Goal: Task Accomplishment & Management: Use online tool/utility

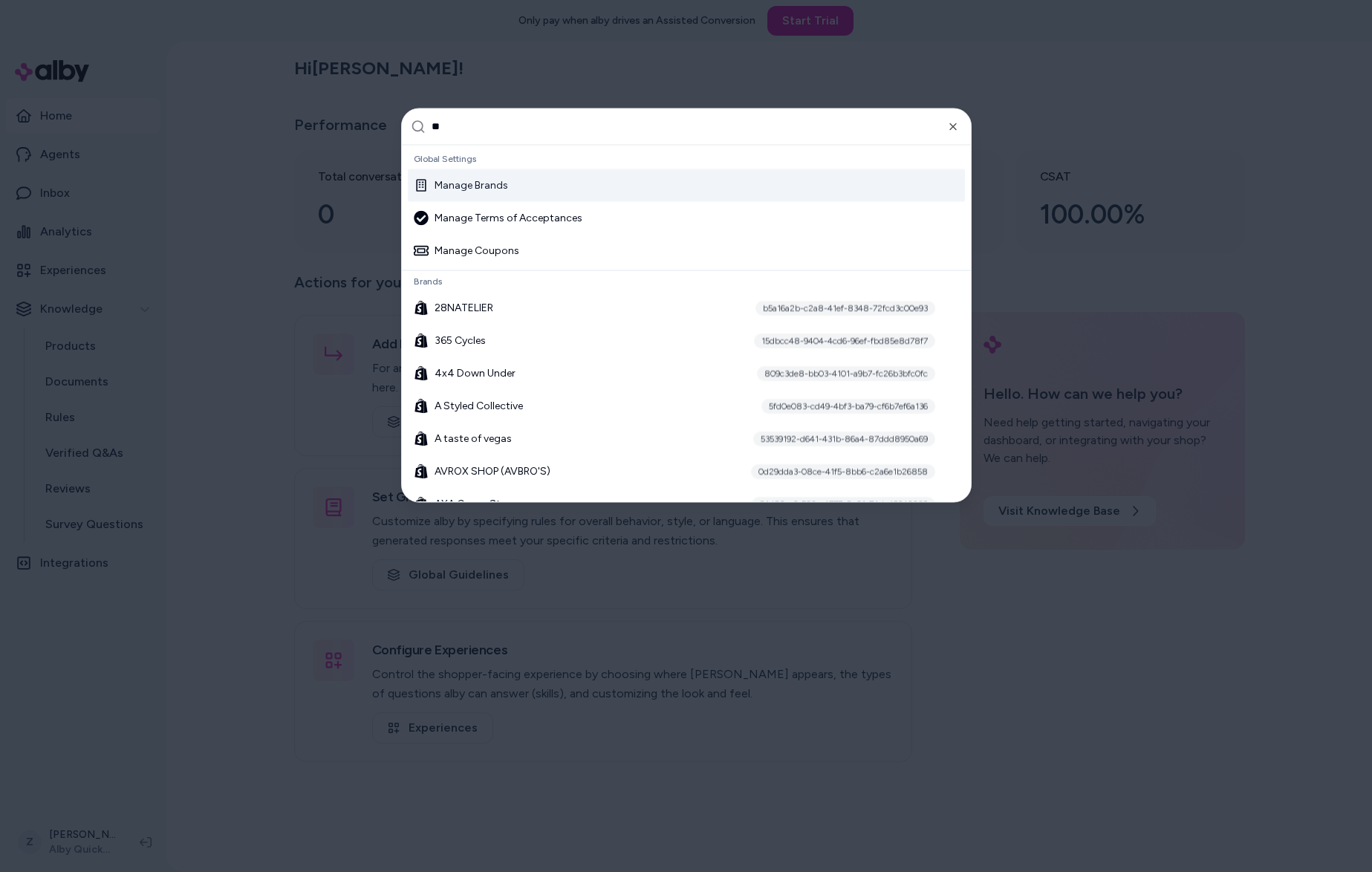
type input "***"
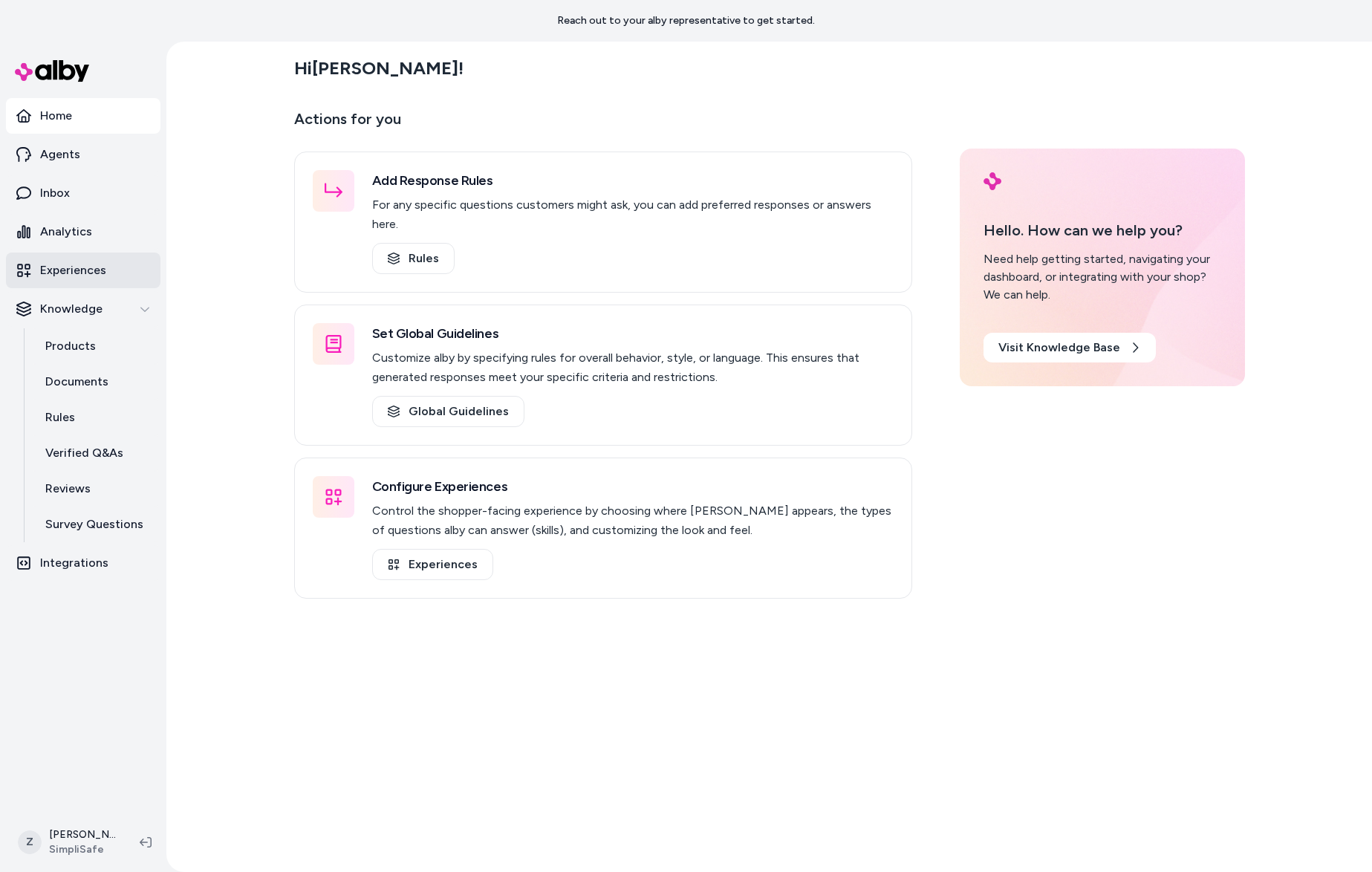
click at [91, 272] on p "Experiences" at bounding box center [73, 270] width 66 height 18
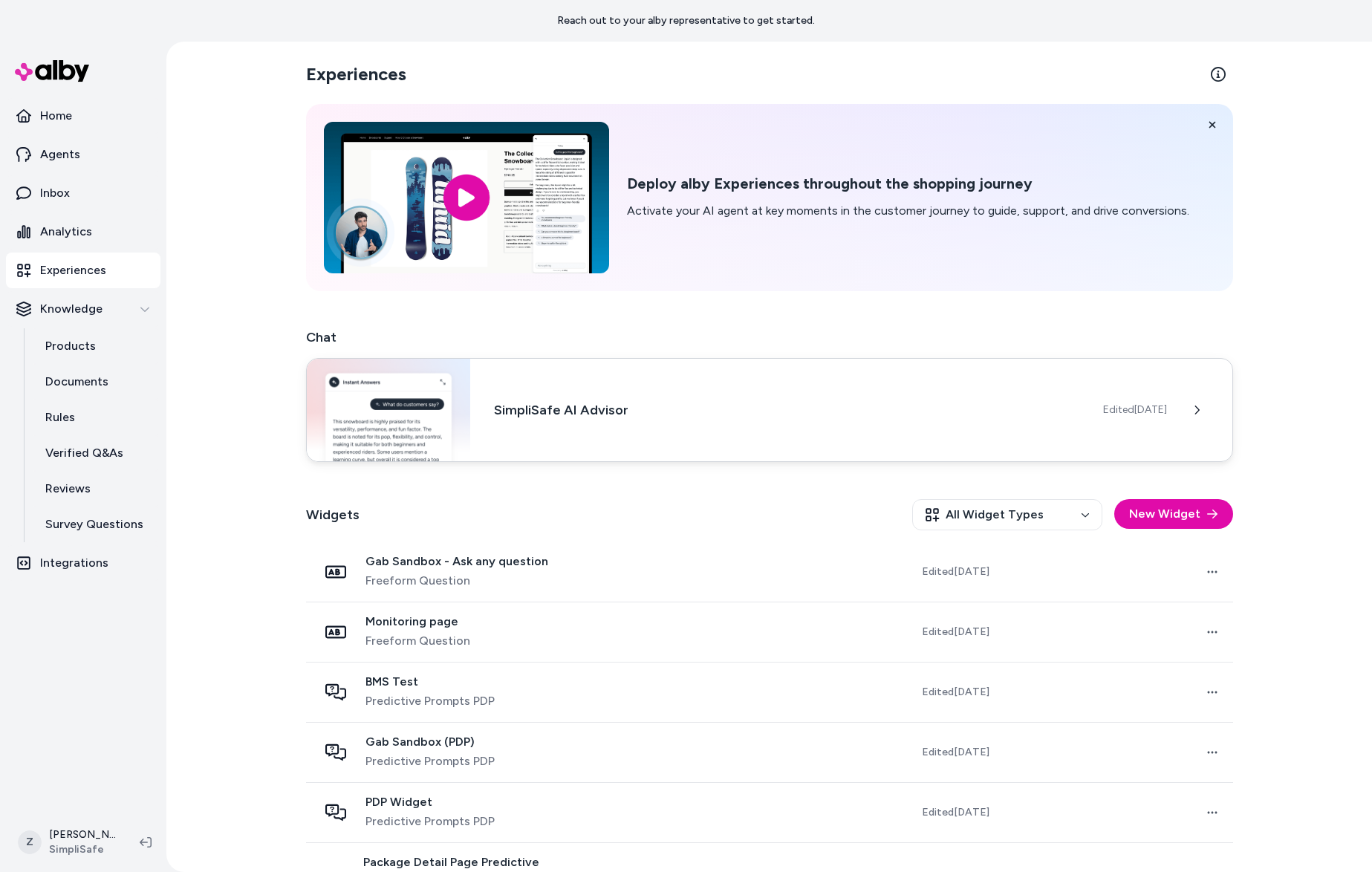
scroll to position [222, 0]
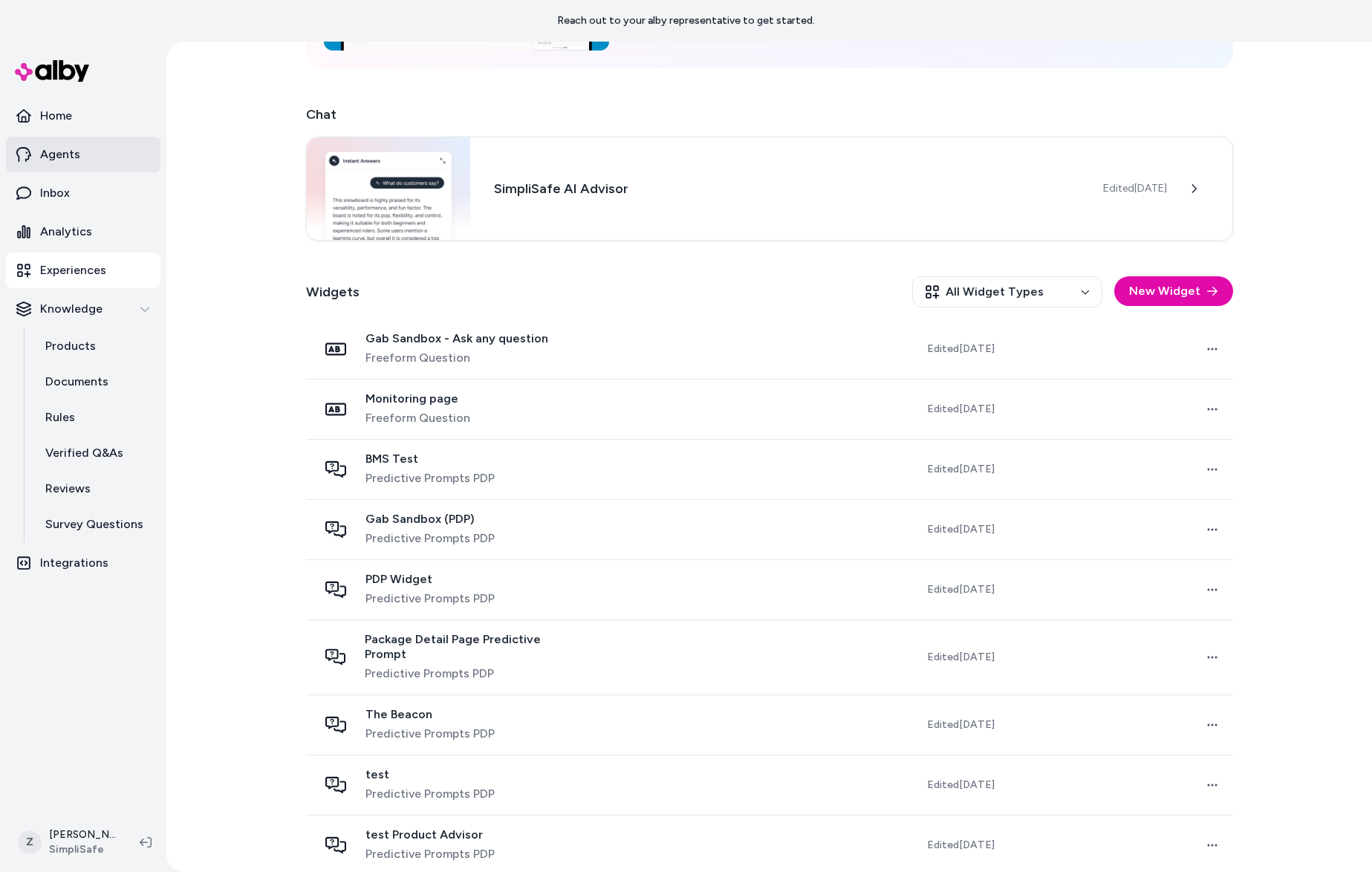
click at [55, 153] on p "Agents" at bounding box center [60, 154] width 40 height 18
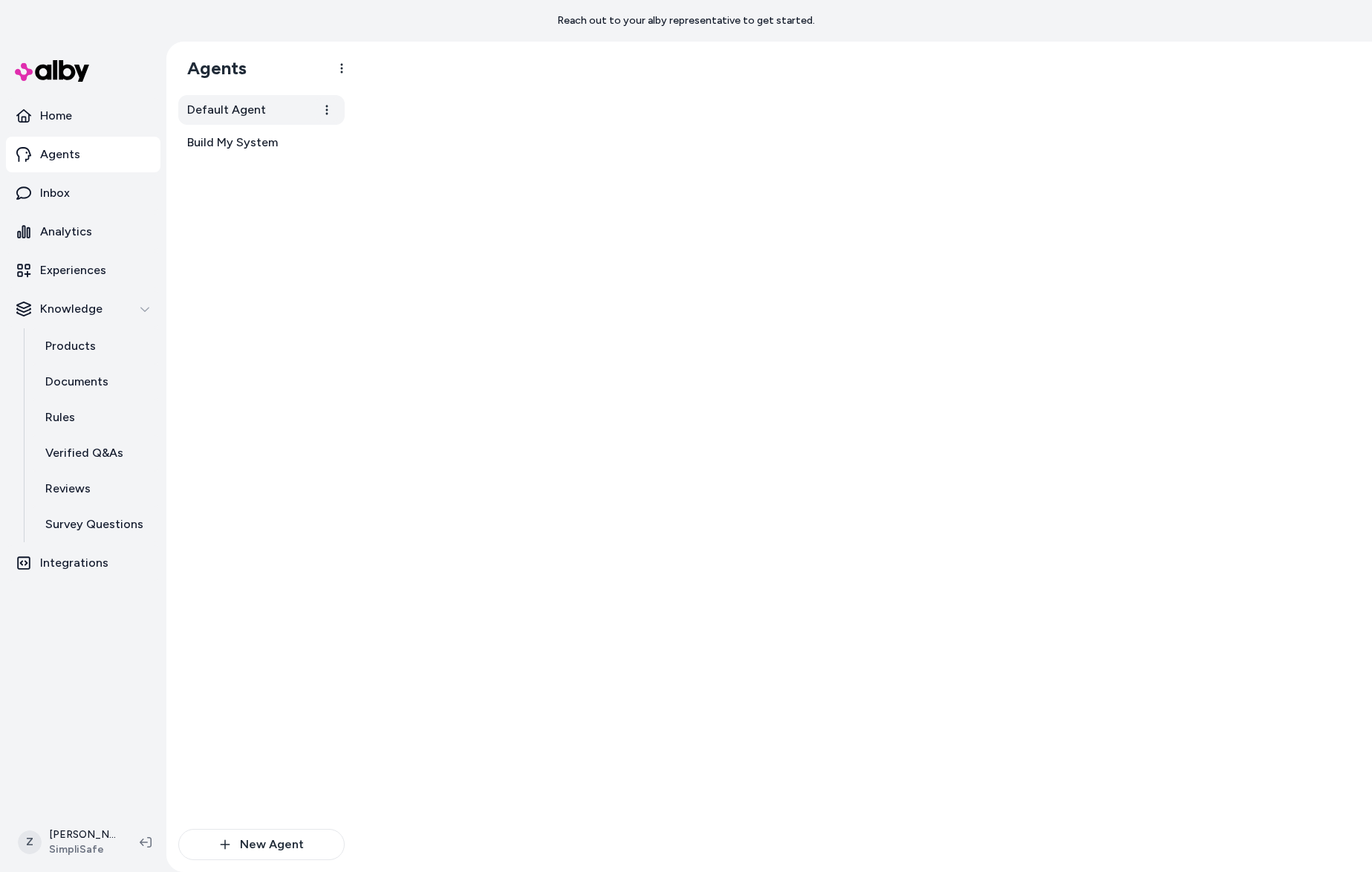
click at [212, 115] on span "Default Agent" at bounding box center [226, 110] width 79 height 18
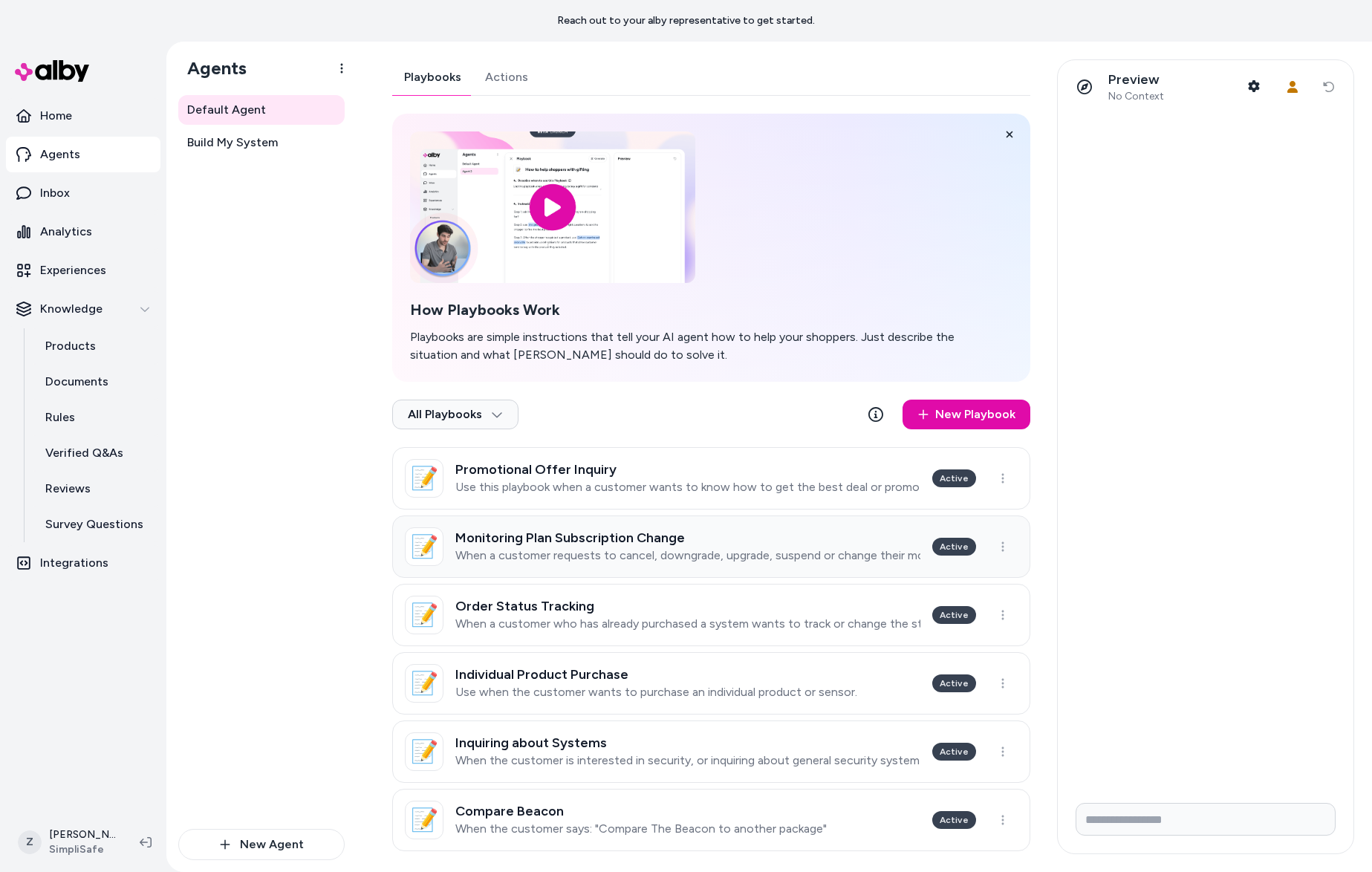
scroll to position [382, 0]
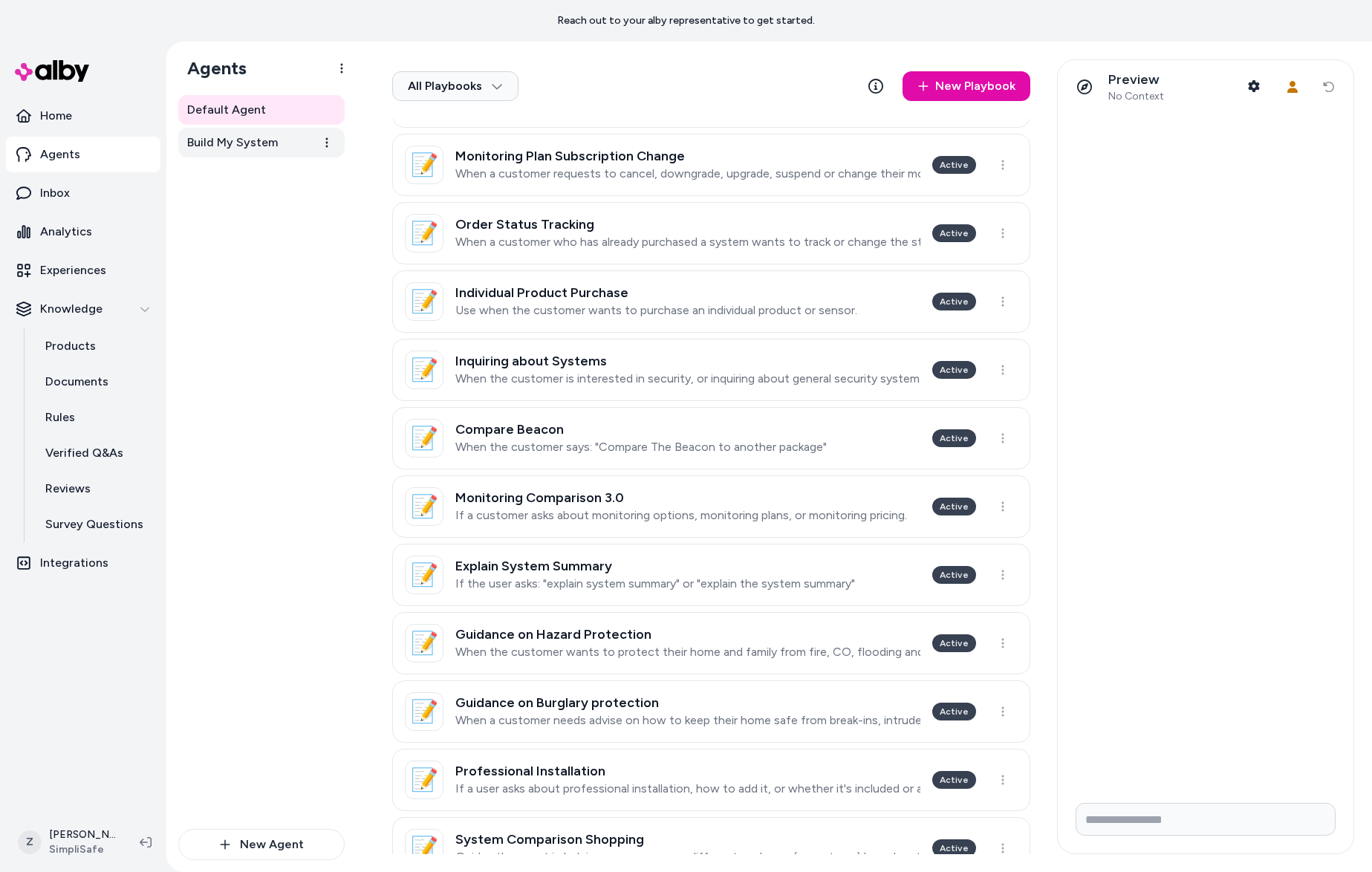
click at [226, 156] on link "Build My System" at bounding box center [261, 142] width 167 height 29
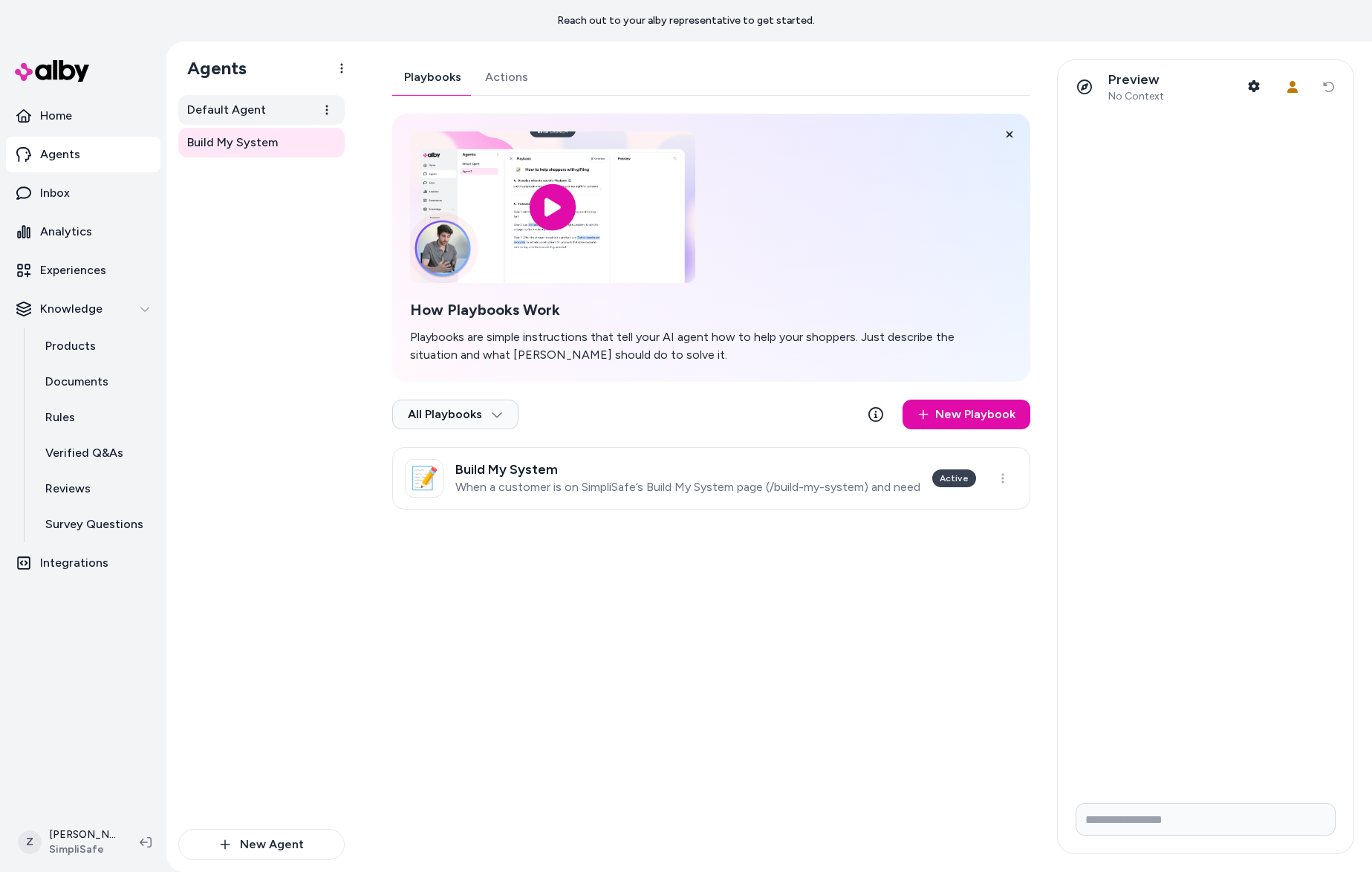
click at [218, 104] on span "Default Agent" at bounding box center [226, 110] width 79 height 18
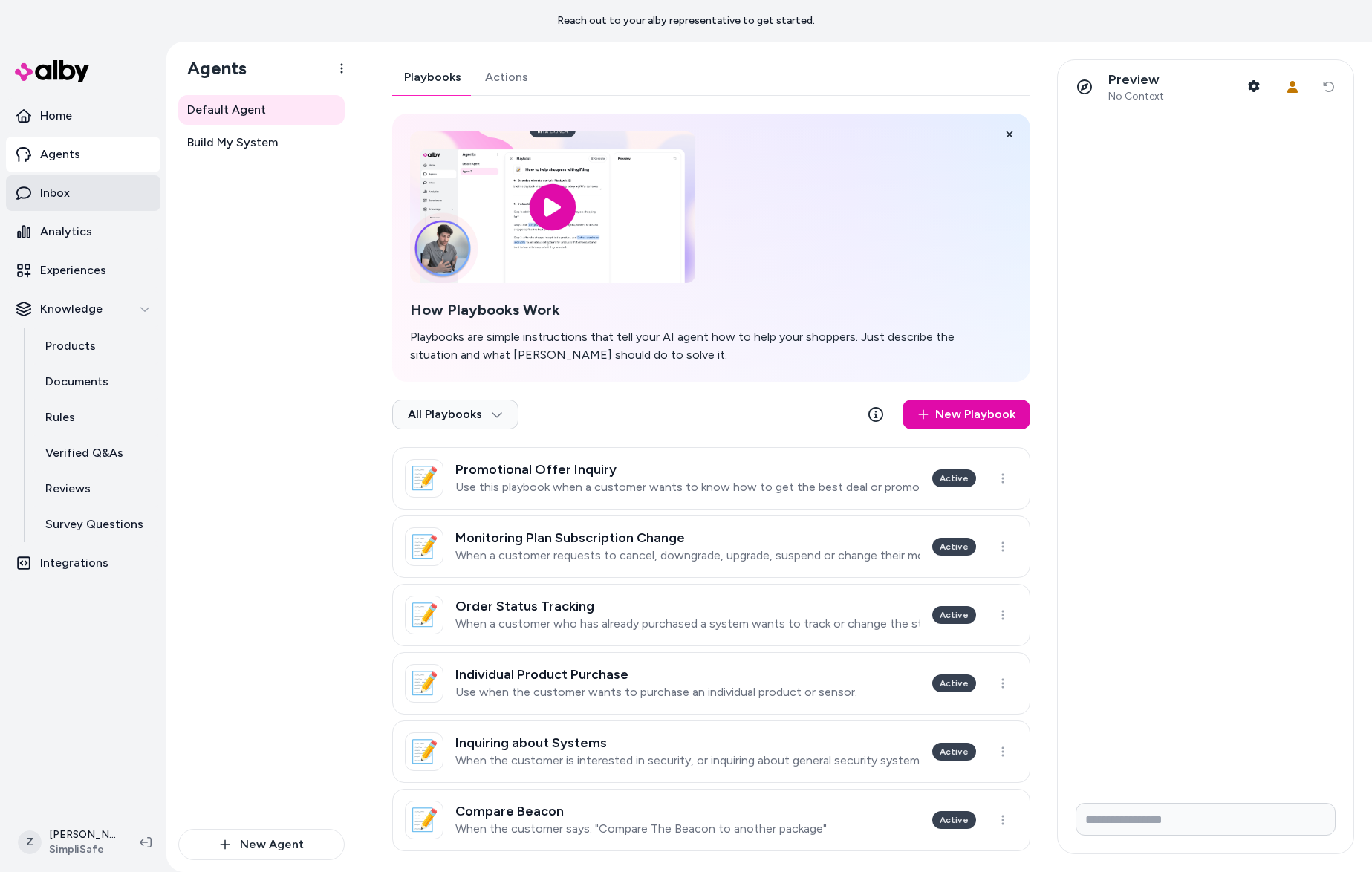
click at [120, 185] on link "Inbox" at bounding box center [82, 193] width 154 height 36
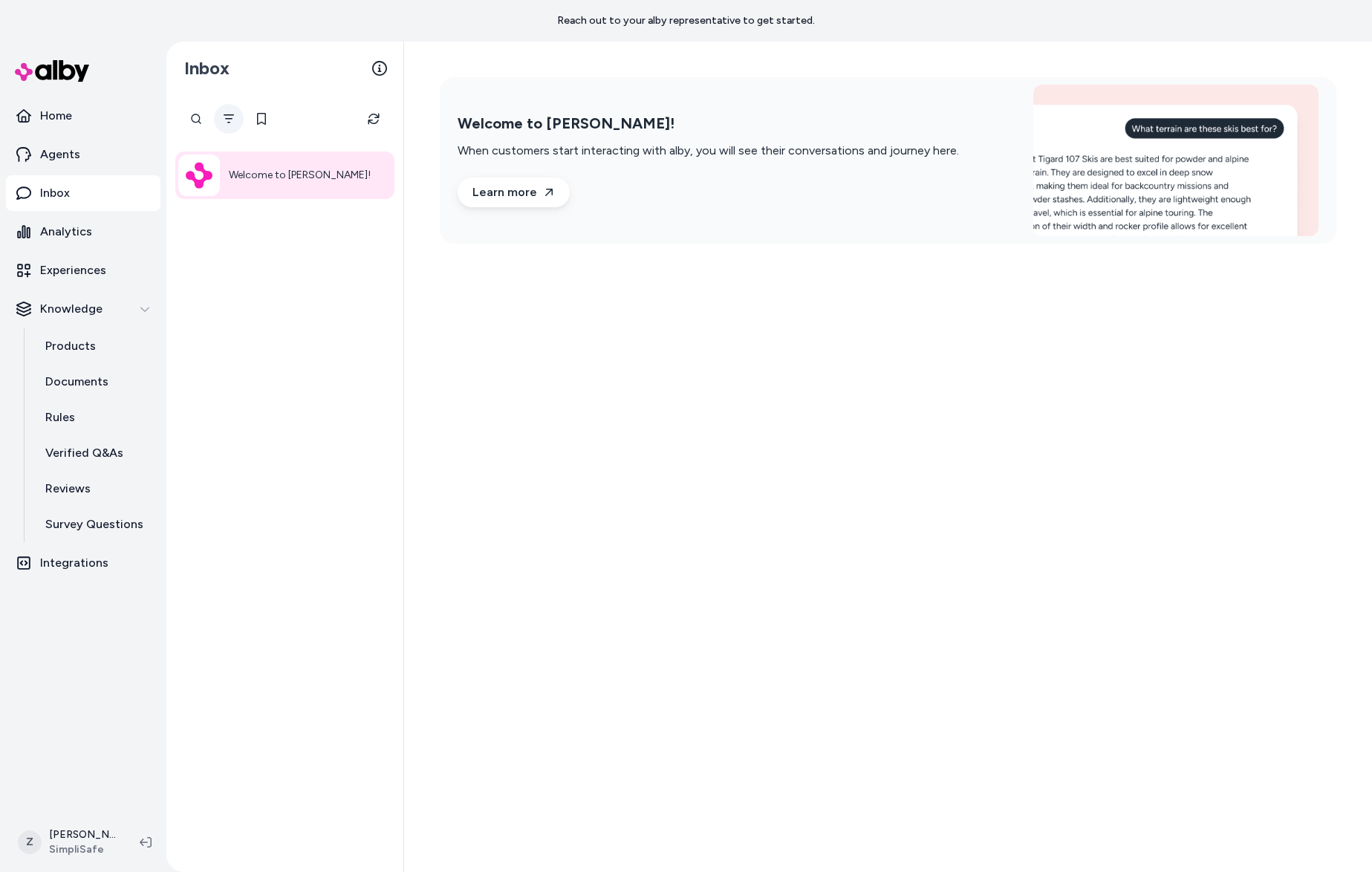
click at [228, 122] on icon "Filter" at bounding box center [228, 118] width 10 height 9
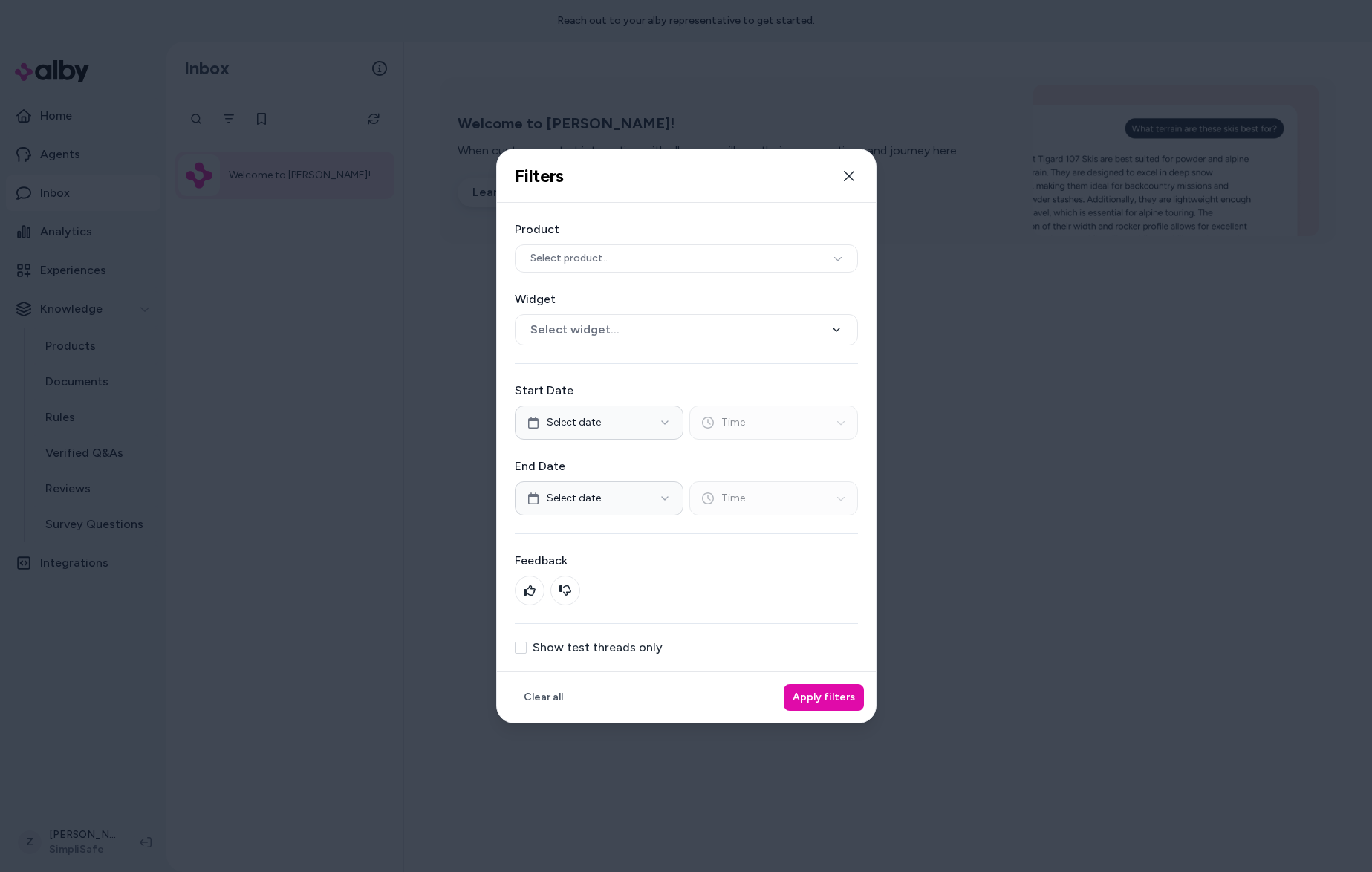
click at [564, 650] on label "Show test threads only" at bounding box center [597, 648] width 130 height 12
click at [526, 650] on button "Show test threads only" at bounding box center [521, 648] width 12 height 12
click at [787, 694] on div "Clear all Apply filters" at bounding box center [686, 697] width 379 height 51
click at [811, 698] on button "Apply filters" at bounding box center [823, 697] width 80 height 27
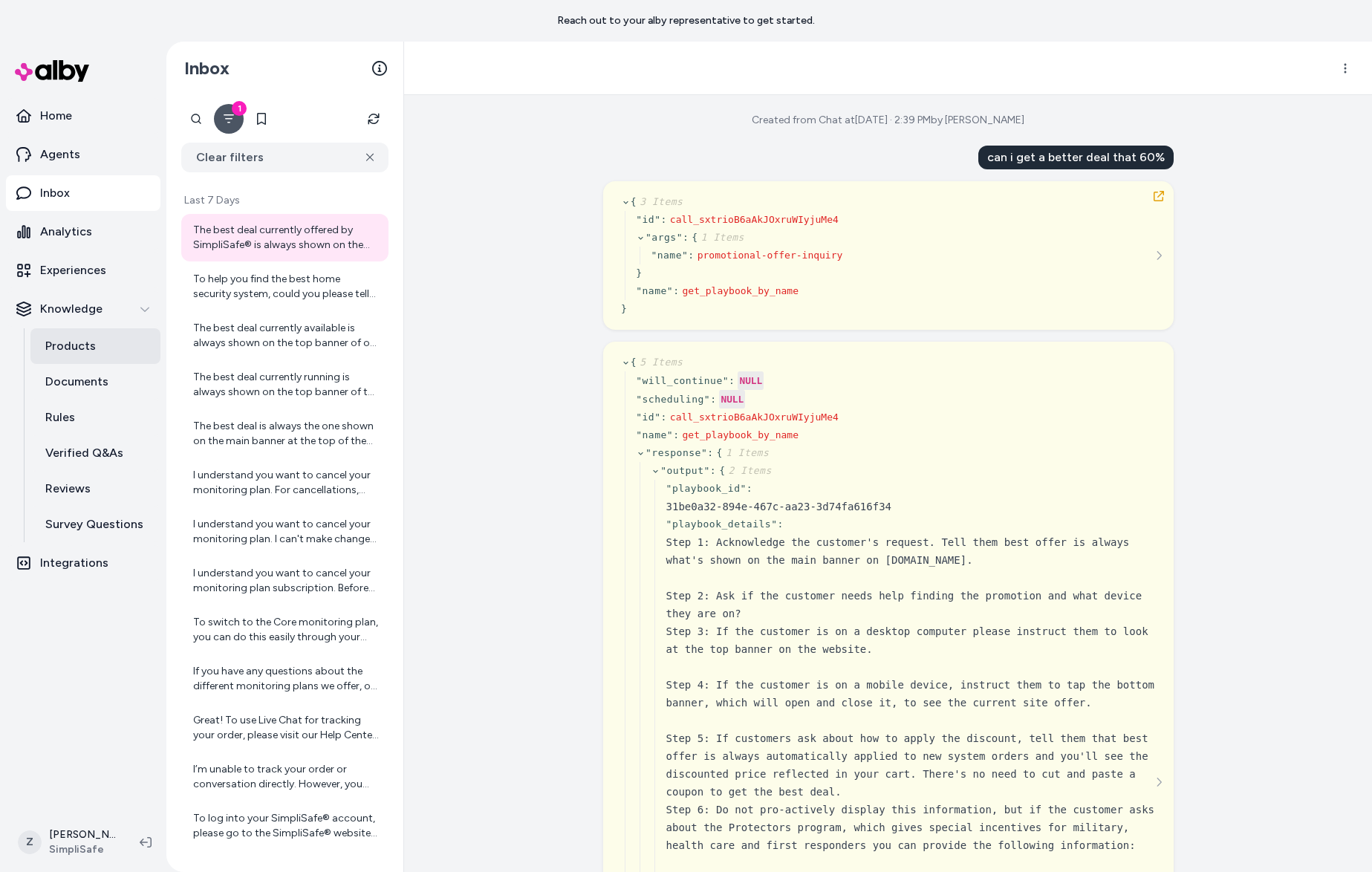
click at [85, 355] on link "Products" at bounding box center [95, 347] width 130 height 36
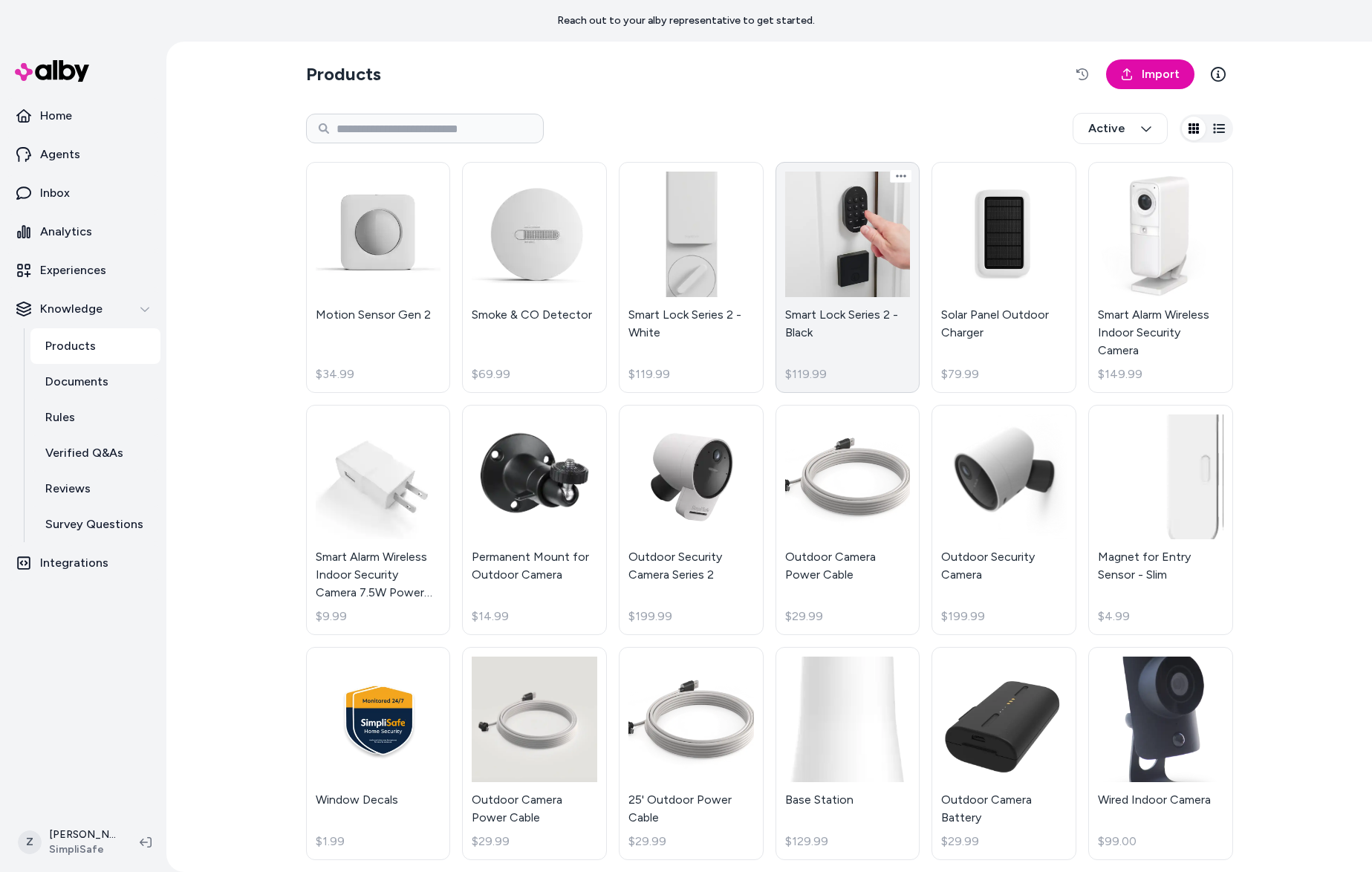
click at [842, 280] on link "Smart Lock Series 2 - Black $119.99" at bounding box center [847, 277] width 145 height 231
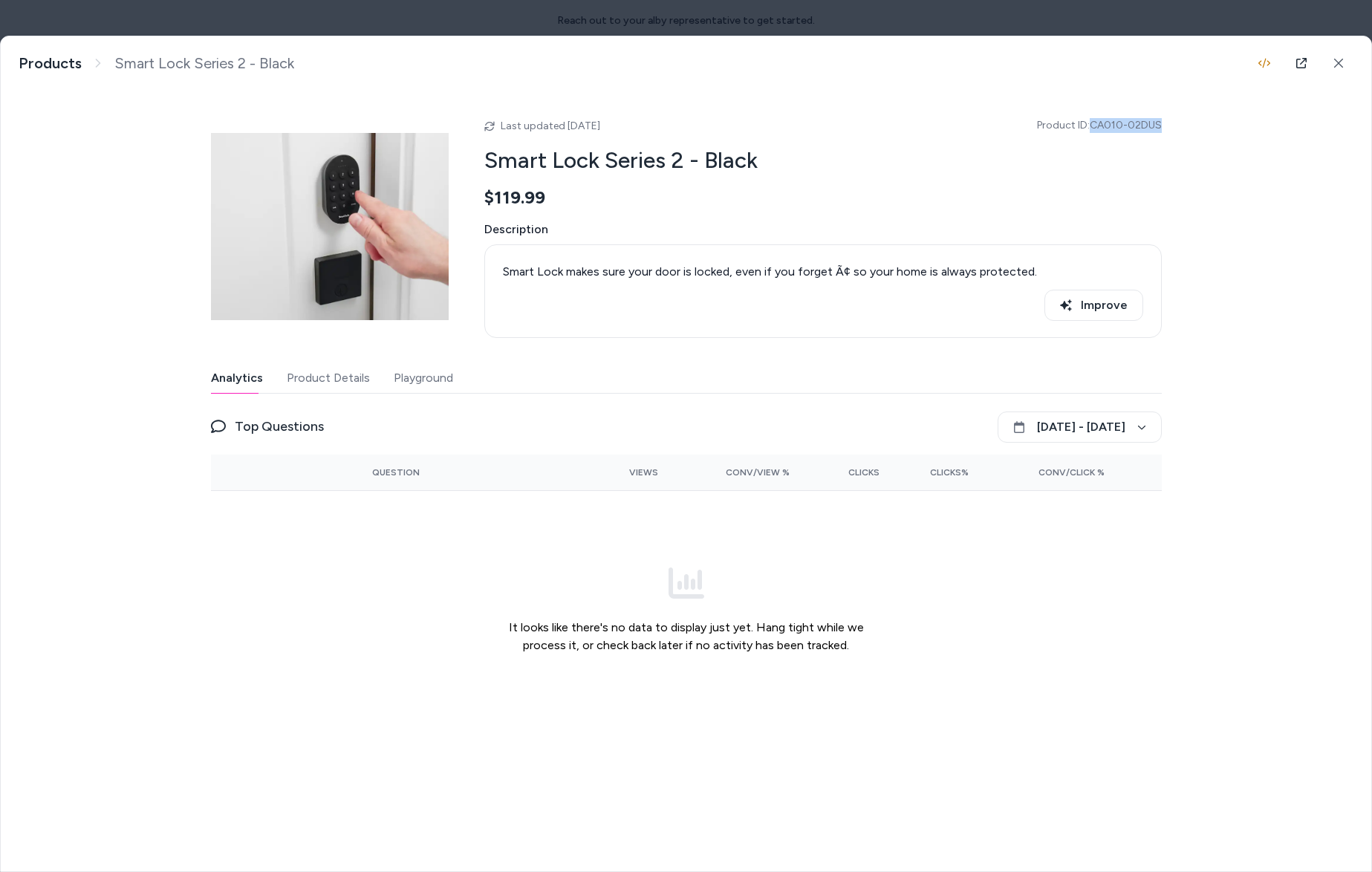
drag, startPoint x: 1111, startPoint y: 125, endPoint x: 1169, endPoint y: 129, distance: 58.1
click at [1169, 129] on div "Smart Lock Series 2 - Black Smart Lock makes sure your door is locked, even if …" at bounding box center [686, 394] width 1370 height 716
click at [320, 376] on button "Product Details" at bounding box center [329, 378] width 83 height 29
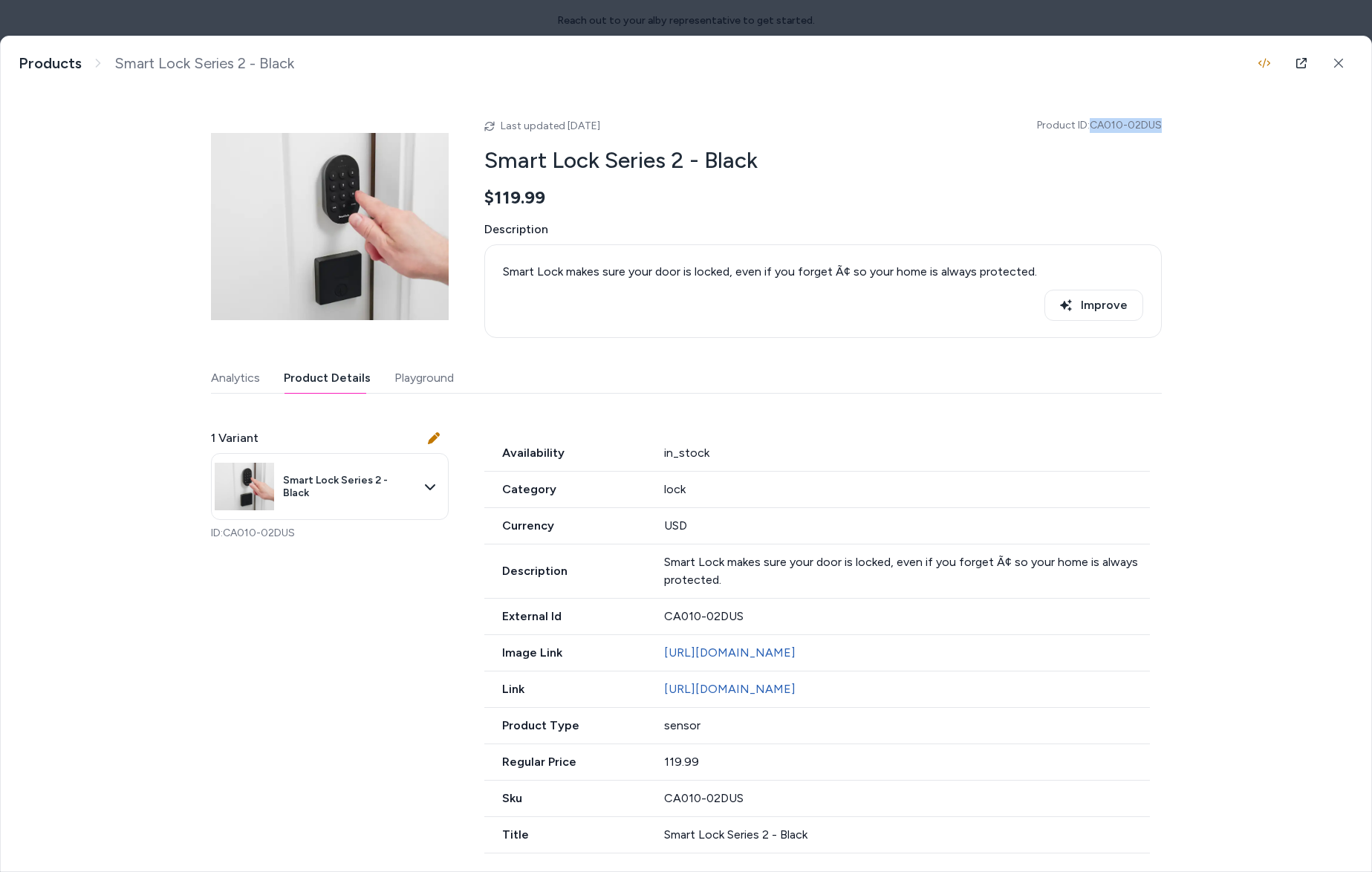
scroll to position [24, 0]
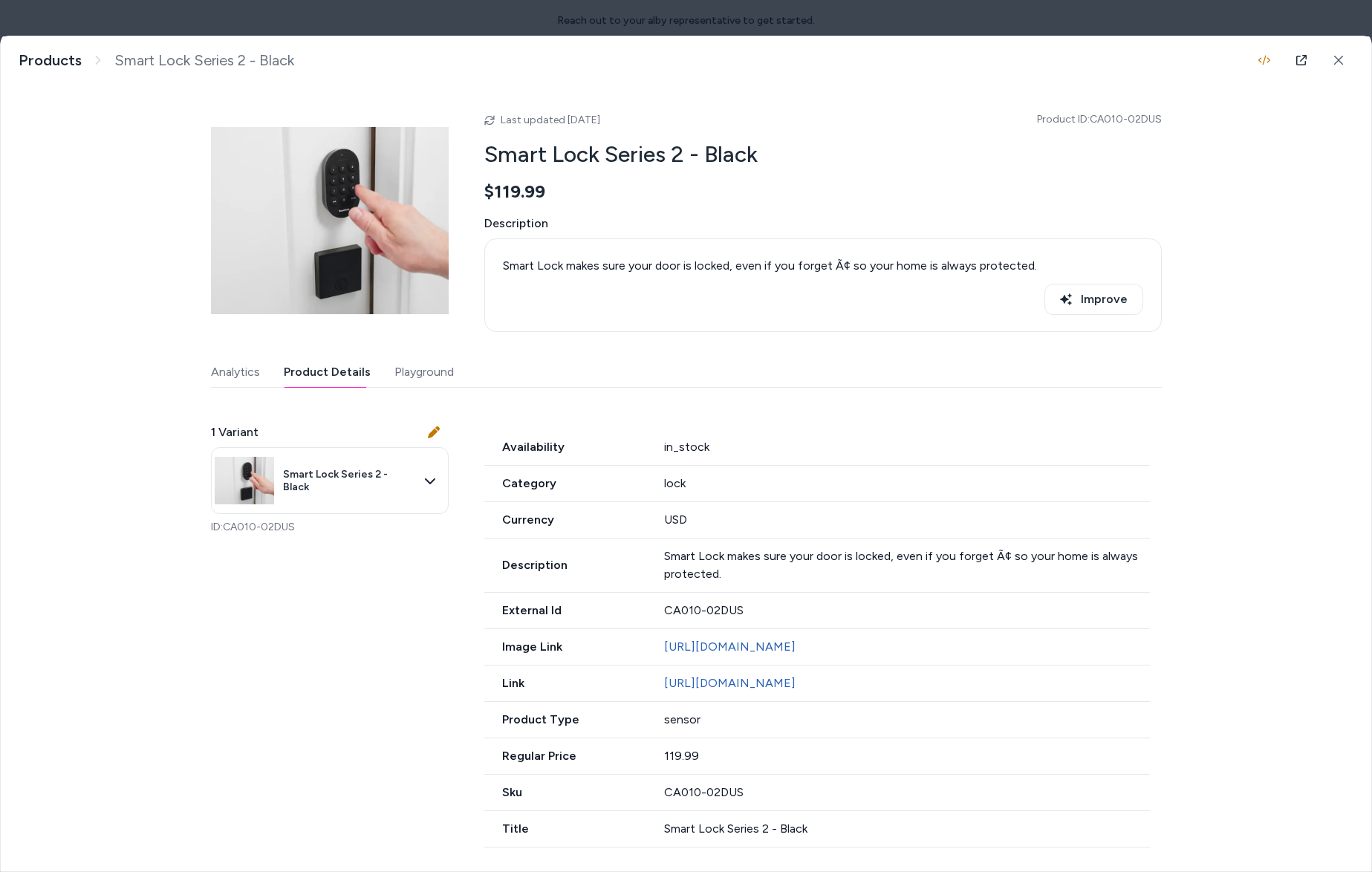
click at [657, 33] on body "Reach out to your alby representative to get started. Home Agents Inbox Analyti…" at bounding box center [686, 436] width 1372 height 872
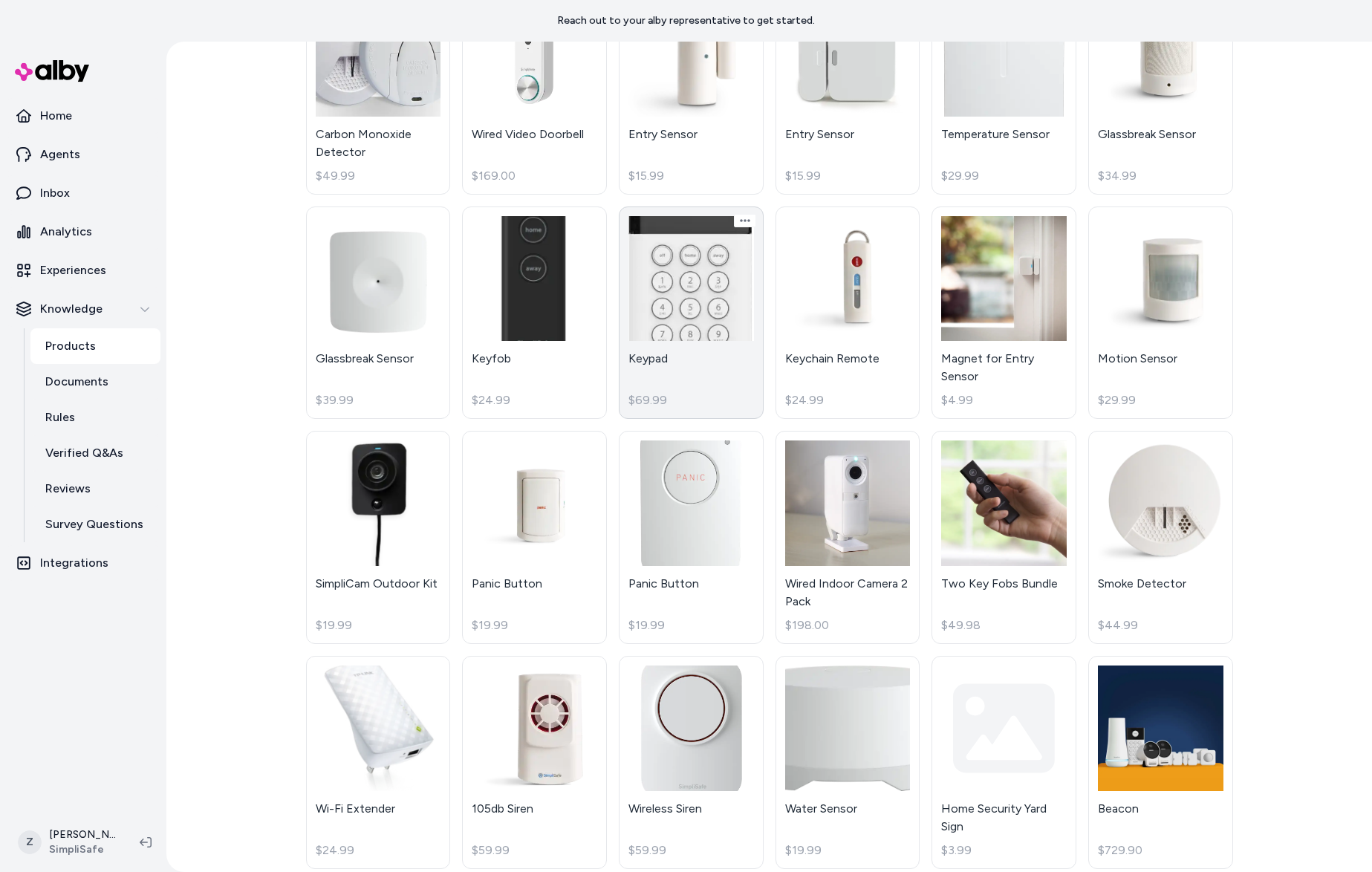
scroll to position [1114, 0]
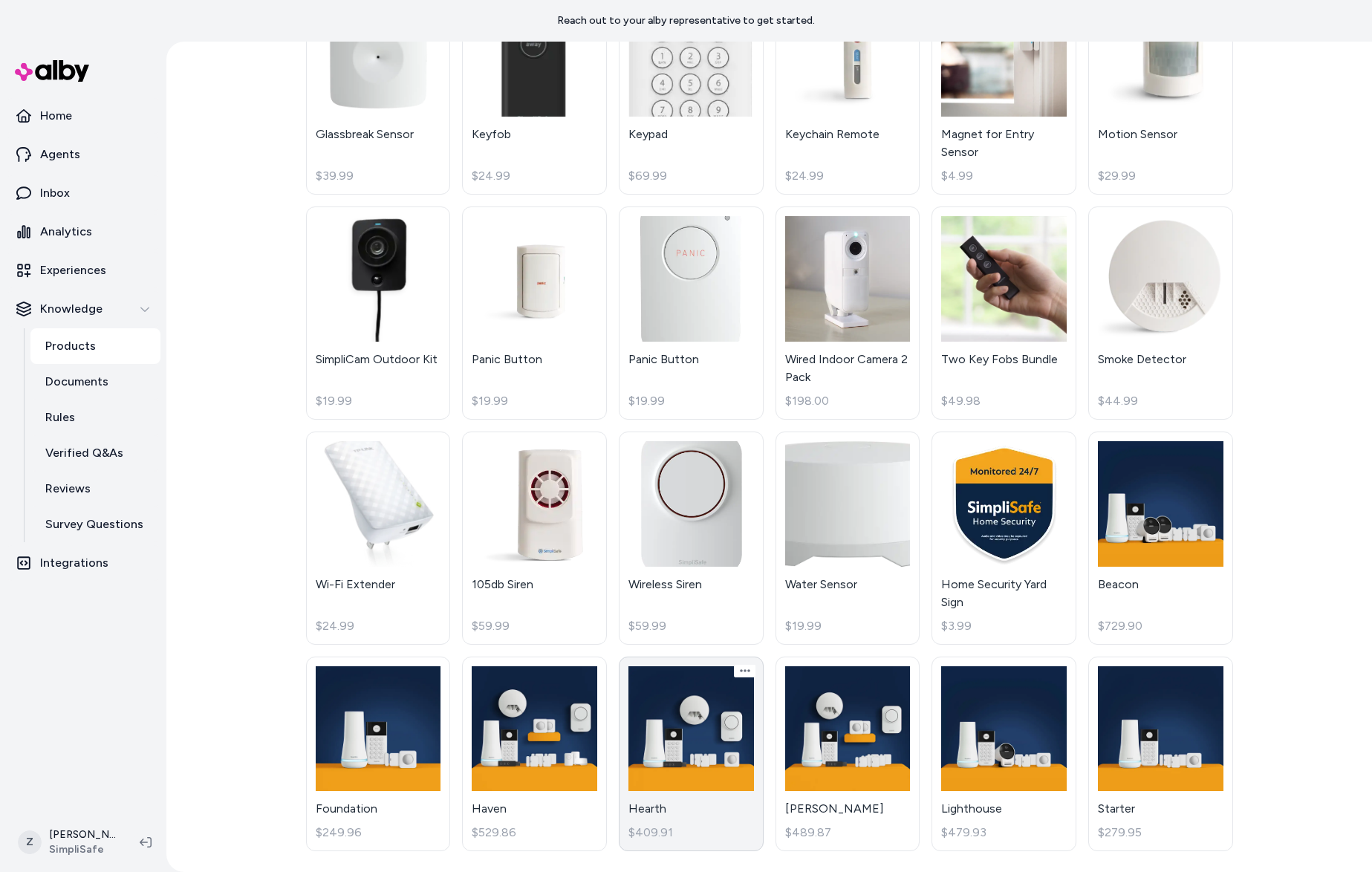
click at [715, 740] on link "Hearth $409.91" at bounding box center [690, 754] width 145 height 195
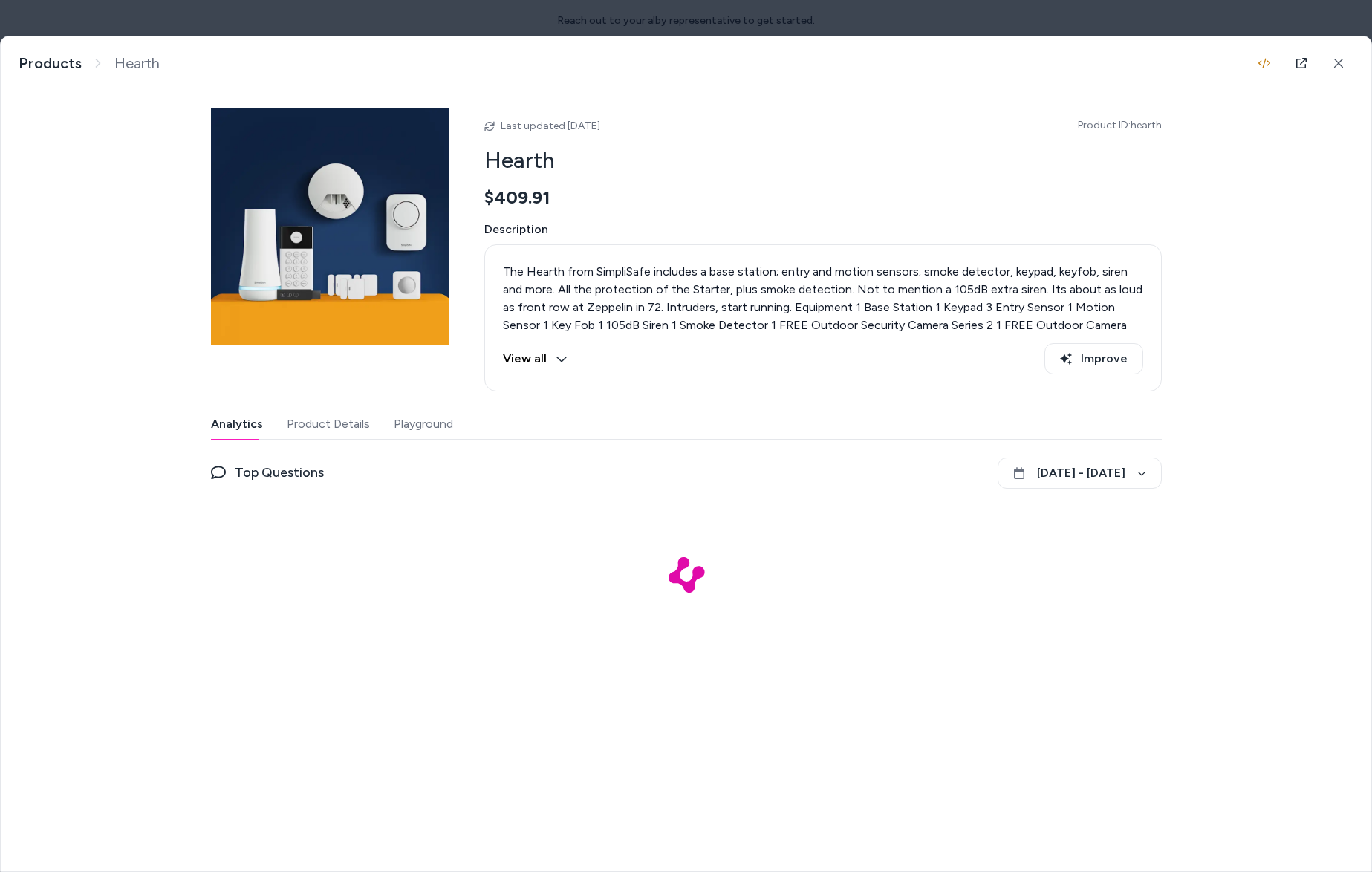
click at [1141, 128] on span "Product ID: hearth" at bounding box center [1119, 126] width 84 height 15
click at [1140, 128] on span "Product ID: hearth" at bounding box center [1119, 126] width 84 height 15
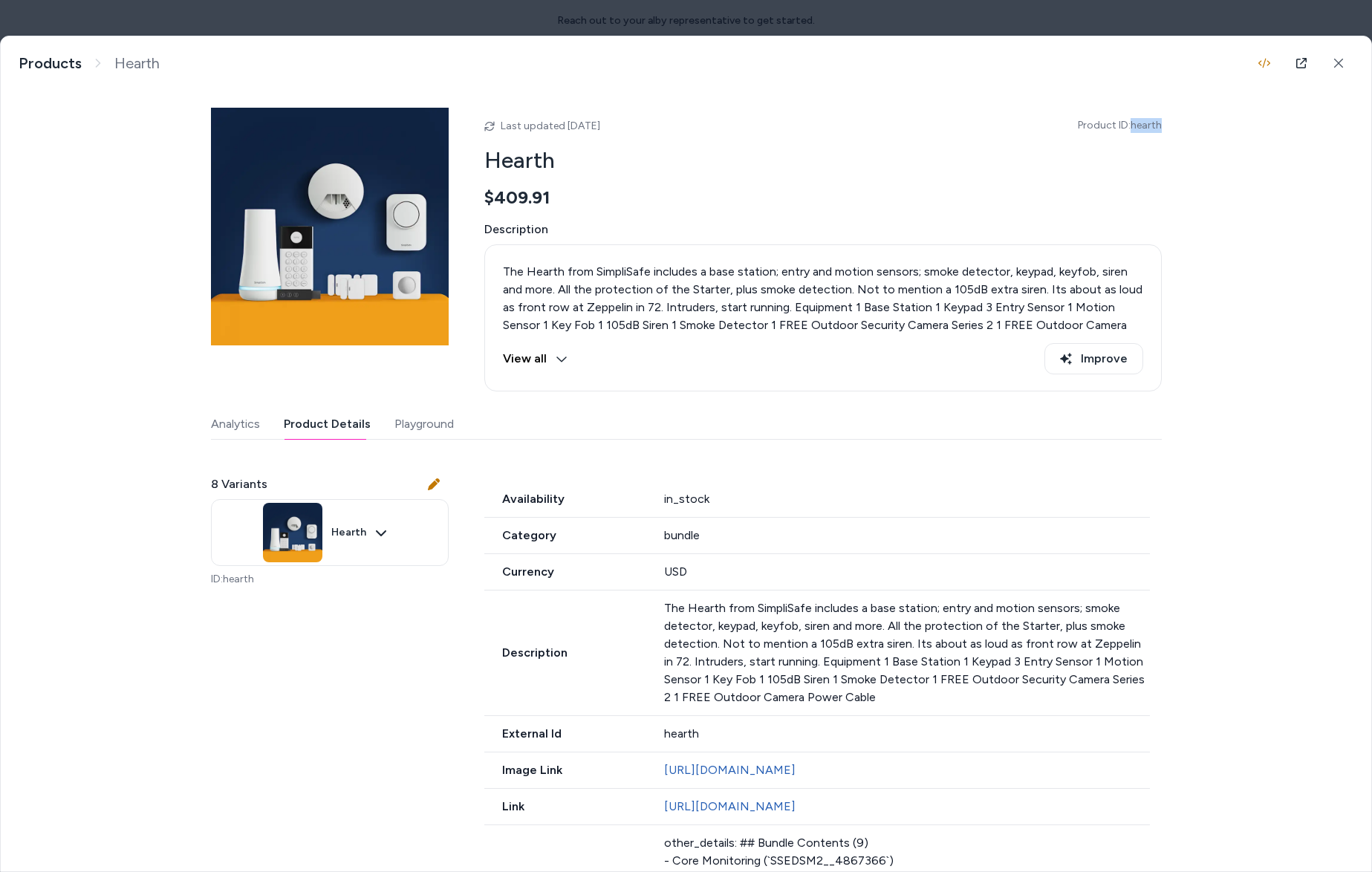
click at [306, 425] on button "Product Details" at bounding box center [328, 423] width 87 height 29
click at [374, 527] on body "Reach out to your alby representative to get started. Home Agents Inbox Analyti…" at bounding box center [686, 436] width 1372 height 872
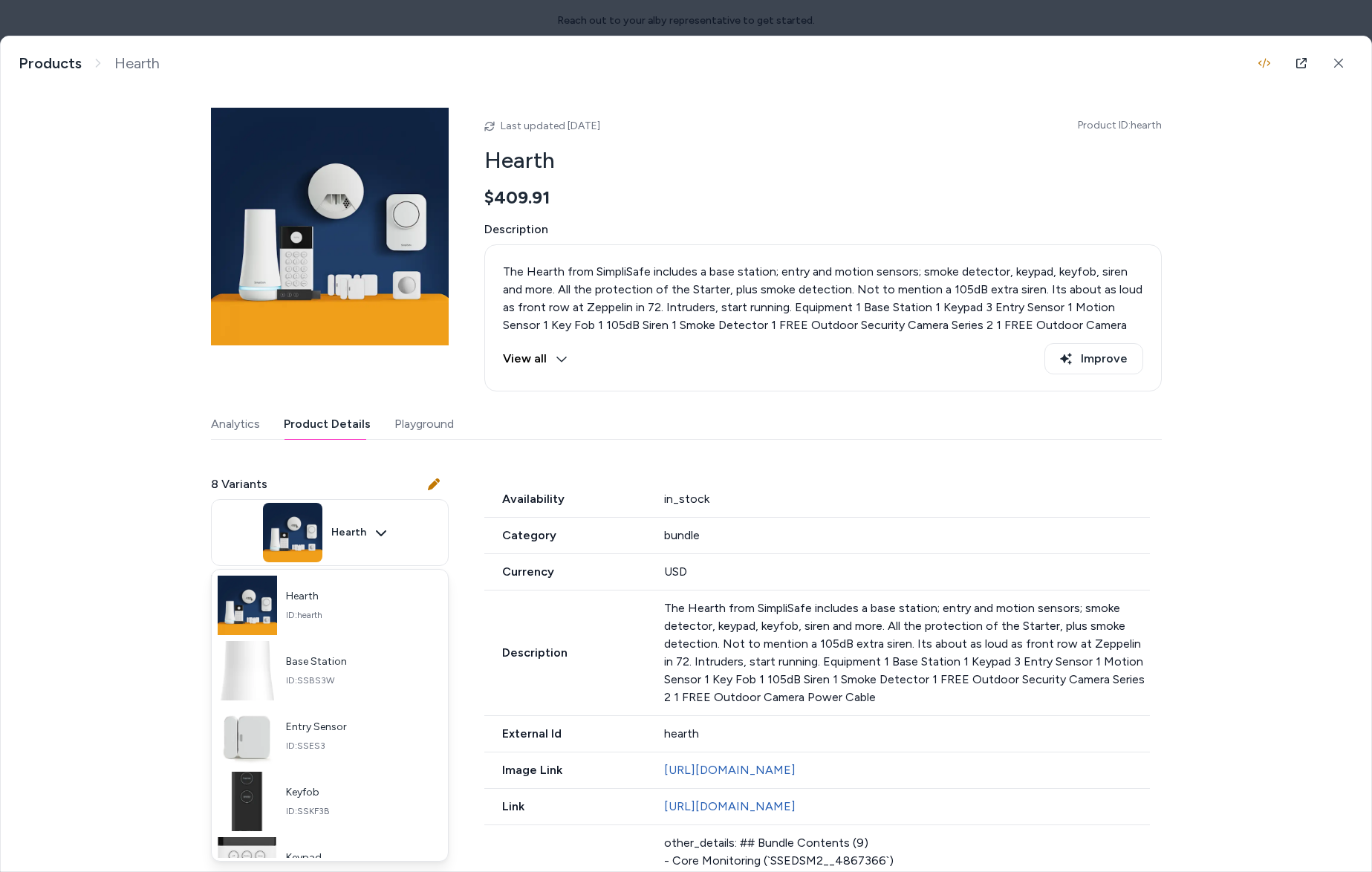
click at [549, 27] on div at bounding box center [686, 436] width 1372 height 872
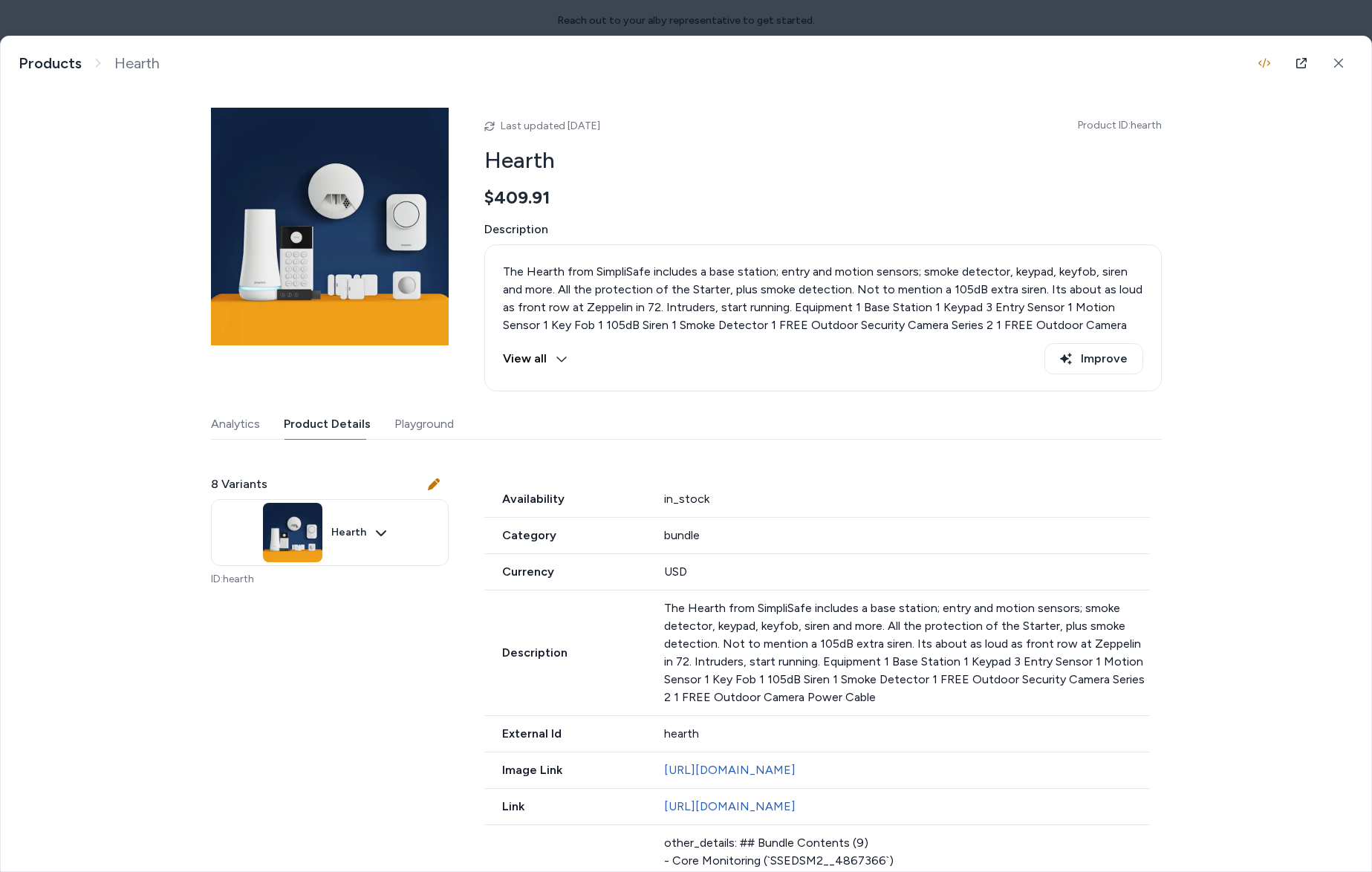
scroll to position [301, 0]
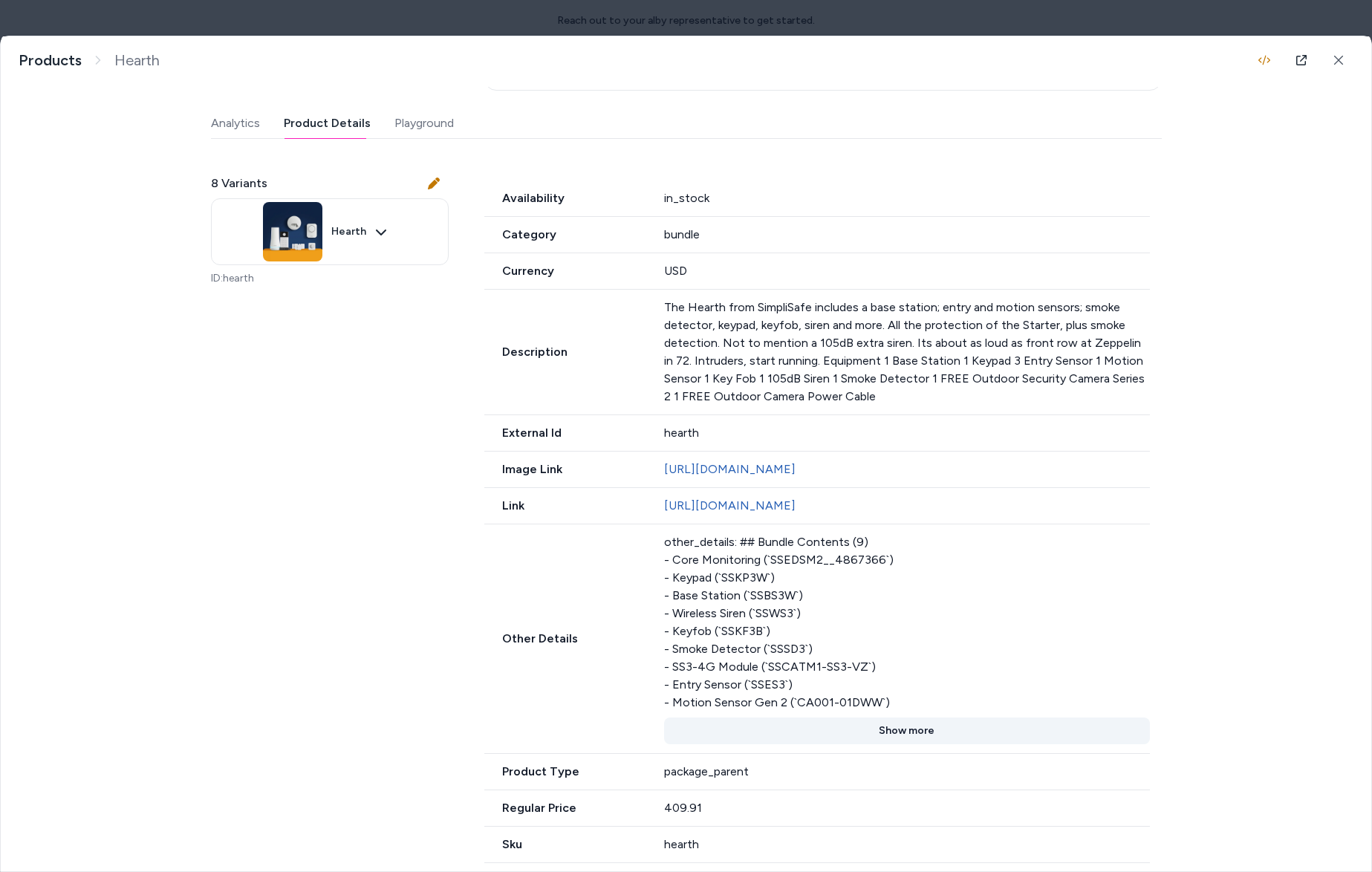
click at [897, 744] on button "Show more" at bounding box center [906, 731] width 486 height 27
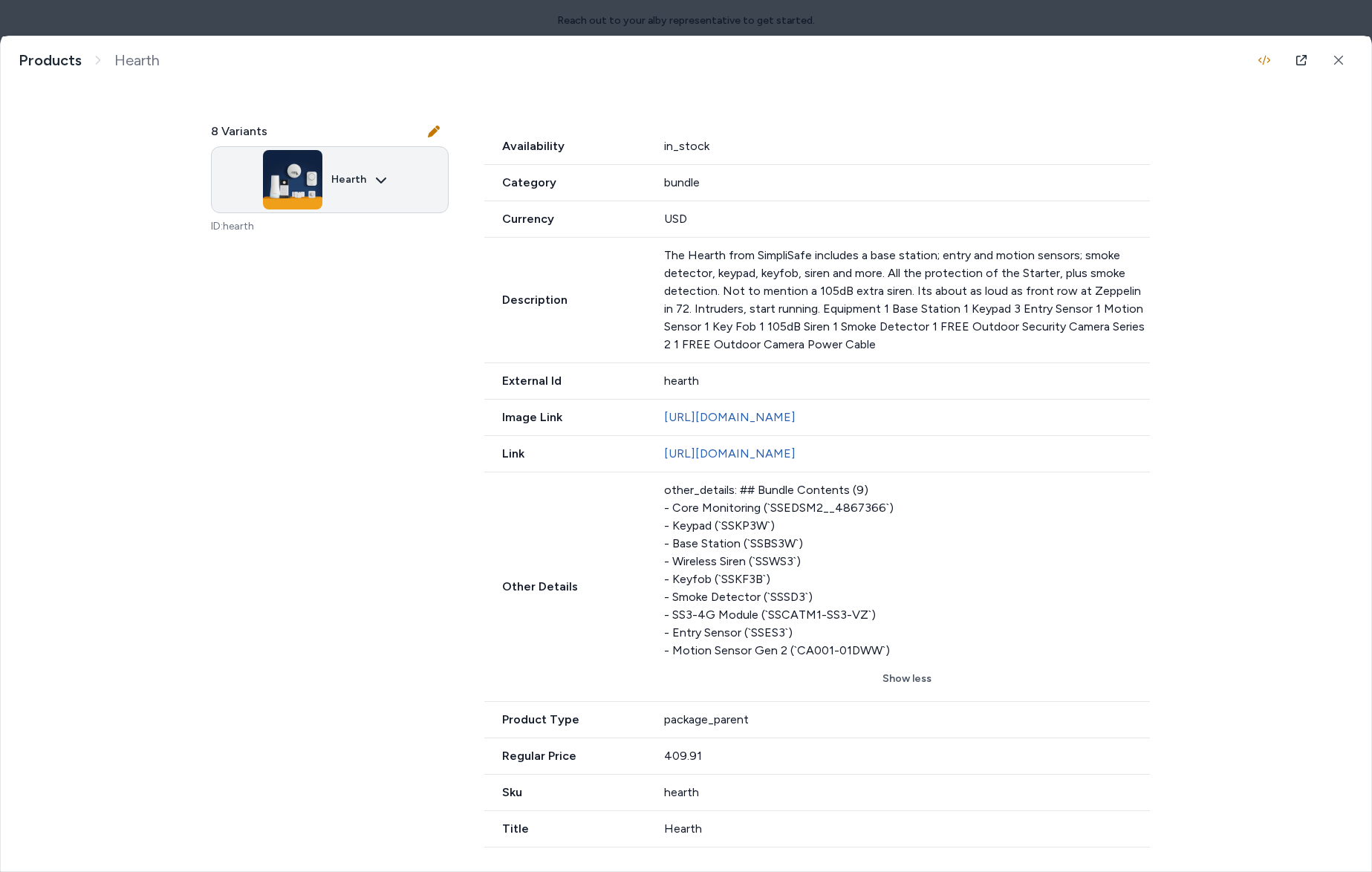
click at [372, 187] on body "Reach out to your alby representative to get started. Home Agents Inbox Analyti…" at bounding box center [686, 436] width 1372 height 872
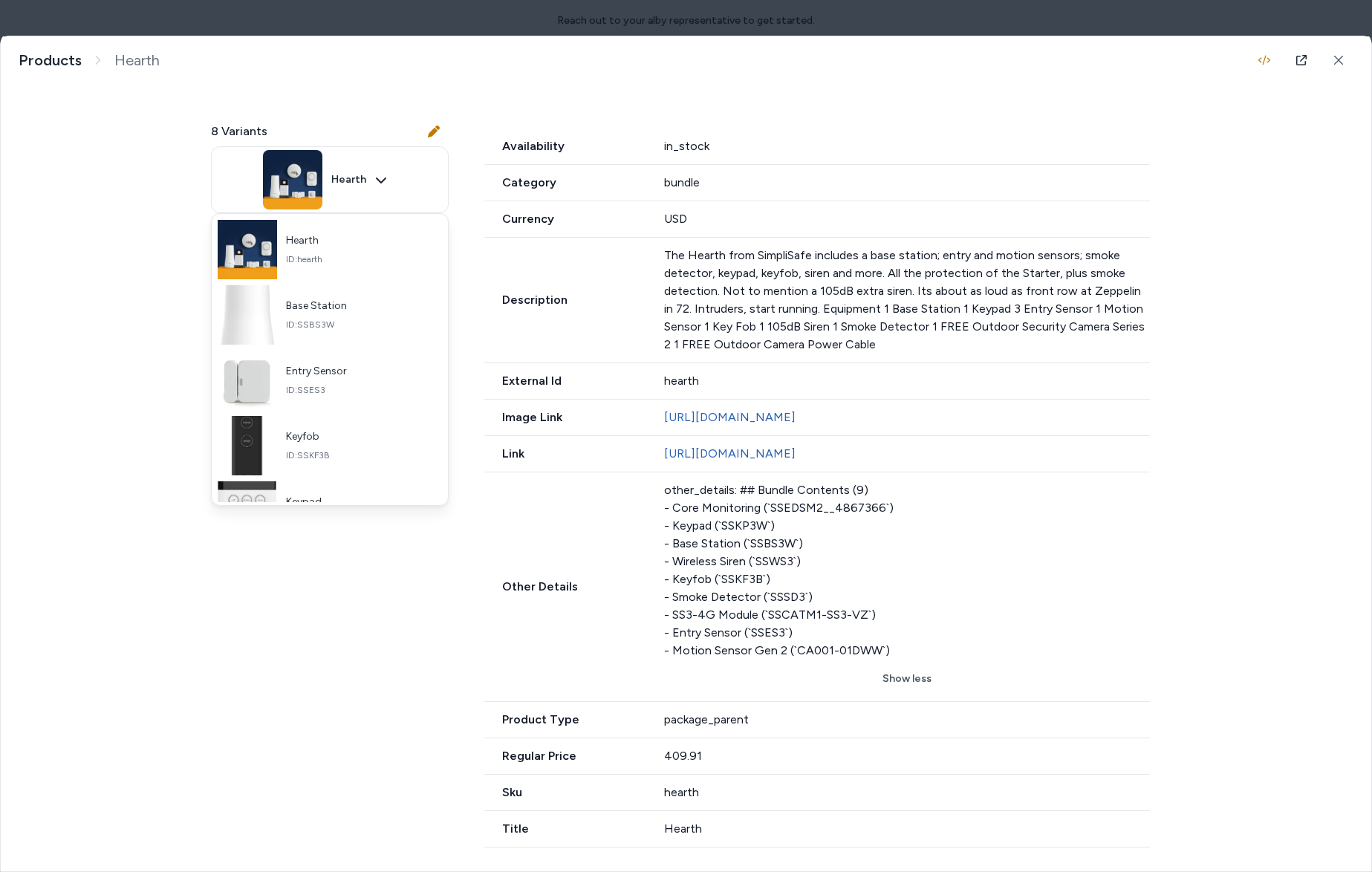
click at [372, 190] on div at bounding box center [686, 436] width 1372 height 872
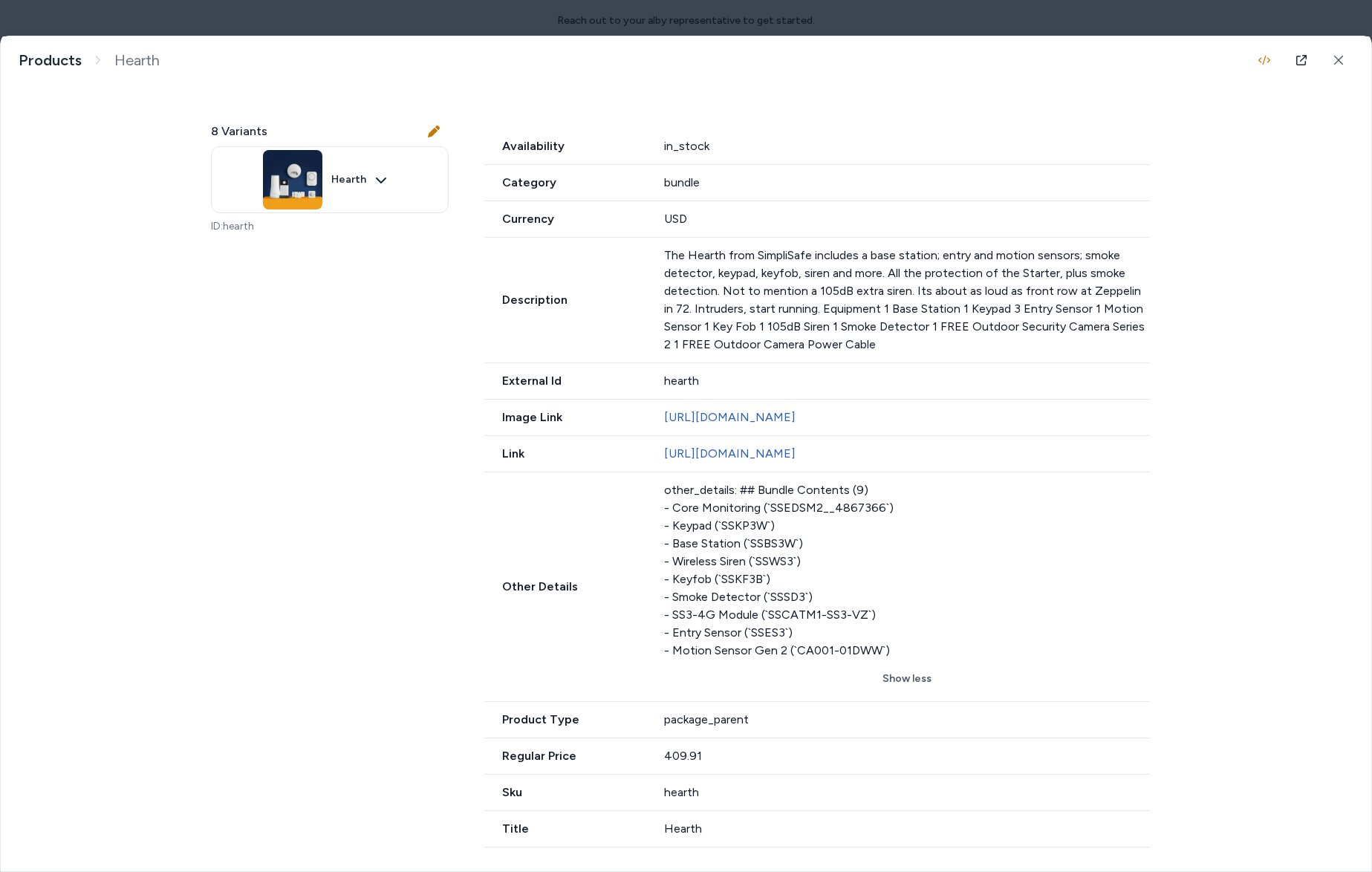
scroll to position [0, 0]
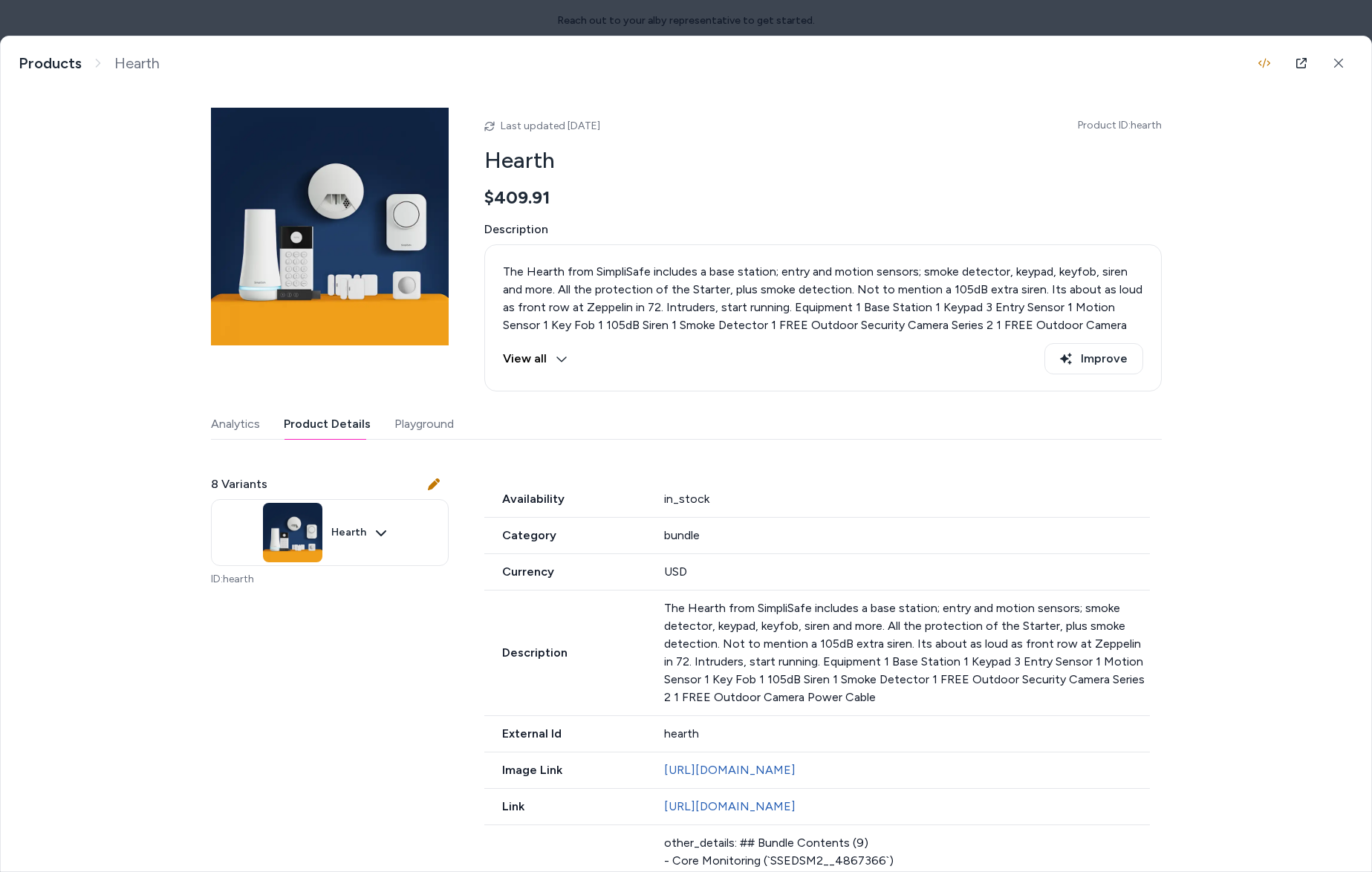
click at [560, 358] on icon at bounding box center [561, 359] width 12 height 12
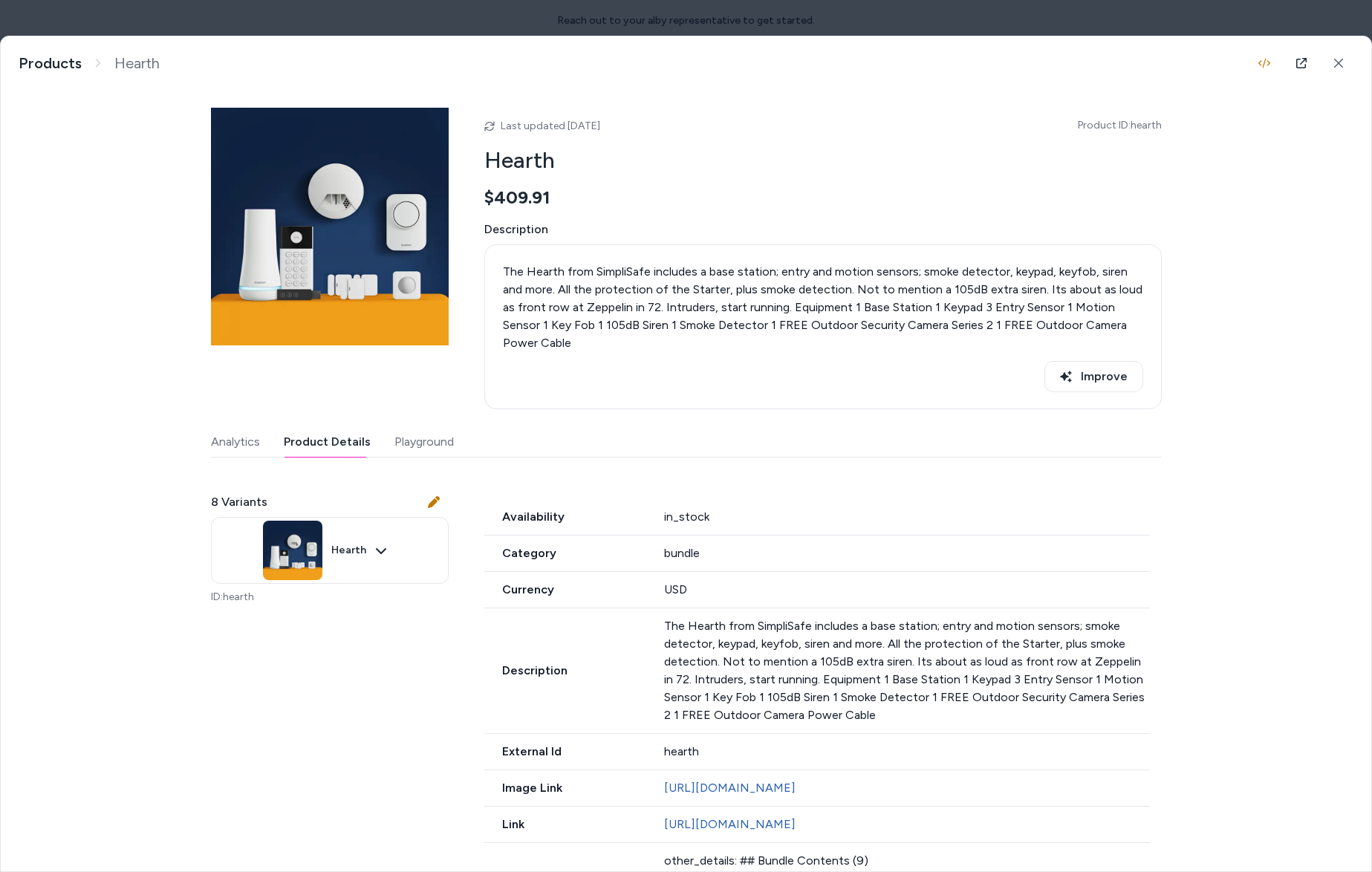
scroll to position [56, 0]
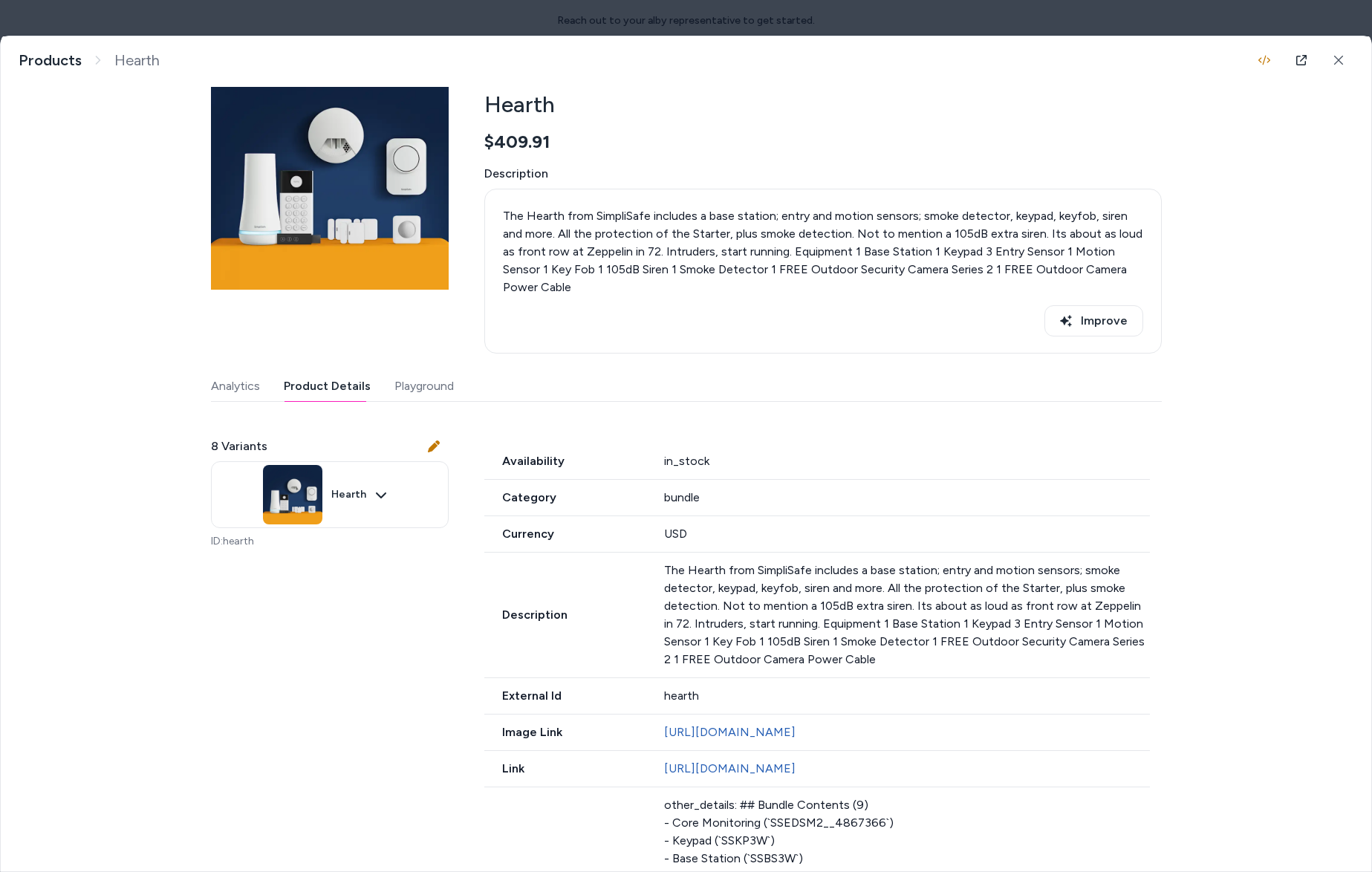
click at [856, 643] on p "The Hearth from SimpliSafe includes a base station; entry and motion sensors; s…" at bounding box center [906, 614] width 486 height 107
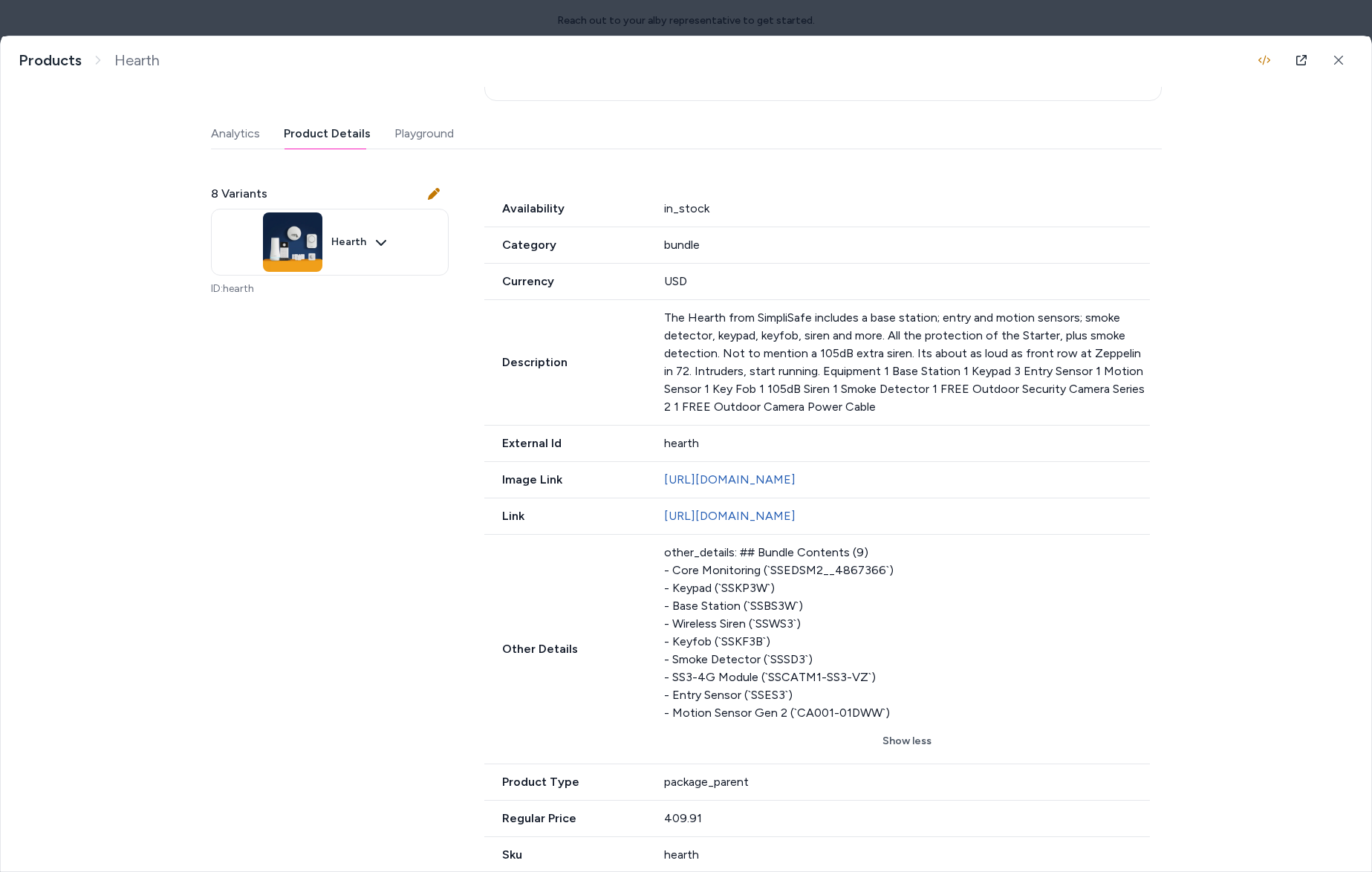
scroll to position [328, 0]
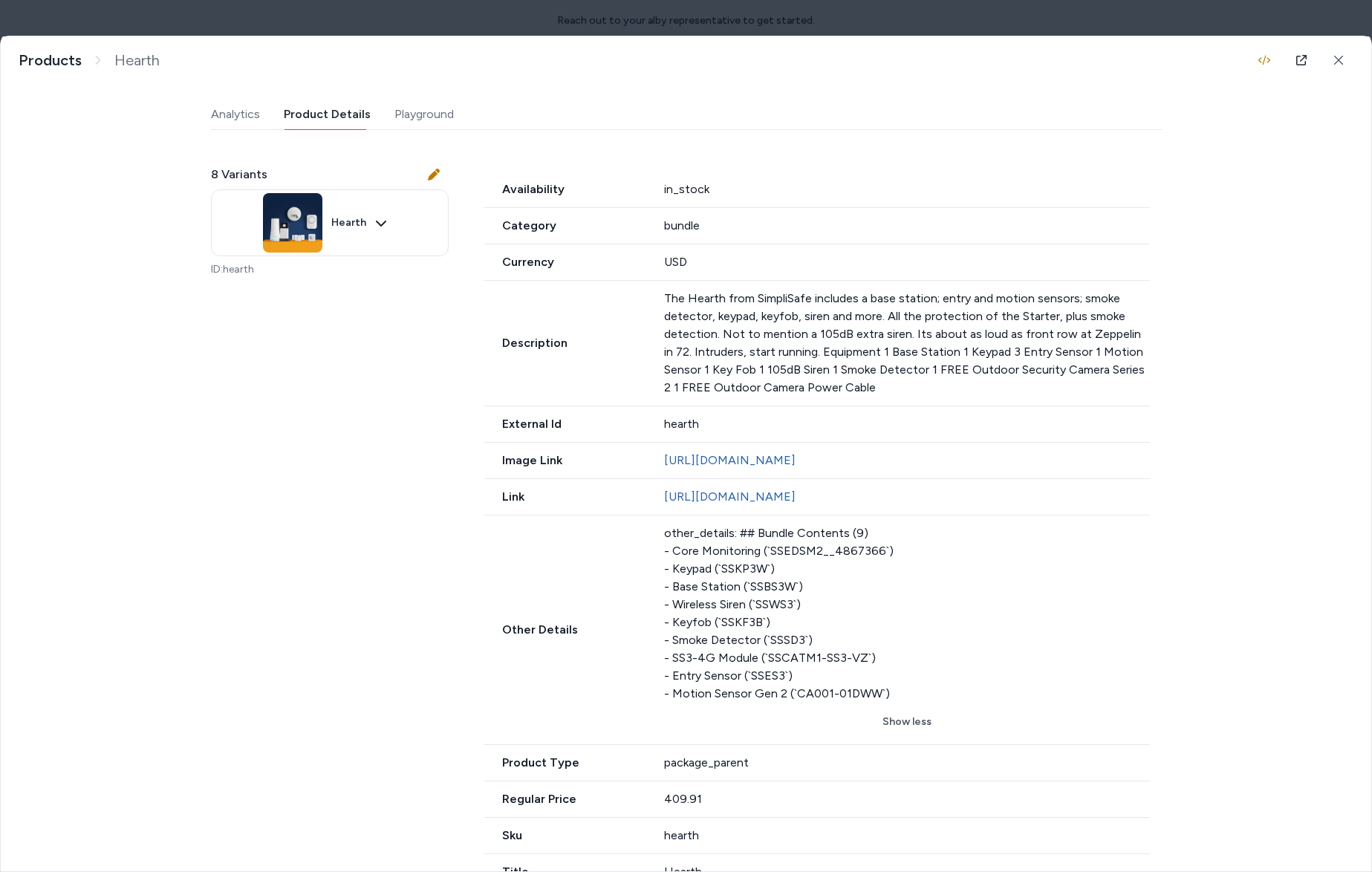
click at [688, 621] on div "other_details: ## Bundle Contents (9) - Core Monitoring (`SSEDSM2__4867366`) - …" at bounding box center [906, 614] width 486 height 178
drag, startPoint x: 672, startPoint y: 621, endPoint x: 753, endPoint y: 624, distance: 81.1
click at [753, 624] on div "other_details: ## Bundle Contents (9) - Core Monitoring (`SSEDSM2__4867366`) - …" at bounding box center [906, 614] width 486 height 178
click at [776, 619] on div "other_details: ## Bundle Contents (9) - Core Monitoring (`SSEDSM2__4867366`) - …" at bounding box center [906, 614] width 486 height 178
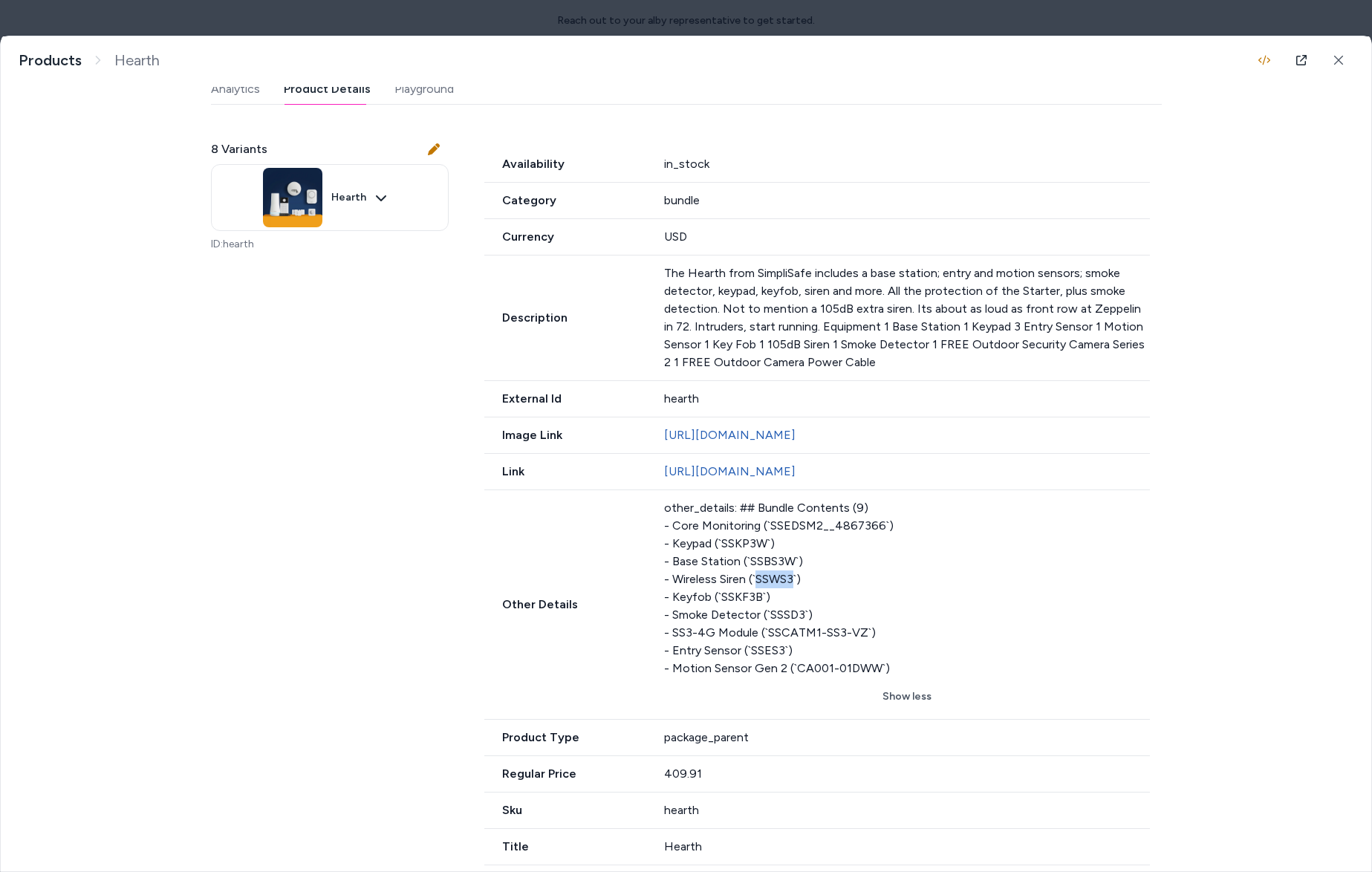
scroll to position [388, 0]
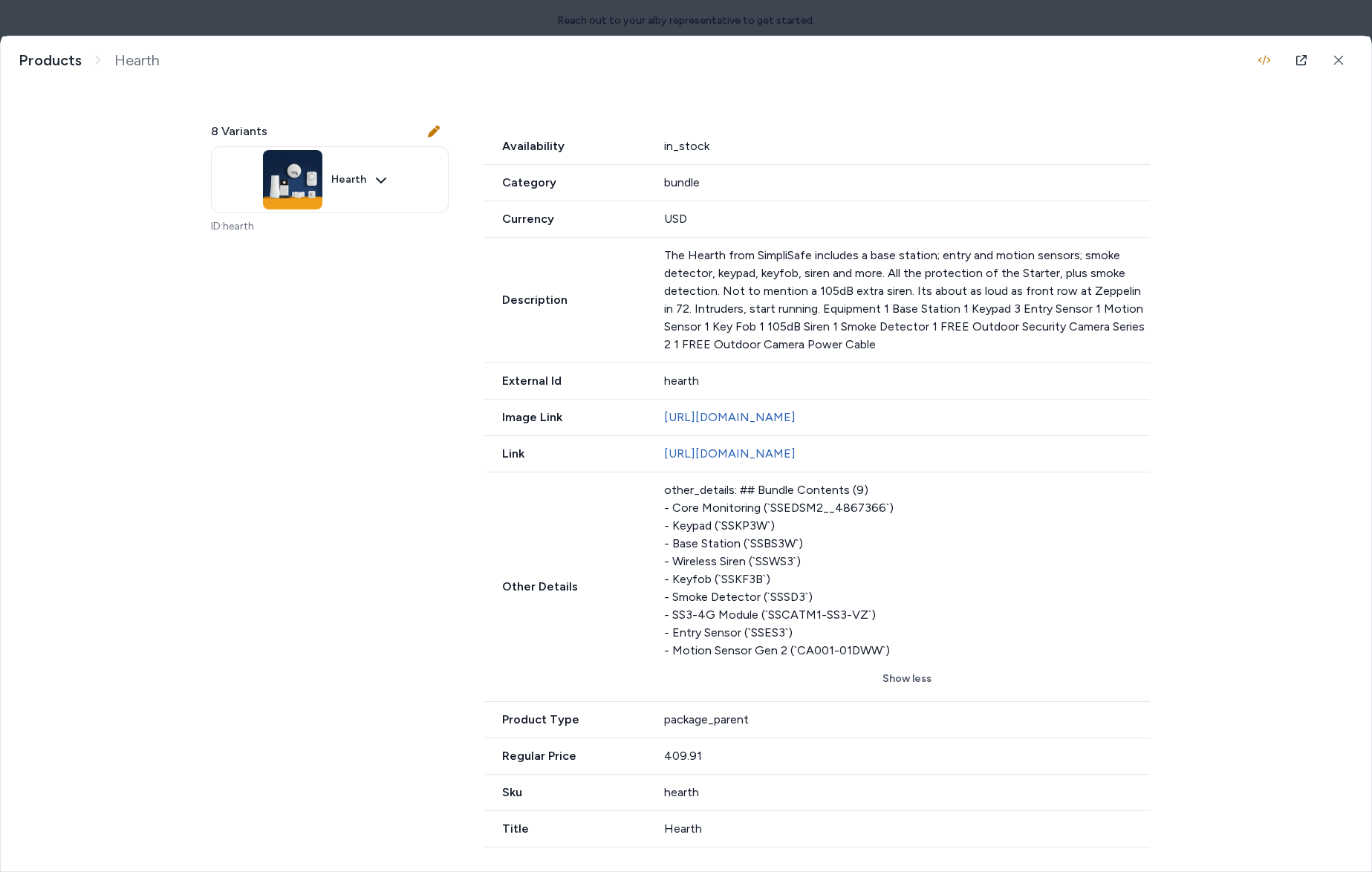
click at [234, 19] on body "Reach out to your alby representative to get started. Home Agents Inbox Analyti…" at bounding box center [686, 436] width 1372 height 872
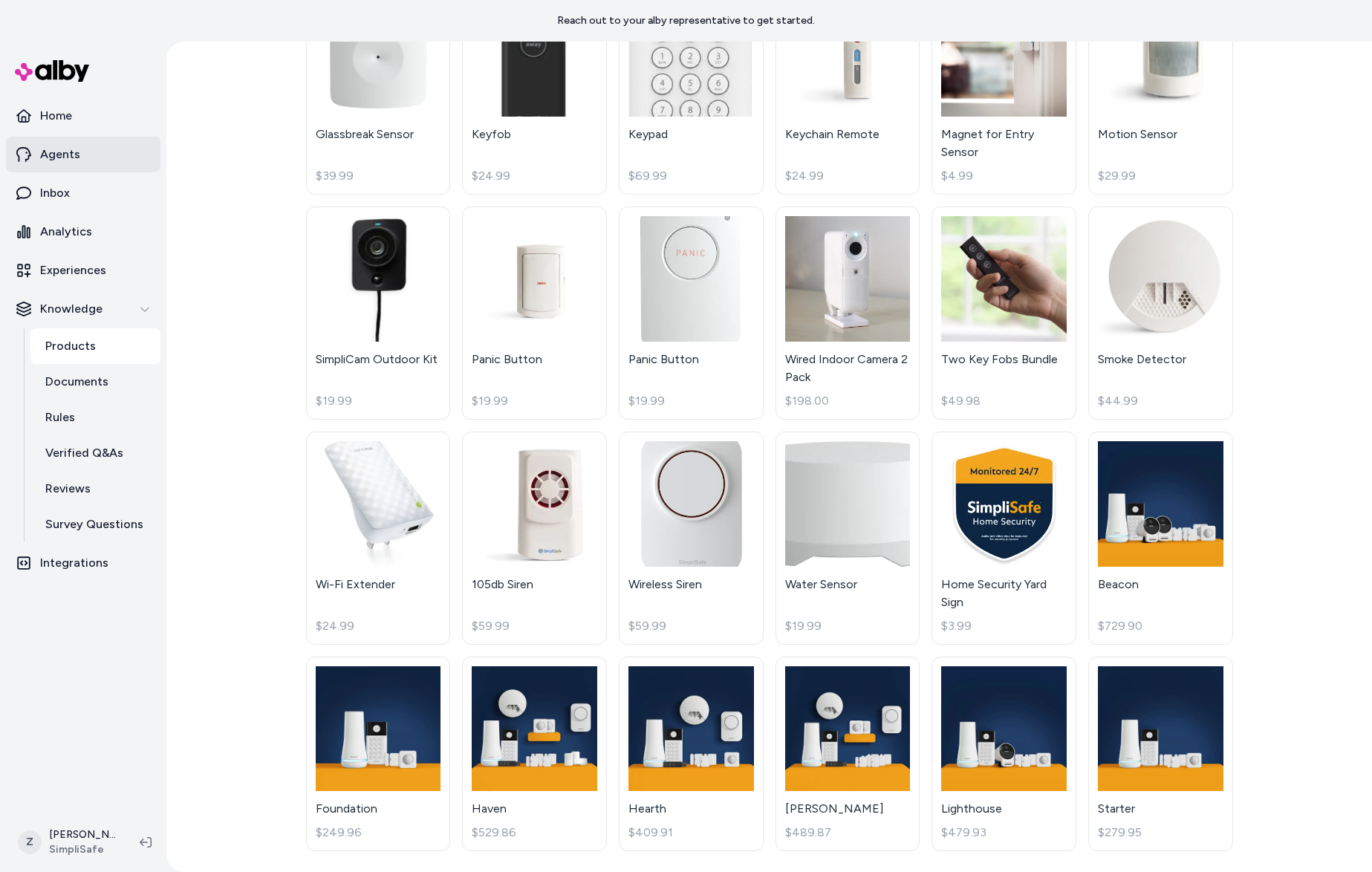
click at [50, 164] on link "Agents" at bounding box center [82, 154] width 154 height 36
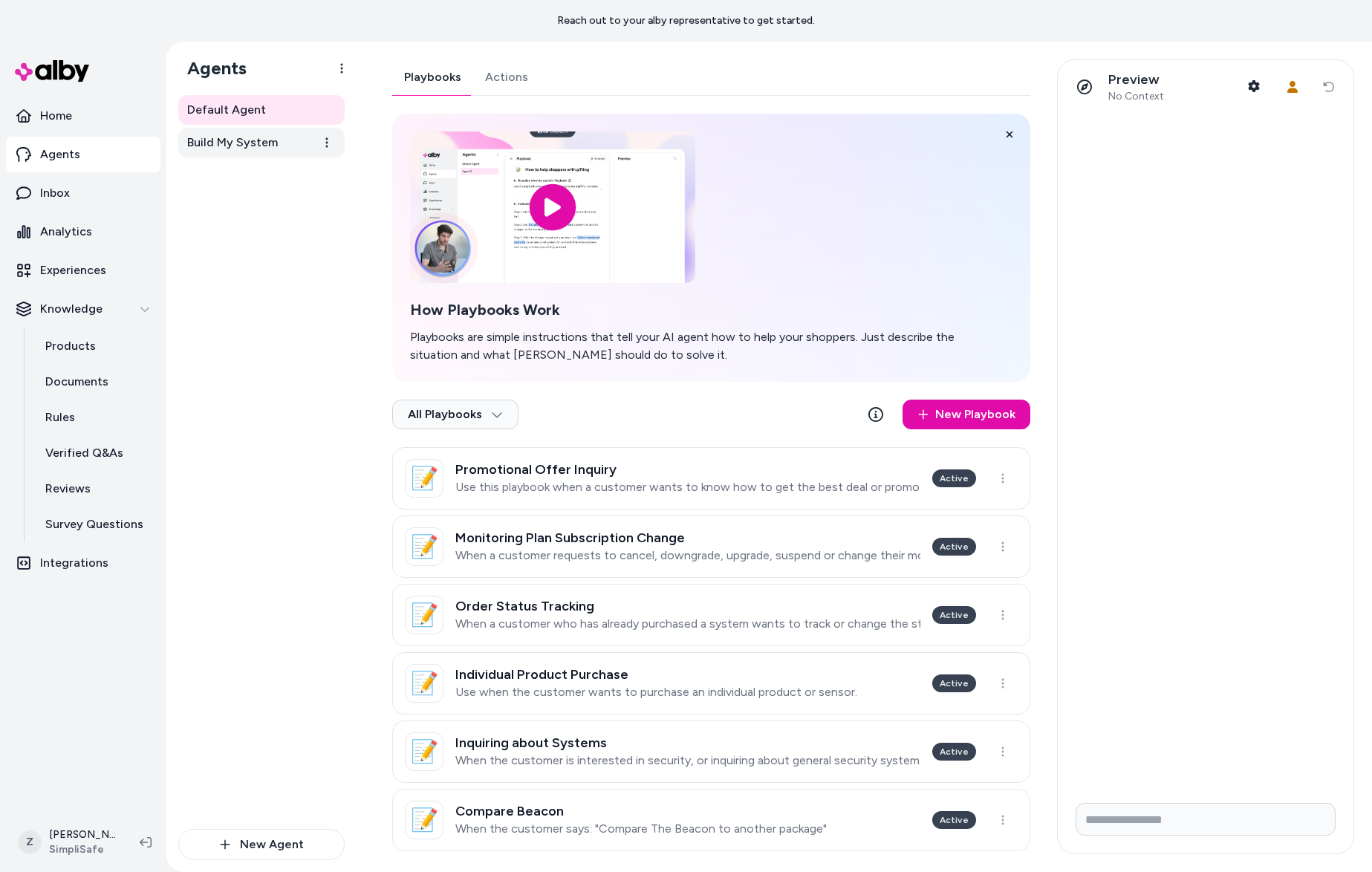
click at [250, 149] on span "Build My System" at bounding box center [233, 142] width 91 height 18
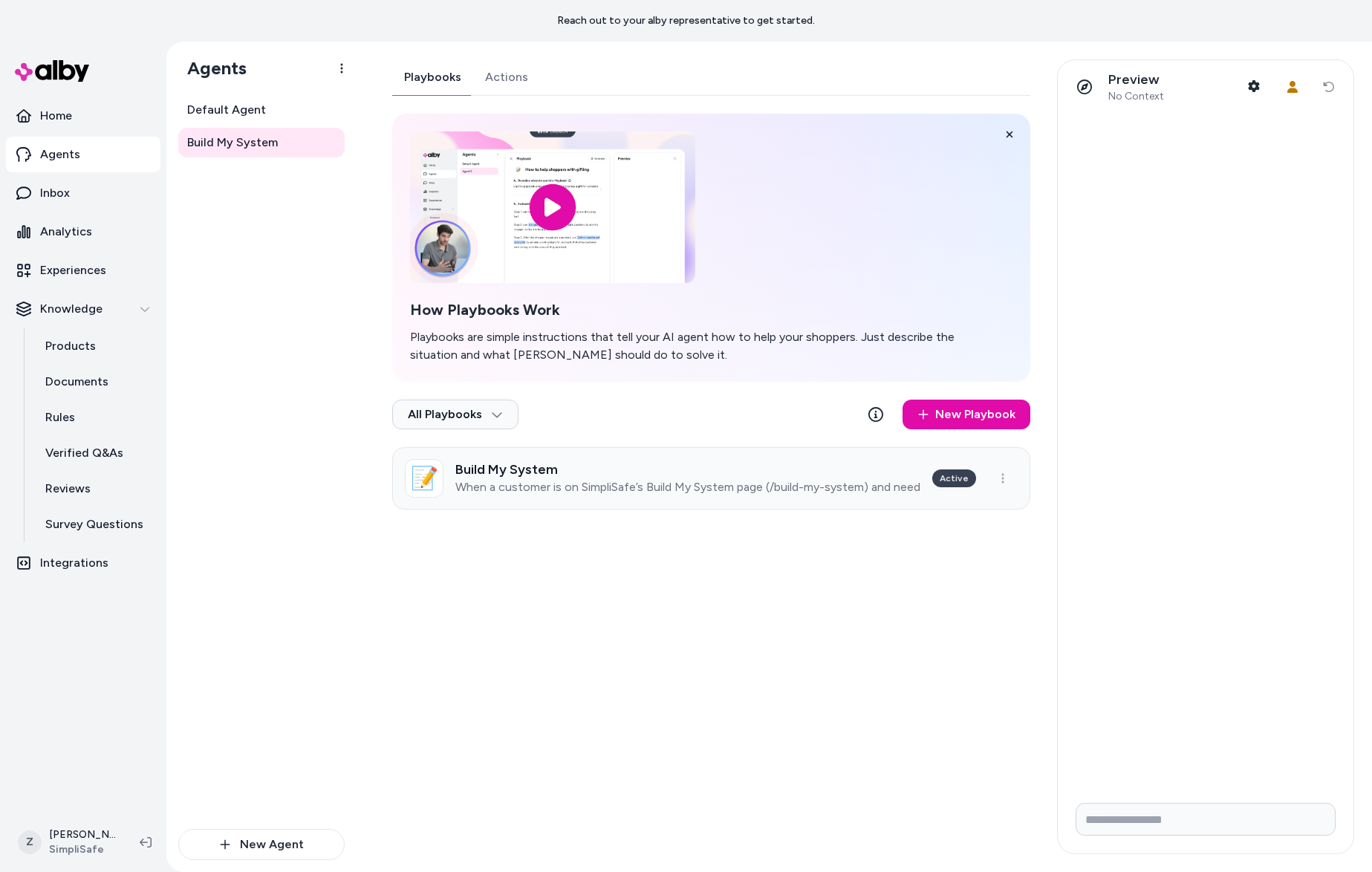
click at [668, 484] on p "When a customer is on SimpliSafe’s Build My System page (/build-my-system) and …" at bounding box center [687, 488] width 465 height 15
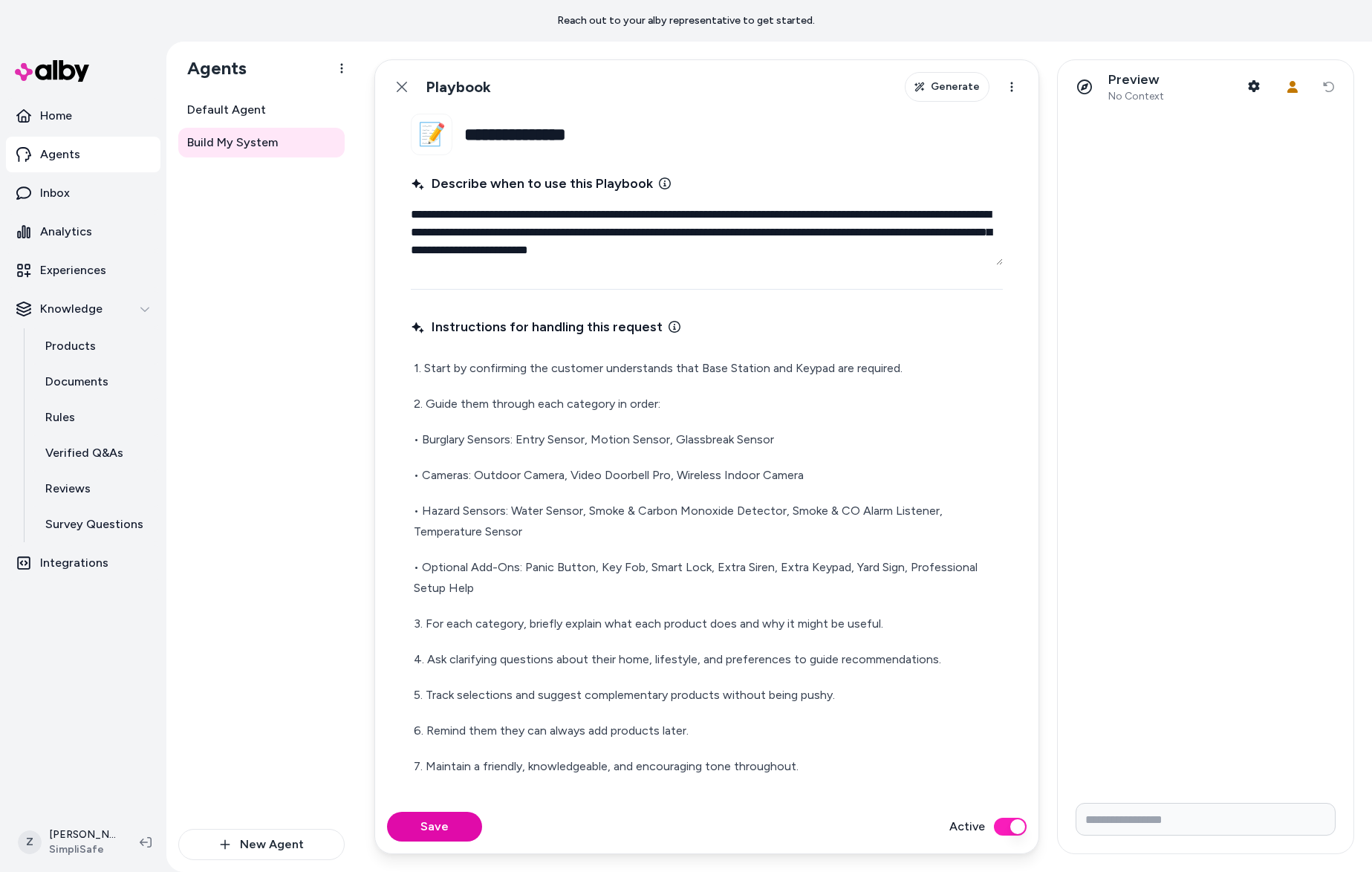
click at [241, 125] on div "Default Agent Build My System" at bounding box center [261, 126] width 167 height 62
click at [245, 117] on span "Default Agent" at bounding box center [226, 110] width 79 height 18
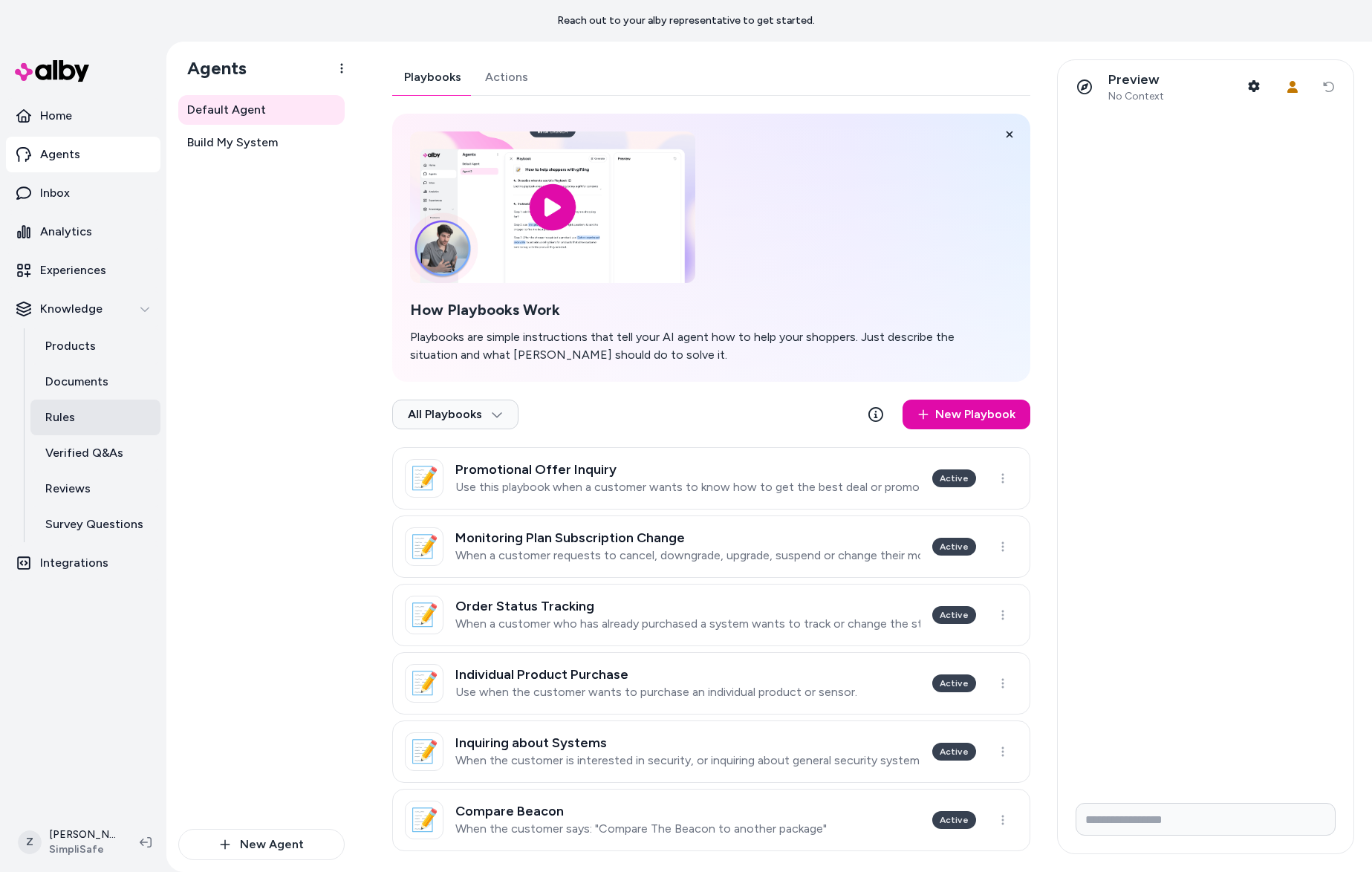
click at [68, 416] on p "Rules" at bounding box center [60, 417] width 29 height 18
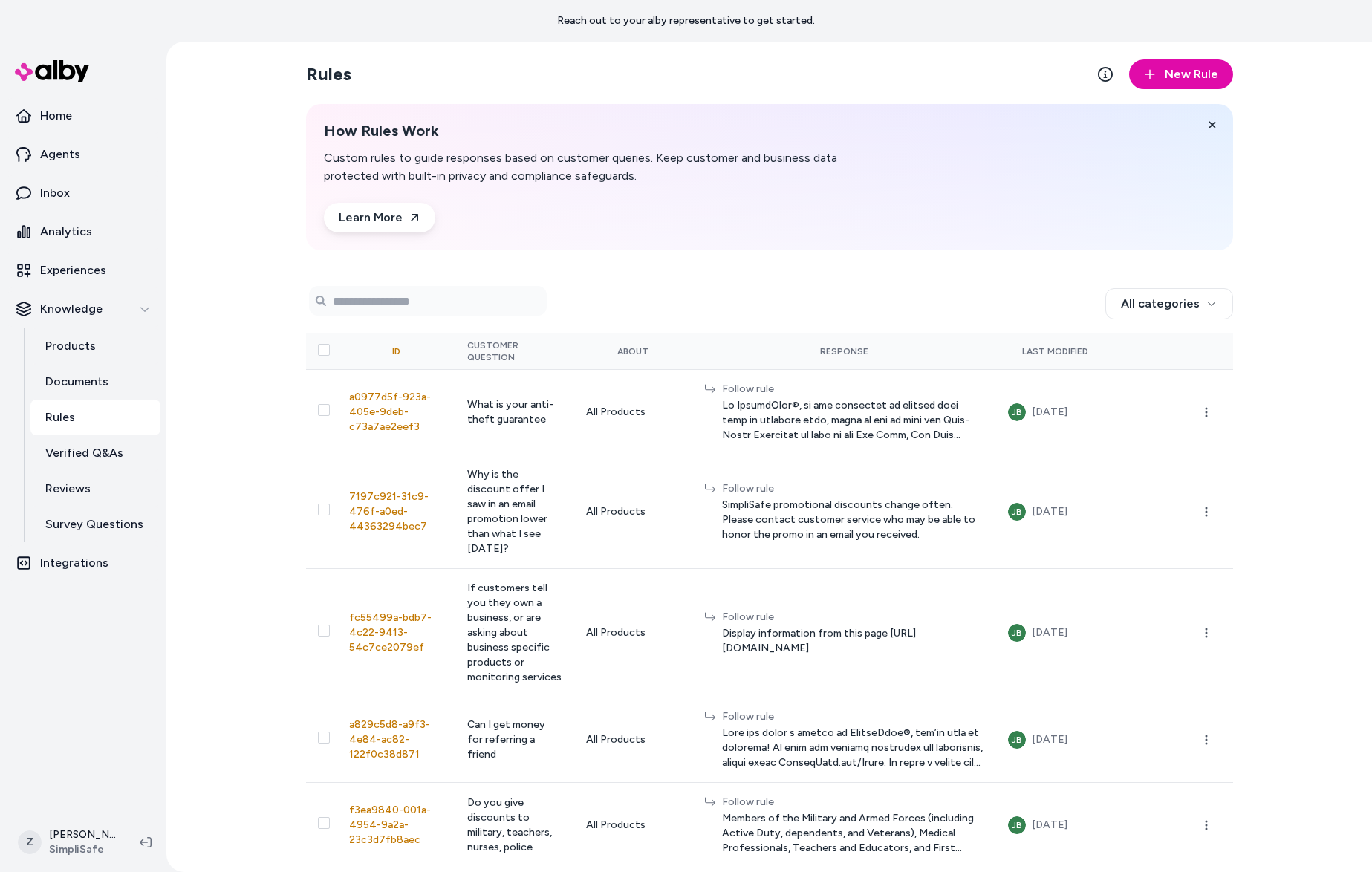
scroll to position [133, 0]
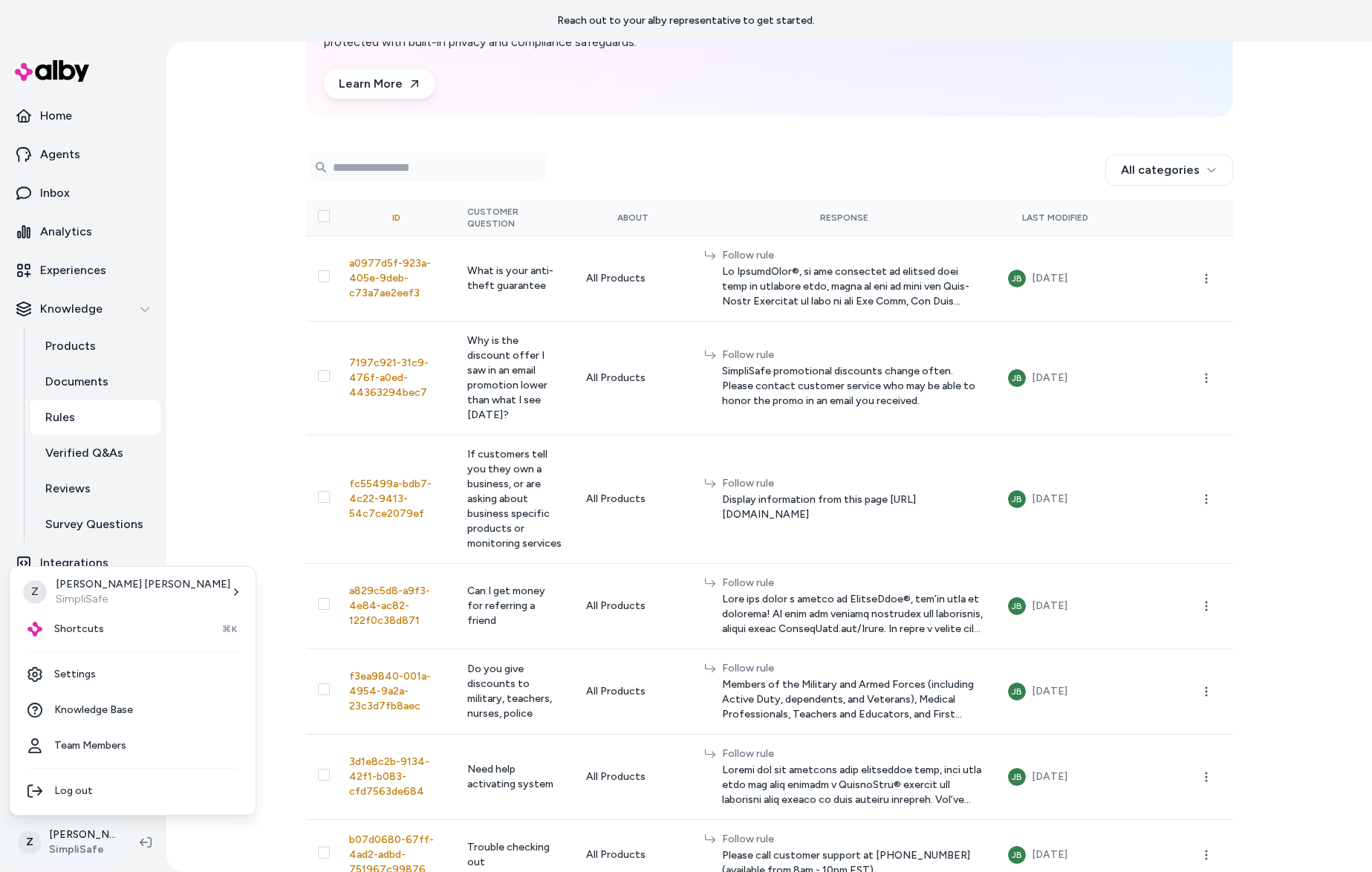
click at [77, 831] on html "Reach out to your alby representative to get started. Home Agents Inbox Analyti…" at bounding box center [686, 436] width 1372 height 872
click at [86, 686] on link "Settings" at bounding box center [132, 674] width 234 height 36
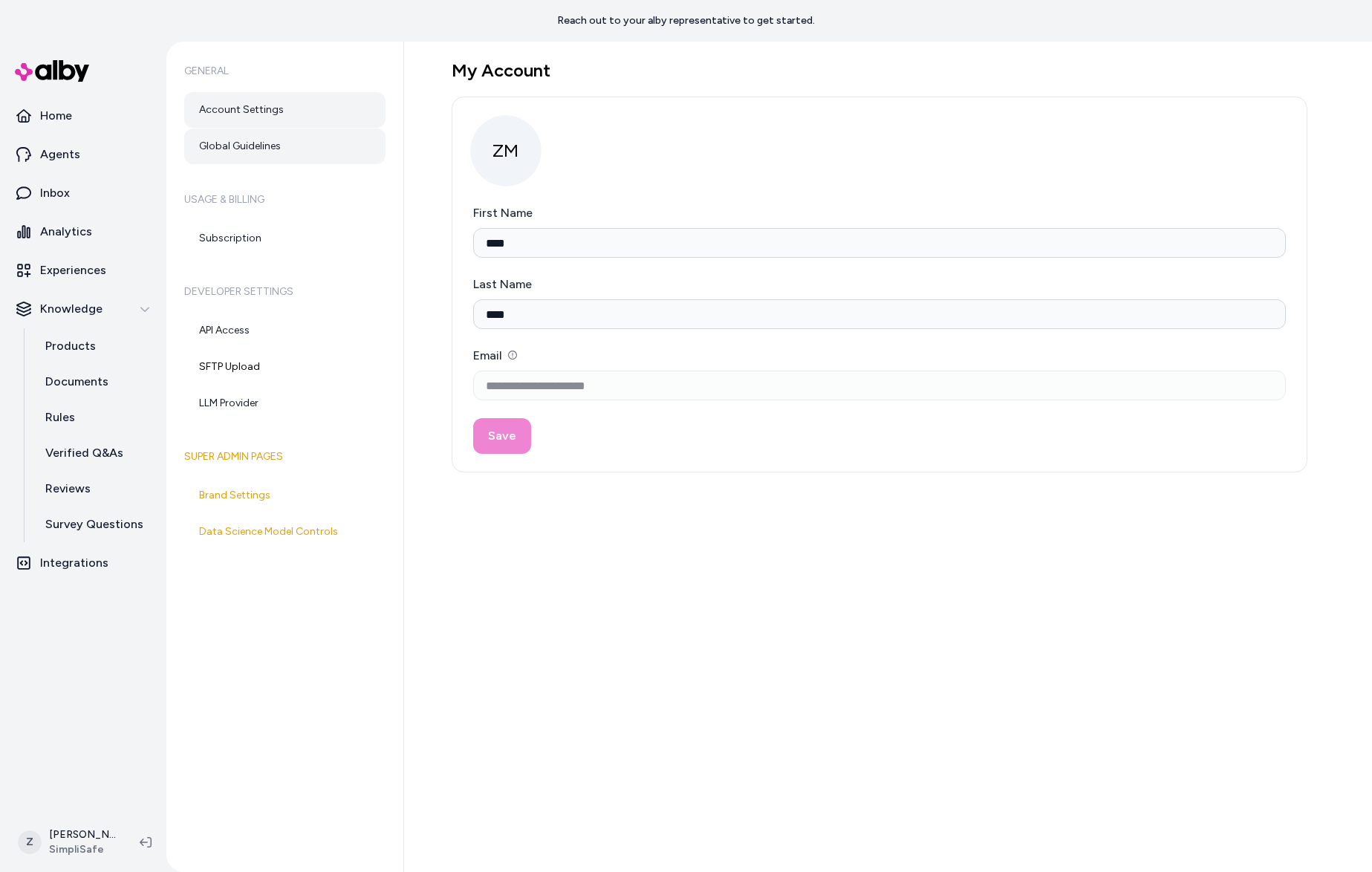
click at [242, 146] on link "Global Guidelines" at bounding box center [285, 147] width 202 height 36
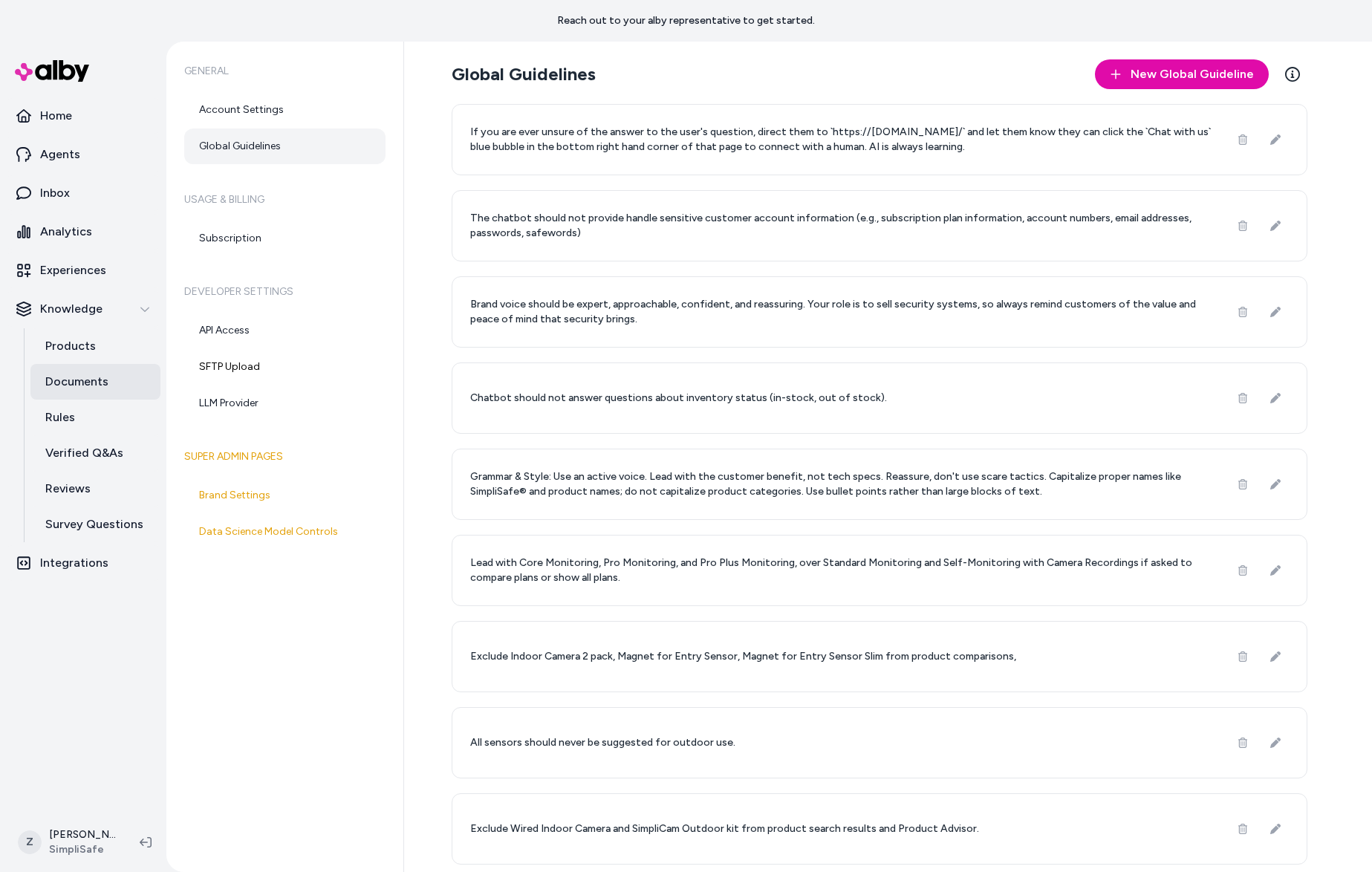
click at [71, 382] on p "Documents" at bounding box center [77, 382] width 63 height 18
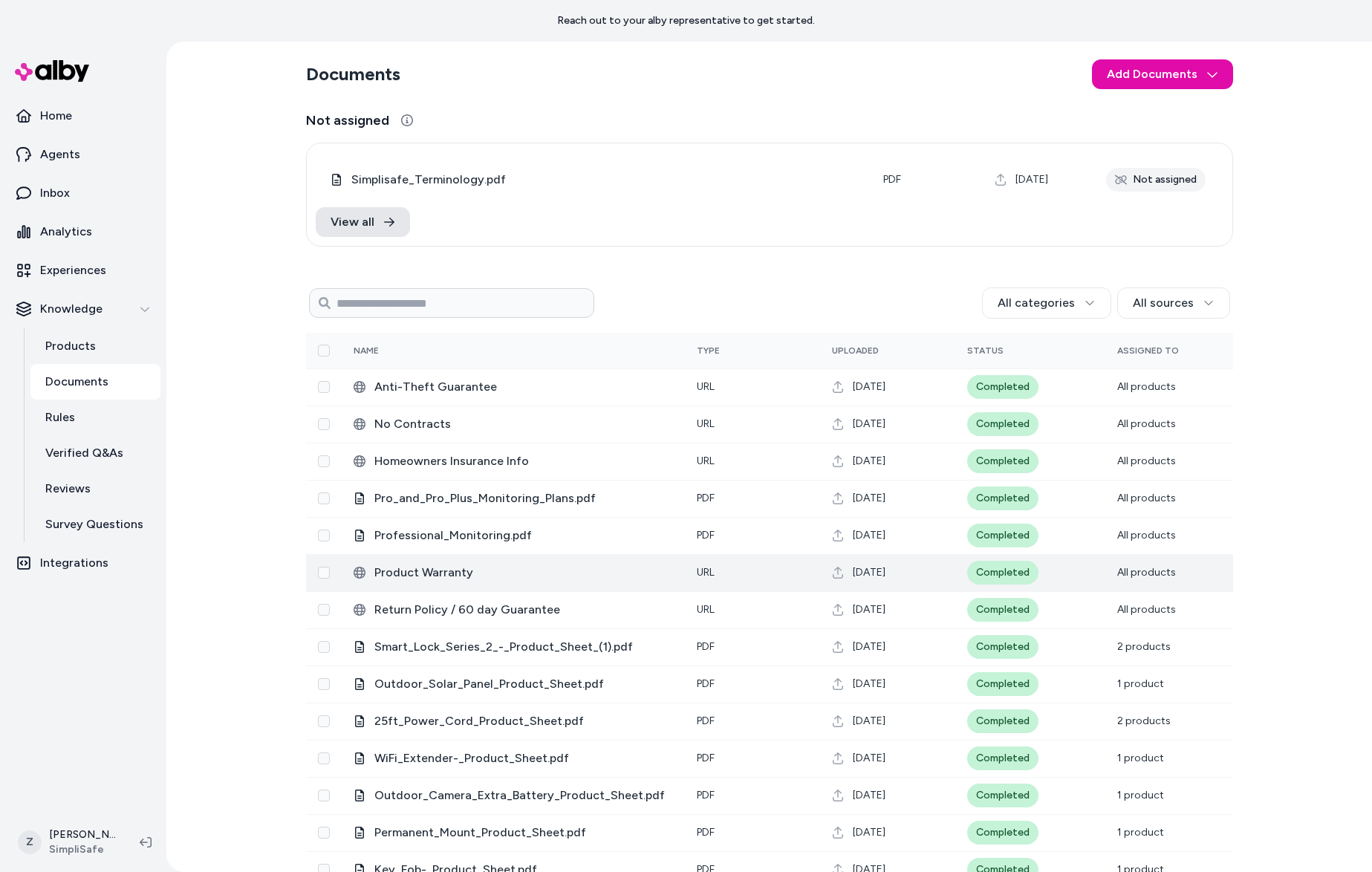
scroll to position [251, 0]
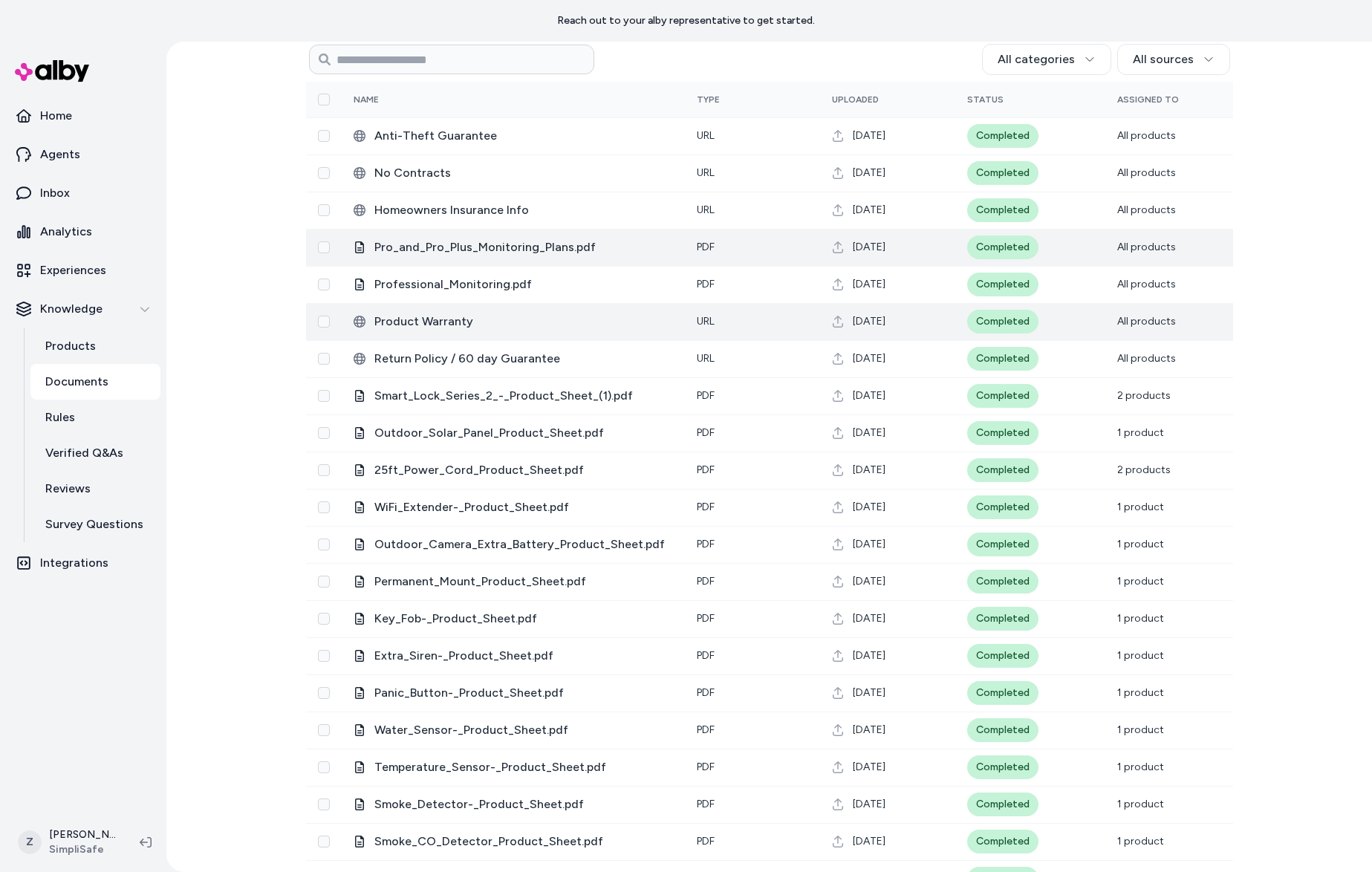
click at [489, 250] on span "Pro_and_Pro_Plus_Monitoring_Plans.pdf" at bounding box center [523, 247] width 298 height 18
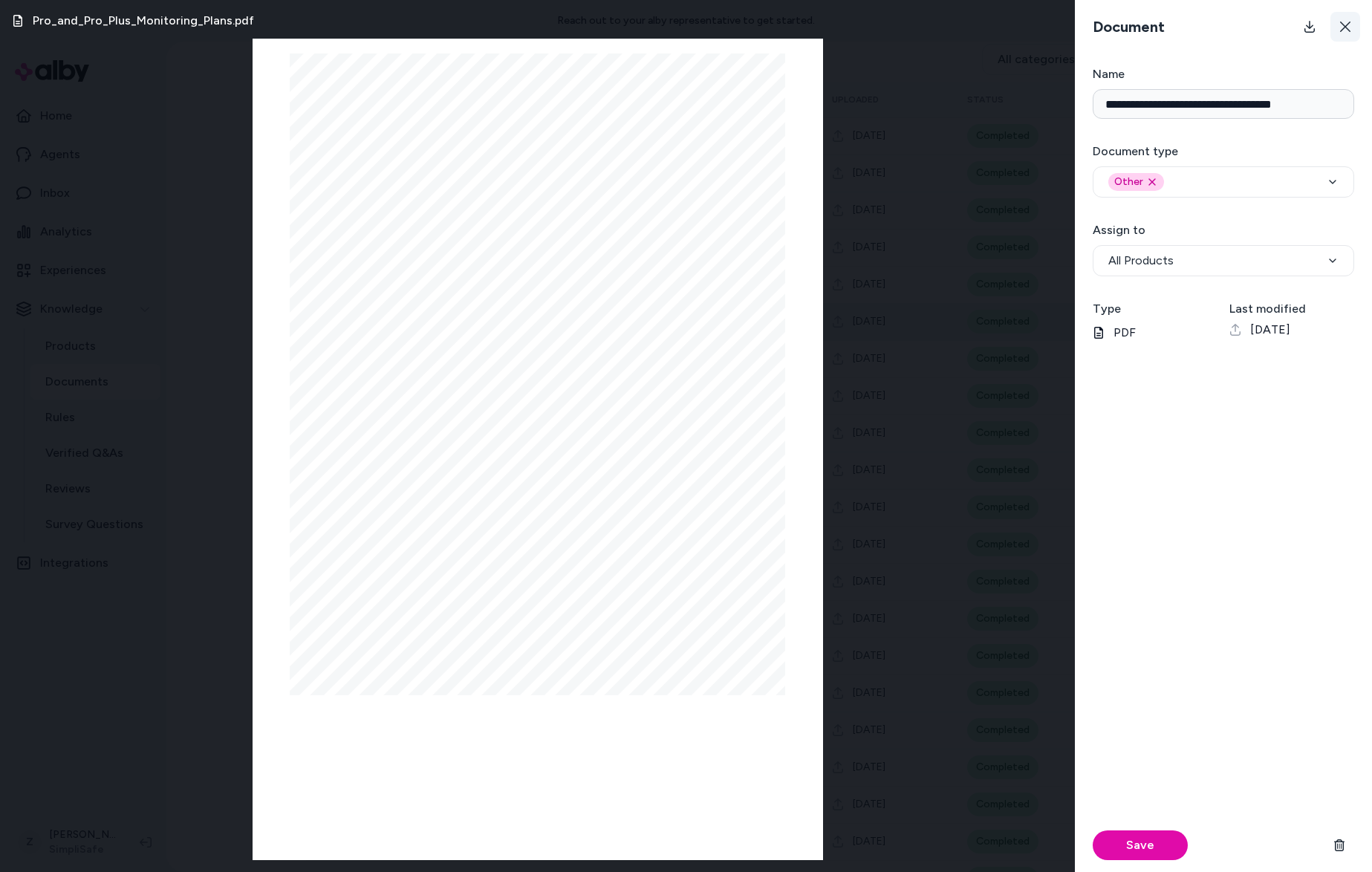
click at [1337, 22] on button at bounding box center [1345, 27] width 29 height 29
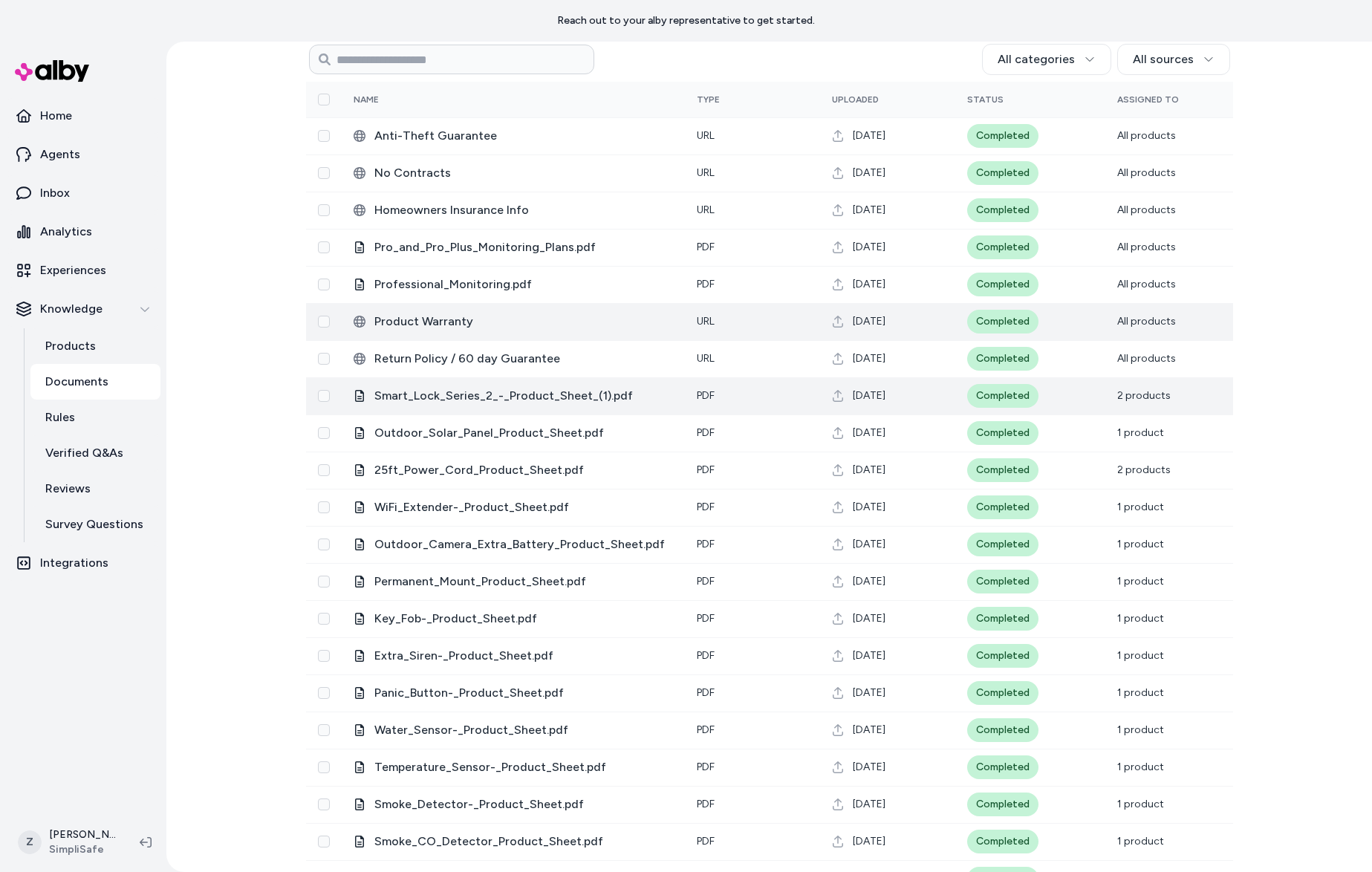
click at [1157, 398] on span "2 products" at bounding box center [1144, 395] width 53 height 12
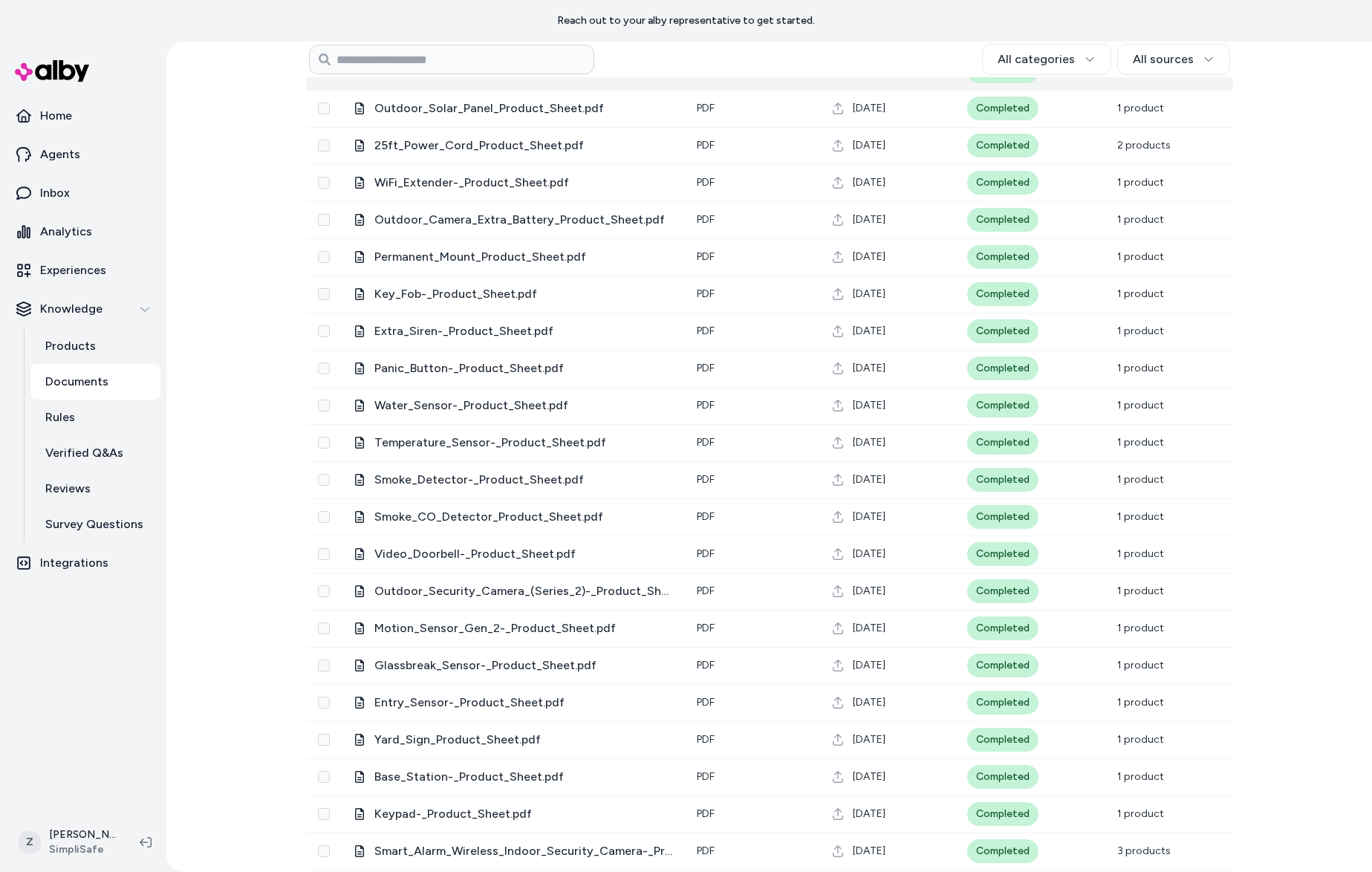
scroll to position [622, 0]
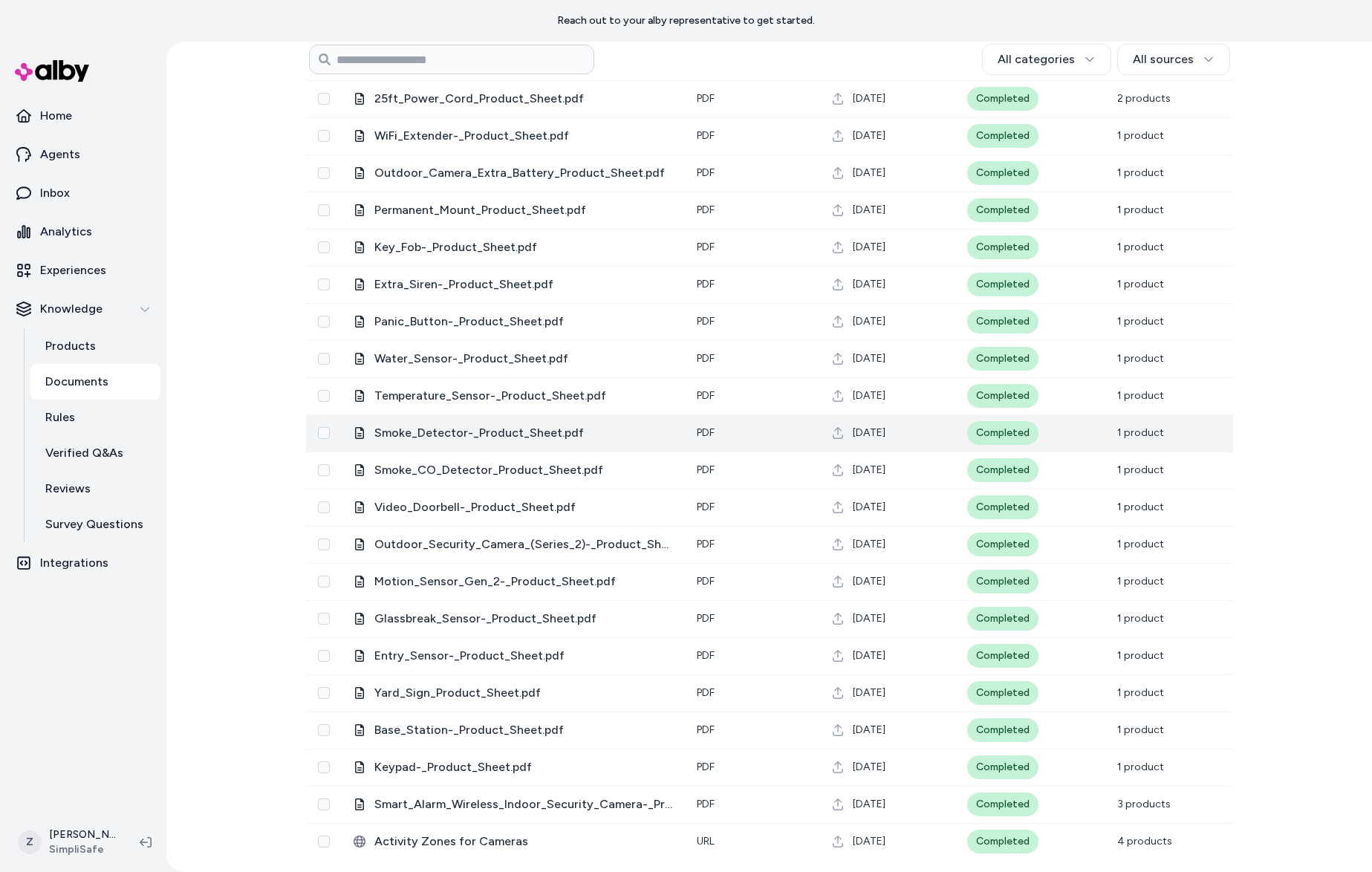
click at [1115, 446] on td "1 product" at bounding box center [1168, 433] width 128 height 37
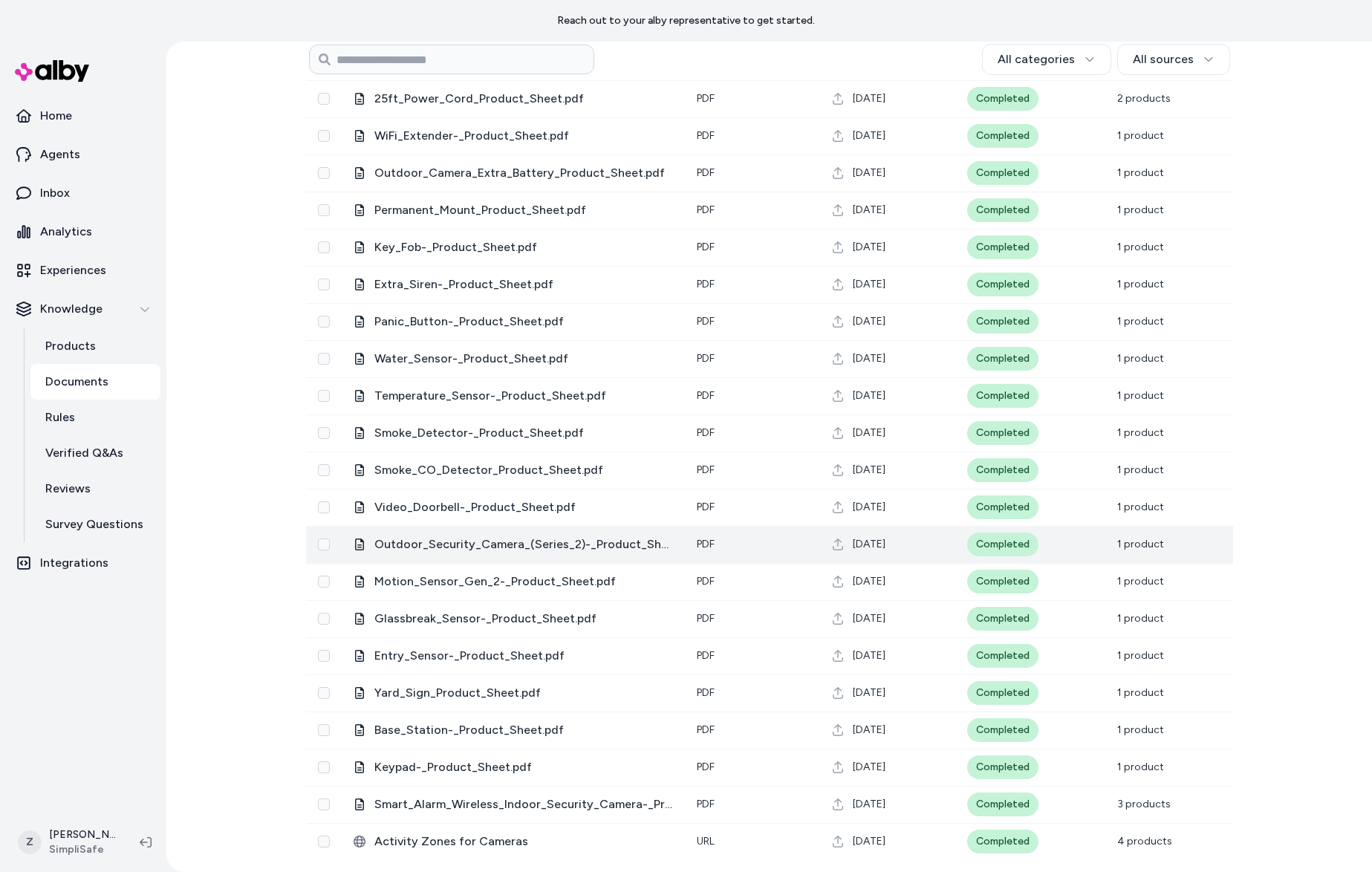
click at [1035, 560] on td "Completed" at bounding box center [1030, 543] width 150 height 37
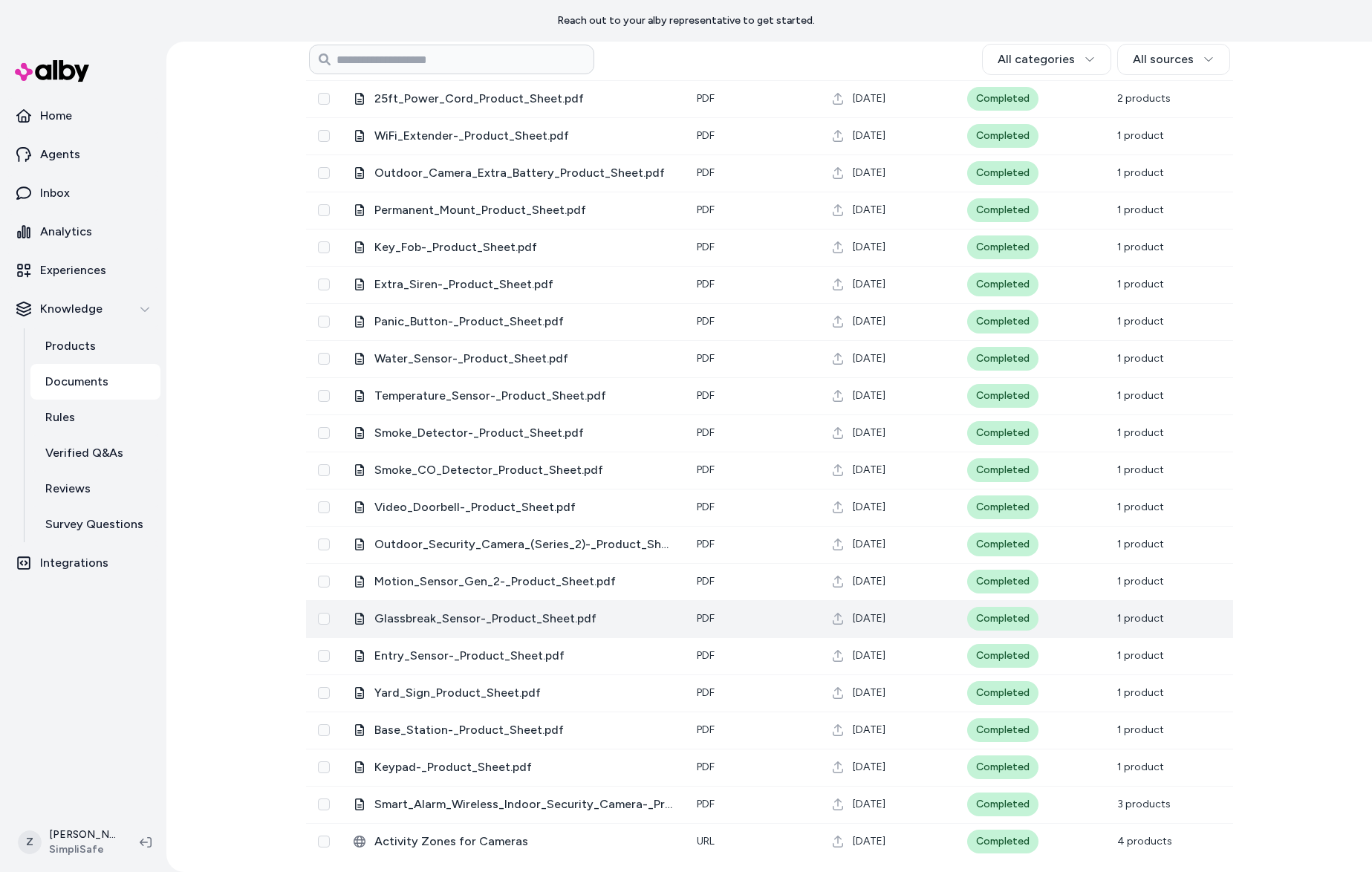
click at [1028, 610] on div "Completed" at bounding box center [1002, 618] width 71 height 24
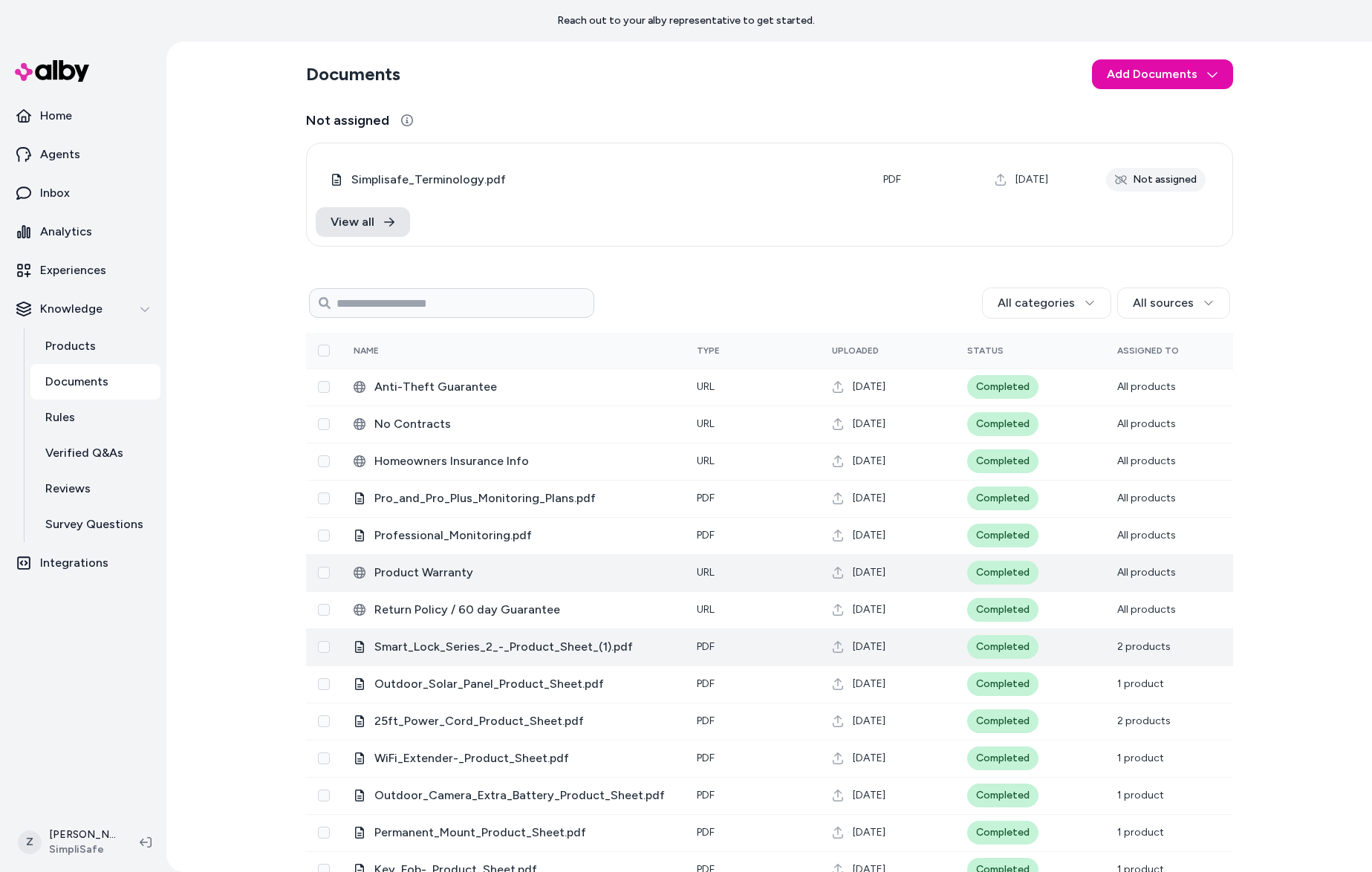
scroll to position [9, 0]
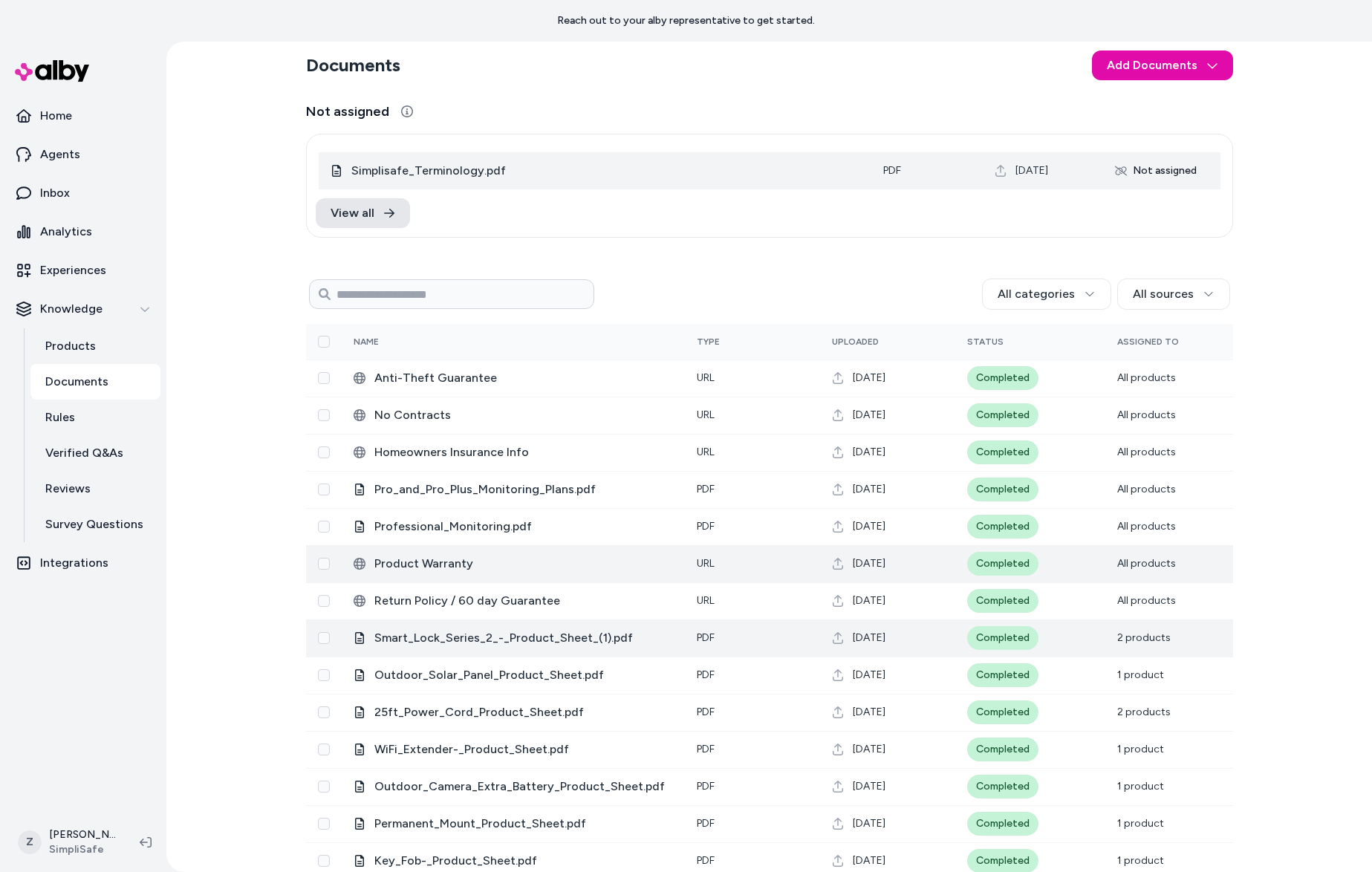
click at [375, 170] on span "Simplisafe_Terminology.pdf" at bounding box center [605, 170] width 508 height 18
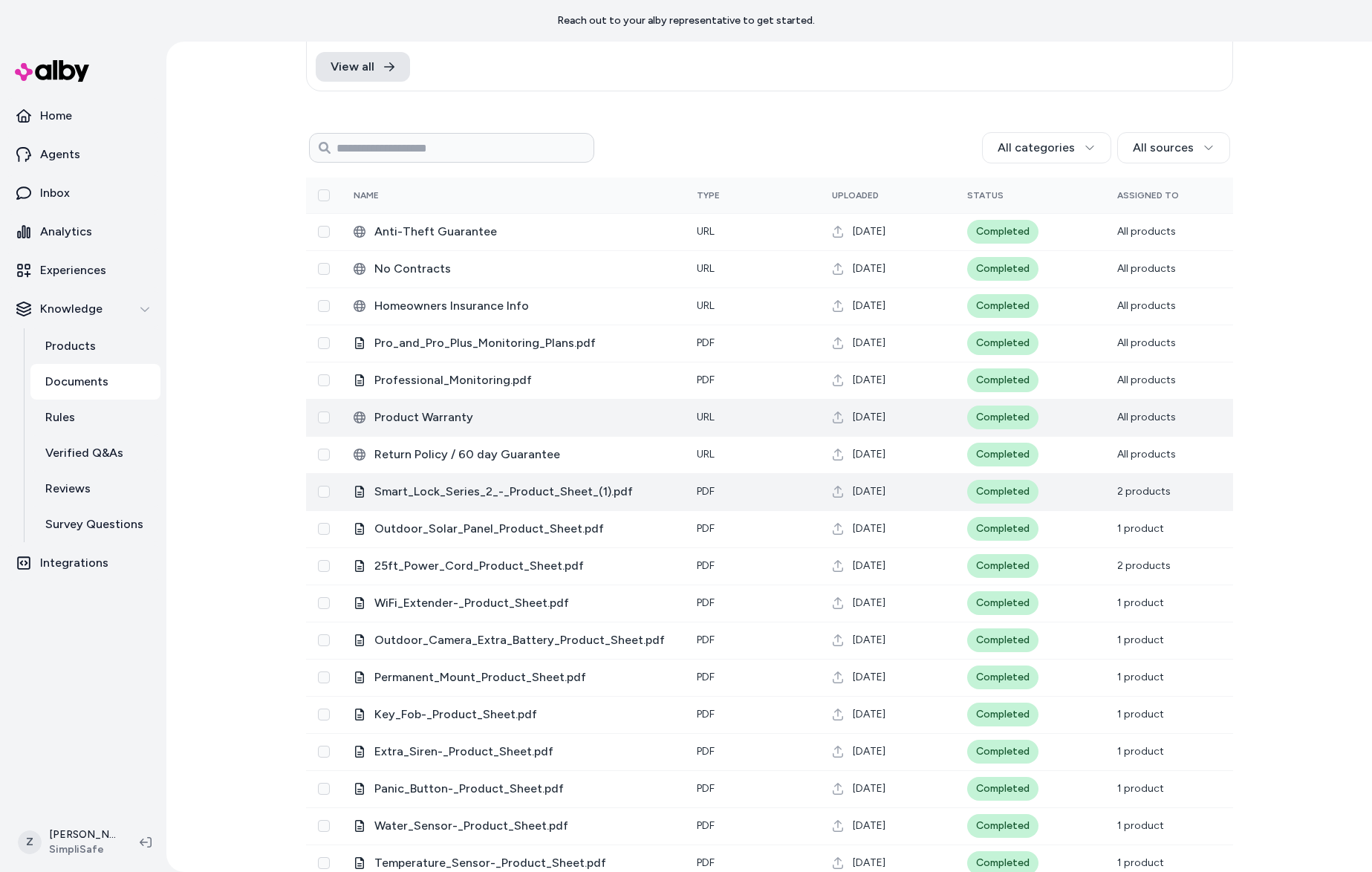
scroll to position [622, 0]
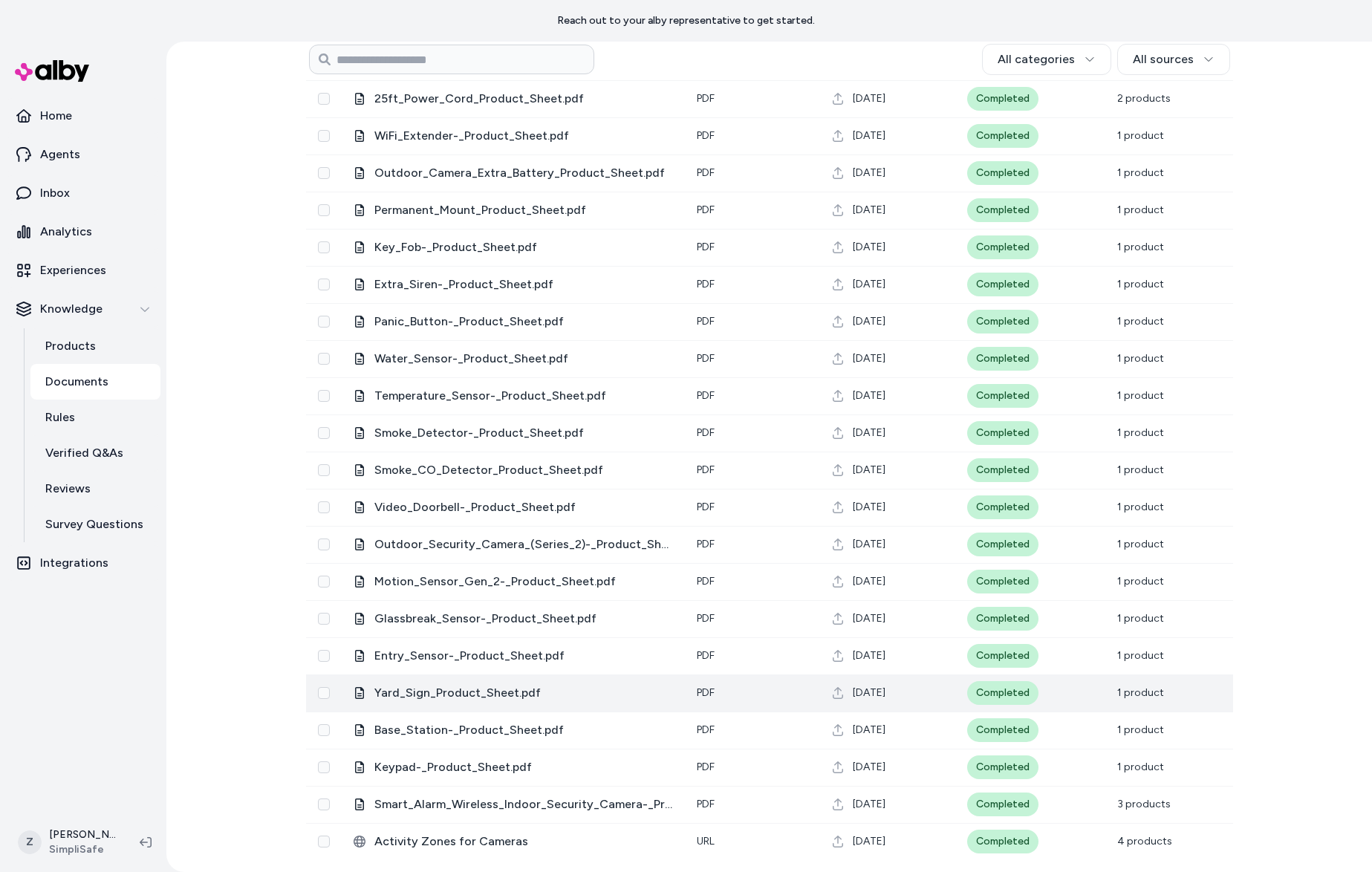
click at [623, 674] on td "Yard_Sign_Product_Sheet.pdf" at bounding box center [513, 692] width 343 height 37
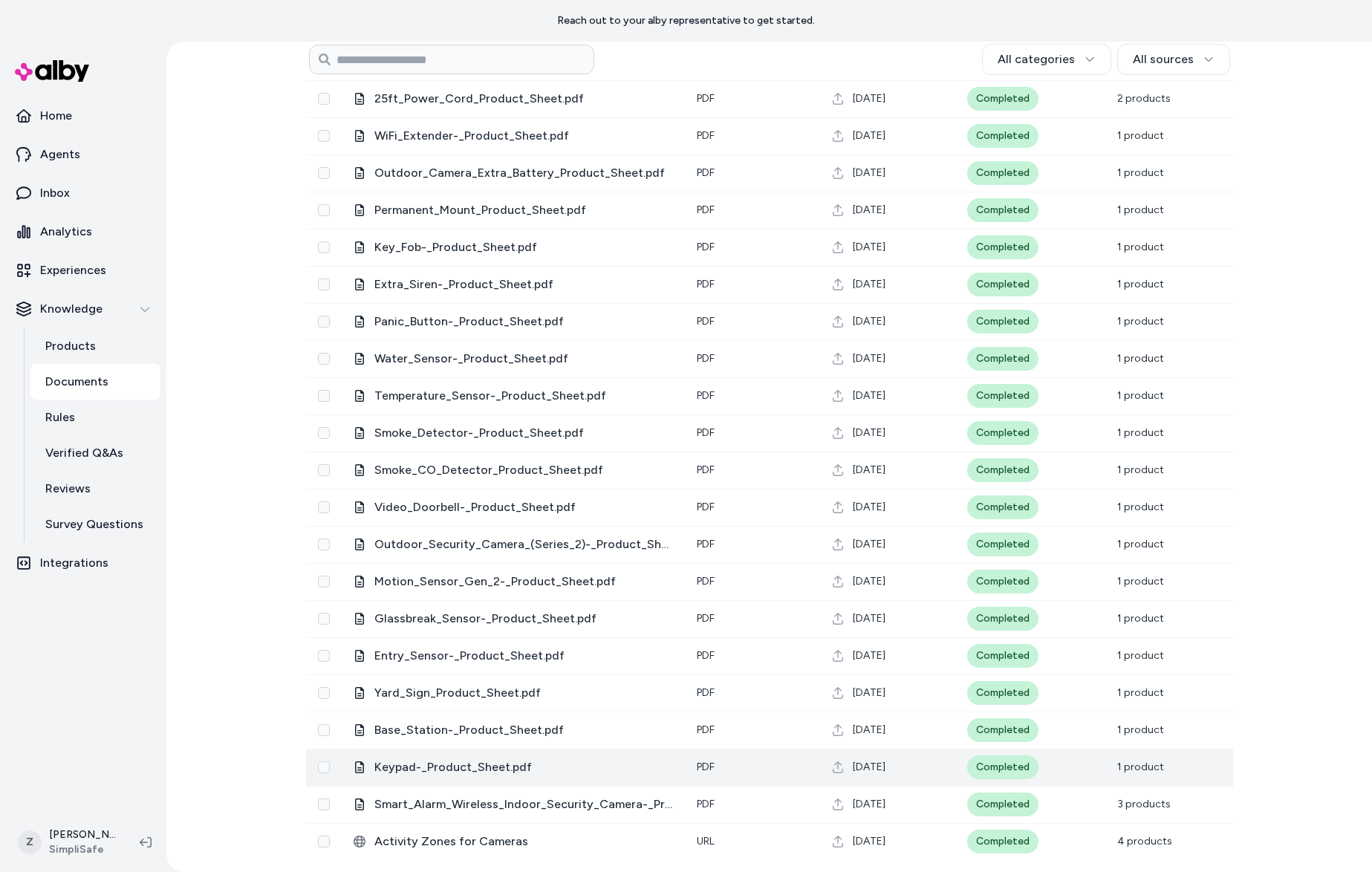
click at [589, 751] on td "Keypad-_Product_Sheet.pdf" at bounding box center [513, 767] width 343 height 37
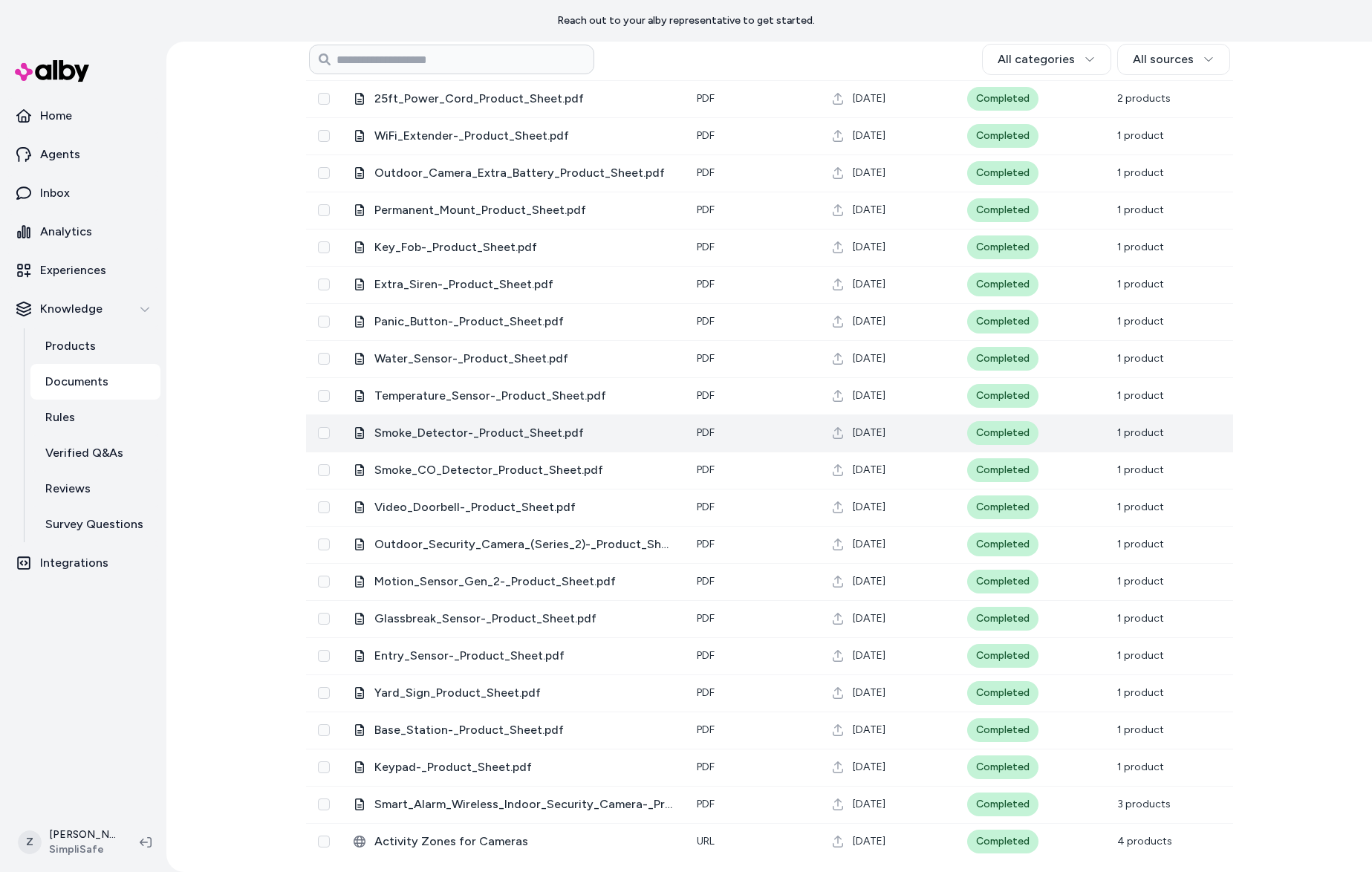
click at [559, 436] on span "Smoke_Detector-_Product_Sheet.pdf" at bounding box center [523, 433] width 298 height 18
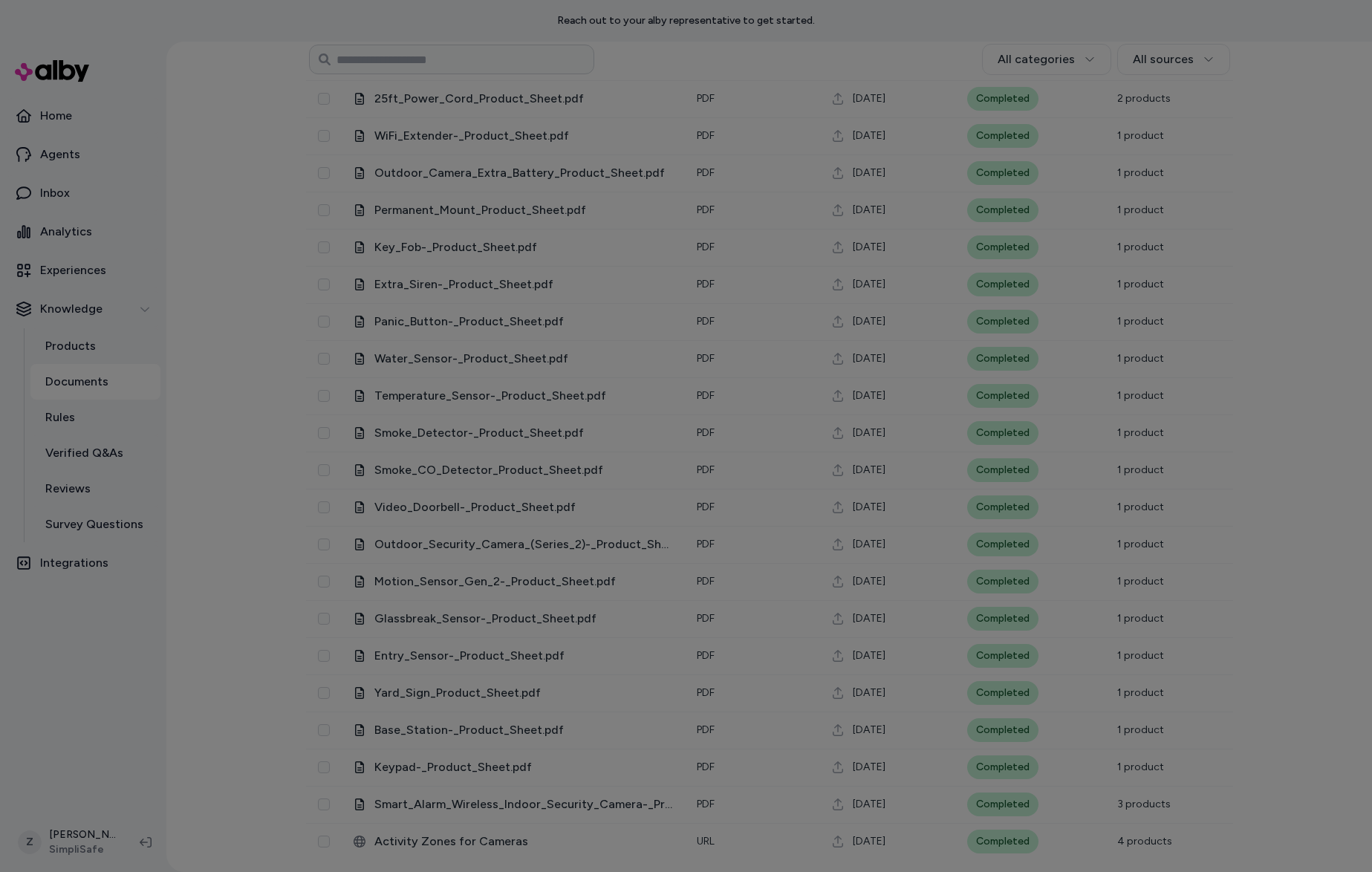
click at [500, 499] on span "Video_Doorbell-_Product_Sheet.pdf" at bounding box center [523, 507] width 298 height 18
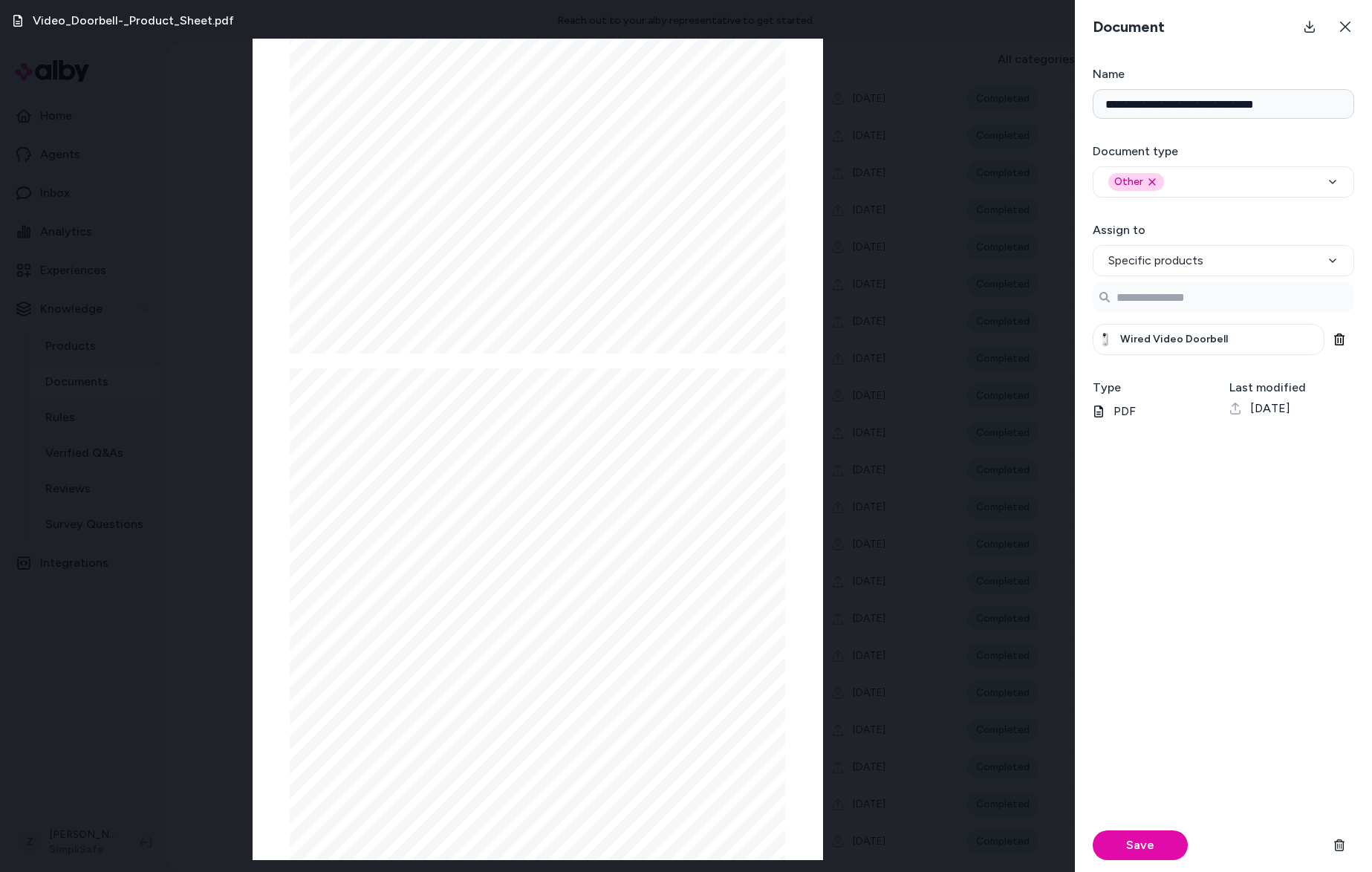
scroll to position [2416, 0]
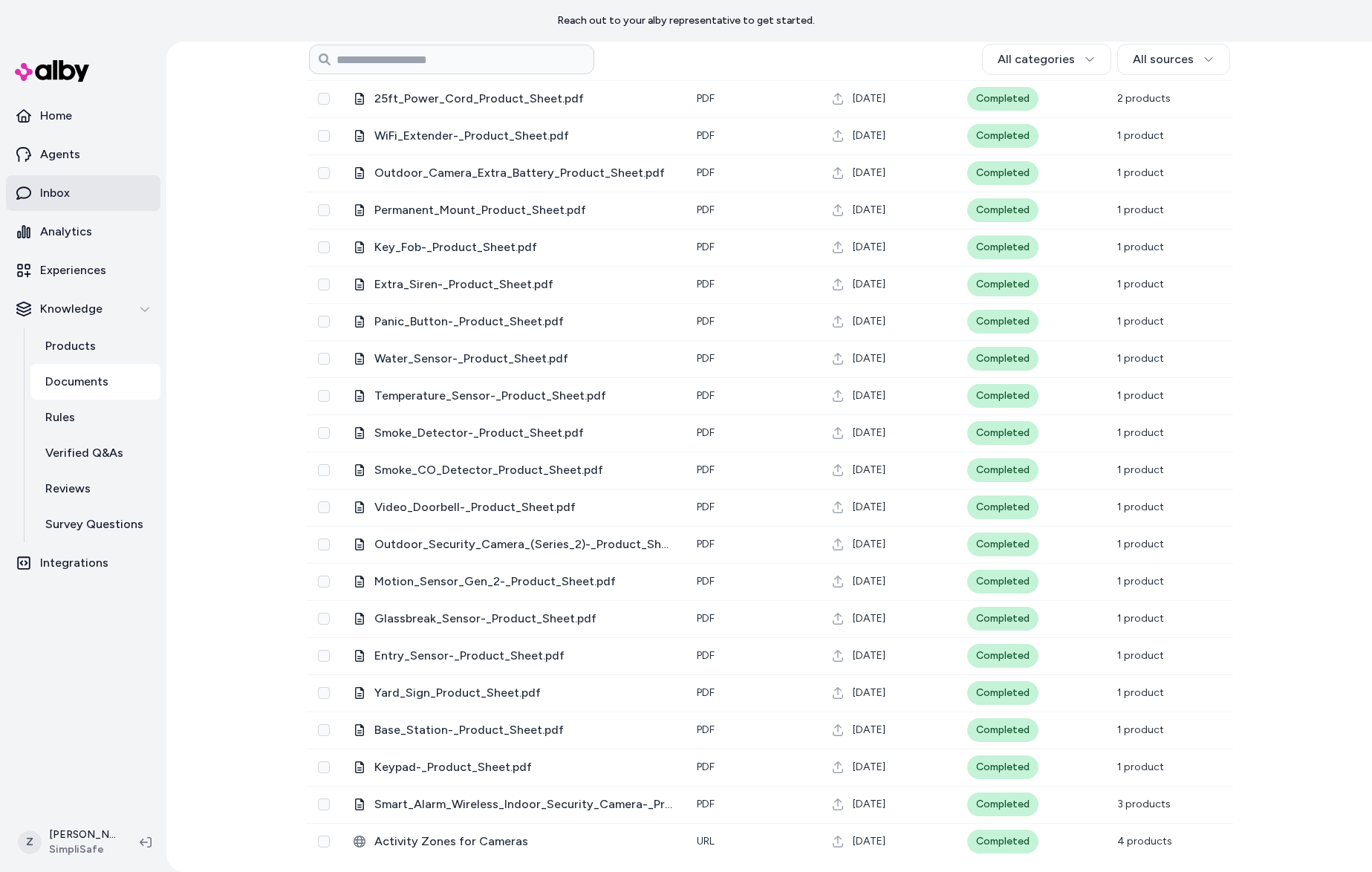
click at [112, 196] on link "Inbox" at bounding box center [82, 193] width 154 height 36
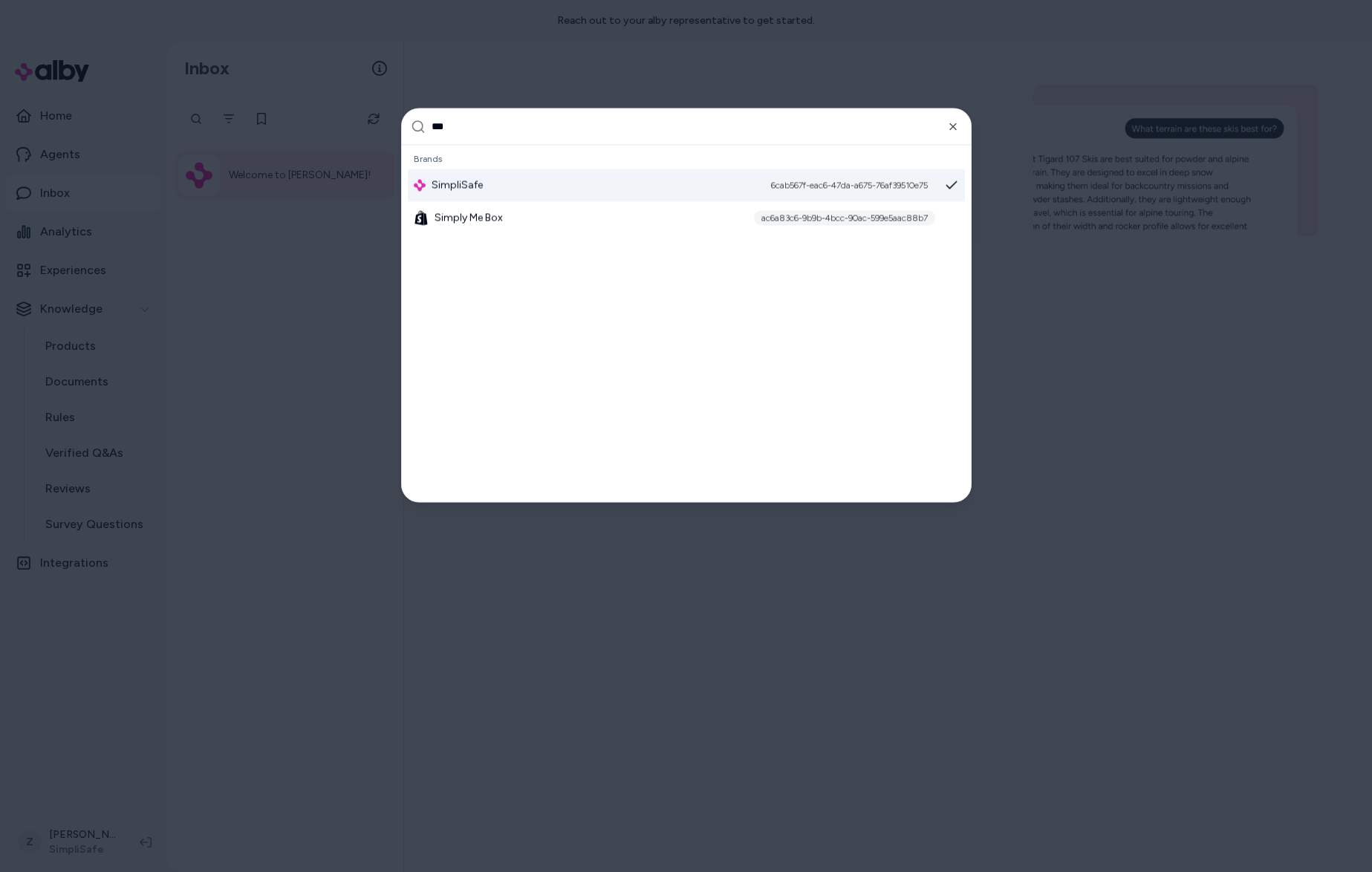
type input "****"
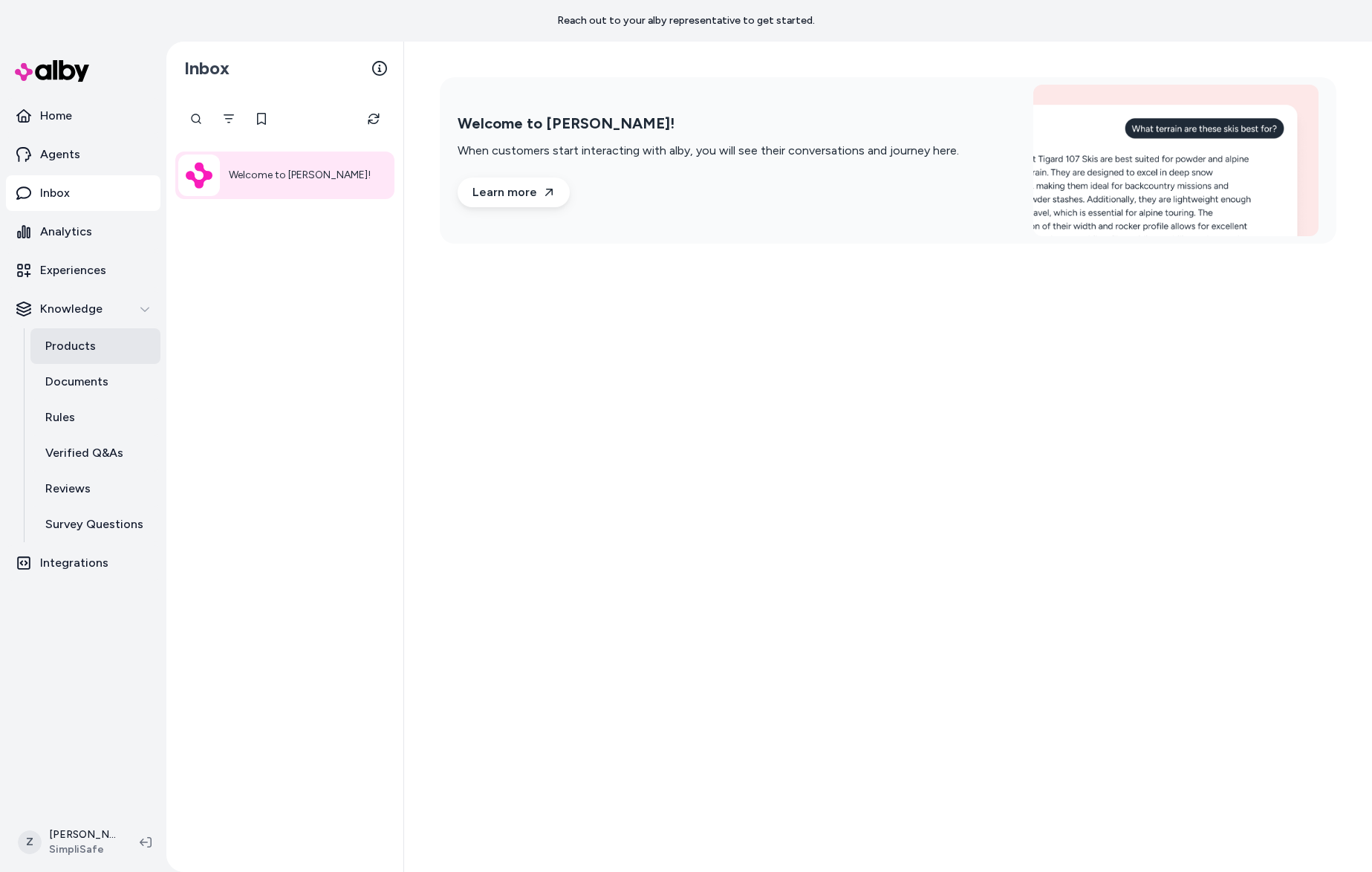
click at [68, 342] on p "Products" at bounding box center [70, 346] width 50 height 18
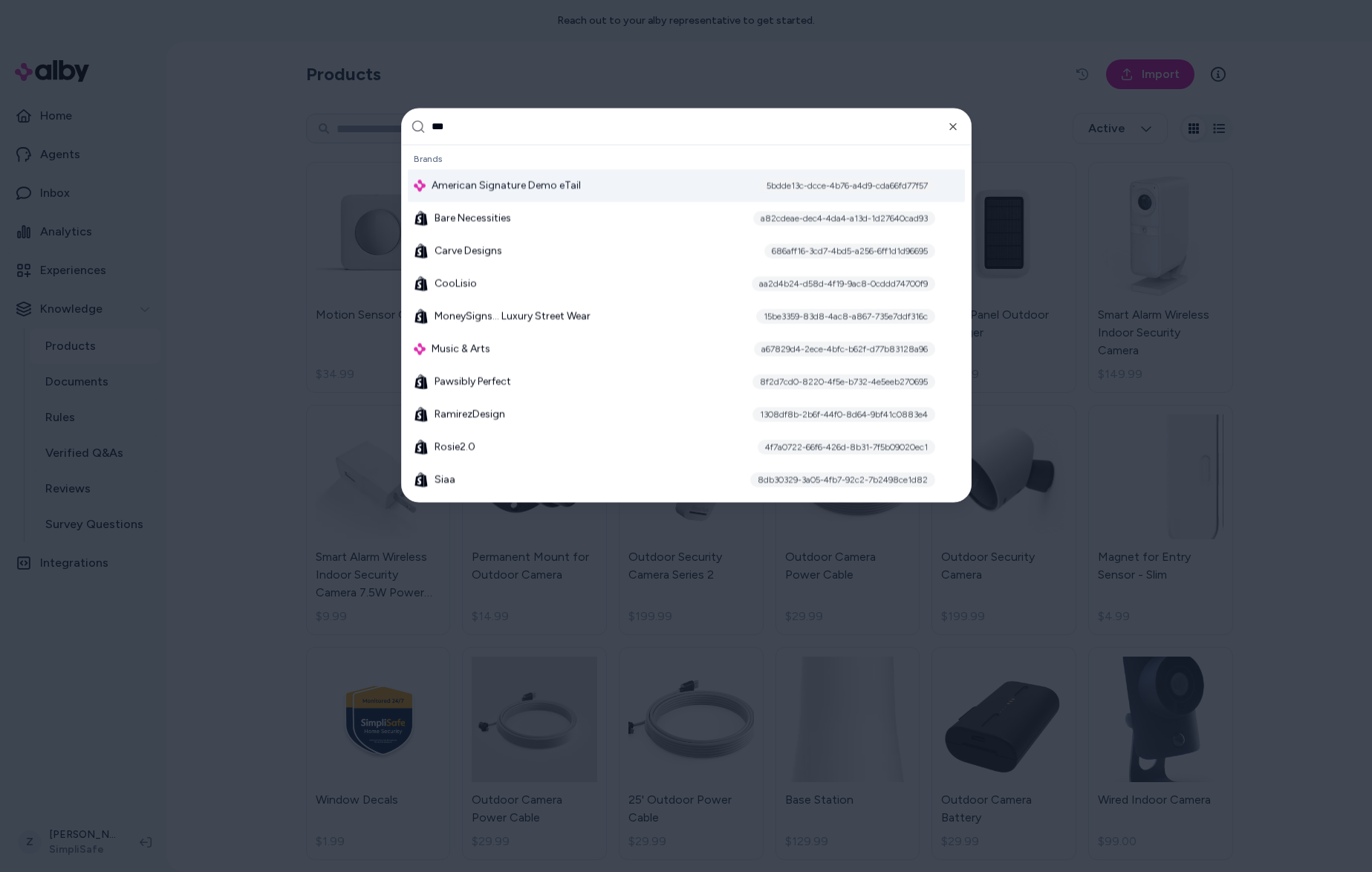
type input "****"
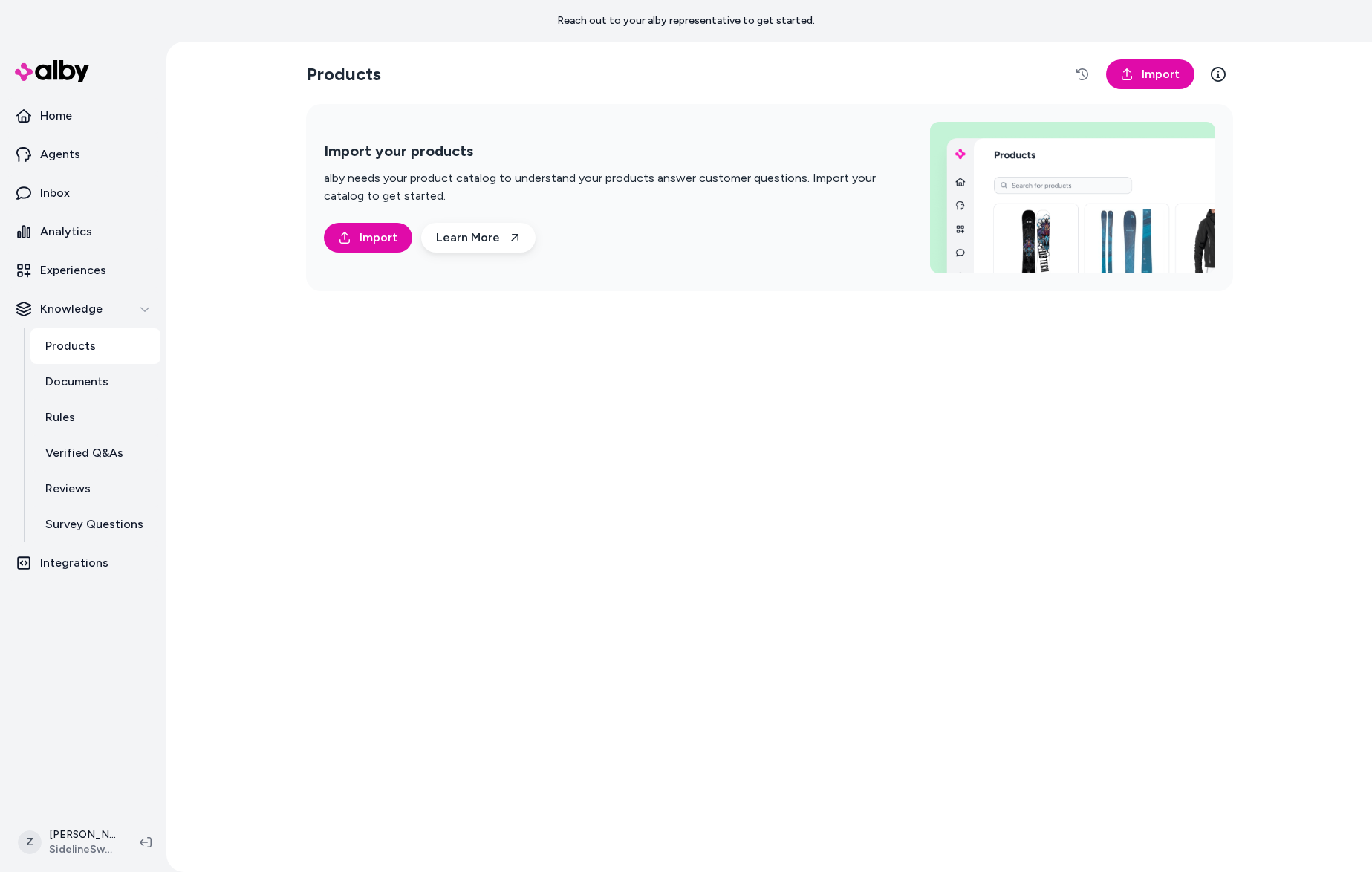
click at [325, 277] on div "Import your products alby needs your product catalog to understand your product…" at bounding box center [769, 198] width 927 height 187
click at [363, 226] on link "Import" at bounding box center [367, 237] width 88 height 29
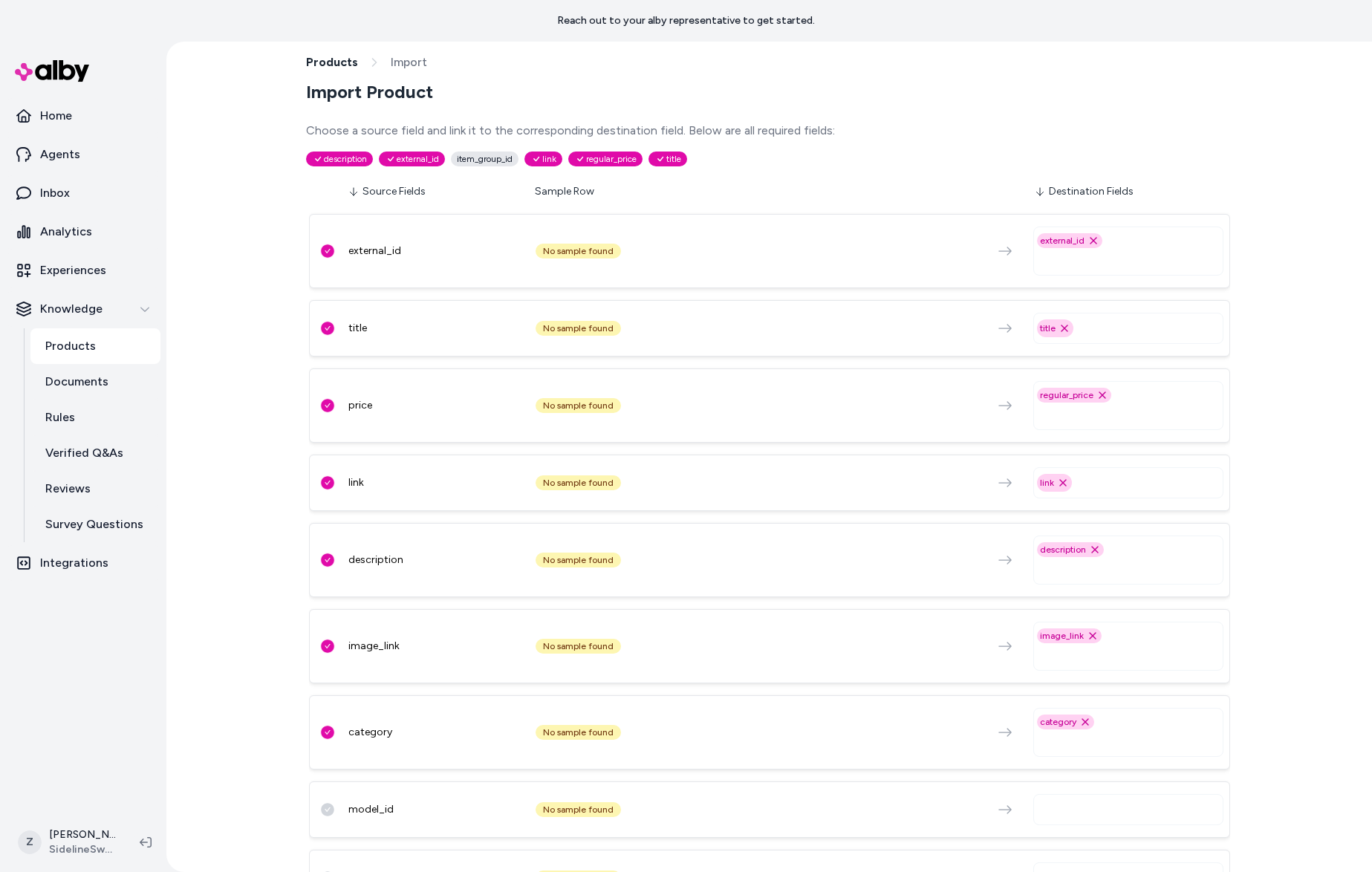
click at [1096, 278] on div "external_id Remove external_id option" at bounding box center [1128, 251] width 190 height 61
click at [1110, 418] on input "text" at bounding box center [1131, 414] width 177 height 18
click at [838, 460] on div "link No sample found link Remove link option" at bounding box center [769, 483] width 921 height 57
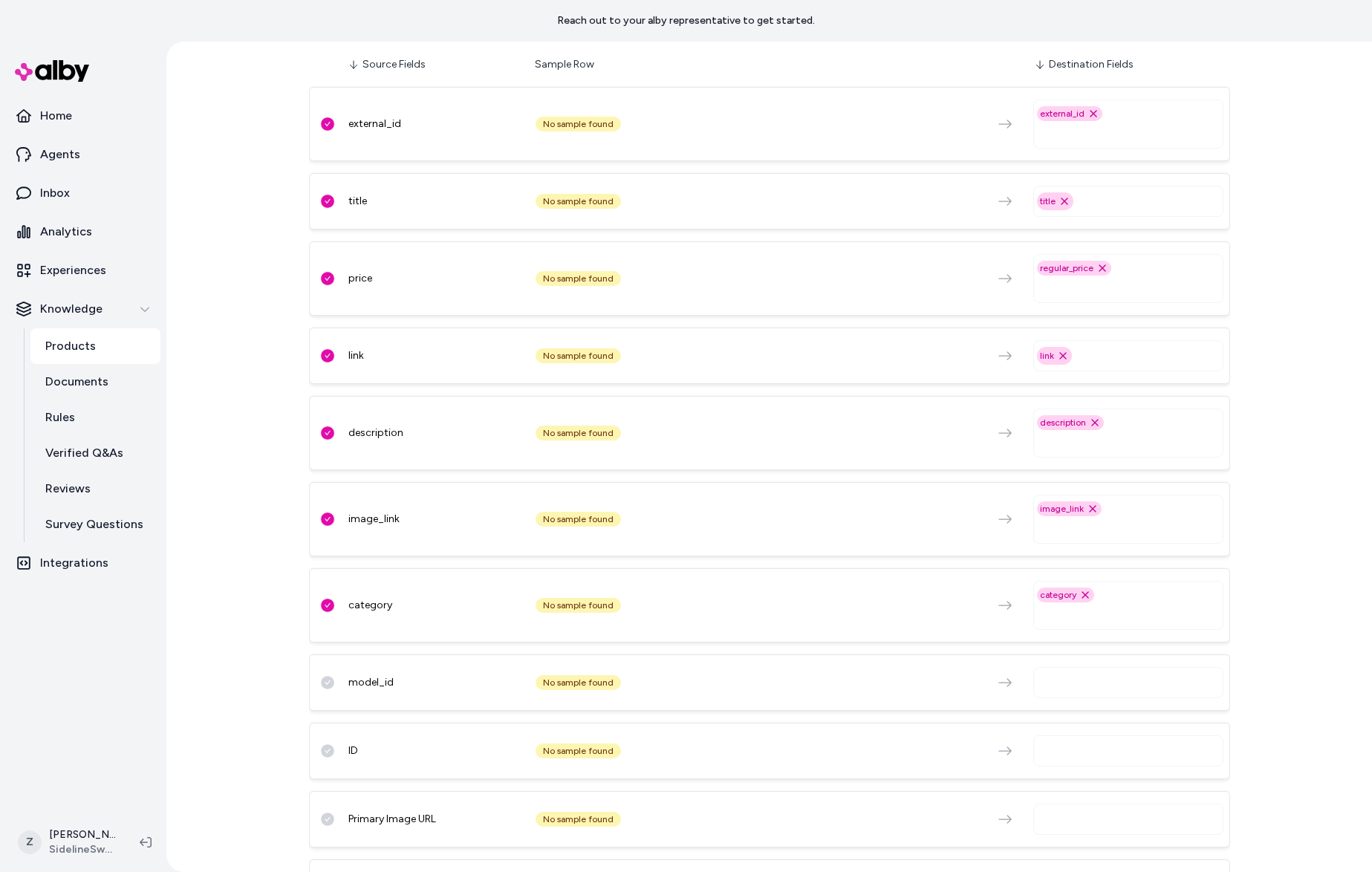
scroll to position [147, 0]
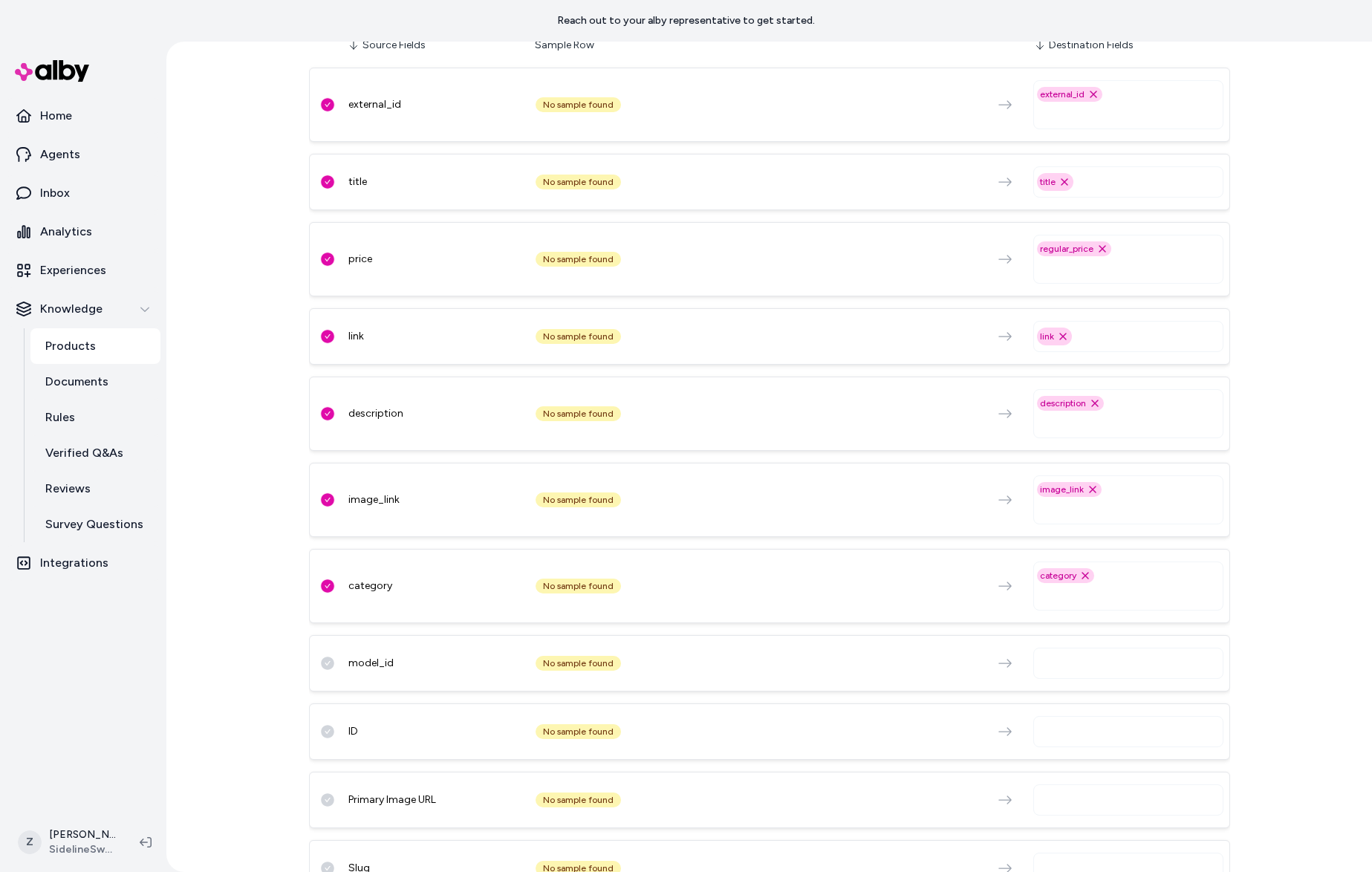
click at [1091, 659] on input "text" at bounding box center [1131, 663] width 177 height 18
type input "***"
click at [1103, 662] on input "***" at bounding box center [1131, 663] width 177 height 18
type input "****"
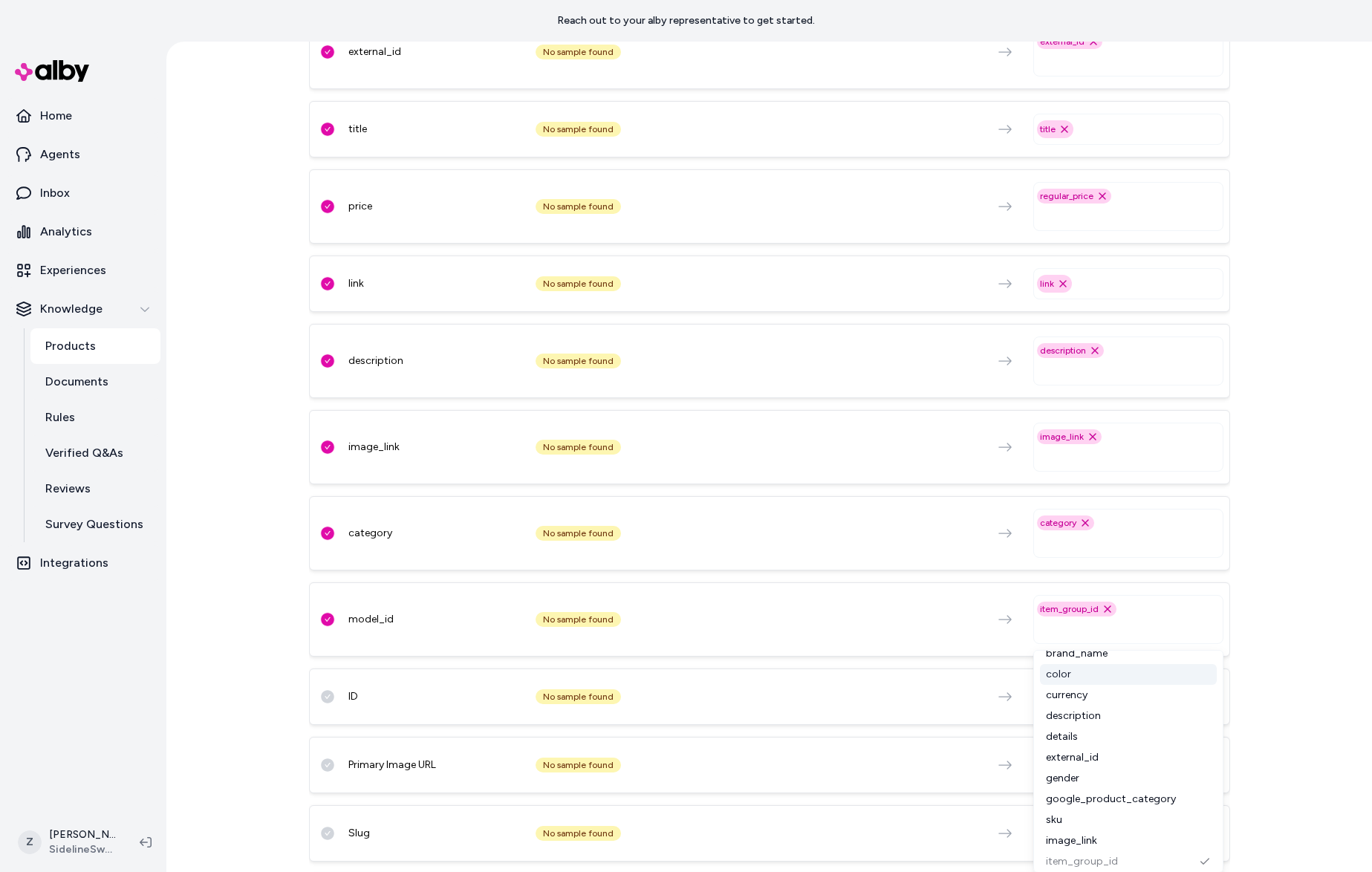
click at [1000, 688] on div "ID No sample found" at bounding box center [769, 697] width 921 height 57
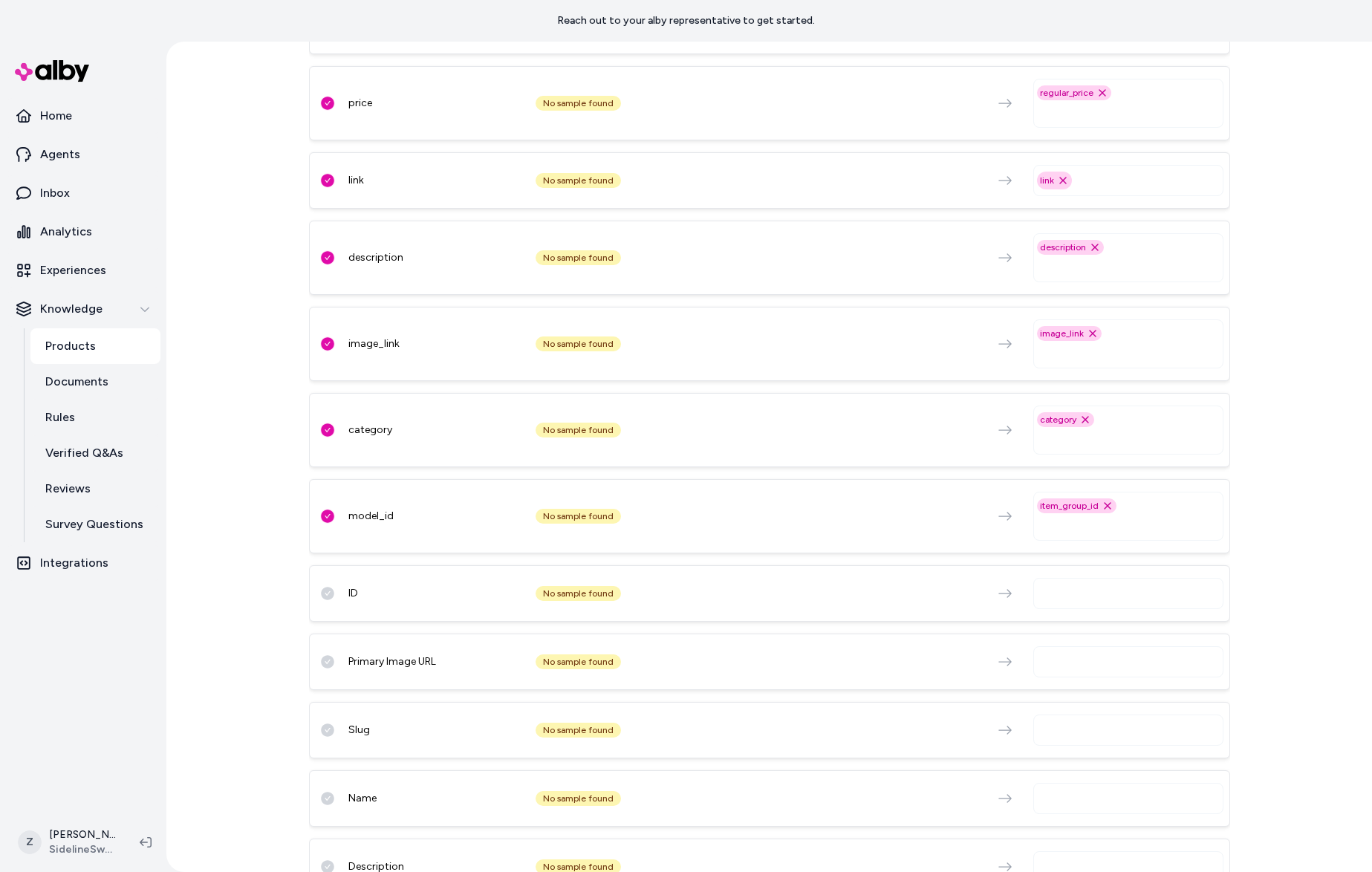
scroll to position [378, 0]
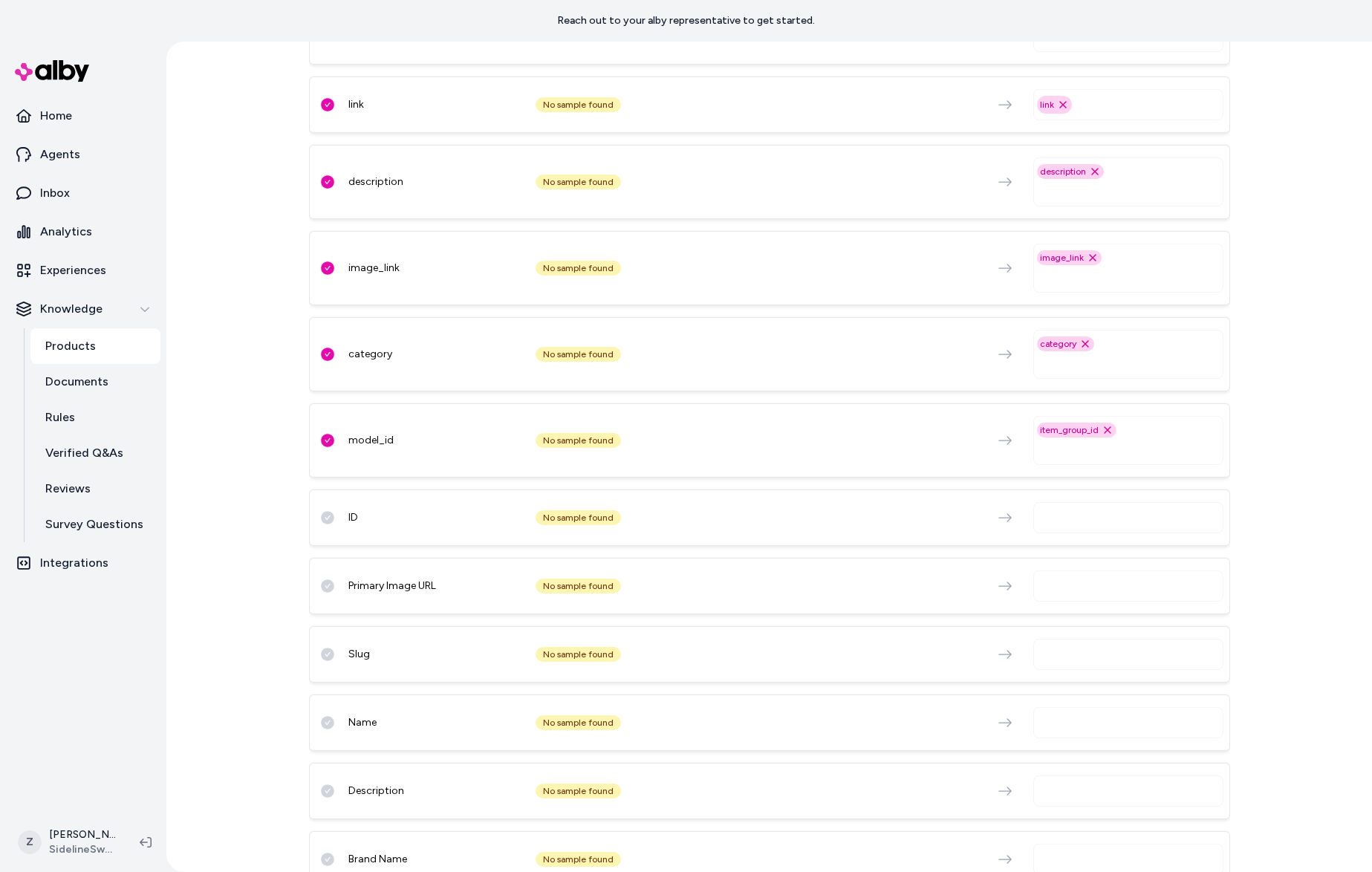
click at [1081, 611] on div "Primary Image URL No sample found" at bounding box center [769, 586] width 921 height 57
click at [1090, 592] on input "text" at bounding box center [1131, 585] width 177 height 18
type input "****"
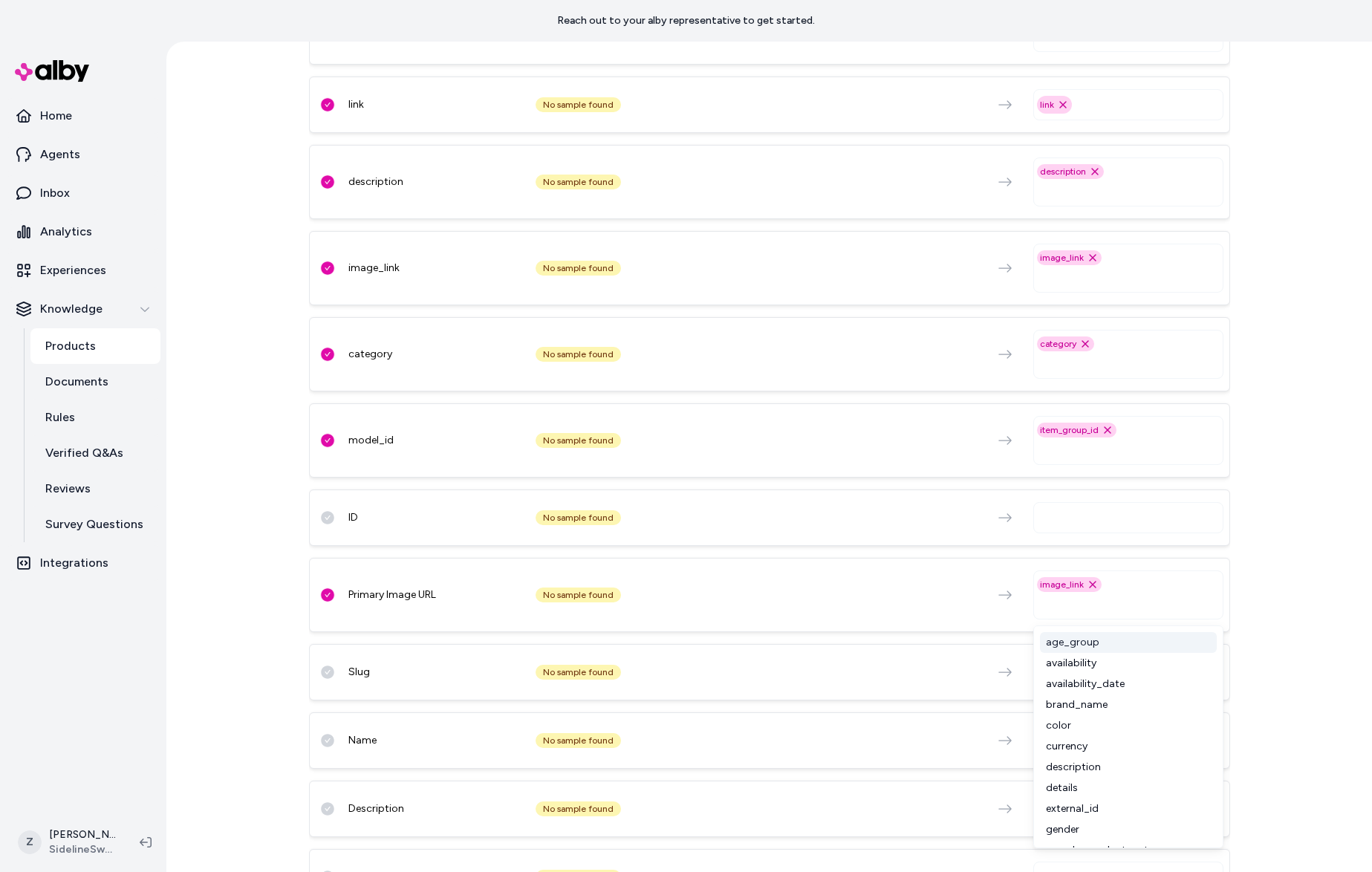
scroll to position [55, 0]
click at [1090, 583] on icon "Remove image_link option" at bounding box center [1093, 584] width 6 height 6
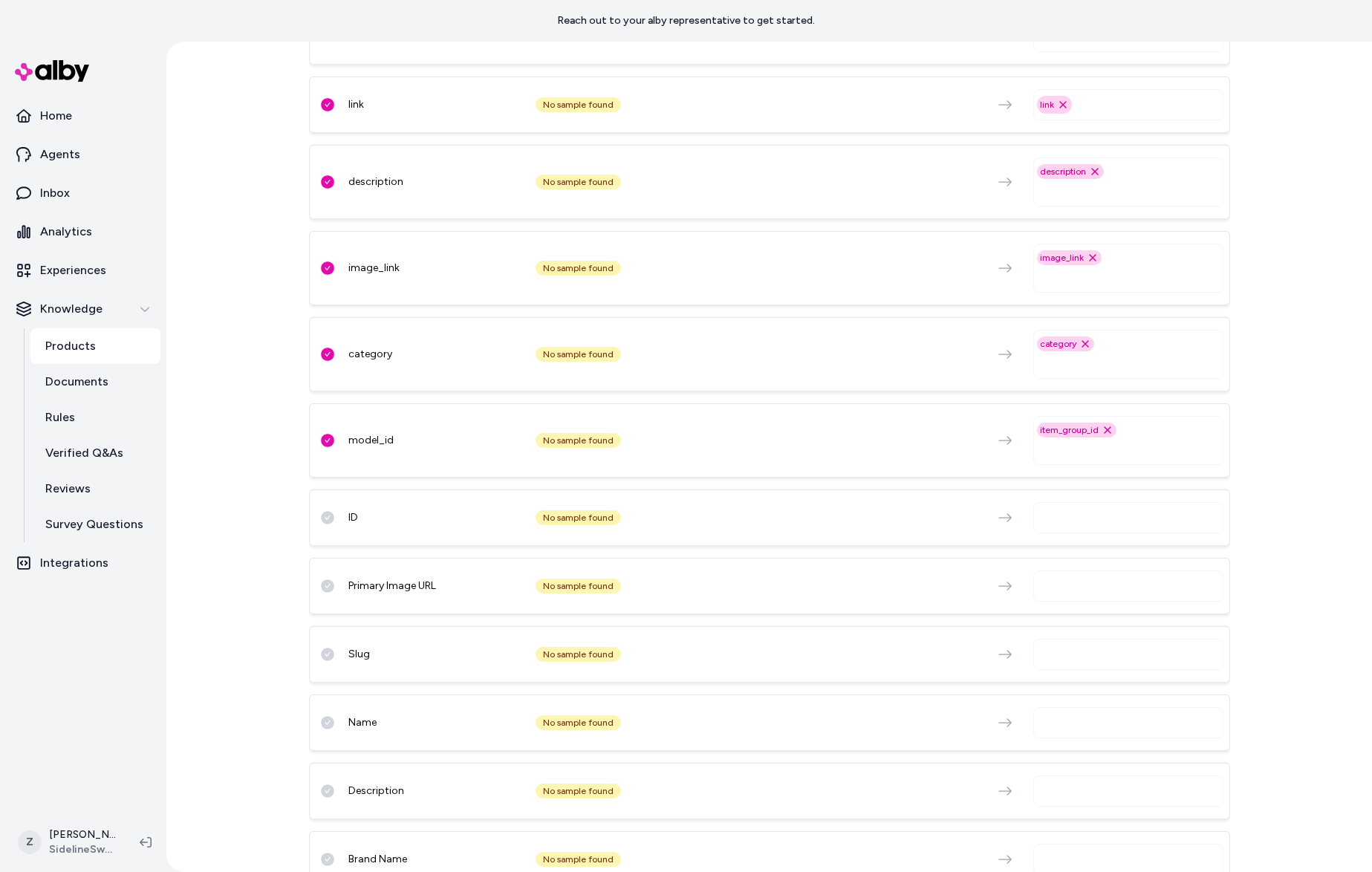
click at [928, 577] on div "Primary Image URL No sample found" at bounding box center [769, 586] width 921 height 57
click at [1090, 583] on input "text" at bounding box center [1131, 585] width 177 height 18
click at [937, 672] on div "Slug No sample found" at bounding box center [769, 654] width 921 height 57
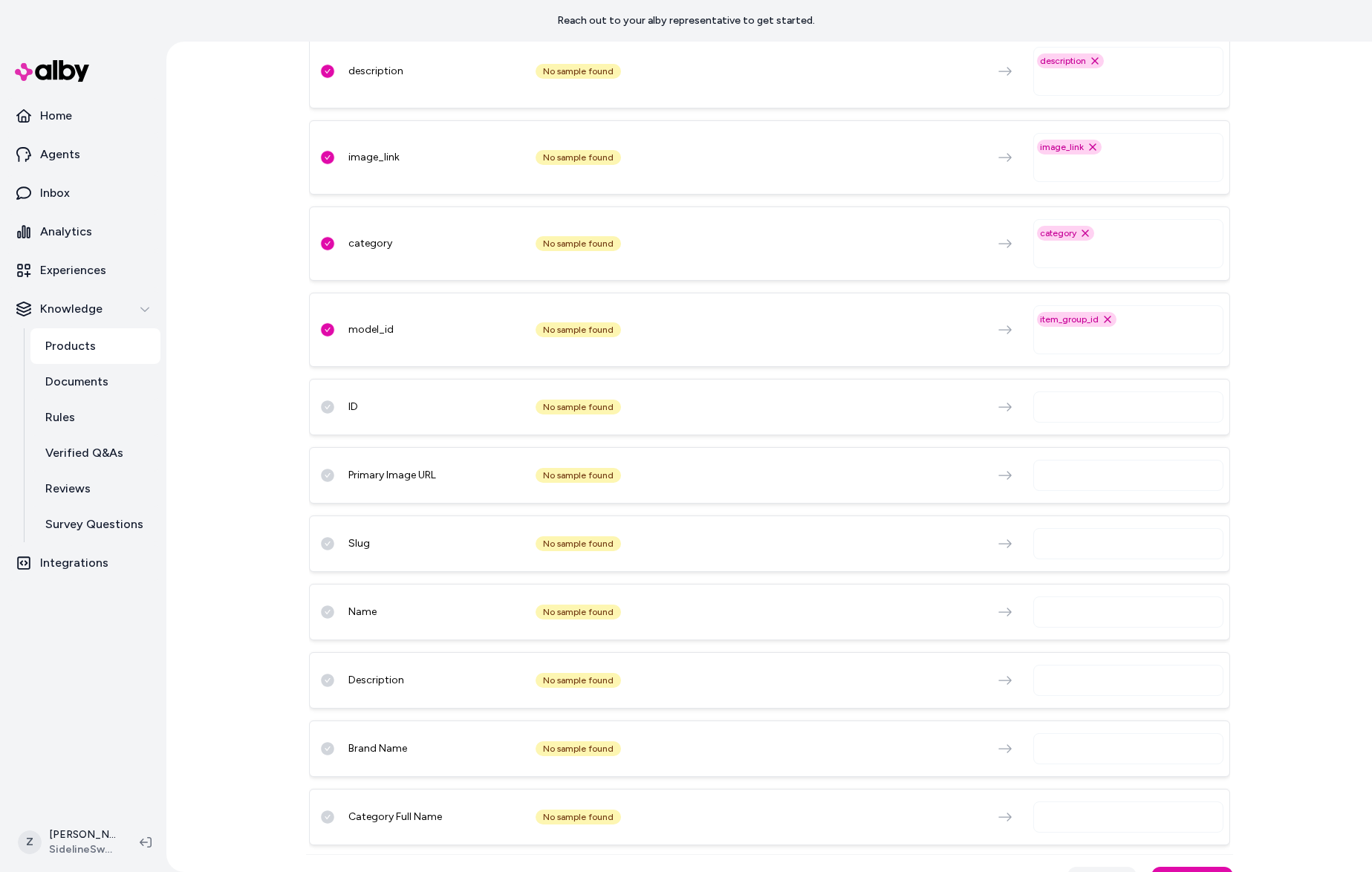
scroll to position [537, 0]
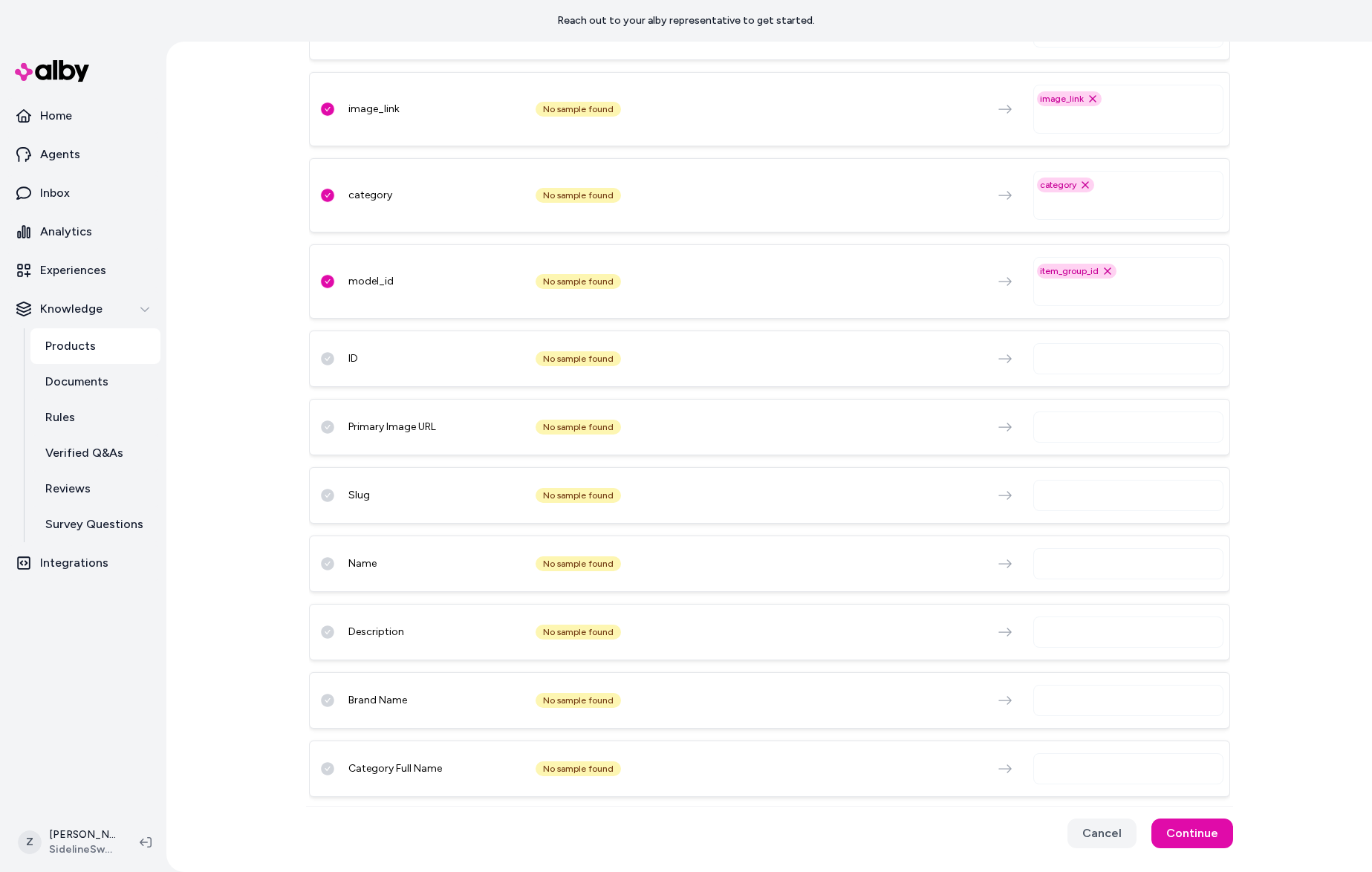
click at [1063, 694] on input "text" at bounding box center [1131, 700] width 177 height 18
type input "***"
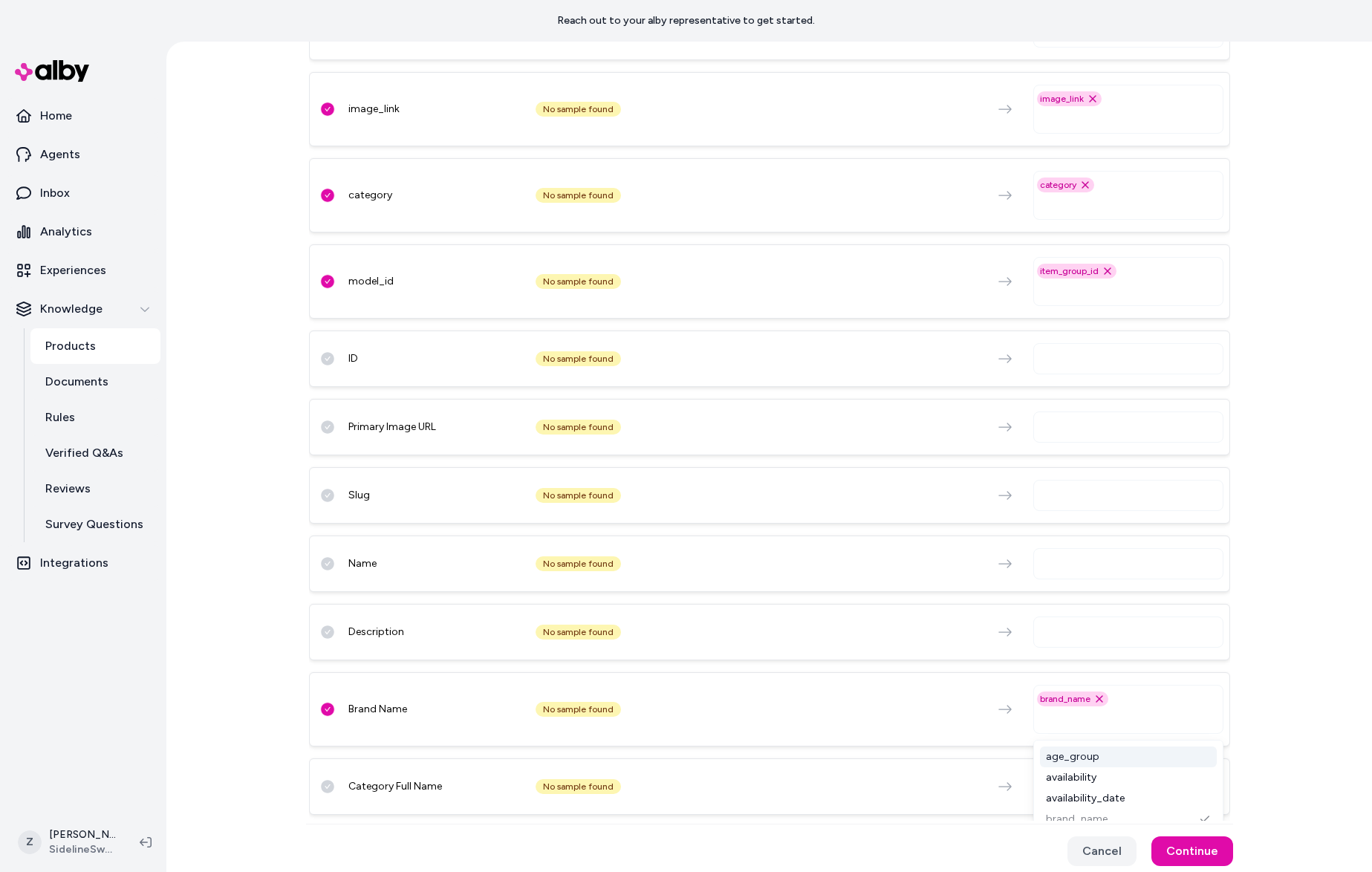
scroll to position [9, 0]
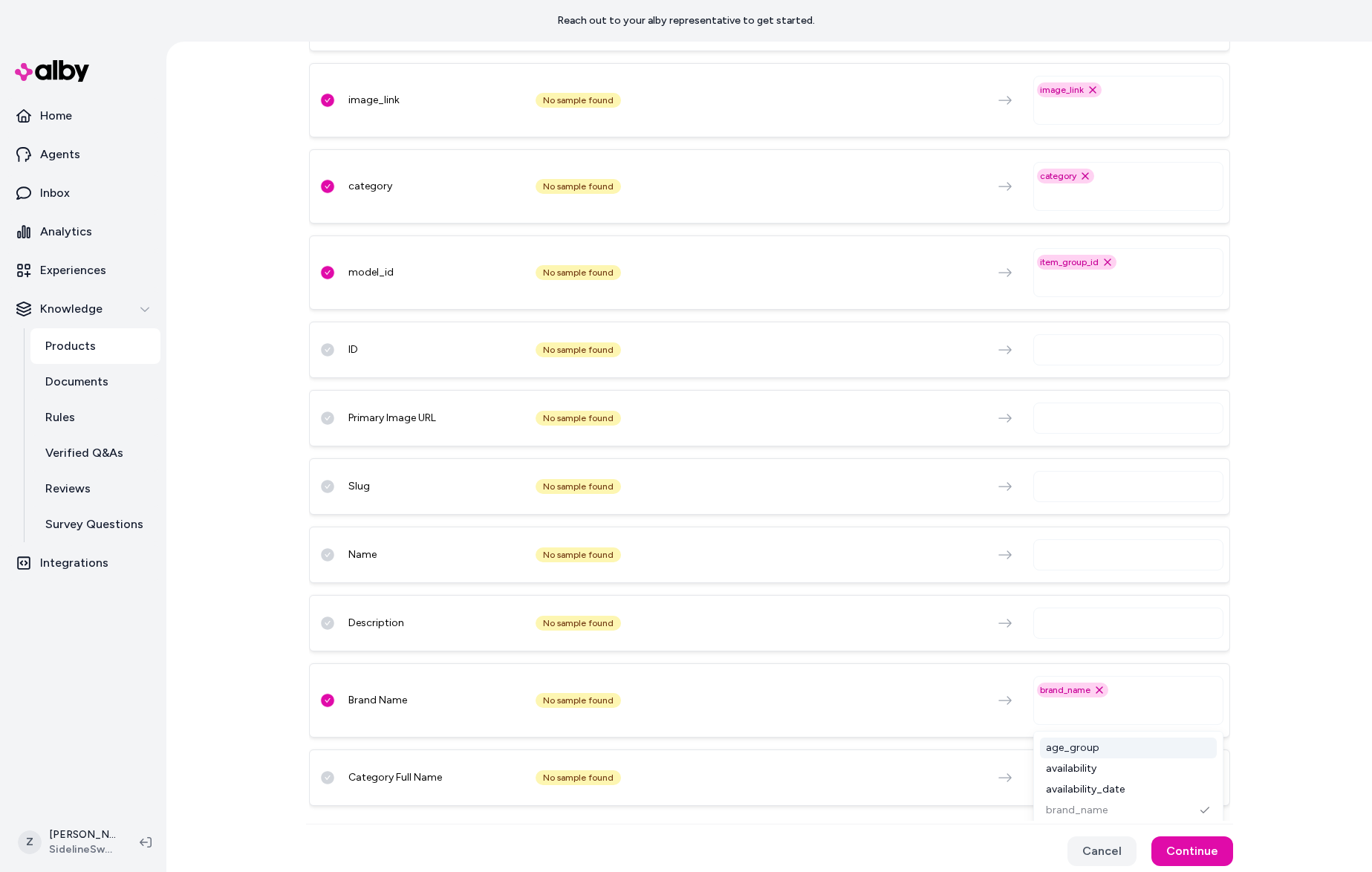
click at [1074, 625] on input "text" at bounding box center [1131, 623] width 177 height 18
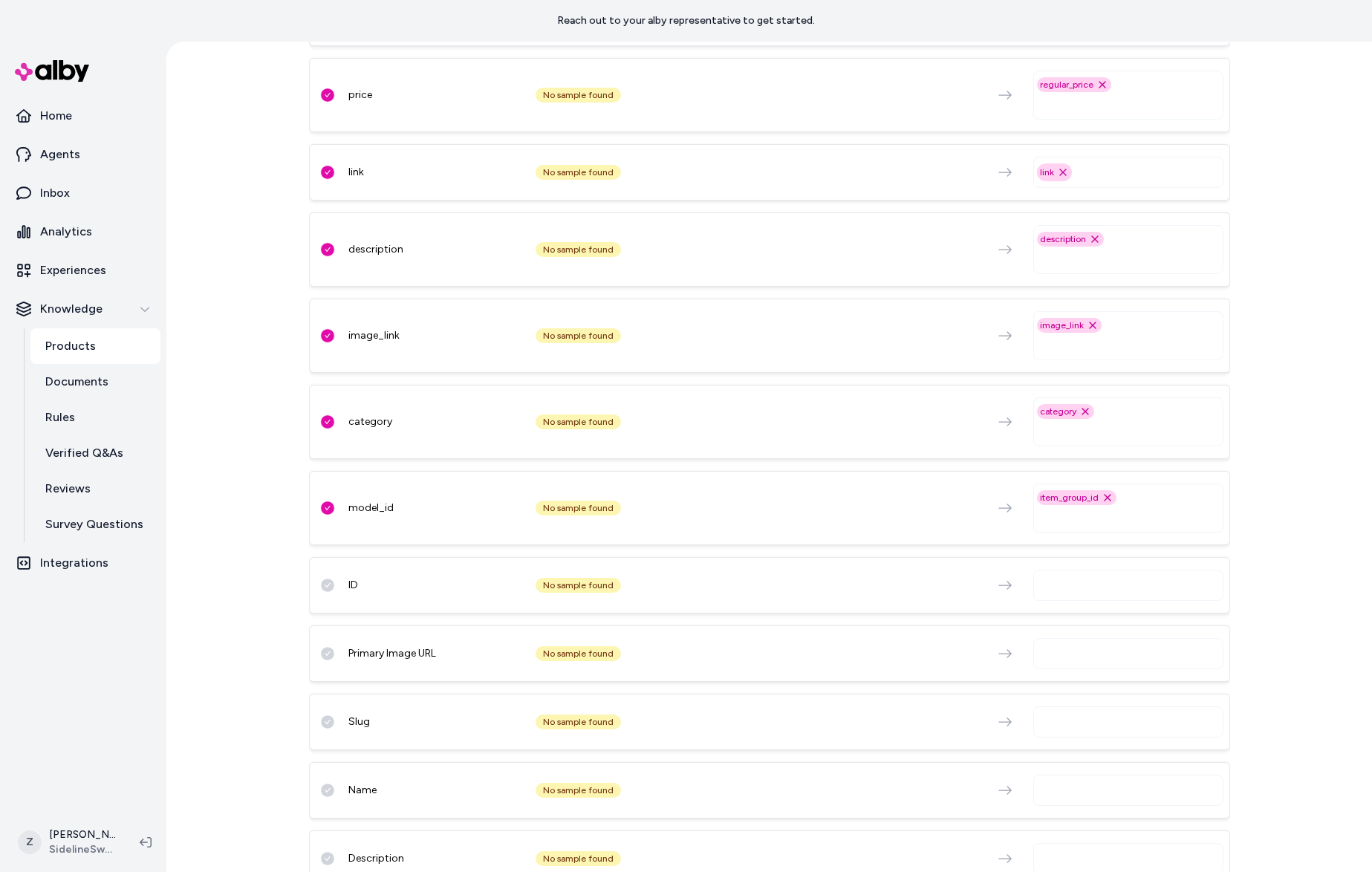
scroll to position [330, 0]
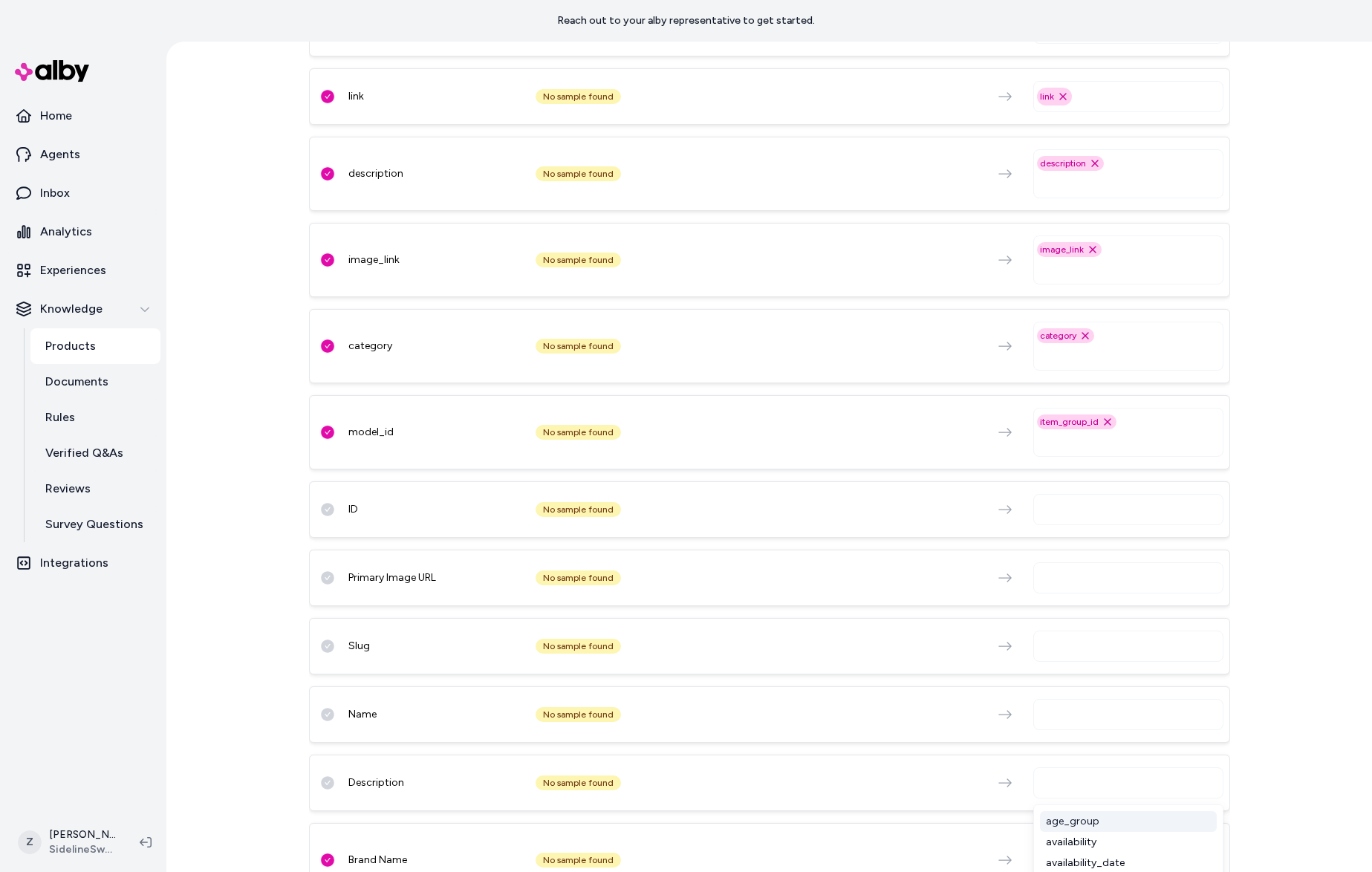
click at [1082, 791] on input "text" at bounding box center [1131, 782] width 177 height 18
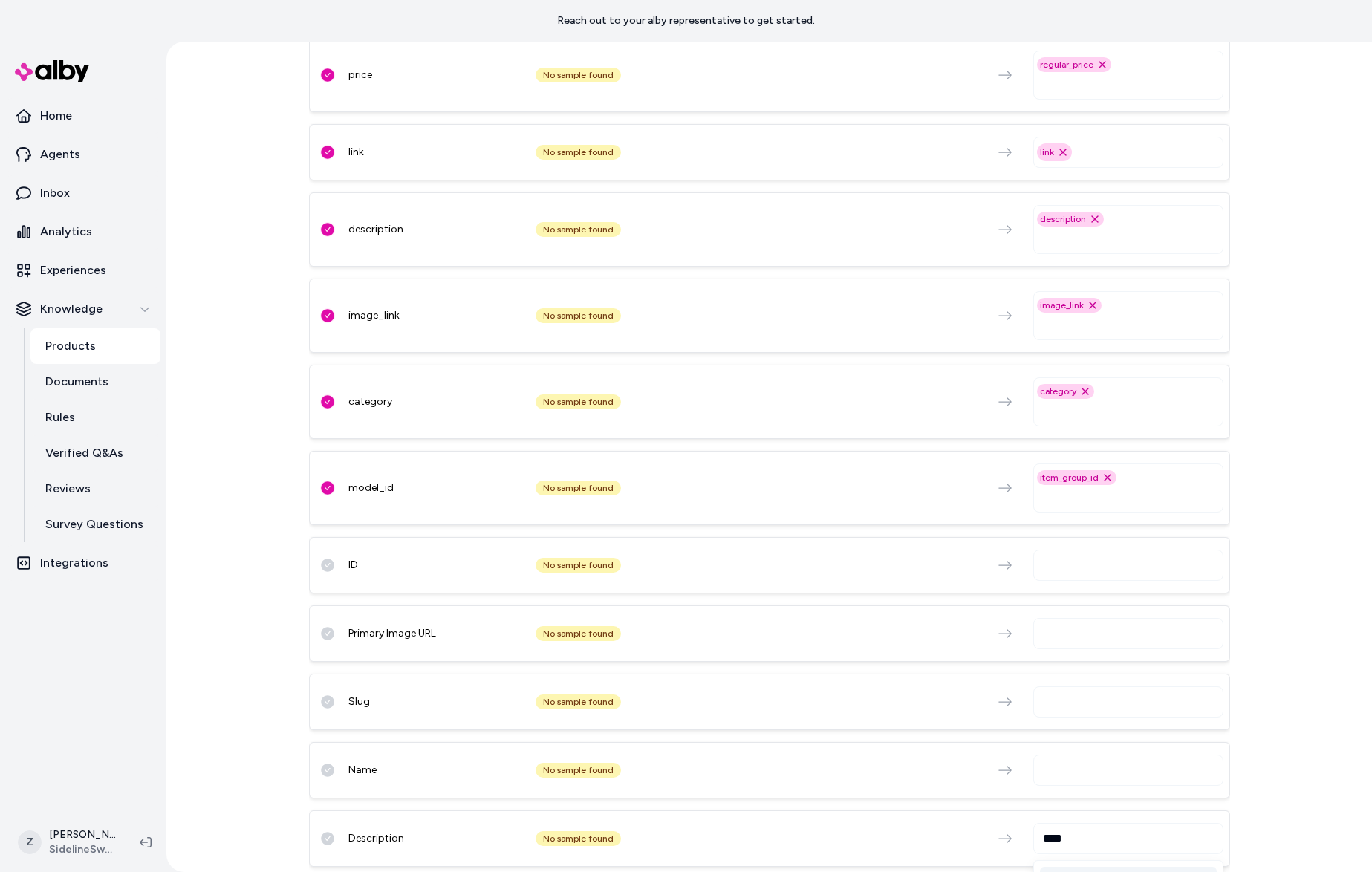
scroll to position [0, 0]
type input "*****"
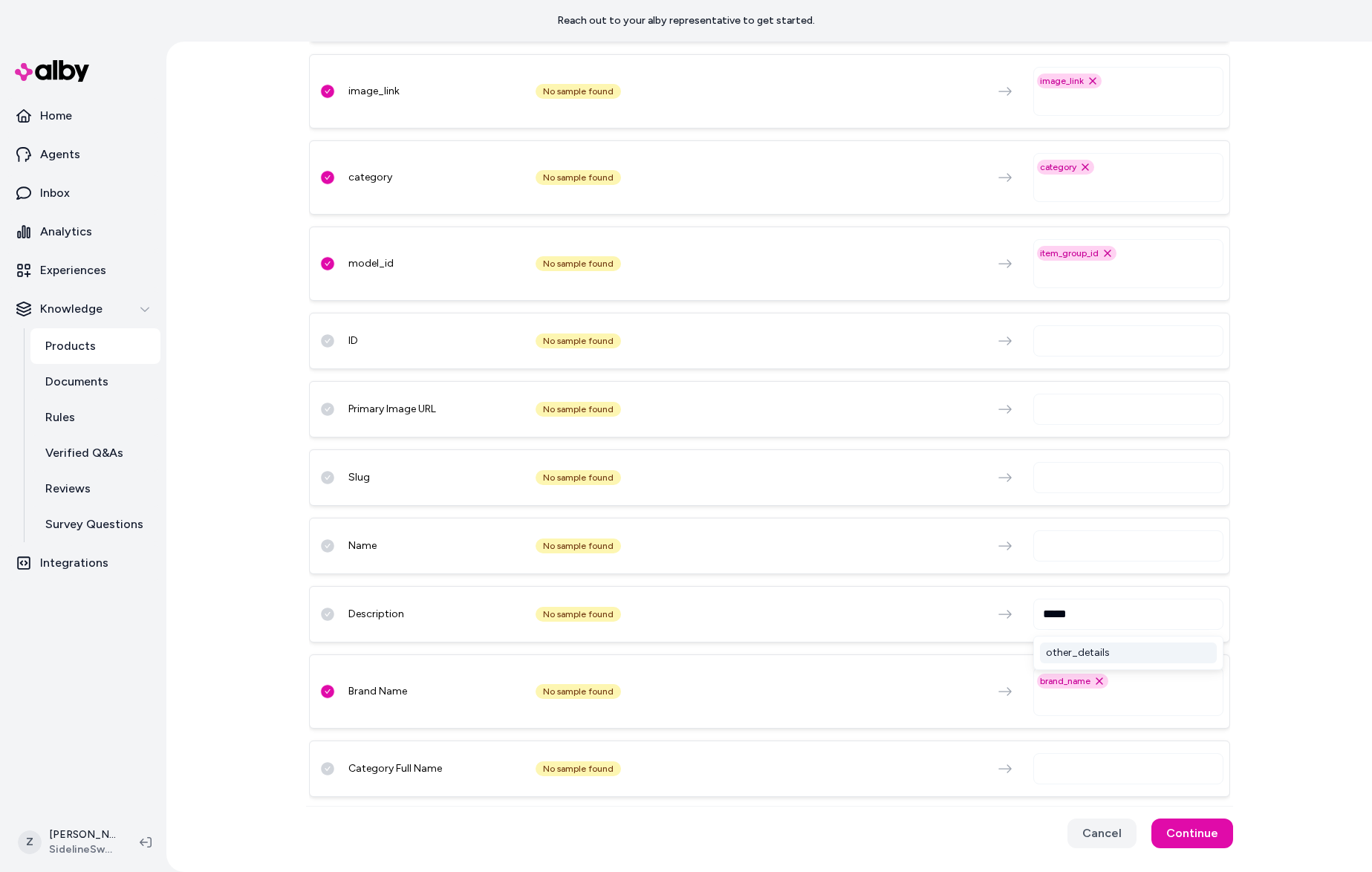
click at [1072, 659] on div "other_details" at bounding box center [1128, 652] width 177 height 21
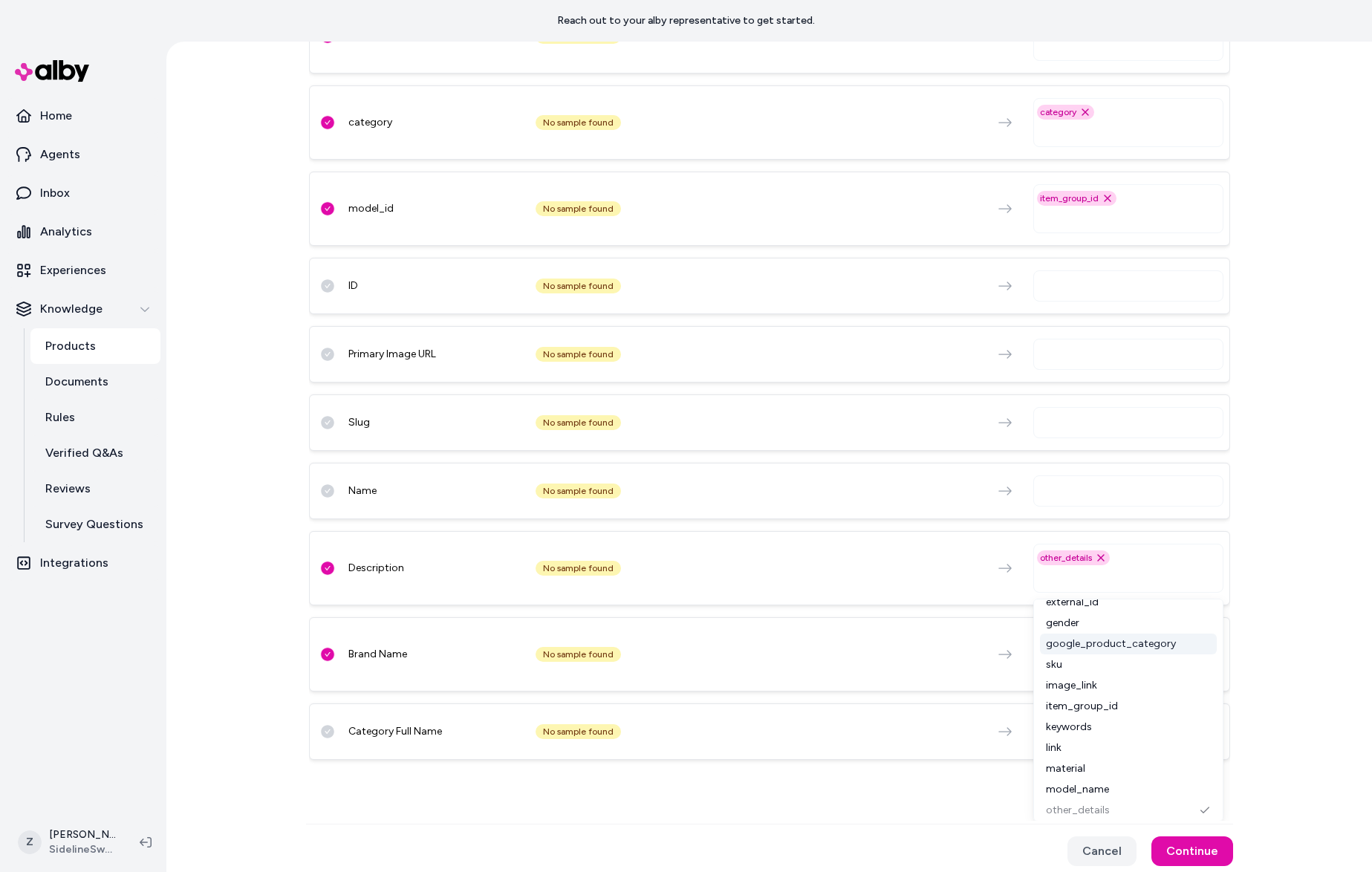
click at [863, 562] on div "external_id No sample found external_id Remove external_id option title No samp…" at bounding box center [769, 237] width 921 height 1167
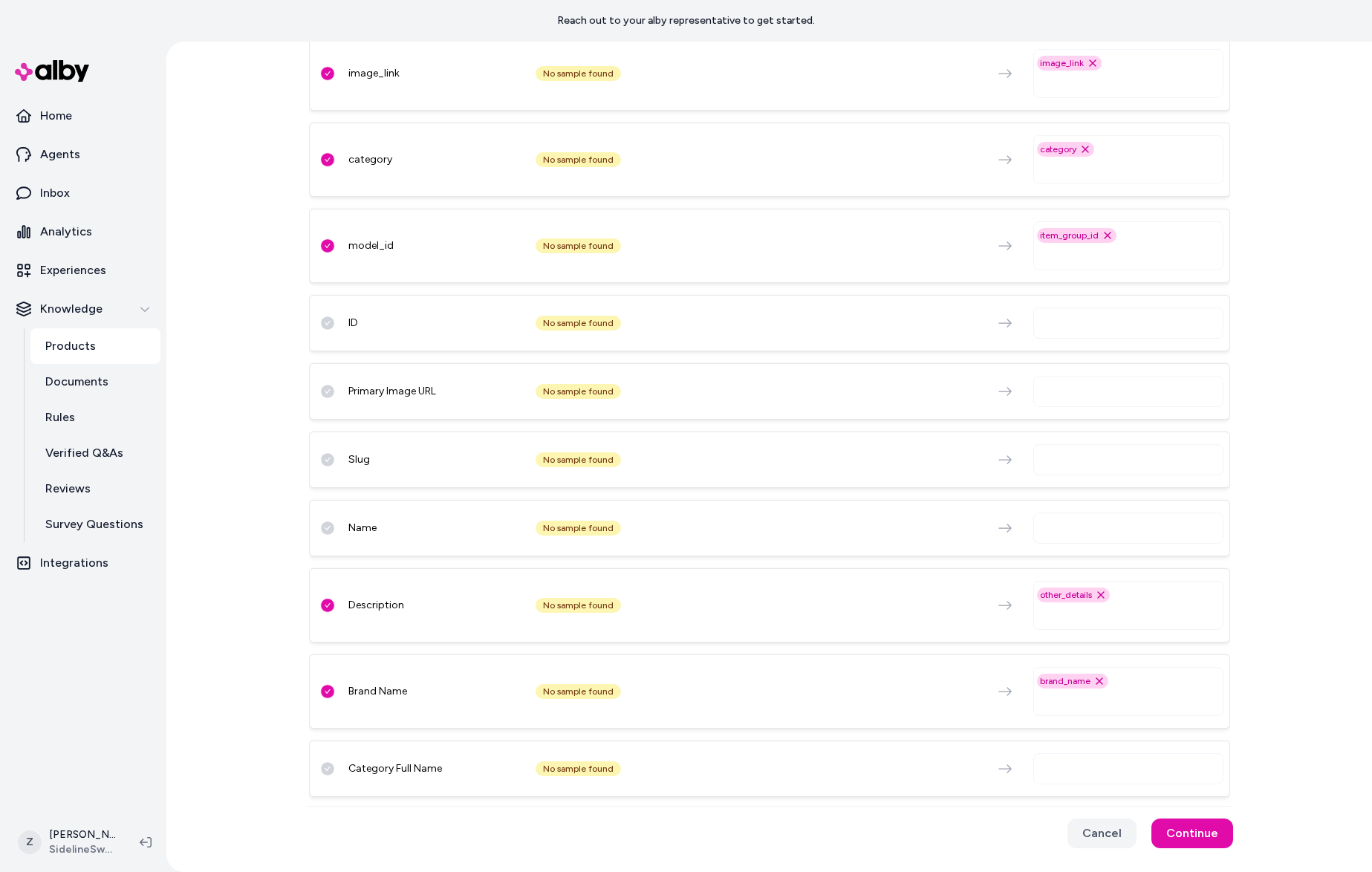
click at [1067, 758] on div at bounding box center [1128, 768] width 190 height 31
click at [1073, 765] on input "text" at bounding box center [1131, 768] width 177 height 18
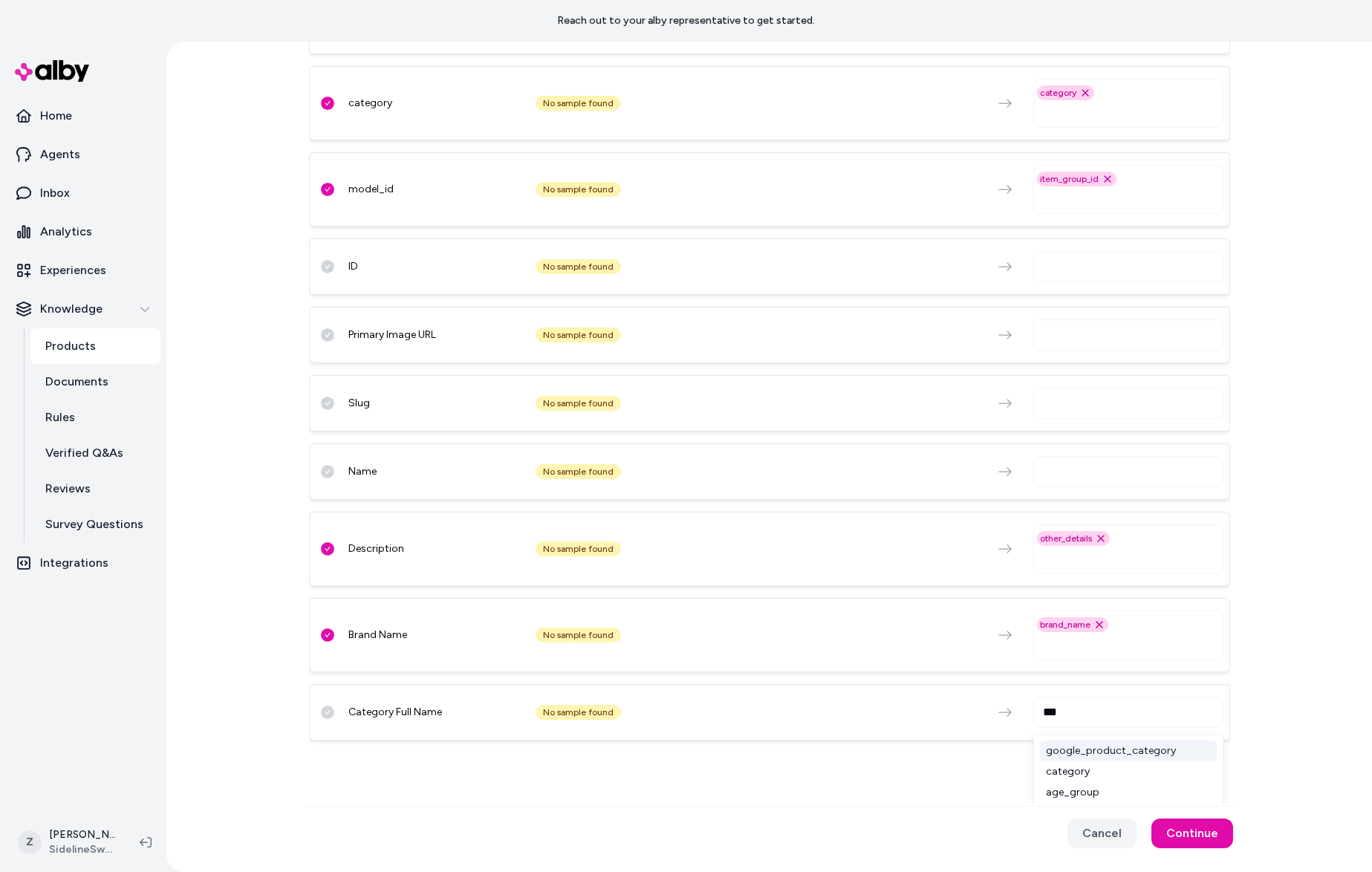
type input "****"
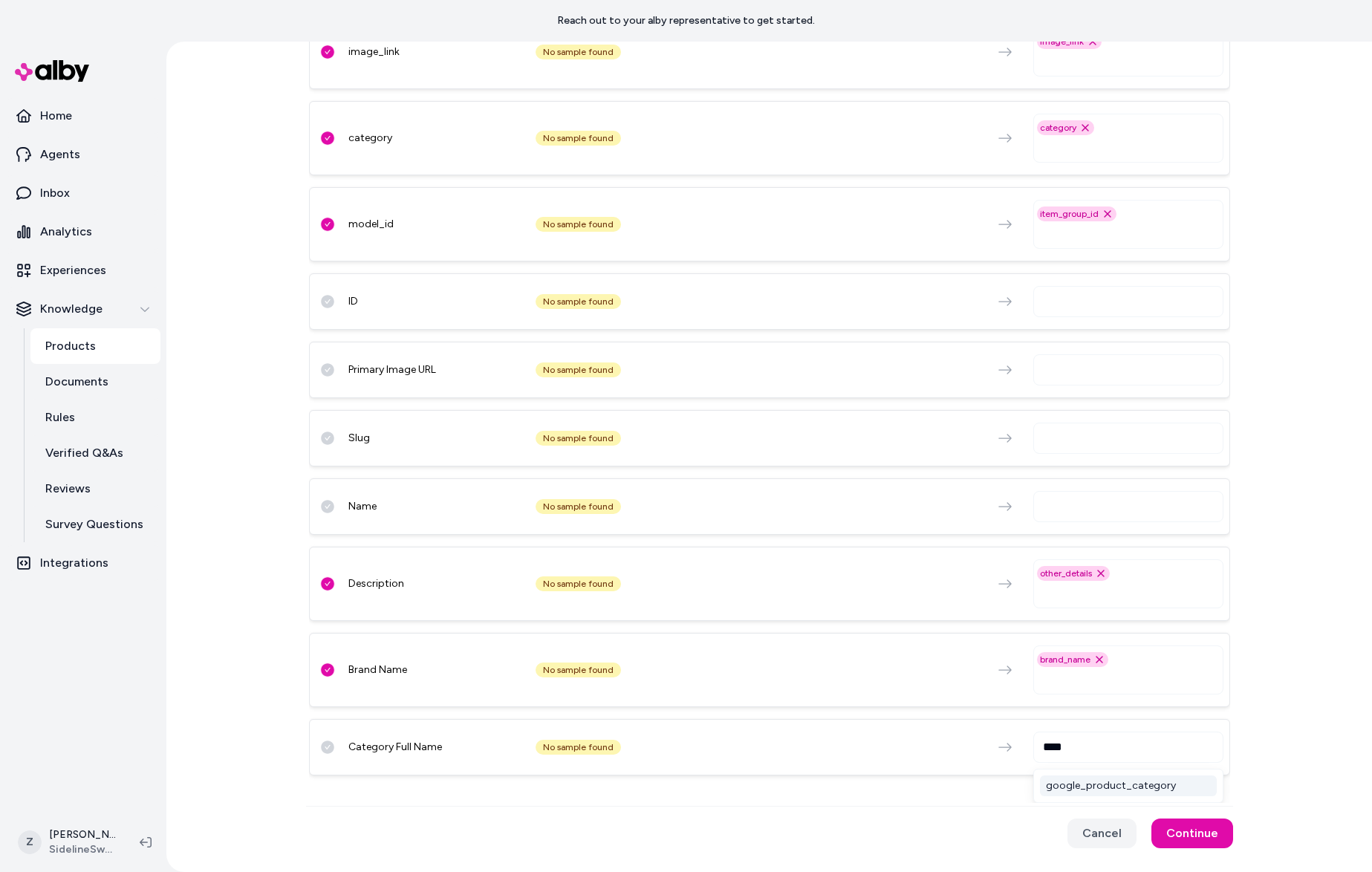
scroll to position [22, 0]
click at [1096, 787] on div "google_product_category" at bounding box center [1128, 786] width 177 height 21
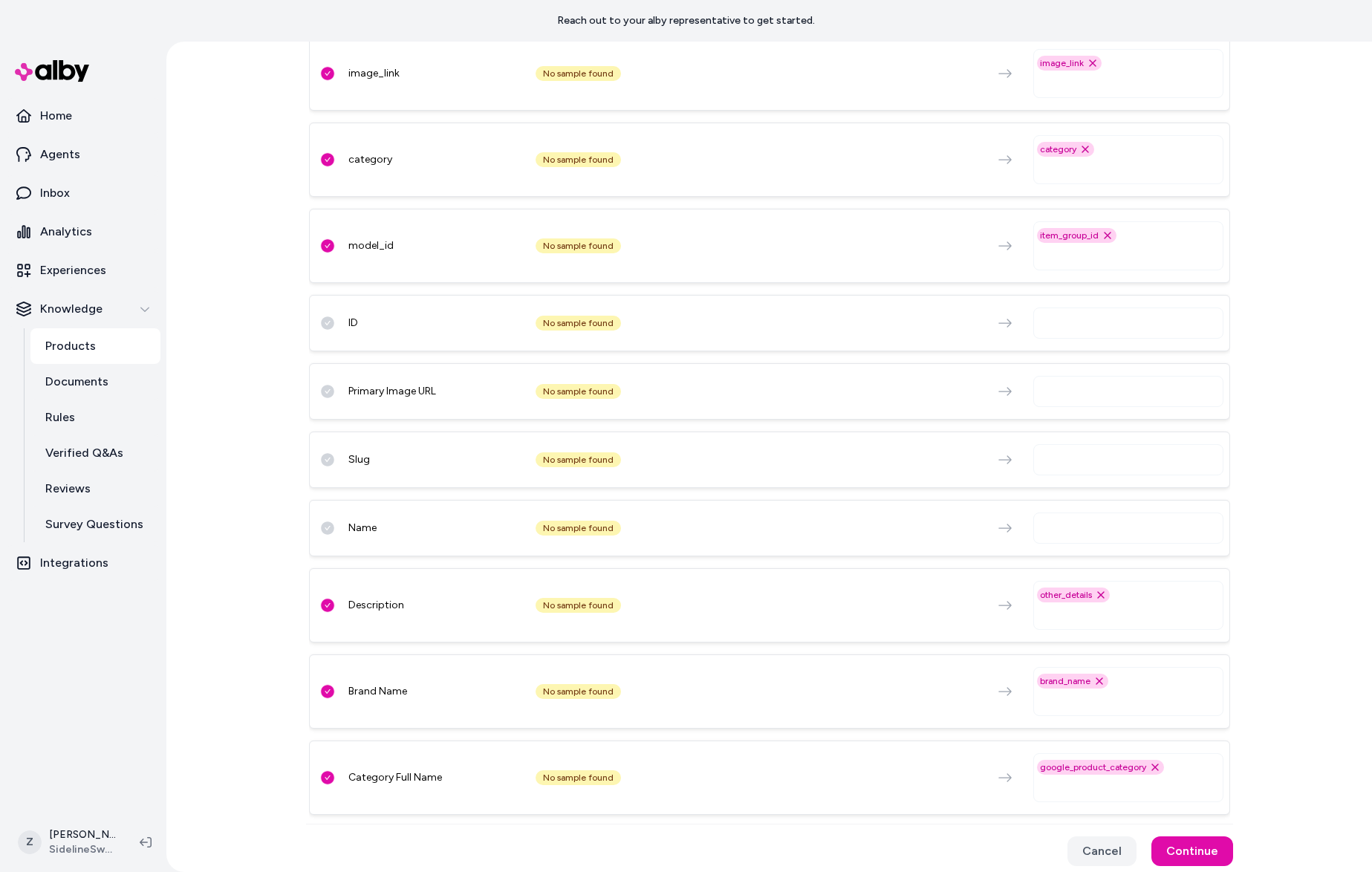
click at [908, 706] on div "external_id No sample found external_id Remove external_id option title No samp…" at bounding box center [769, 228] width 921 height 1185
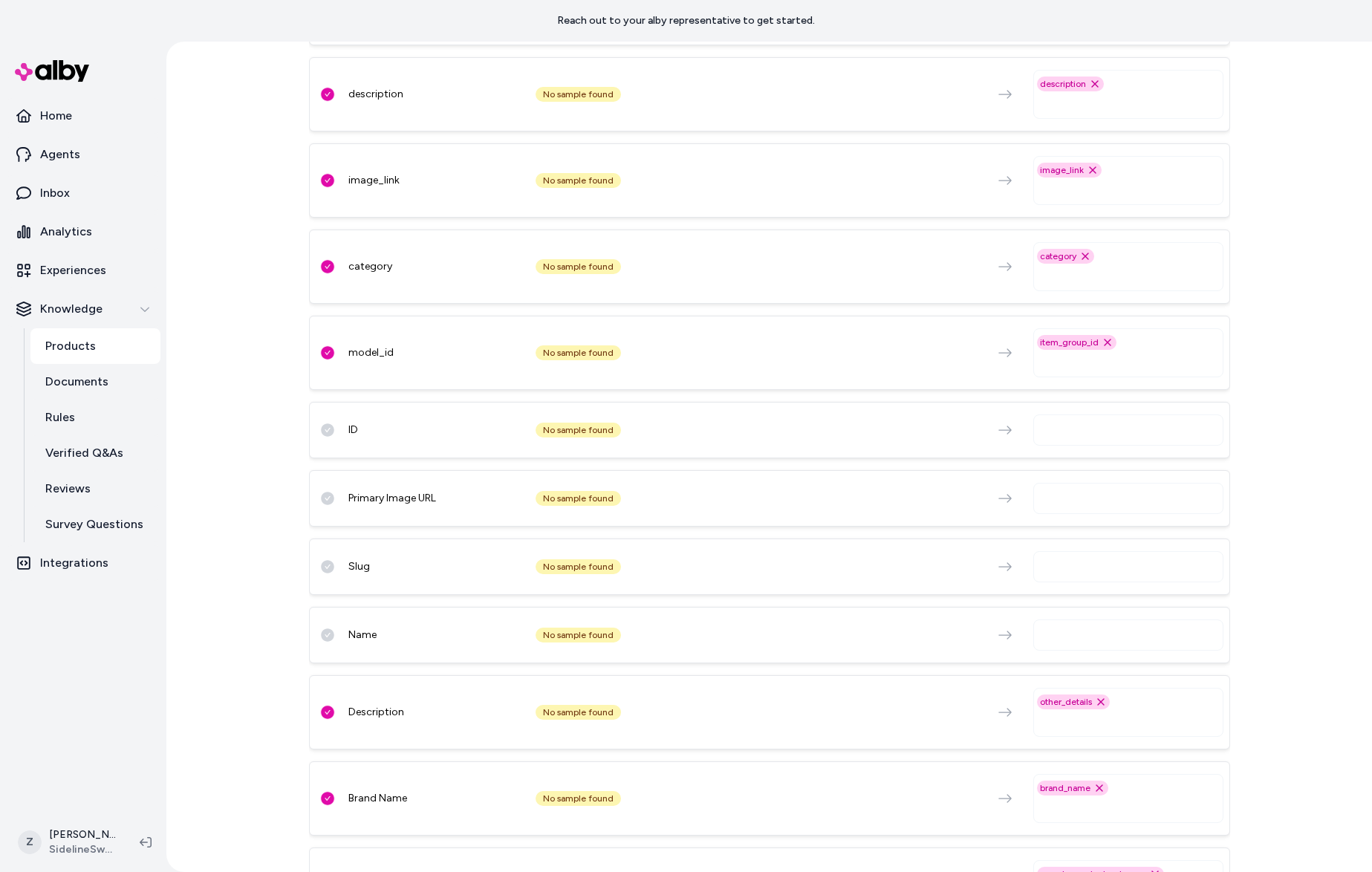
scroll to position [492, 0]
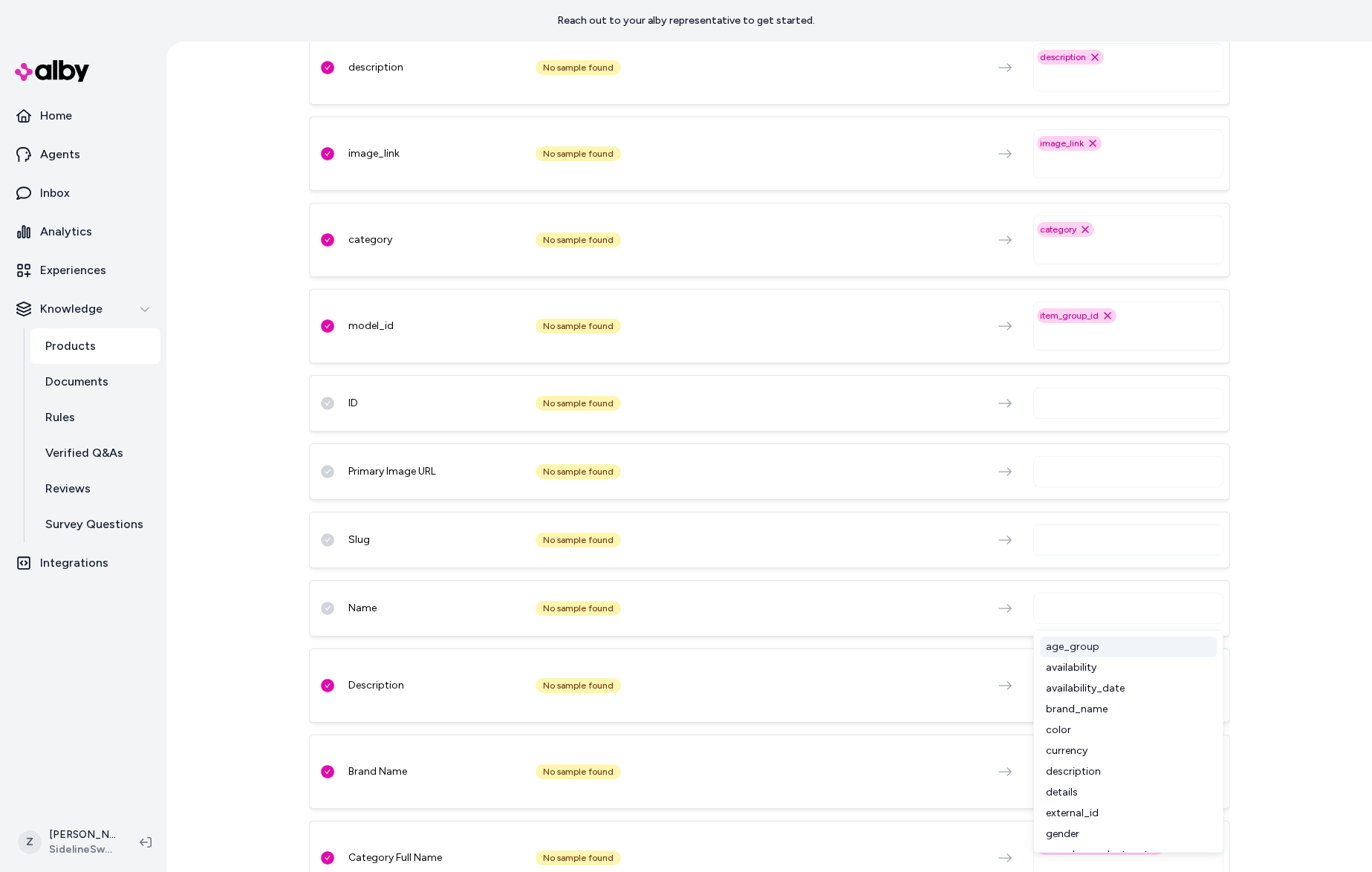
drag, startPoint x: 1052, startPoint y: 609, endPoint x: 1096, endPoint y: 604, distance: 44.3
click at [1052, 609] on input "text" at bounding box center [1131, 608] width 177 height 18
click at [1096, 604] on input "text" at bounding box center [1131, 608] width 177 height 18
click at [1109, 773] on div "model_name" at bounding box center [1128, 773] width 177 height 21
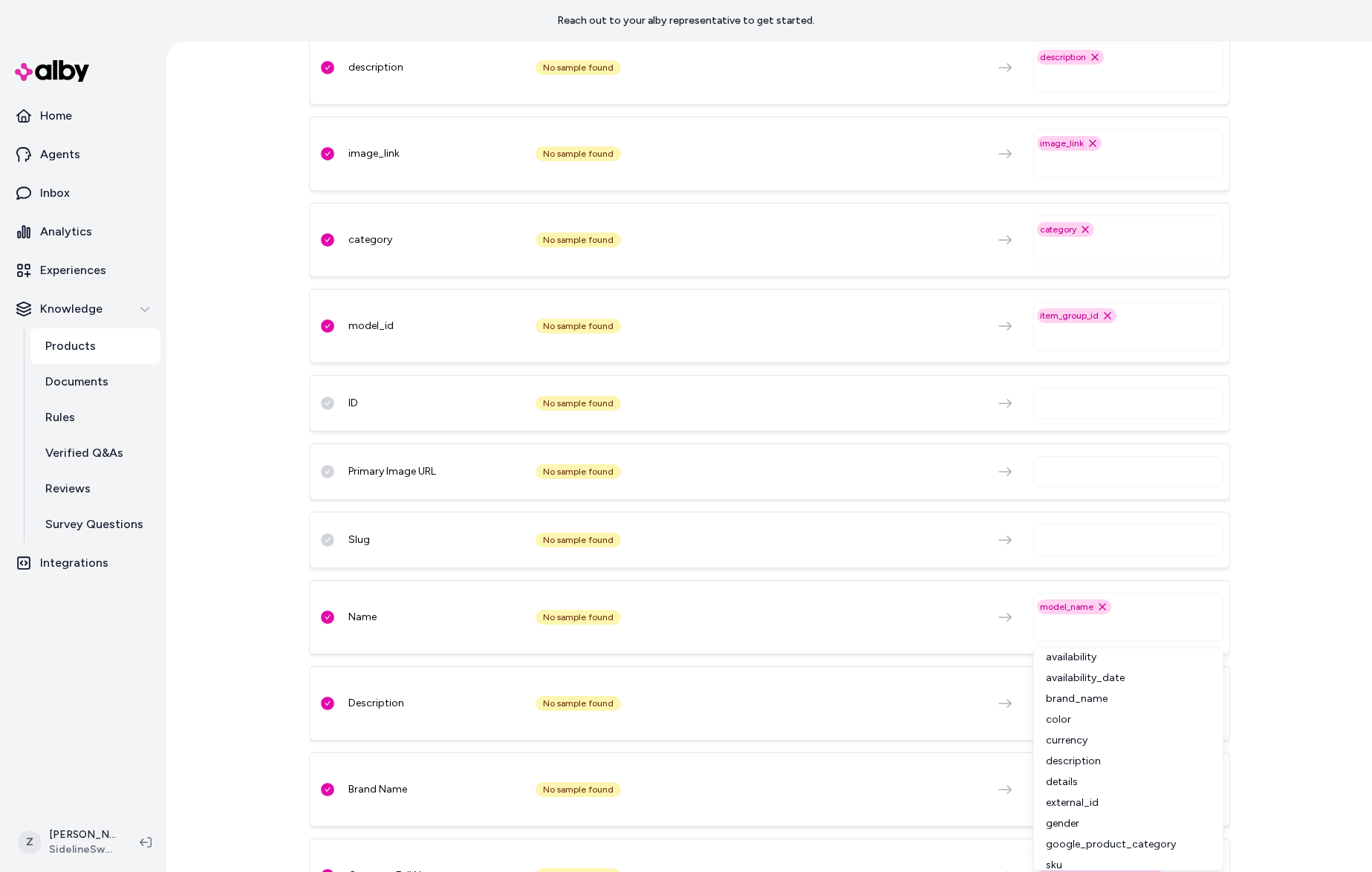
scroll to position [47, 0]
click at [961, 742] on div "external_id No sample found external_id Remove external_id option title No samp…" at bounding box center [769, 317] width 921 height 1203
click at [1159, 734] on div "Description No sample found other_details Remove other_details option" at bounding box center [769, 703] width 921 height 74
click at [1149, 725] on div "other_details Remove other_details option" at bounding box center [1128, 703] width 190 height 49
click at [1146, 718] on input "text" at bounding box center [1131, 712] width 177 height 18
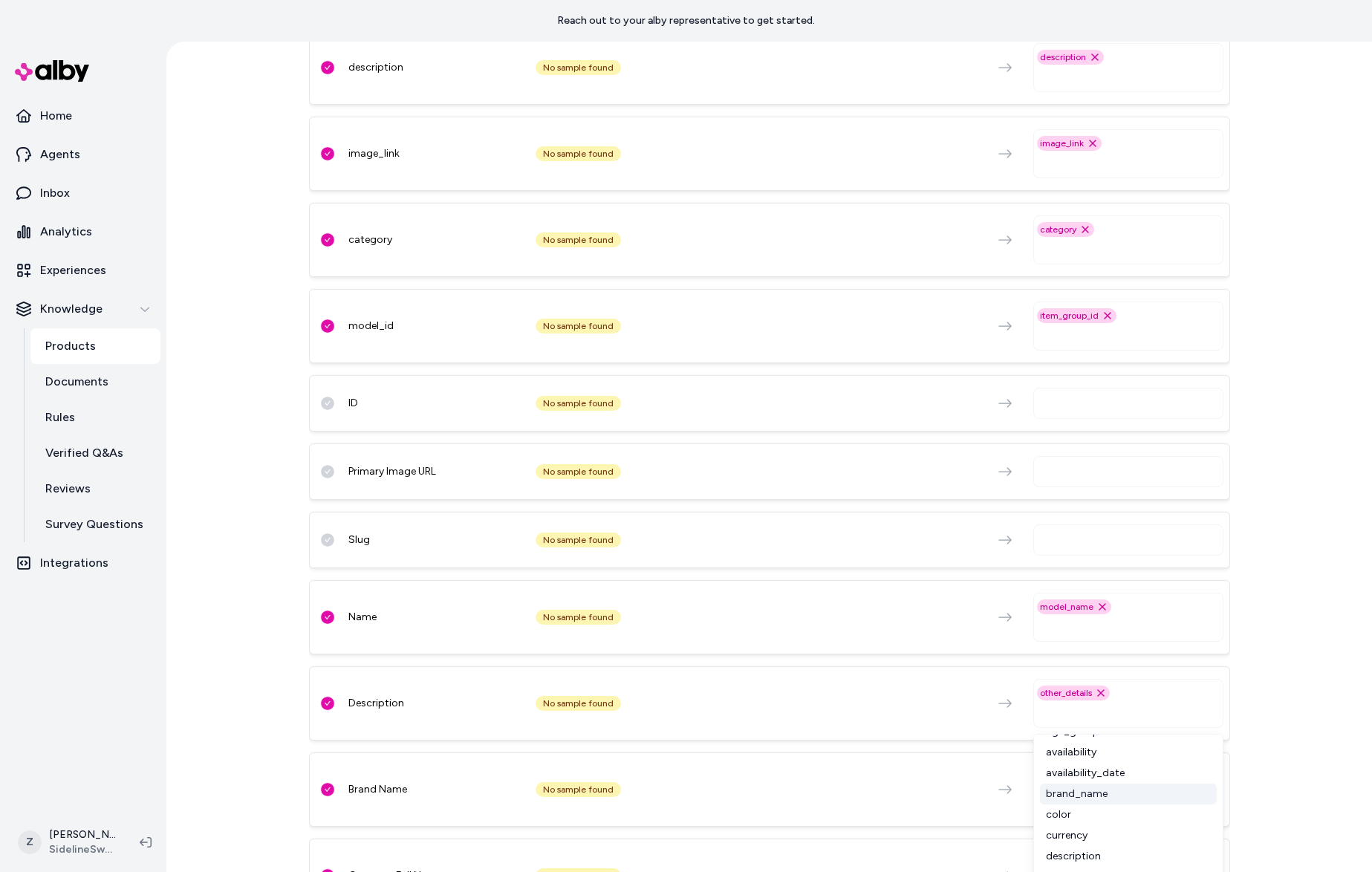
scroll to position [72, 0]
click at [1100, 821] on div "details" at bounding box center [1128, 825] width 177 height 21
click at [1099, 694] on icon "Remove other_details option" at bounding box center [1100, 693] width 6 height 6
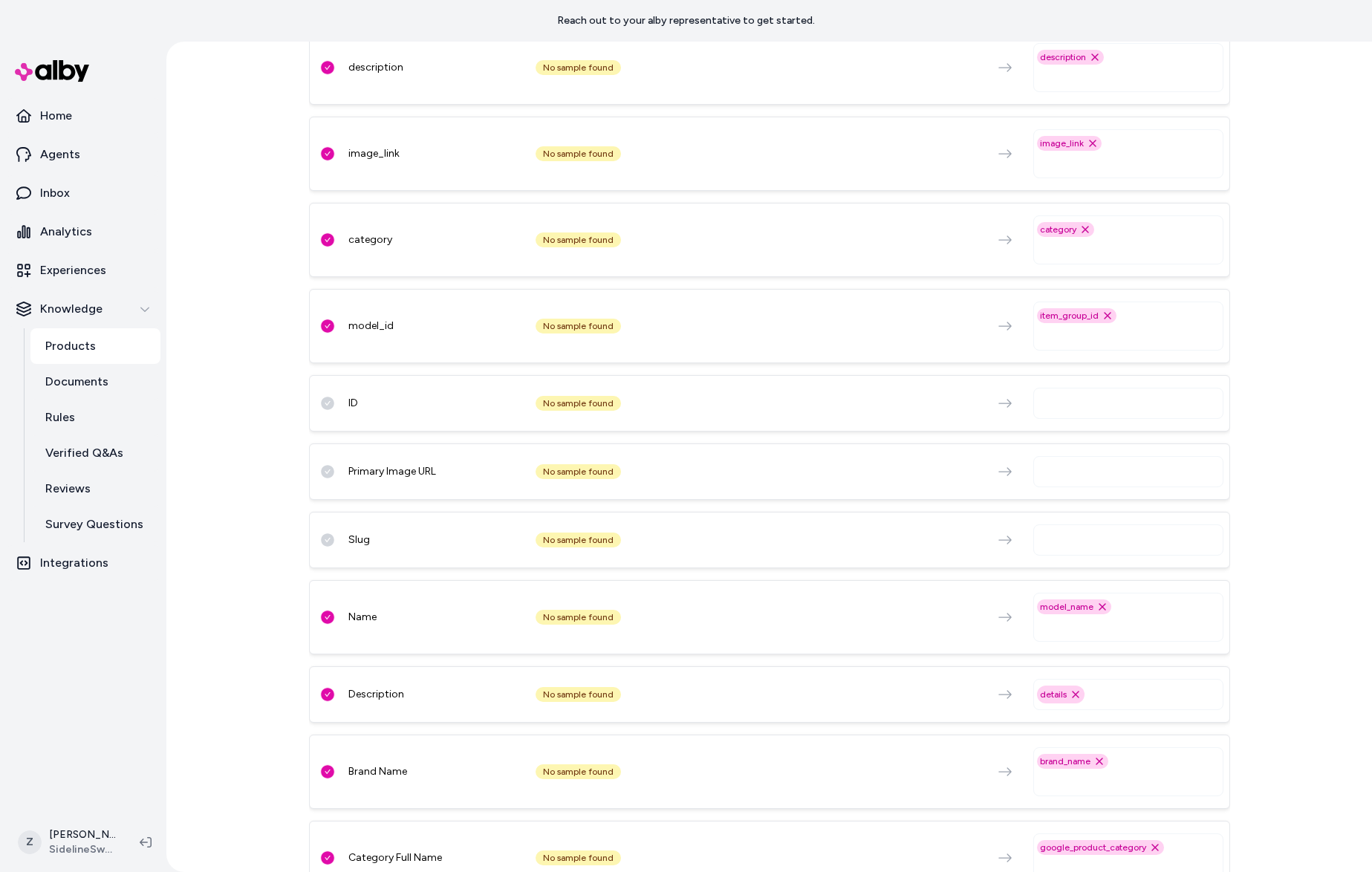
scroll to position [530, 0]
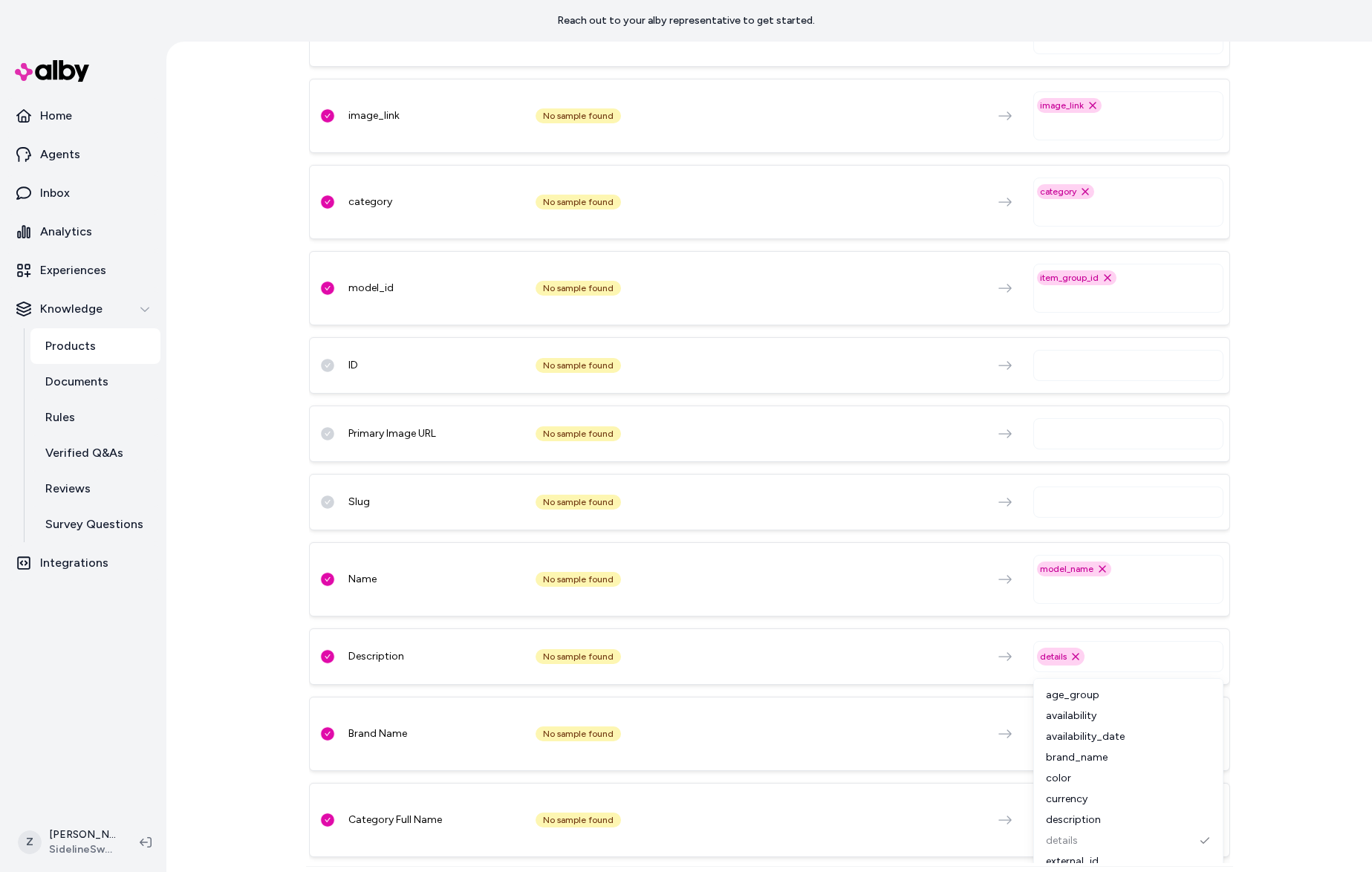
click at [864, 565] on div "Name No sample found model_name Remove model_name option" at bounding box center [769, 579] width 921 height 74
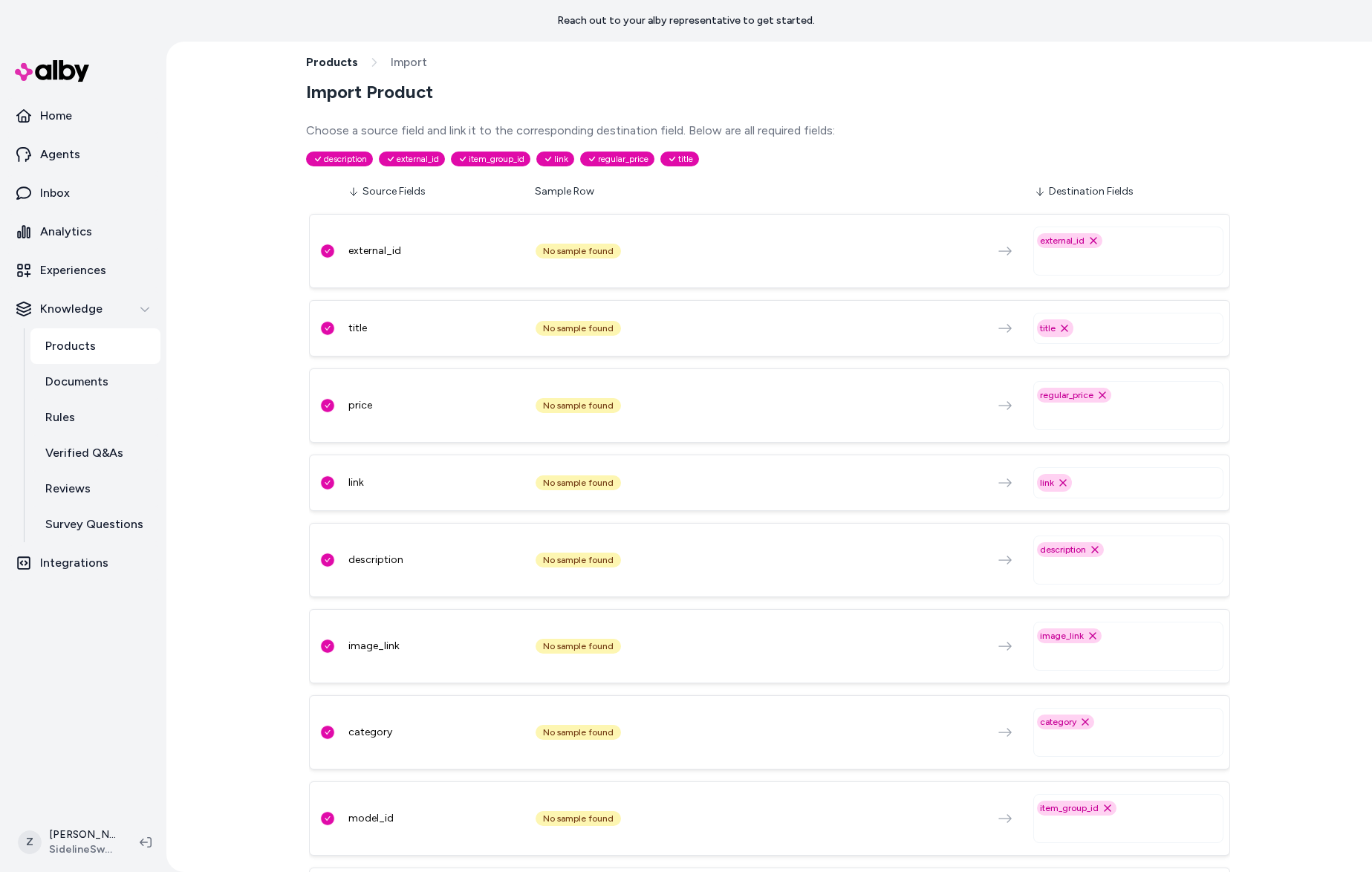
scroll to position [591, 0]
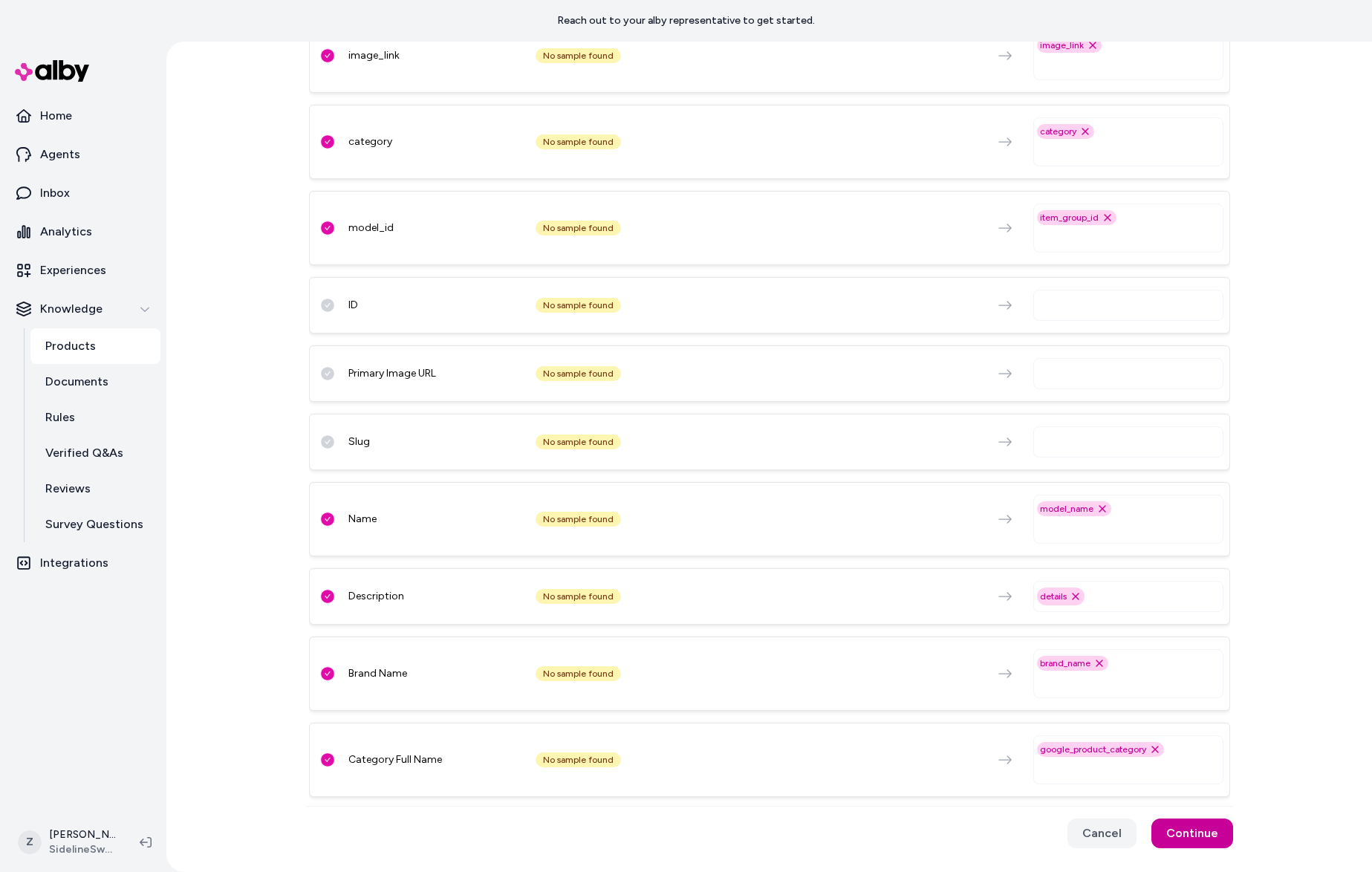
click at [1200, 839] on button "Continue" at bounding box center [1192, 832] width 81 height 29
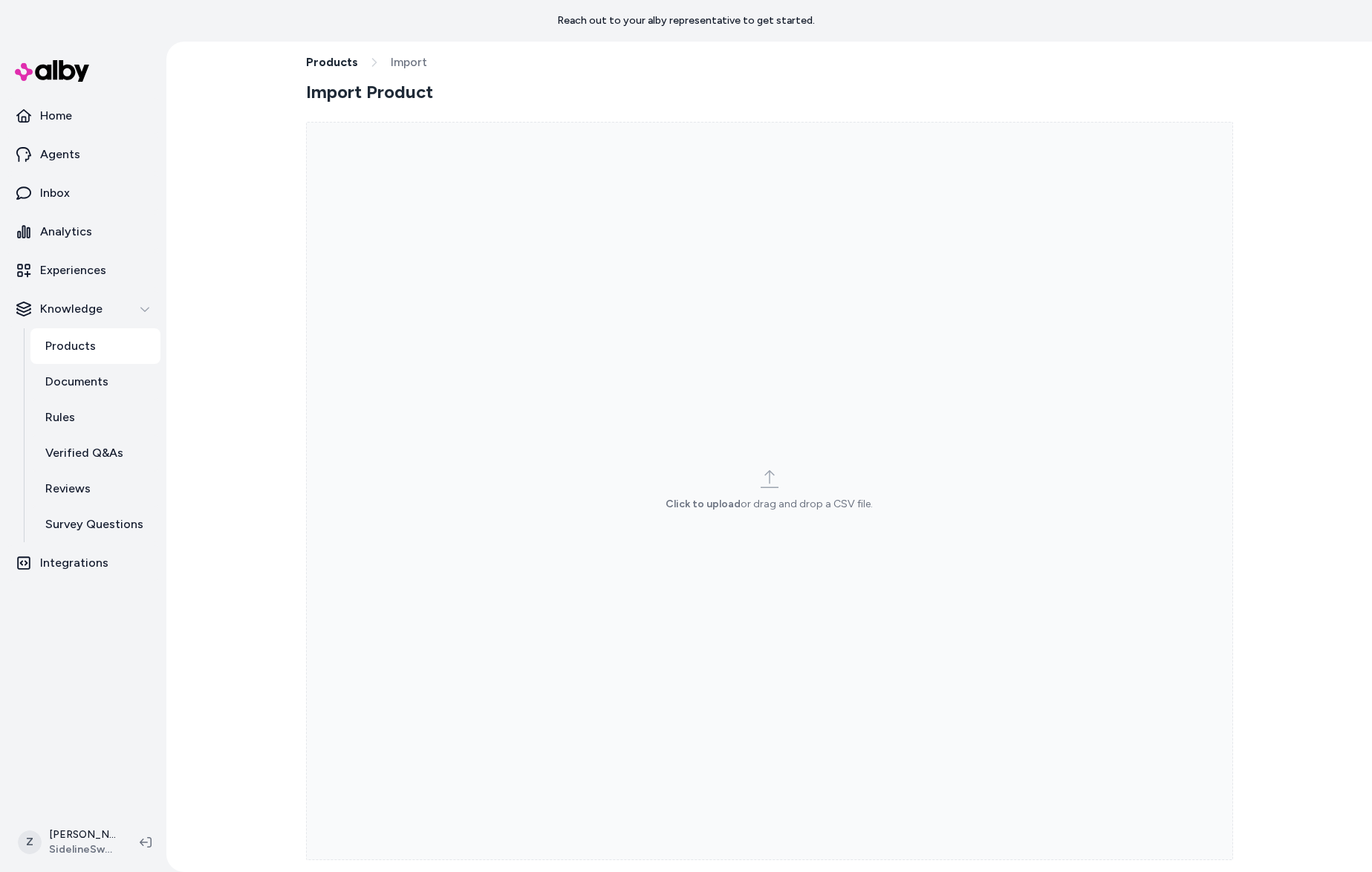
click at [420, 57] on span "Import" at bounding box center [409, 62] width 36 height 18
click at [391, 62] on span "Import" at bounding box center [409, 62] width 36 height 18
click at [324, 59] on link "Products" at bounding box center [331, 62] width 52 height 18
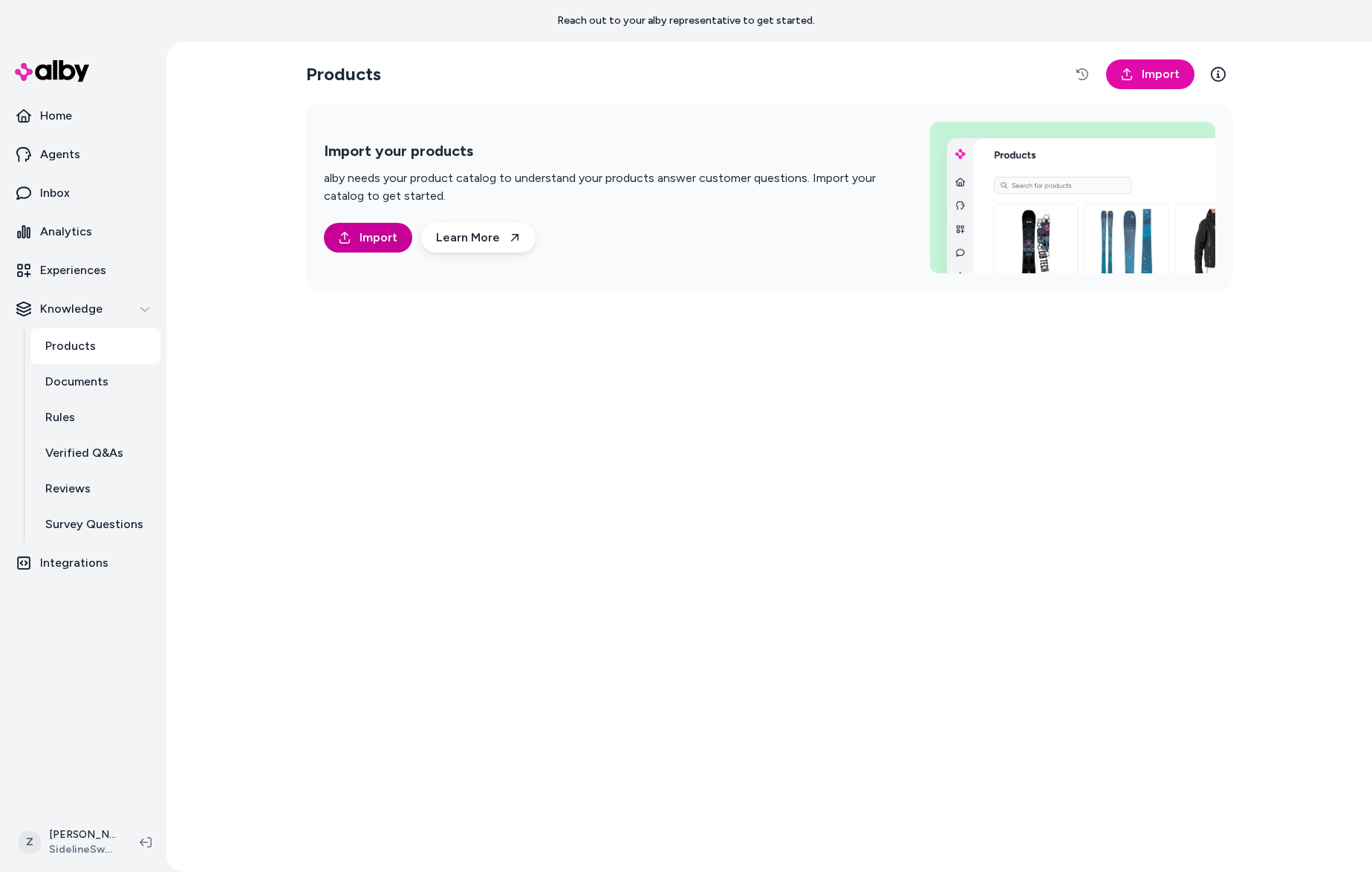
click at [336, 240] on link "Import" at bounding box center [367, 237] width 88 height 29
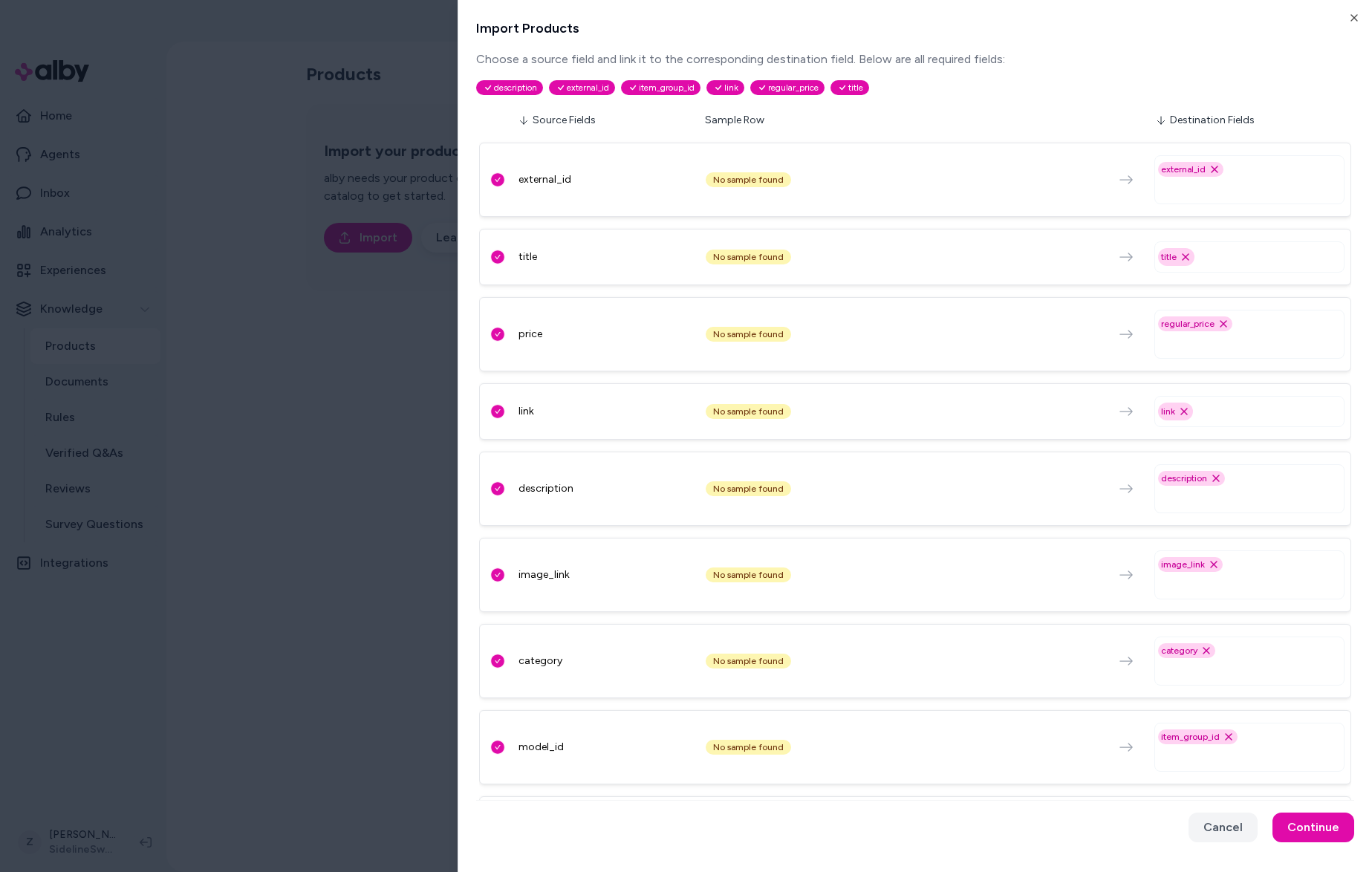
click at [732, 193] on div "external_id No sample found external_id Remove external_id option" at bounding box center [915, 180] width 872 height 74
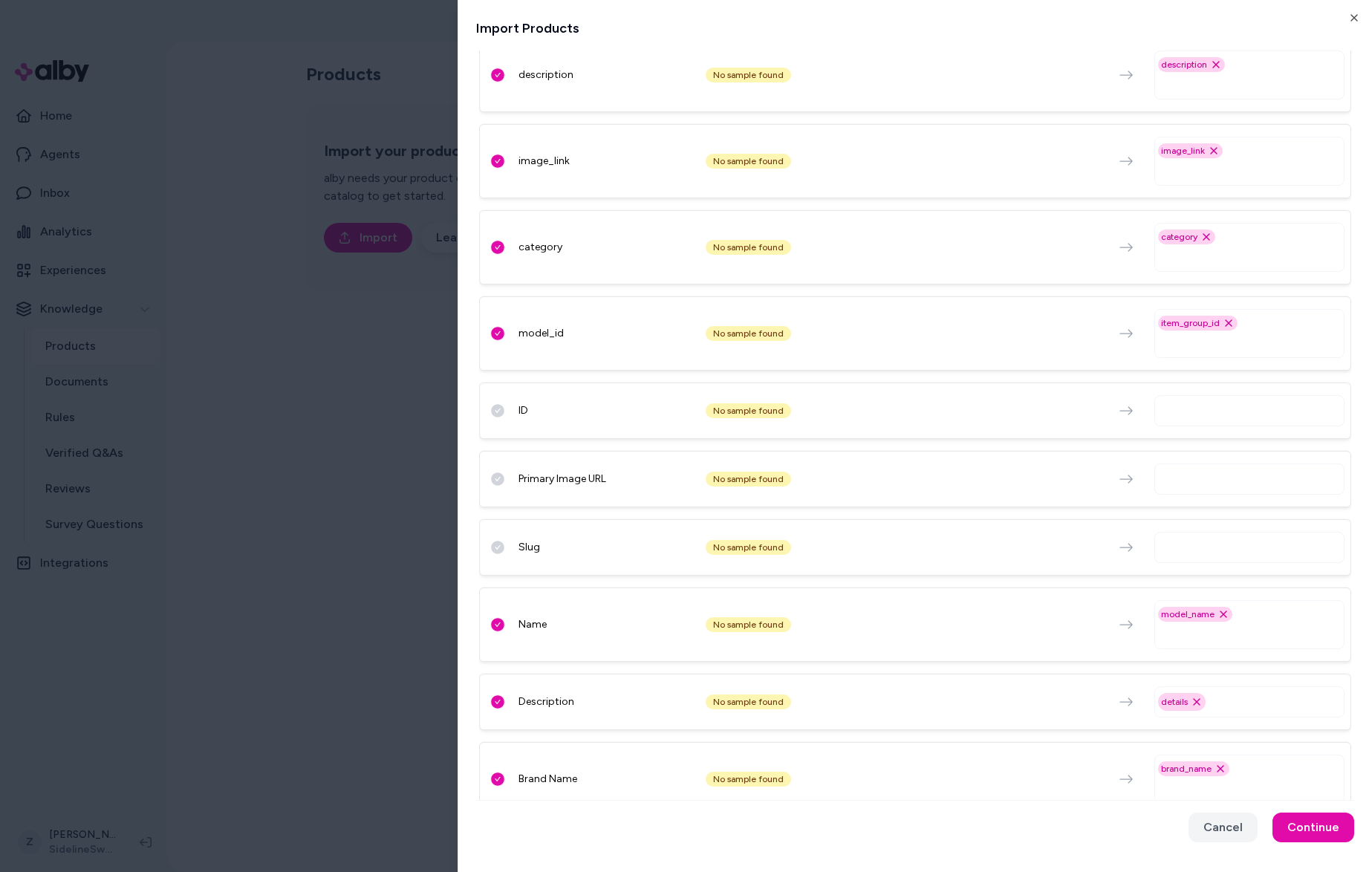
scroll to position [525, 0]
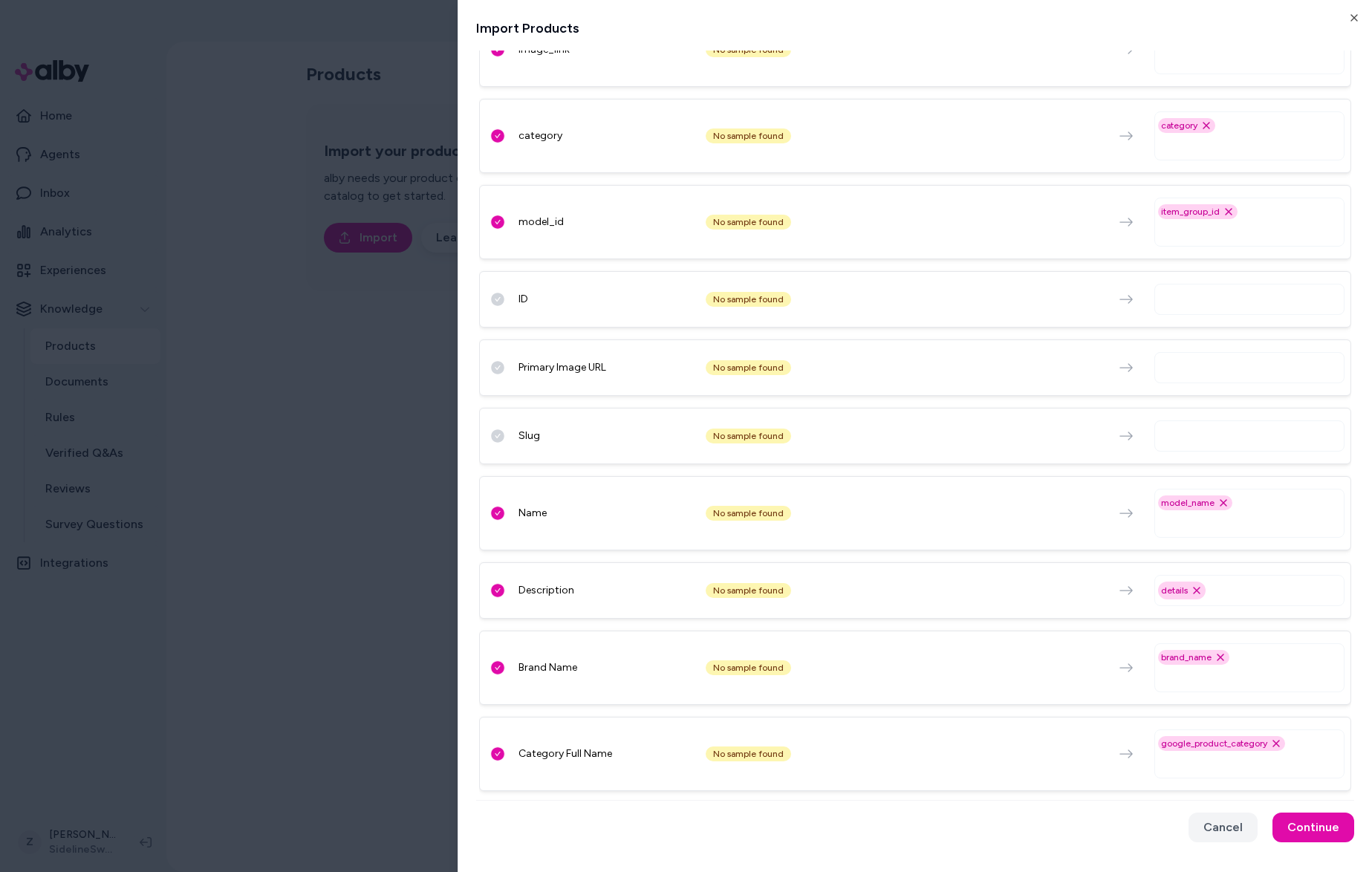
click at [1207, 213] on span "item_group_id" at bounding box center [1190, 211] width 59 height 12
copy span "item_group_id"
click at [1142, 374] on div at bounding box center [1126, 367] width 39 height 15
click at [1180, 365] on input "text" at bounding box center [1252, 367] width 177 height 18
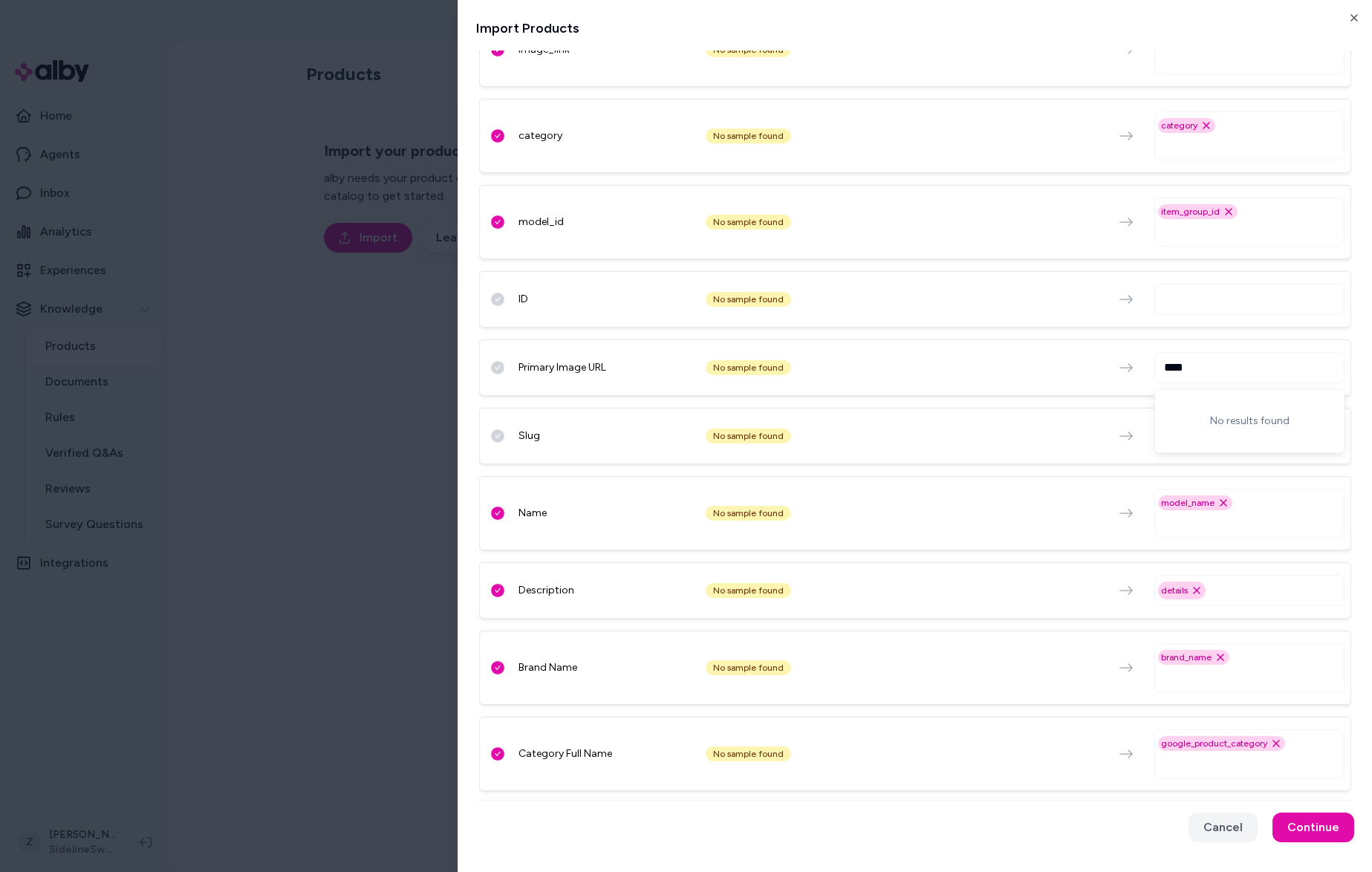
type input "***"
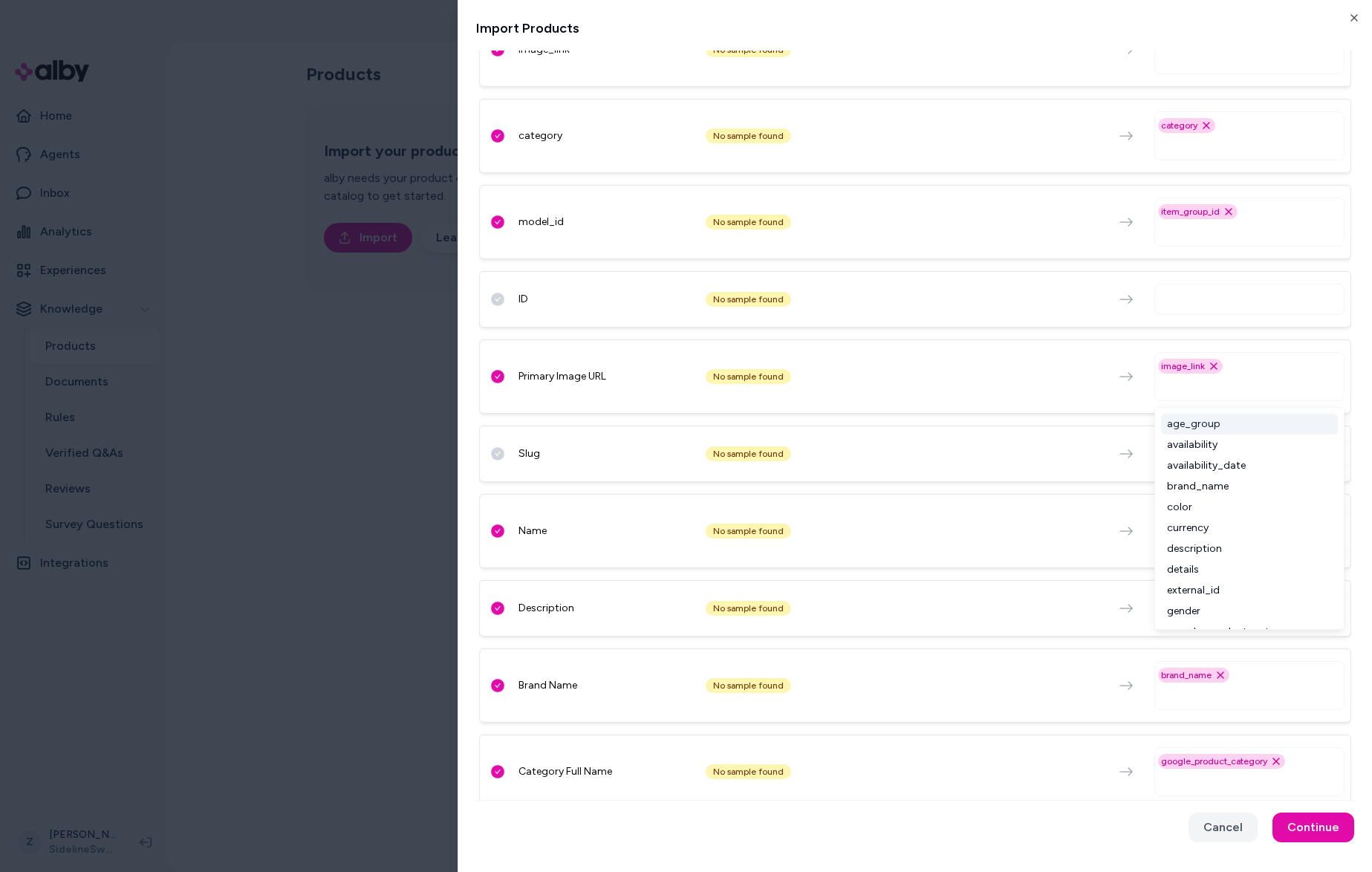
scroll to position [55, 0]
click at [1192, 369] on span "image_link" at bounding box center [1183, 365] width 44 height 12
copy span "image_link"
click at [1225, 758] on span "google_product_category" at bounding box center [1214, 761] width 106 height 12
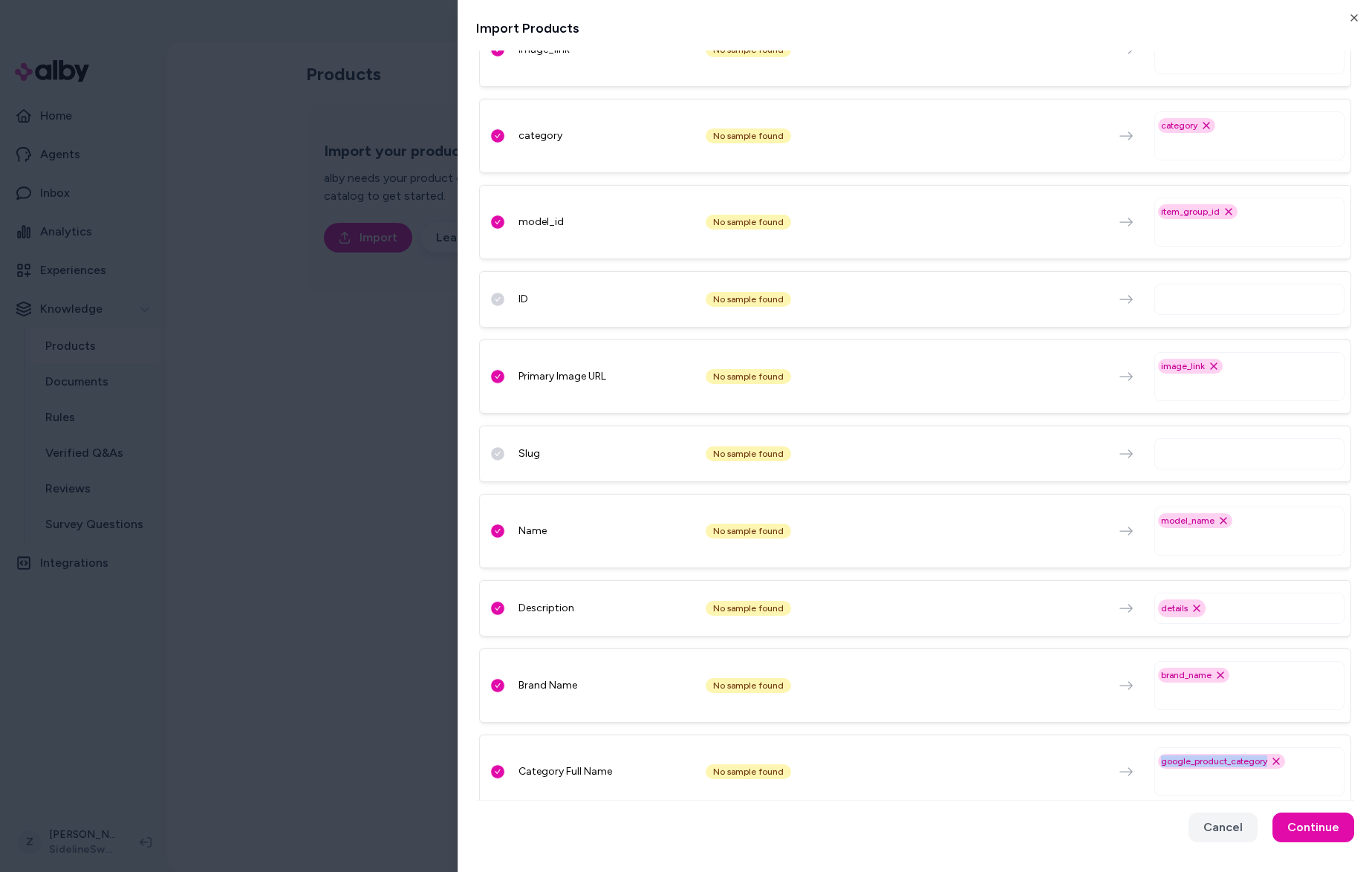
click at [1225, 758] on span "google_product_category" at bounding box center [1214, 761] width 106 height 12
copy span "google_product_category"
click at [1184, 673] on span "brand_name" at bounding box center [1185, 675] width 50 height 12
copy span "brand_name"
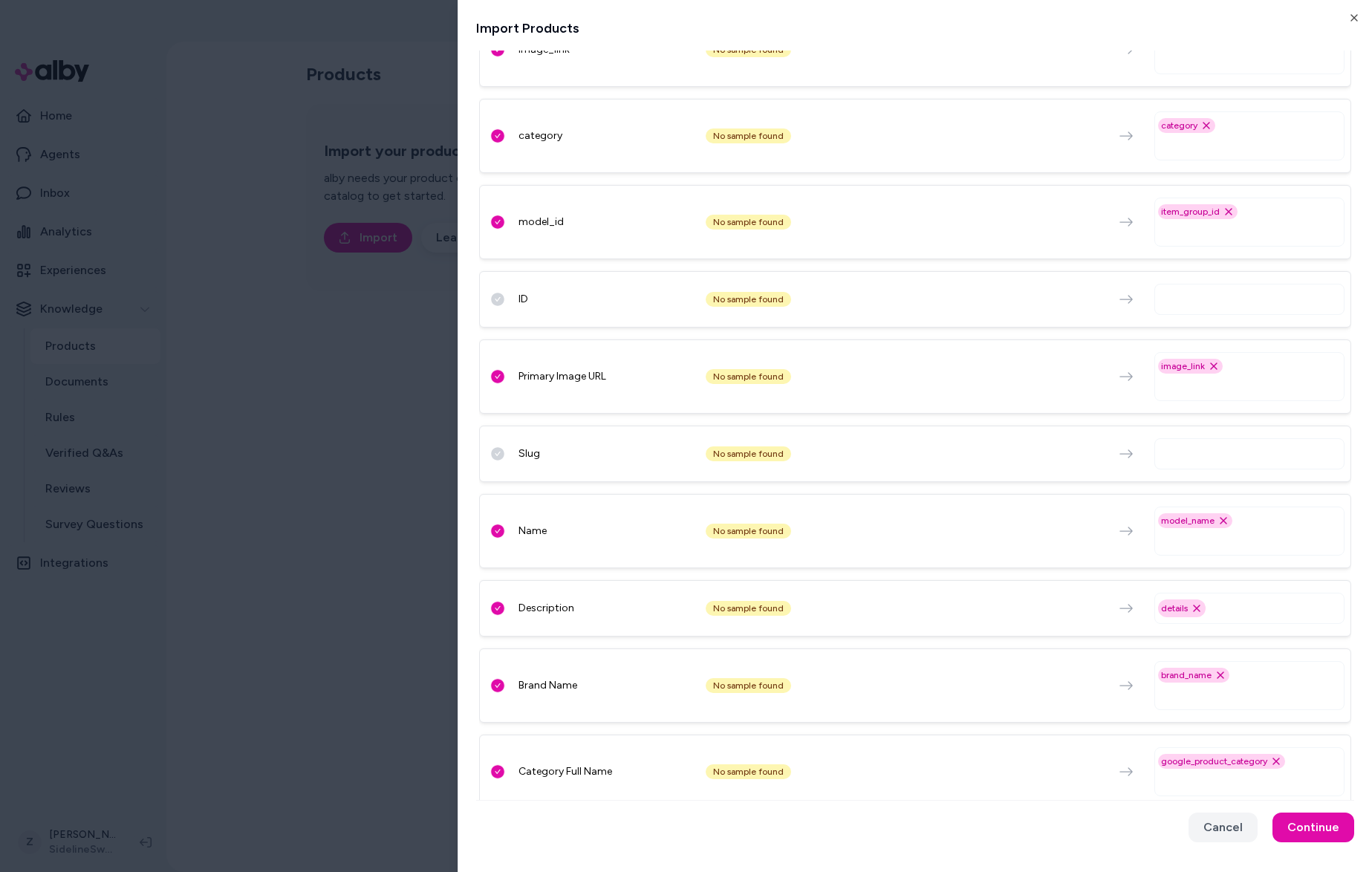
click at [1176, 605] on span "details" at bounding box center [1174, 608] width 27 height 12
copy span "details"
click at [365, 467] on html "Reach out to your alby representative to get started. Home Agents Inbox Analyti…" at bounding box center [686, 436] width 1372 height 872
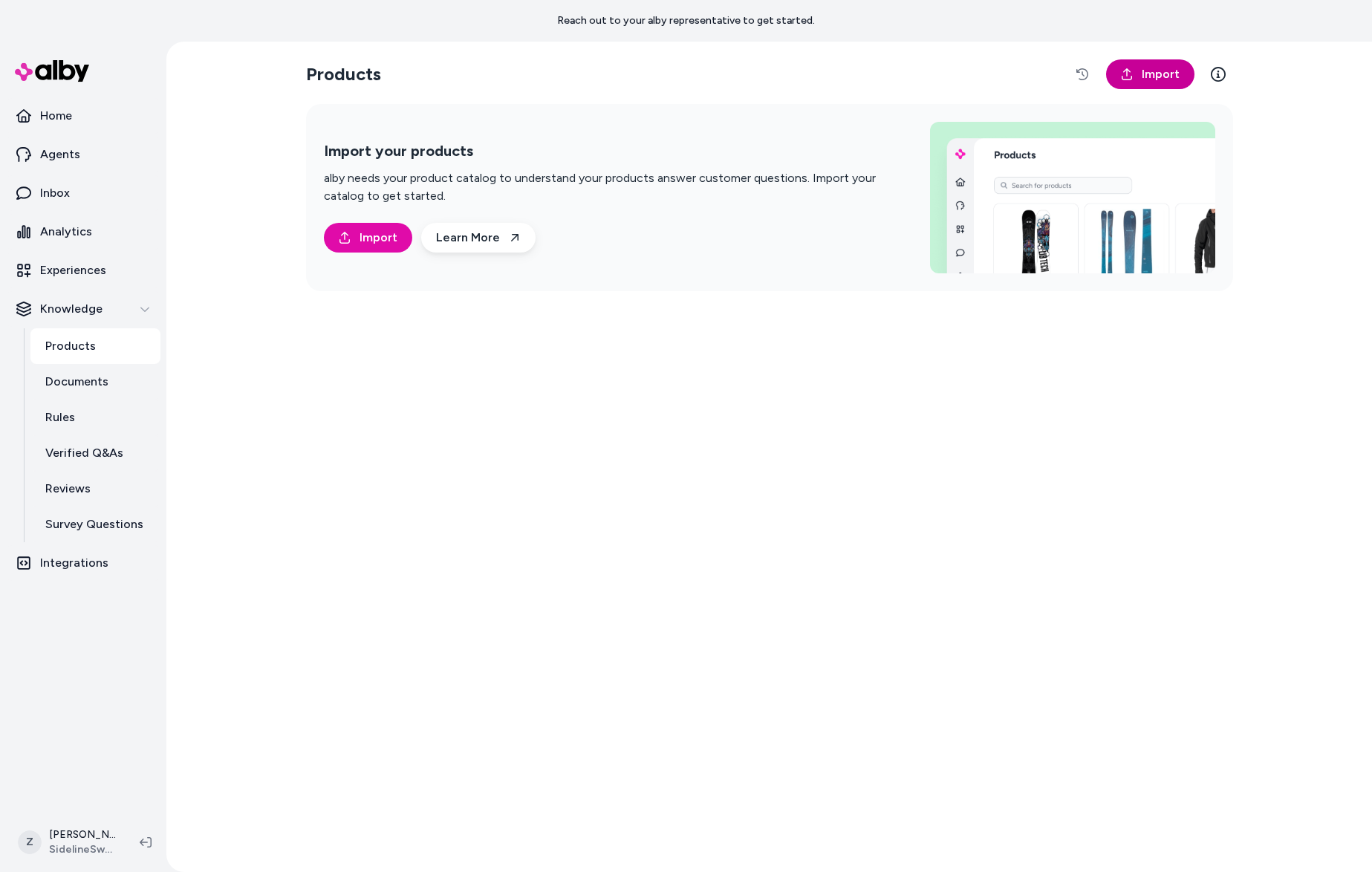
click at [1162, 65] on span "Import" at bounding box center [1161, 74] width 38 height 18
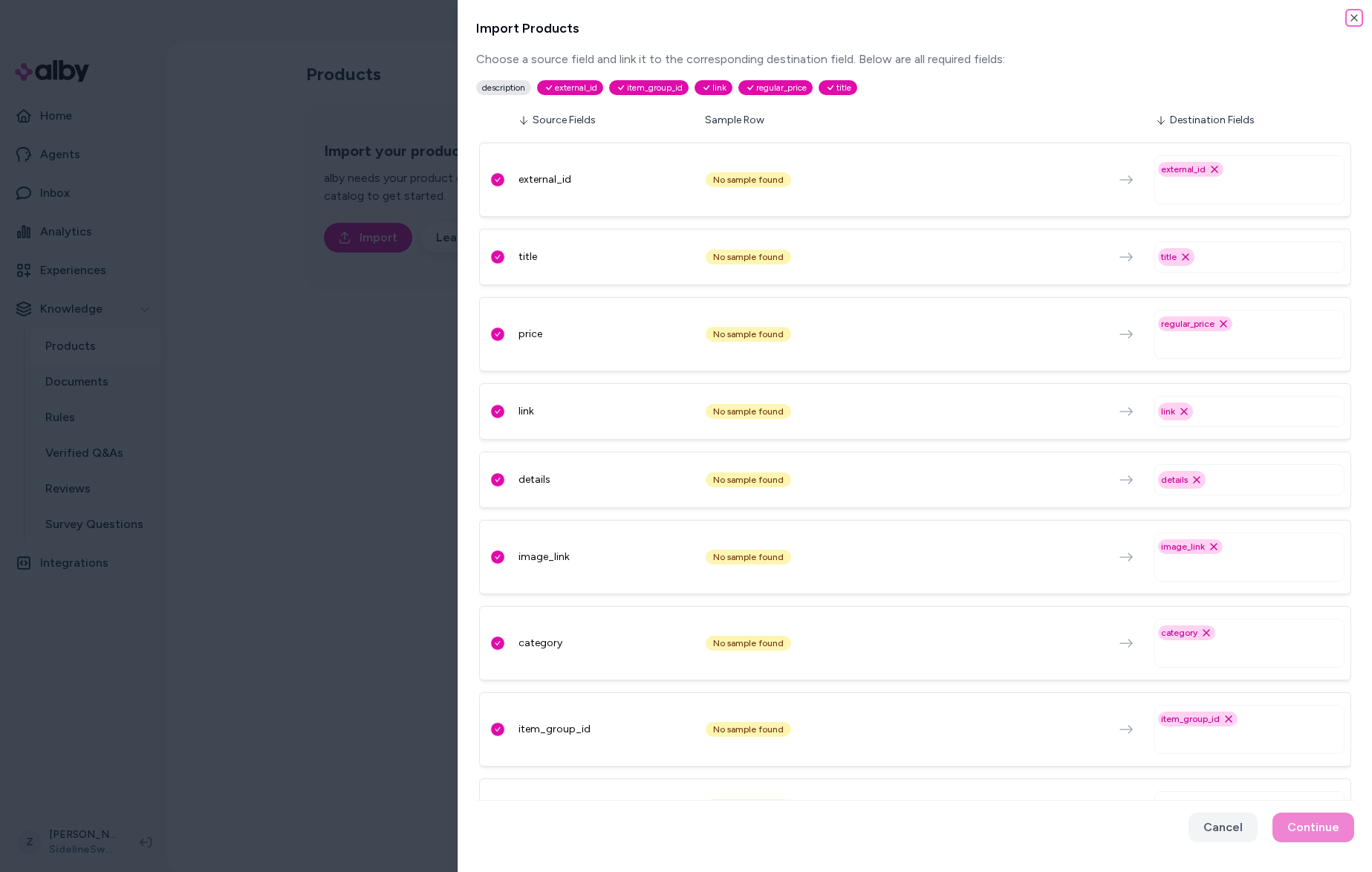
scroll to position [370, 0]
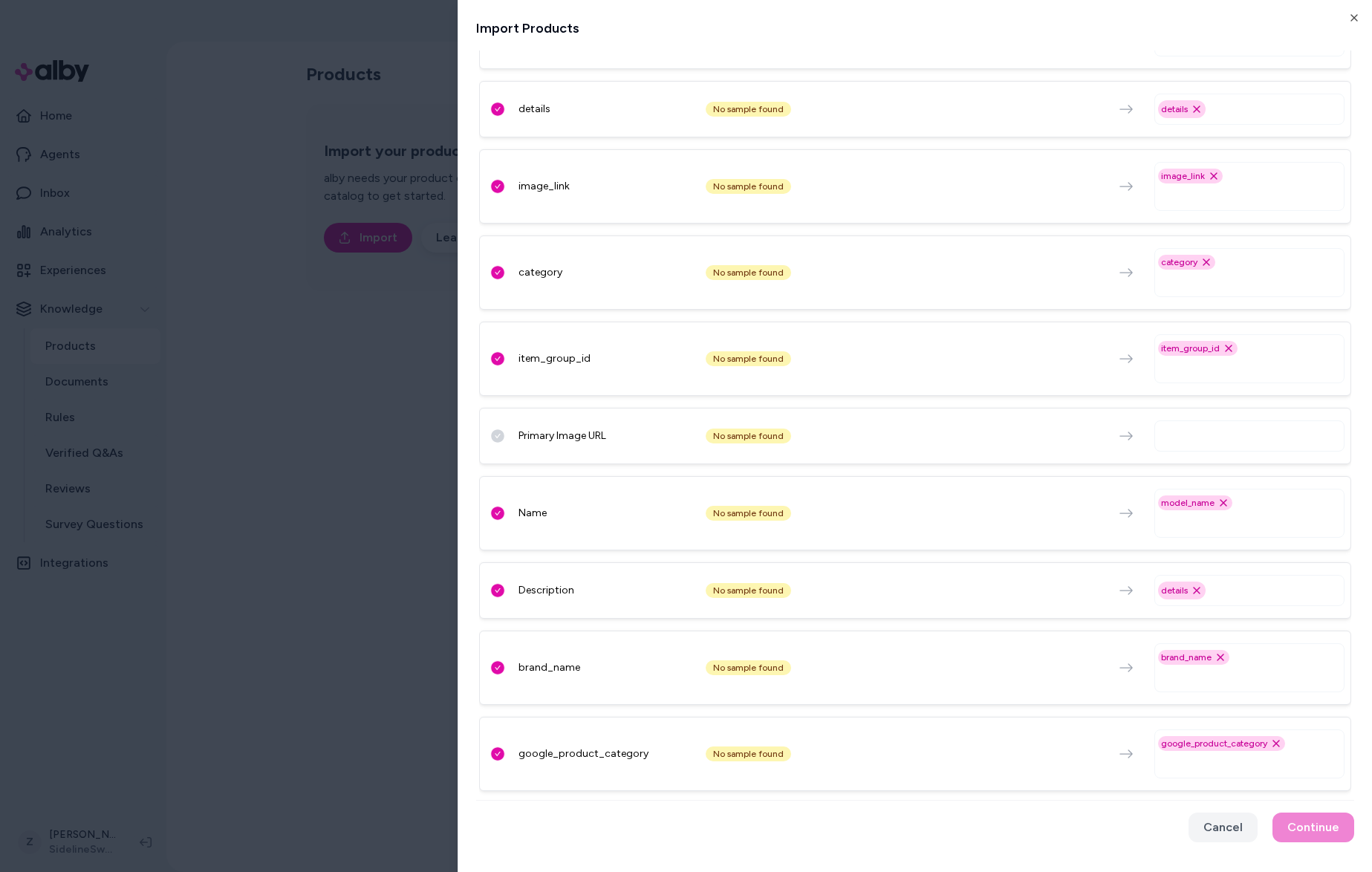
click at [1242, 587] on input "text" at bounding box center [1276, 590] width 126 height 18
type input "***"
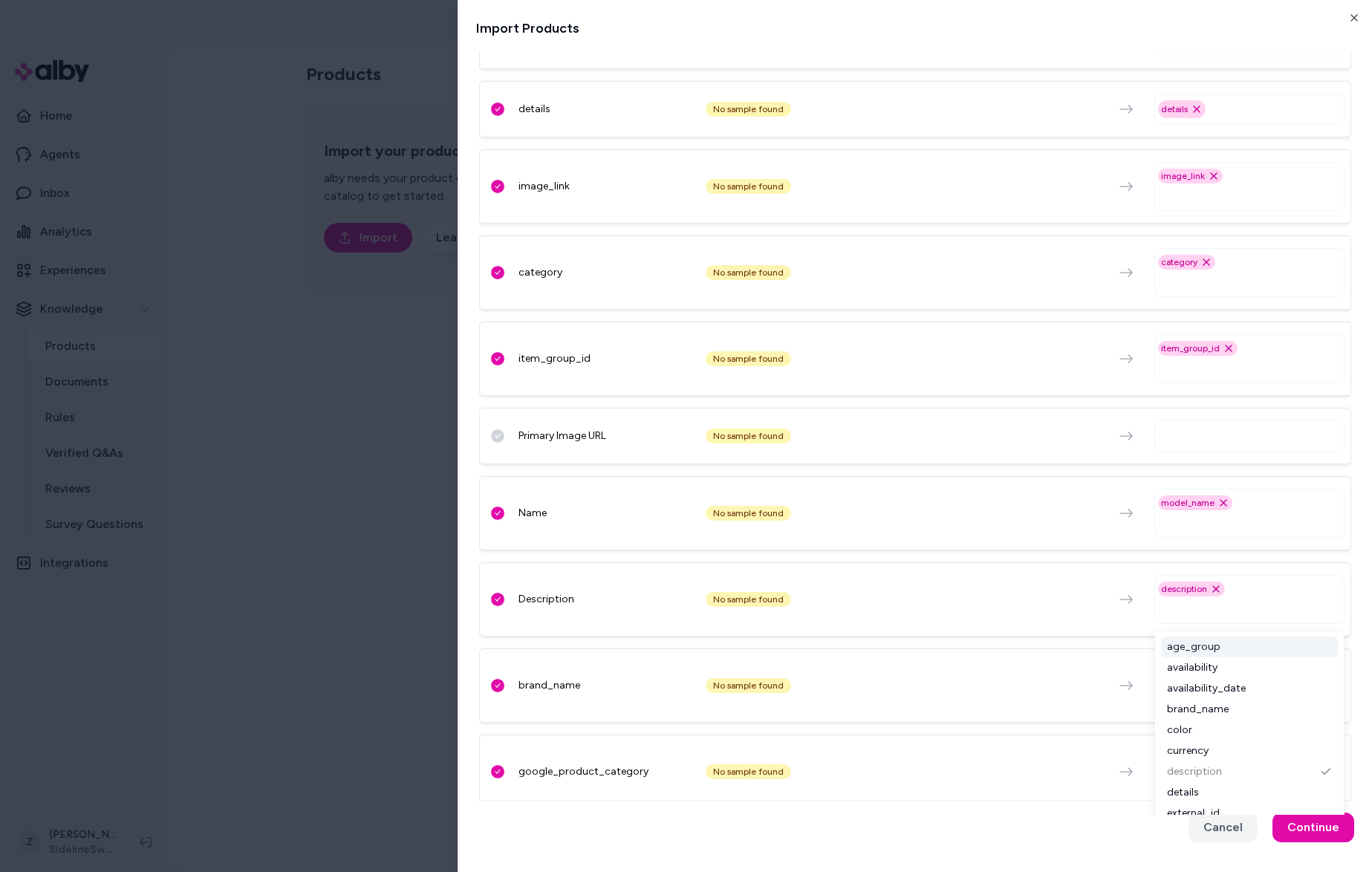
click at [1073, 591] on div "Description No sample found description Remove description option age_group ava…" at bounding box center [915, 599] width 872 height 74
click at [1329, 849] on div "Cancel Continue" at bounding box center [915, 827] width 878 height 54
click at [1321, 814] on button "Continue" at bounding box center [1313, 827] width 81 height 29
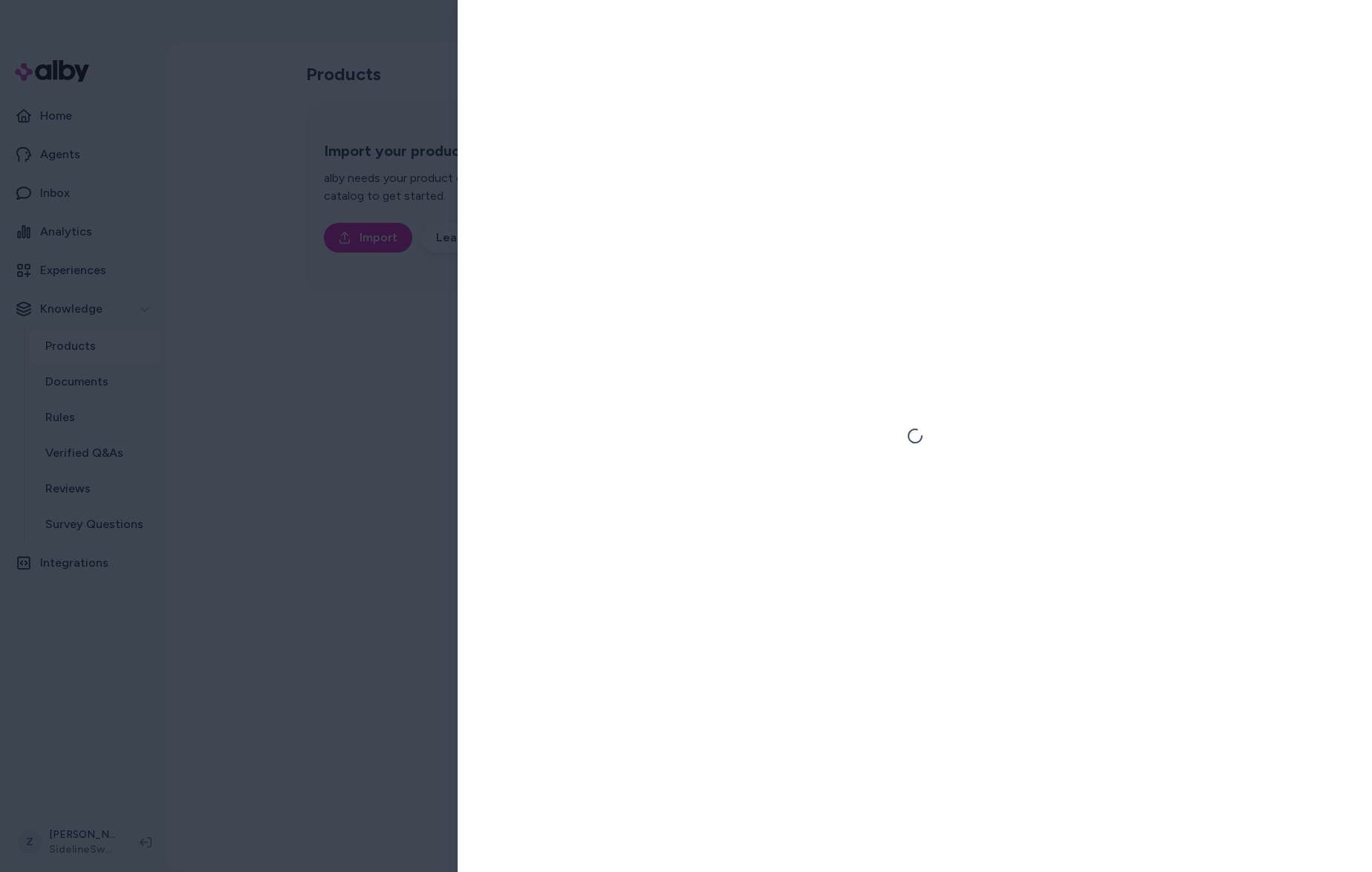
scroll to position [0, 0]
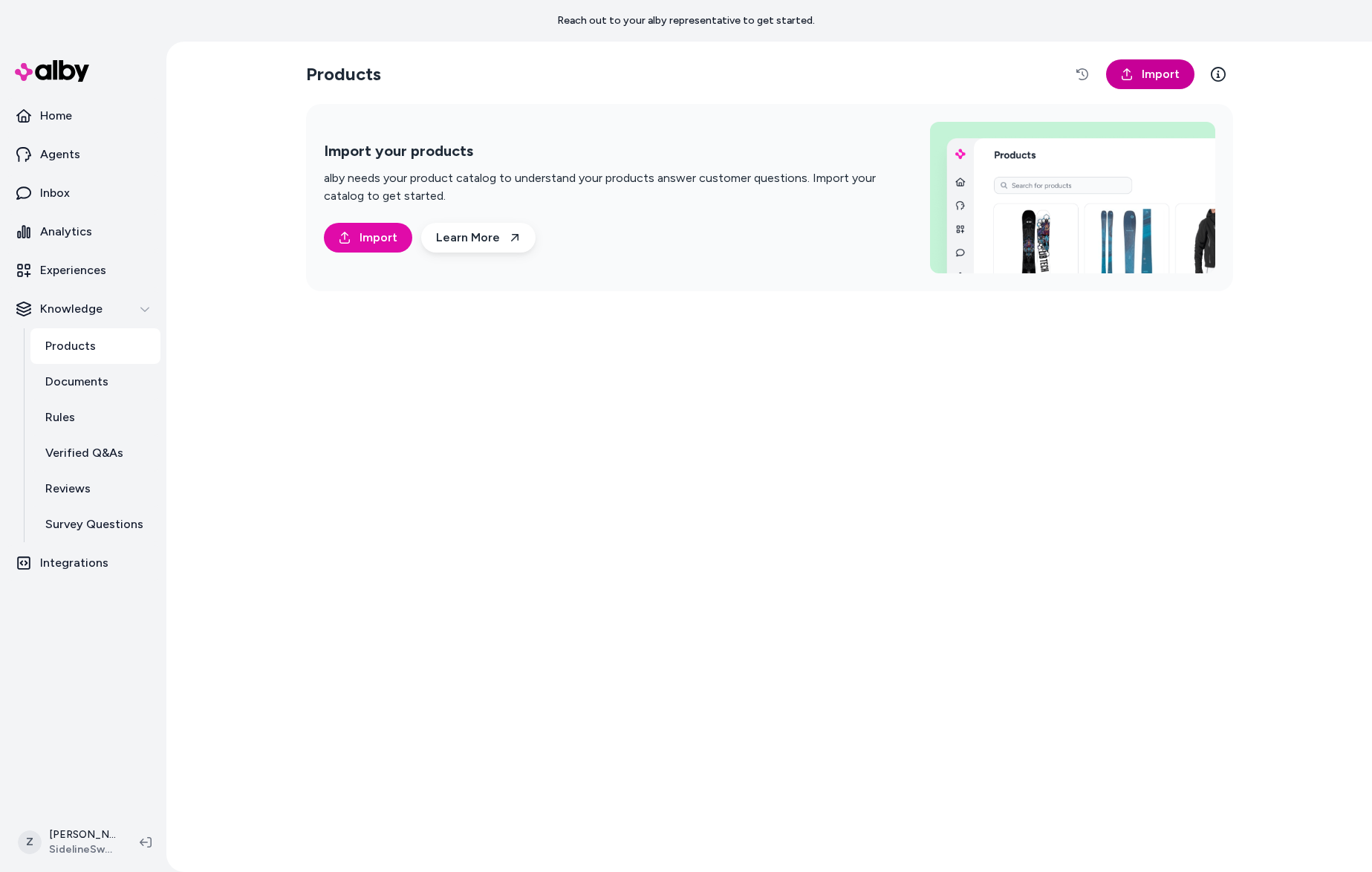
click at [1144, 88] on link "Import" at bounding box center [1149, 74] width 88 height 29
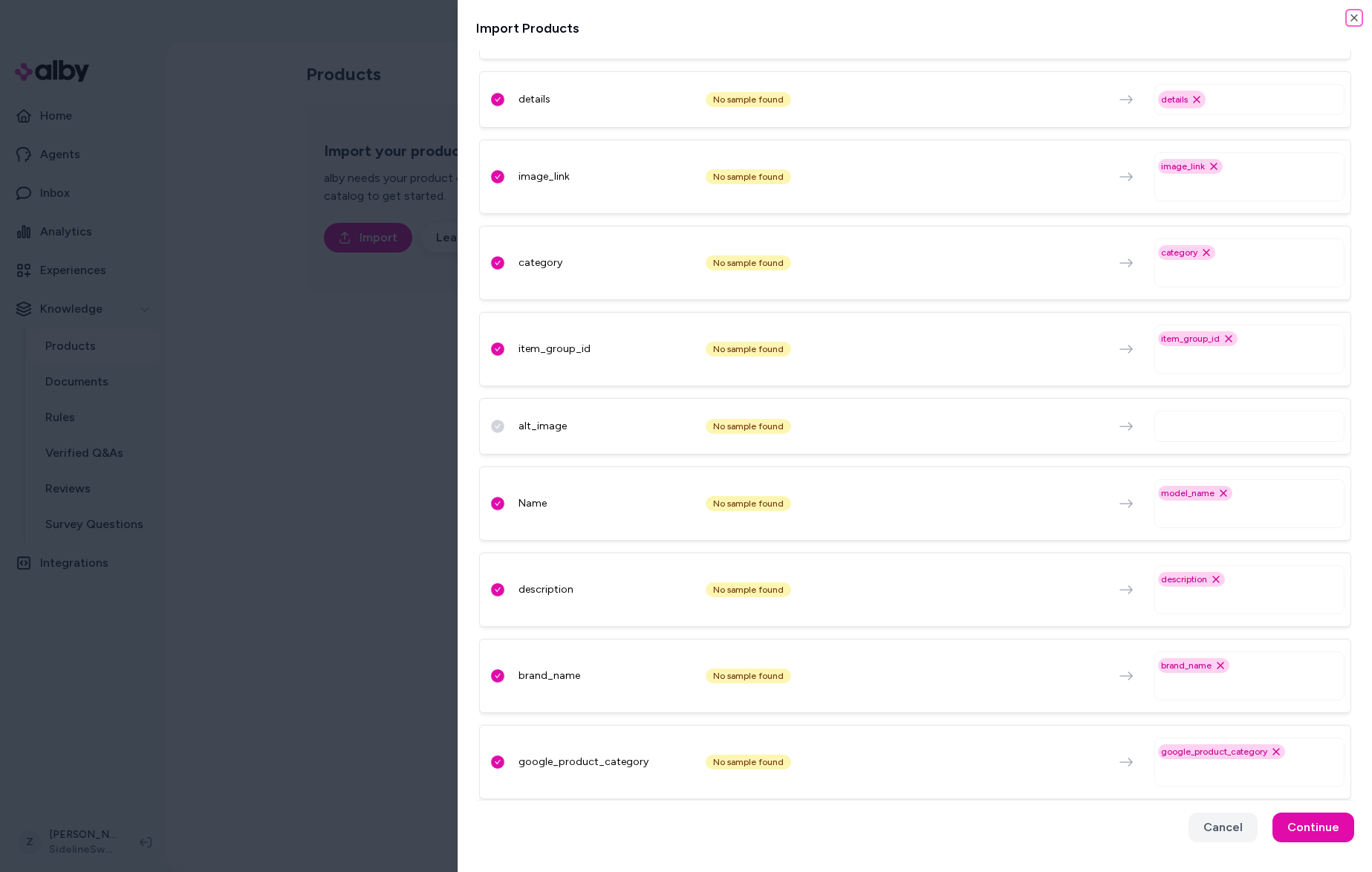
scroll to position [388, 0]
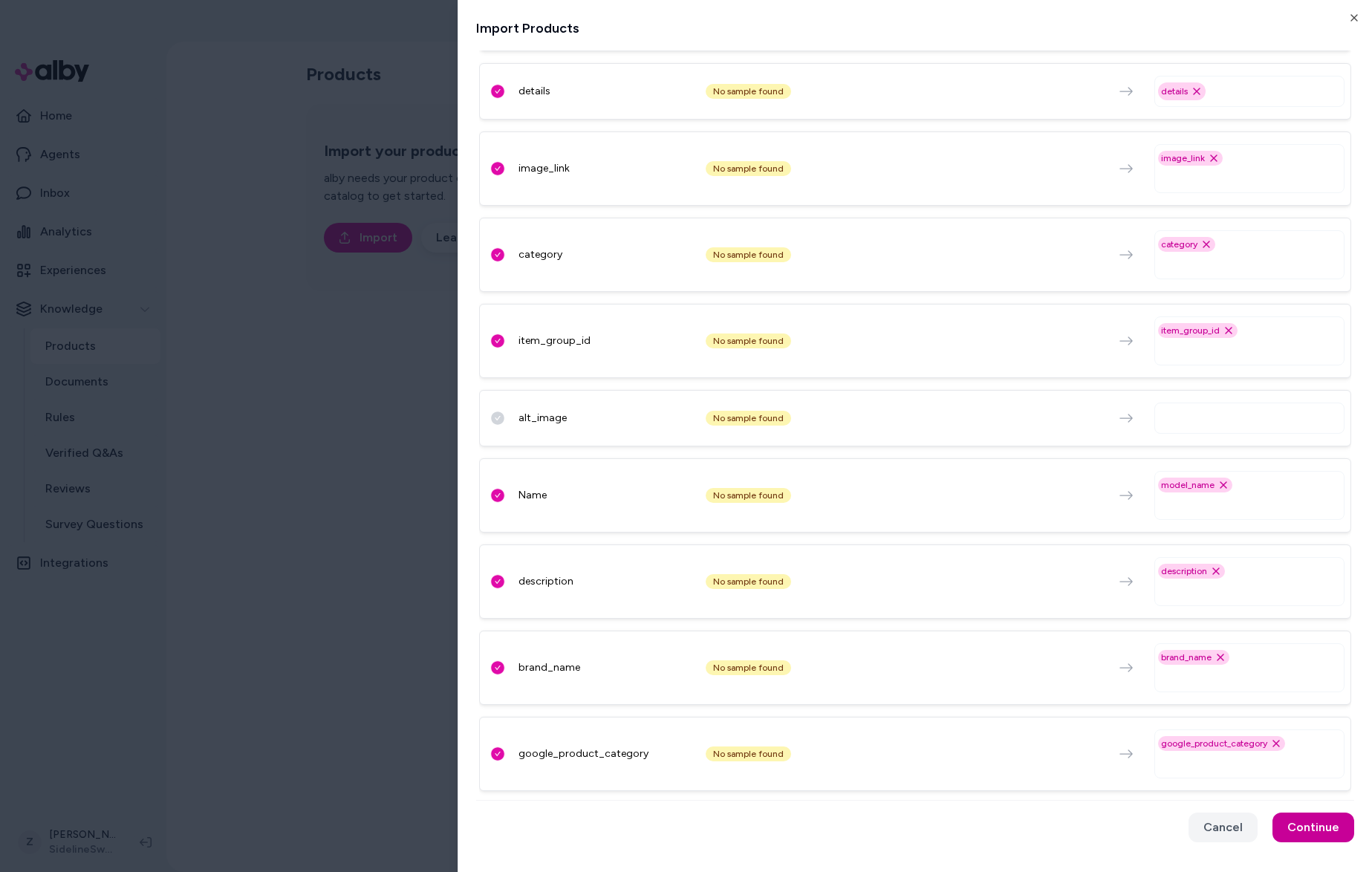
click at [1319, 826] on button "Continue" at bounding box center [1313, 827] width 81 height 29
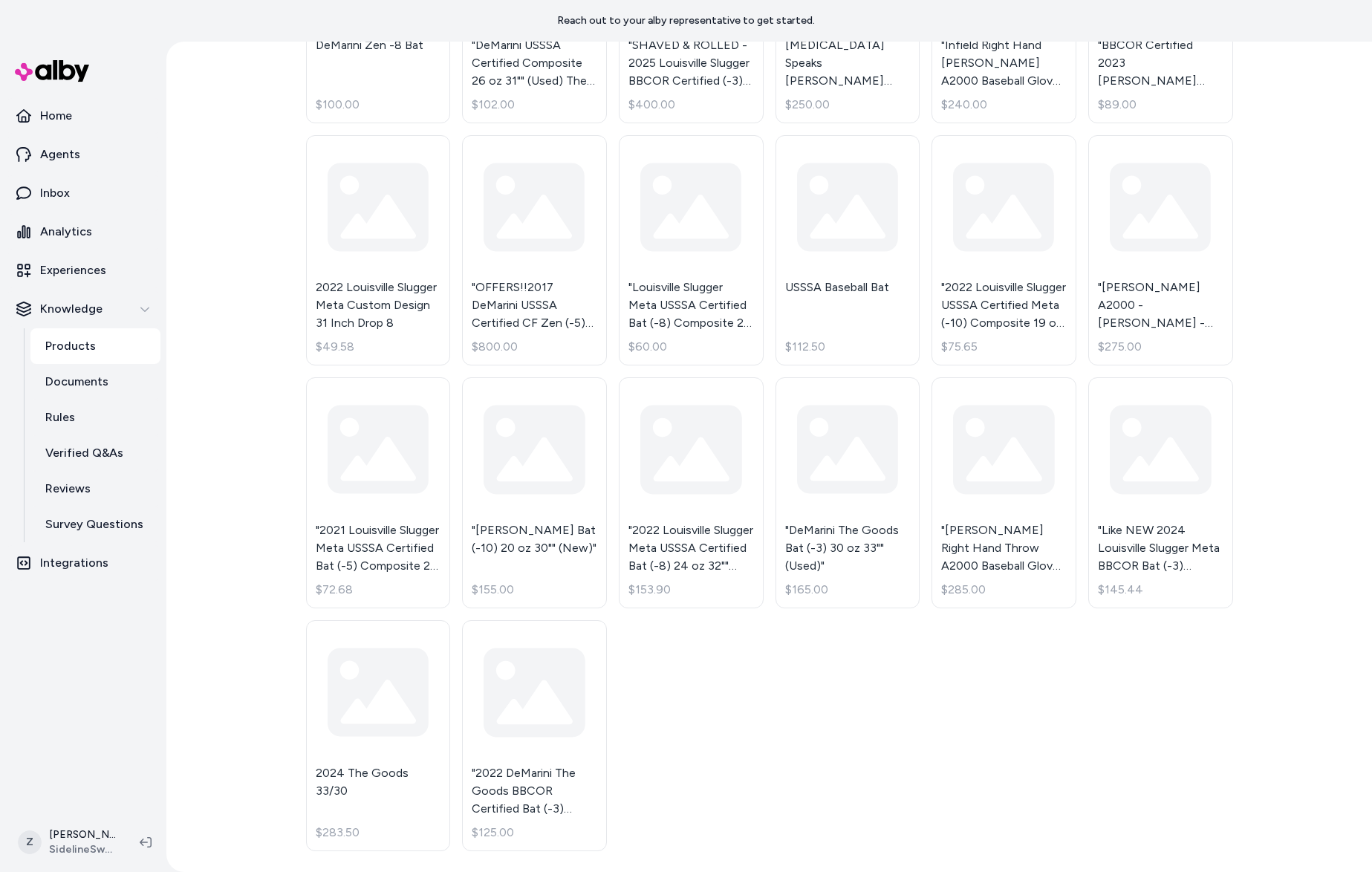
scroll to position [997, 0]
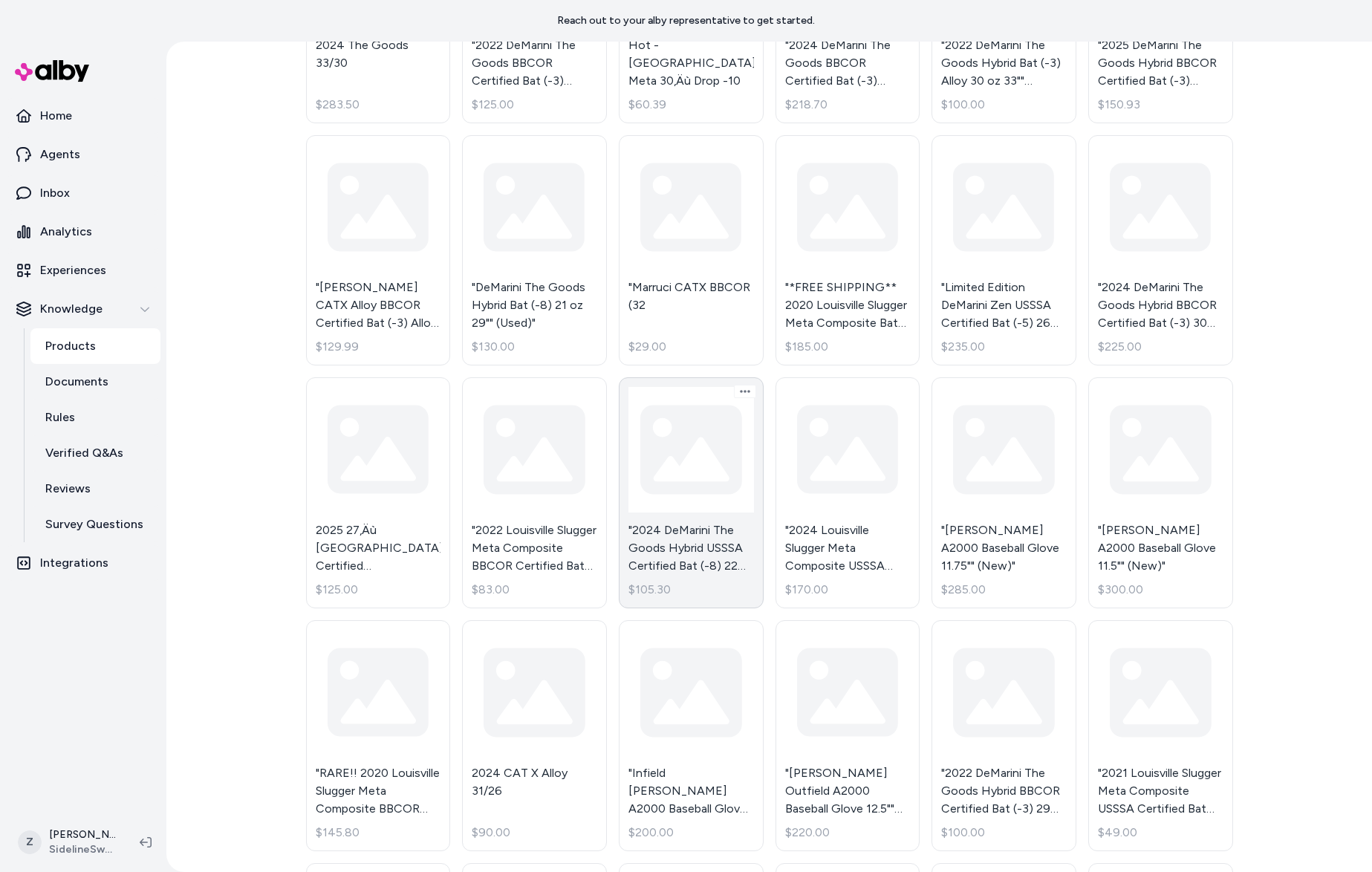
click at [710, 437] on link ""2024 DeMarini The Goods Hybrid USSSA Certified Bat (-8) 22 oz 30"" (Used)" $10…" at bounding box center [690, 492] width 145 height 231
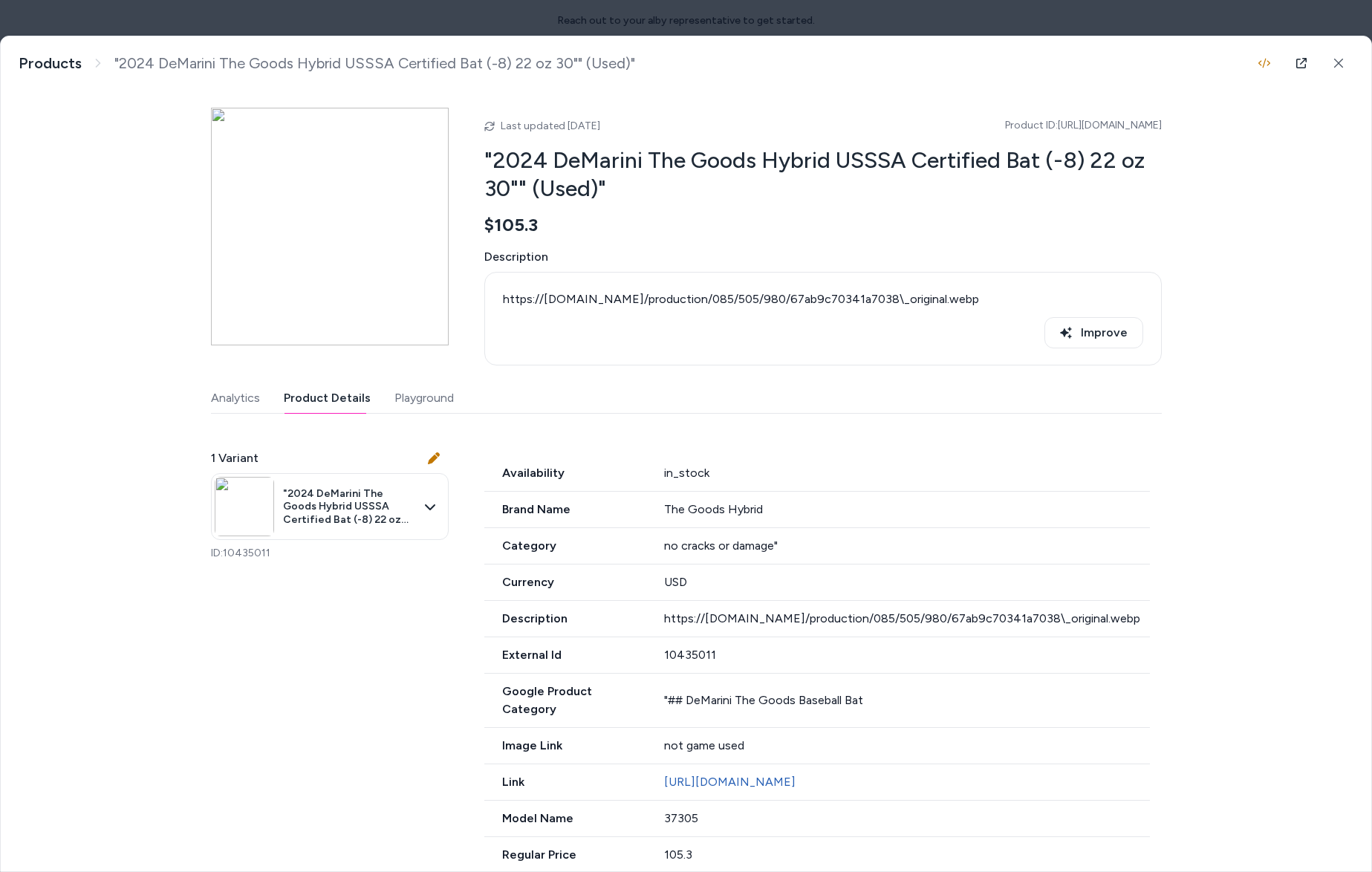
click at [308, 401] on button "Product Details" at bounding box center [328, 398] width 87 height 29
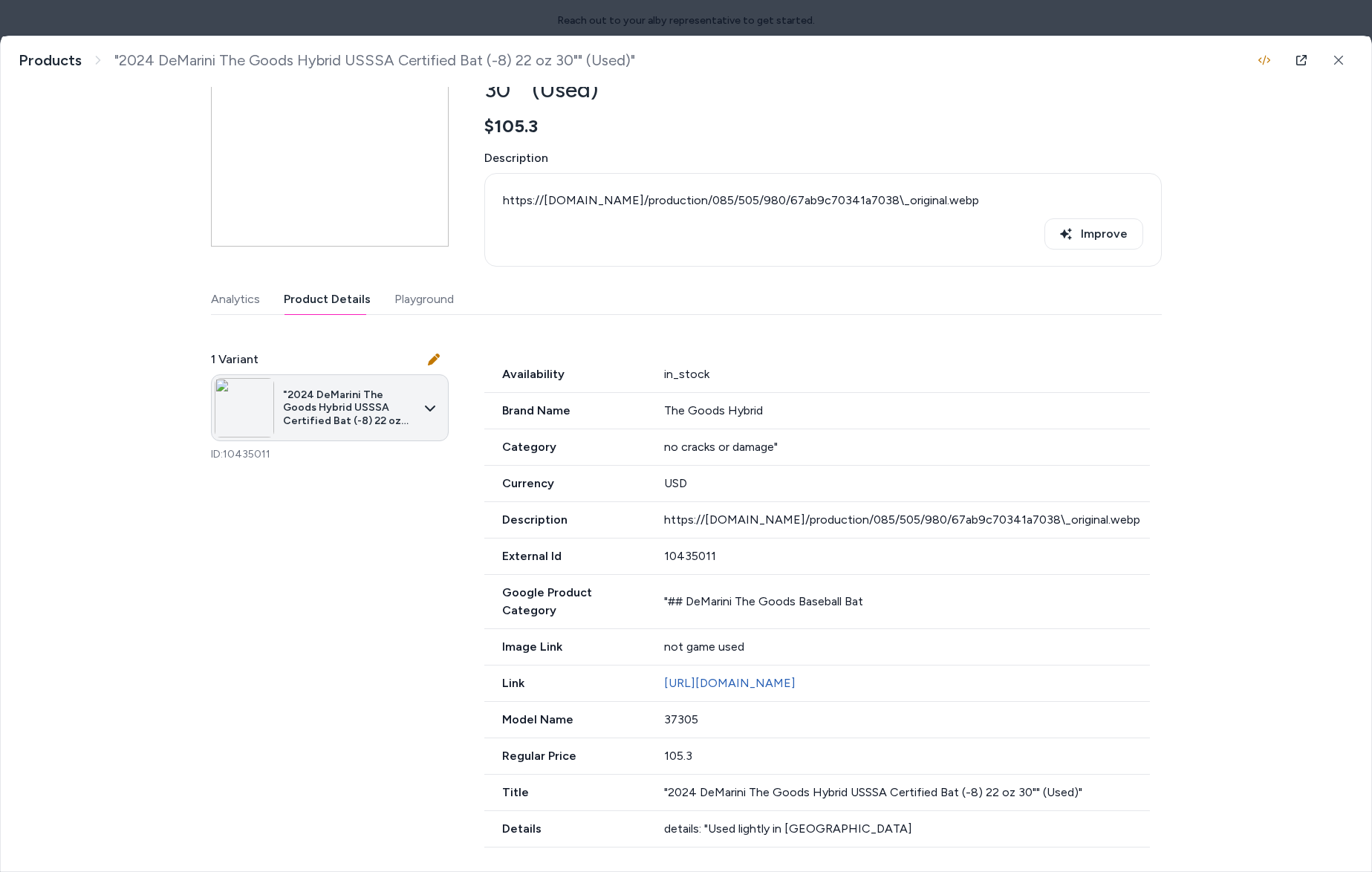
click at [301, 426] on body "Reach out to your alby representative to get started. Home Agents Inbox Analyti…" at bounding box center [686, 436] width 1372 height 872
click at [301, 426] on div at bounding box center [686, 436] width 1372 height 872
click at [1339, 83] on div ""2024 DeMarini The Goods Hybrid USSSA Certified Bat (-8) 22 oz 30"" (Used)" htt…" at bounding box center [686, 60] width 1370 height 53
click at [1339, 61] on icon at bounding box center [1338, 60] width 9 height 9
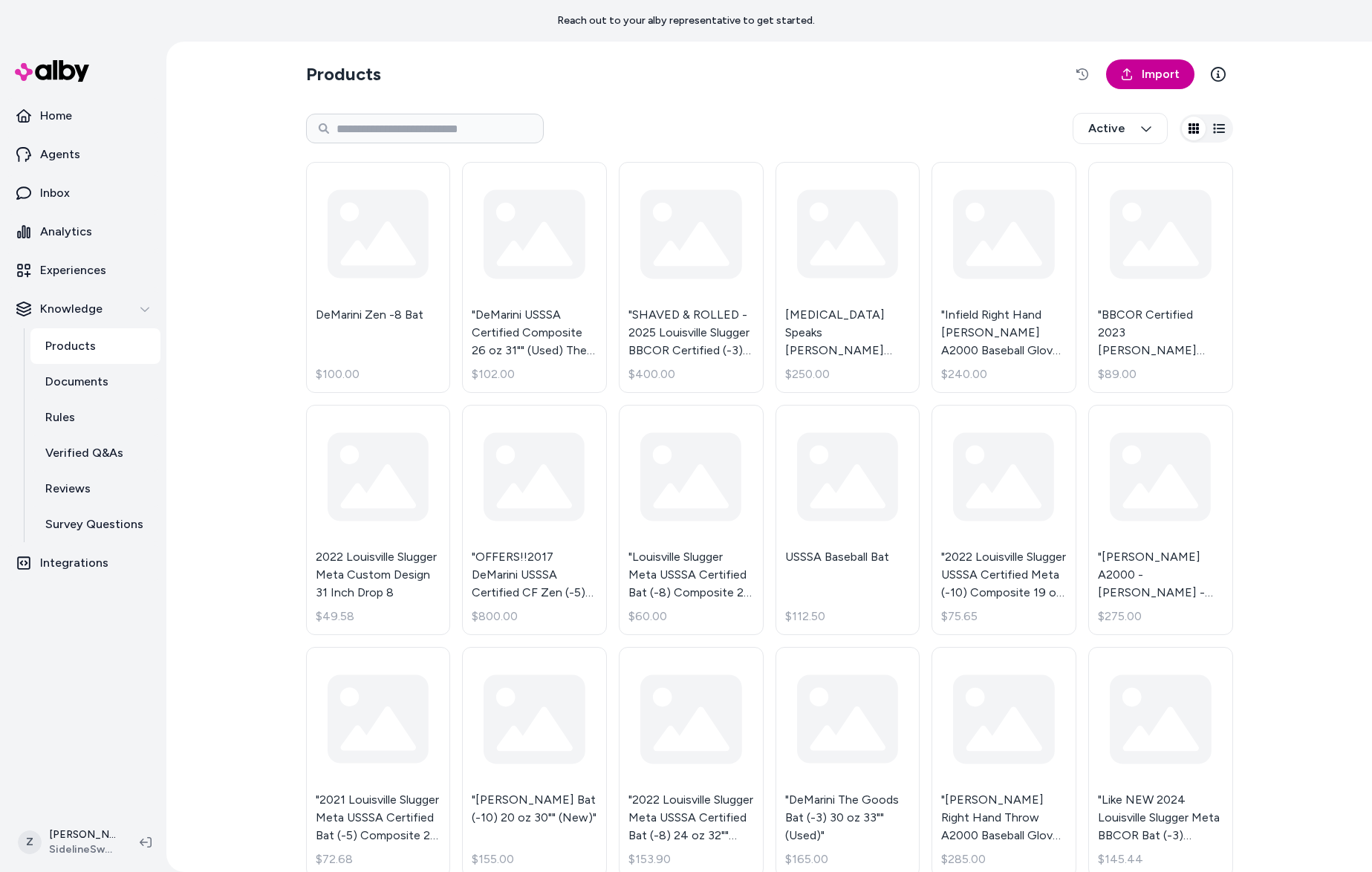
click at [1160, 76] on span "Import" at bounding box center [1161, 74] width 38 height 18
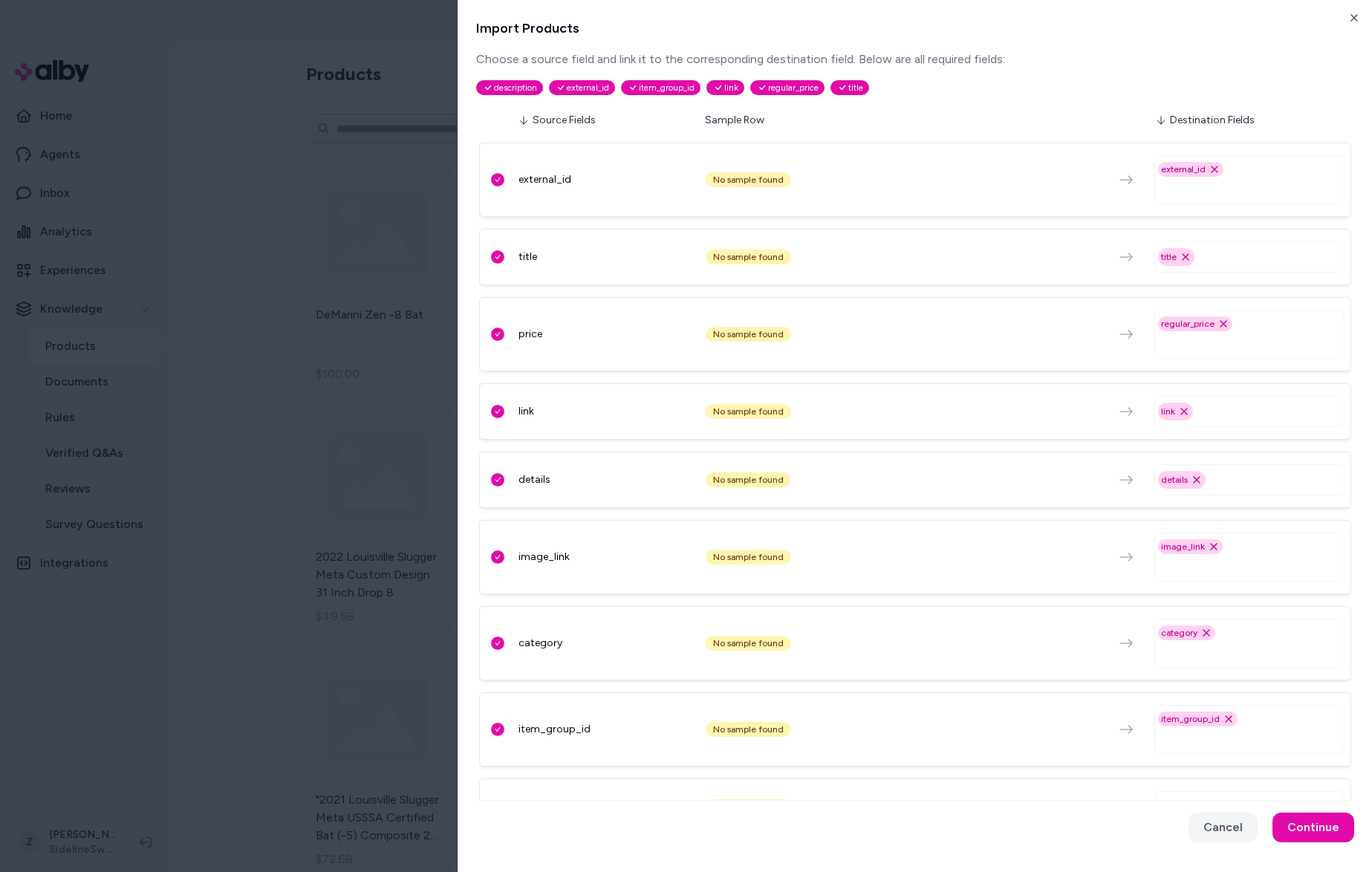
scroll to position [388, 0]
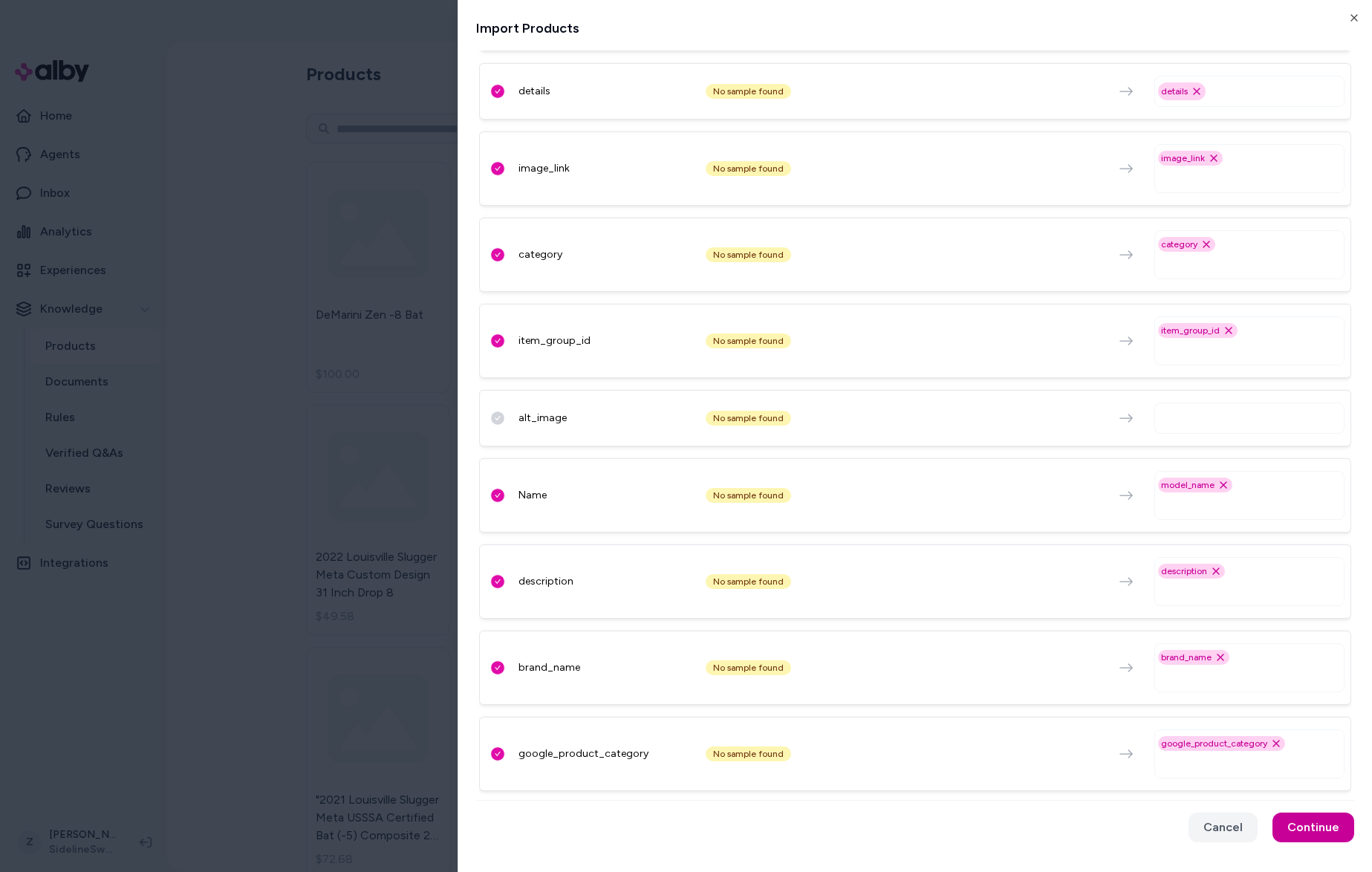
click at [1307, 825] on button "Continue" at bounding box center [1313, 827] width 81 height 29
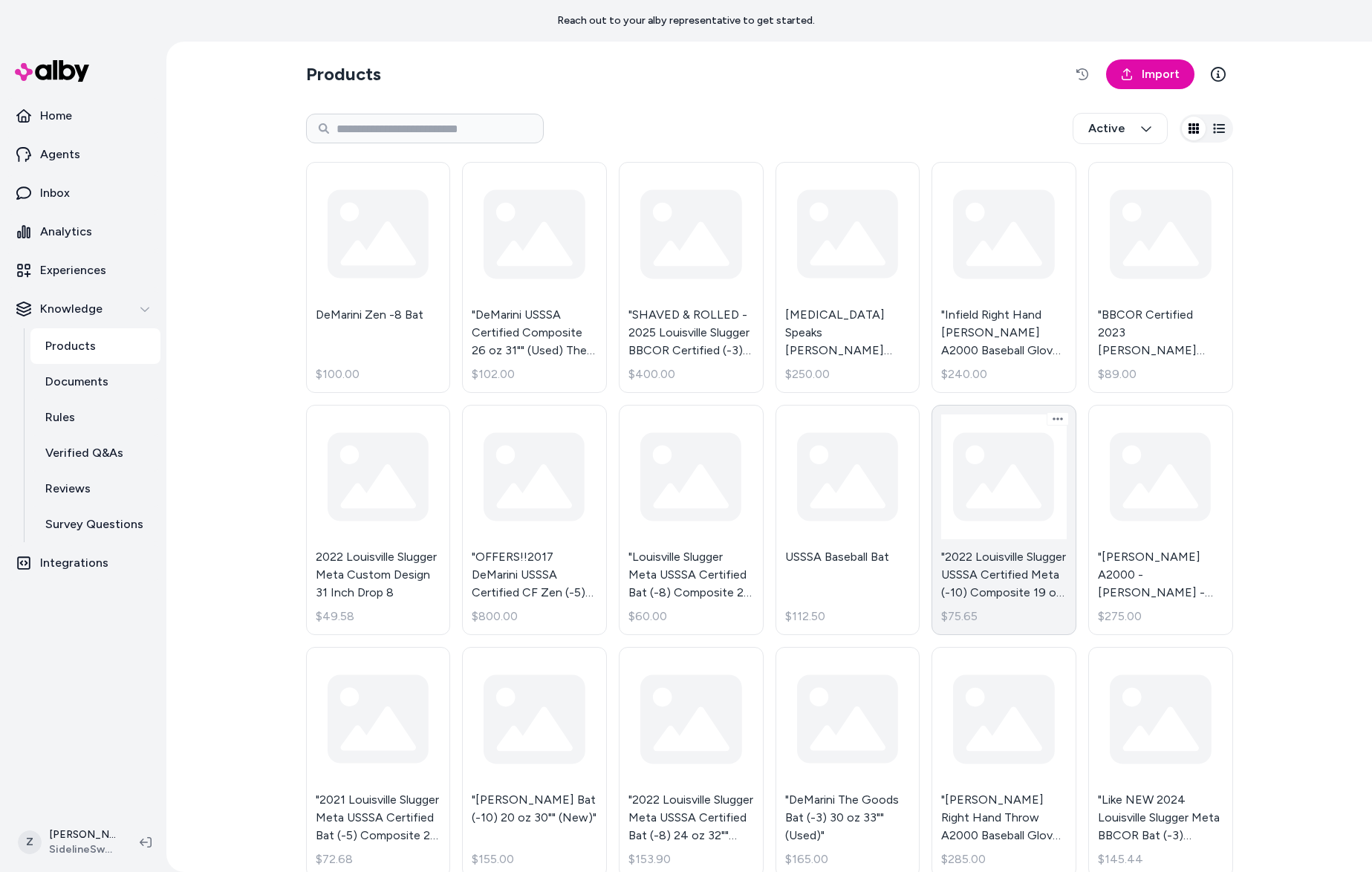
scroll to position [1725, 0]
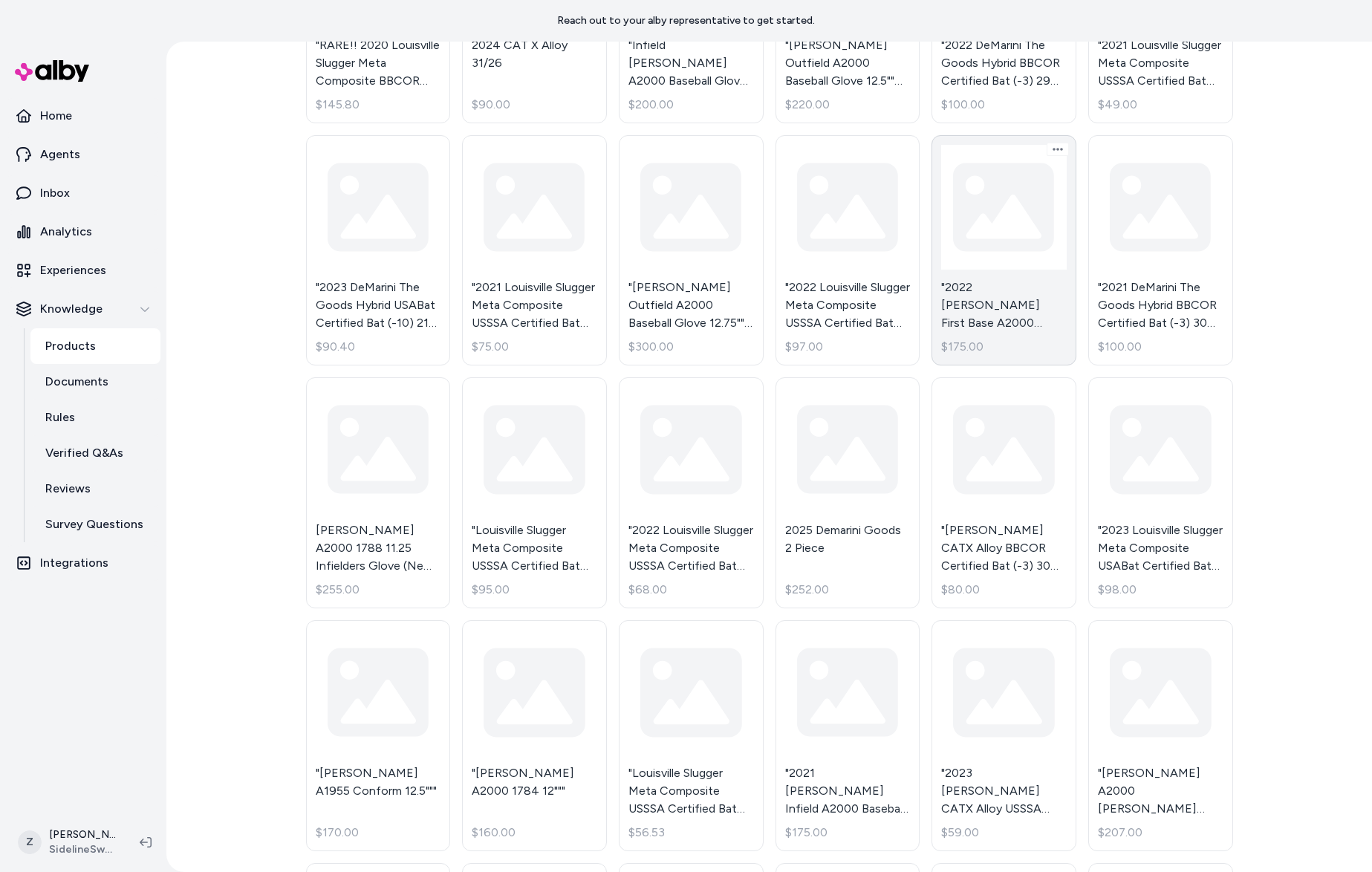
click at [1028, 215] on link ""2022 [PERSON_NAME] First Base A2000 Baseball Glove 12.25"" (Used)" $175.00" at bounding box center [1004, 251] width 145 height 231
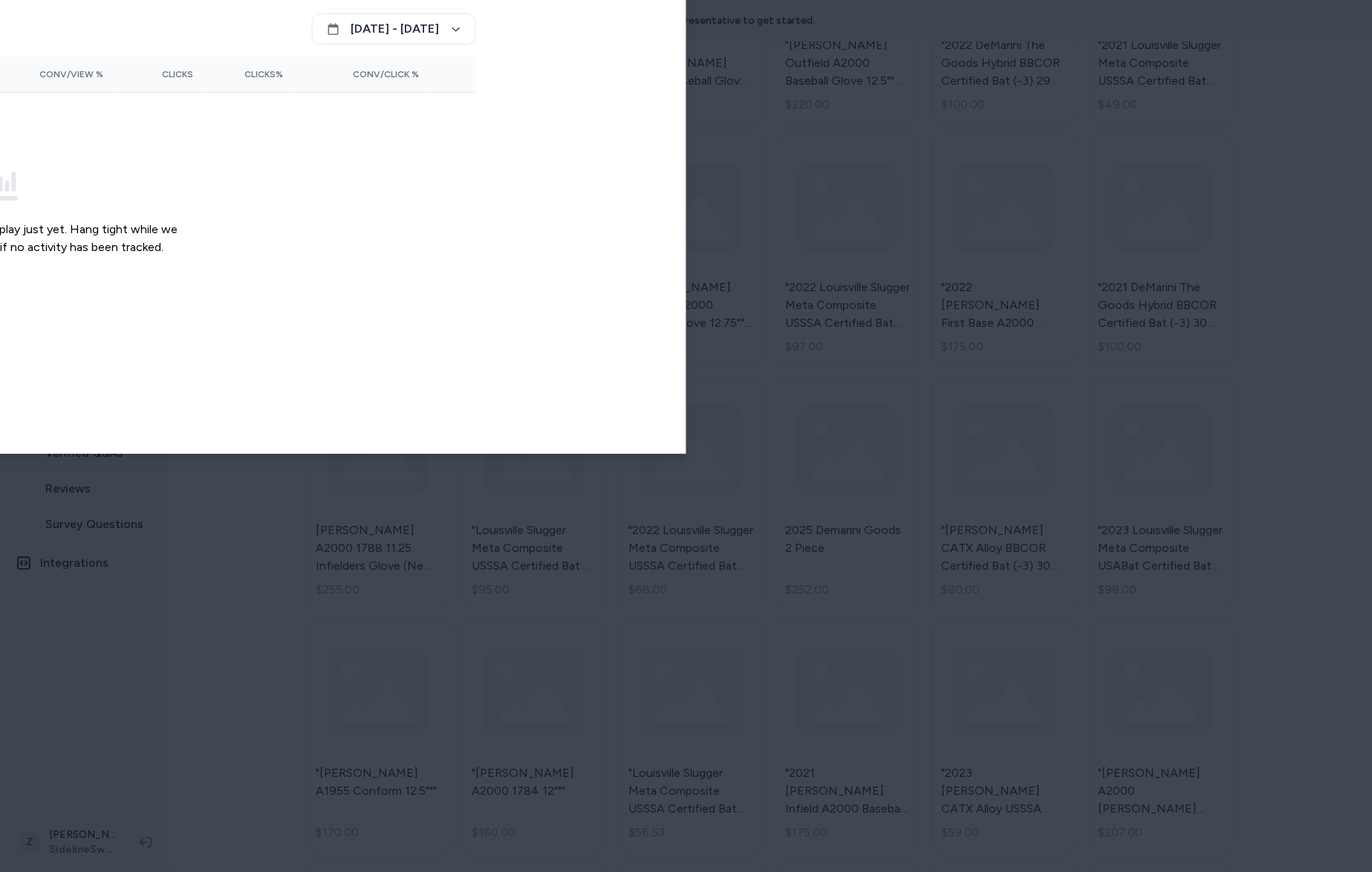
click at [686, 13] on div at bounding box center [686, 436] width 1372 height 872
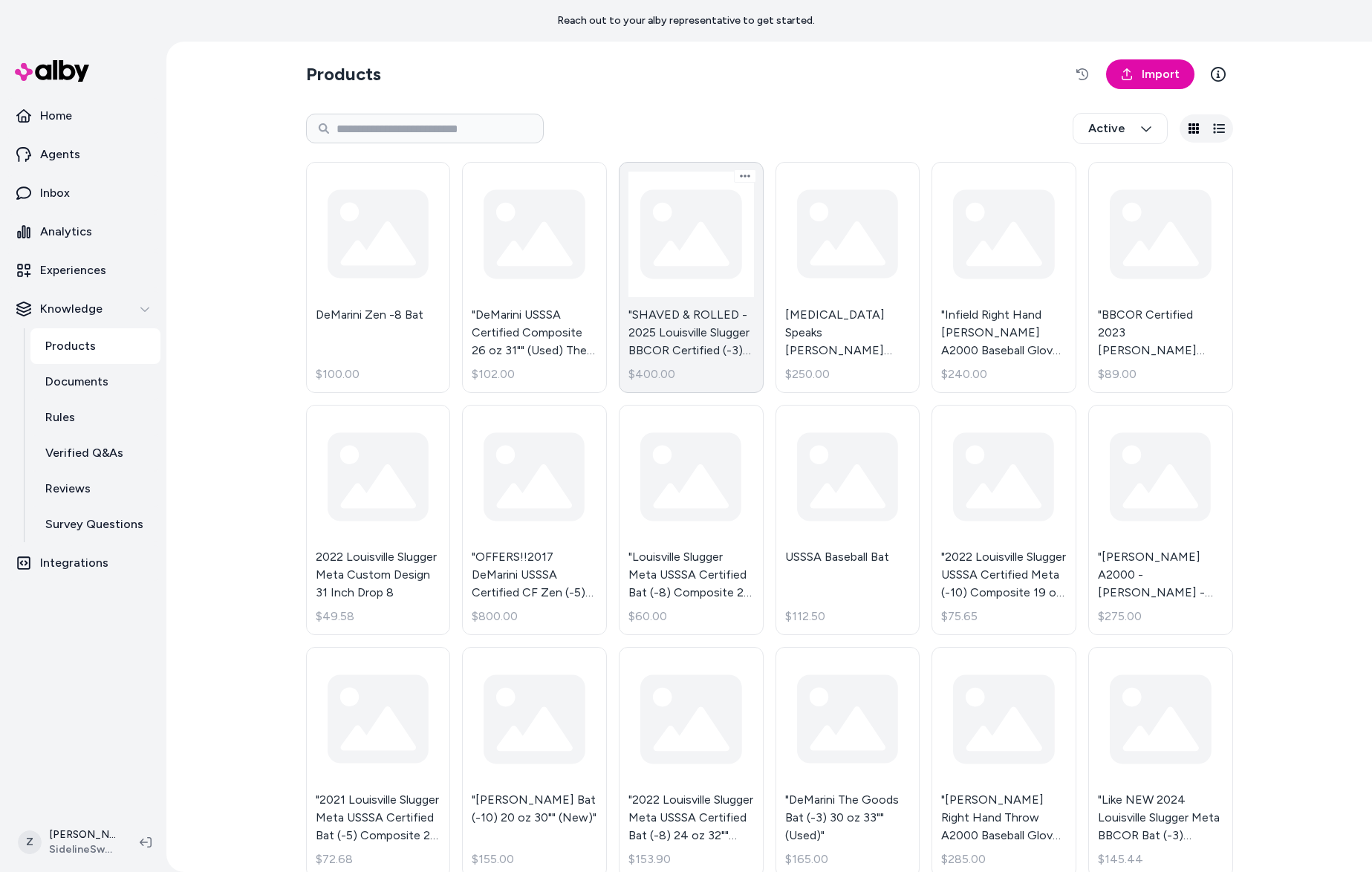
click at [704, 333] on link ""SHAVED & ROLLED - 2025 Louisville Slugger BBCOR Certified (-3) 31 oz 34"" (New…" at bounding box center [690, 277] width 145 height 231
click at [1156, 92] on section "Products Import" at bounding box center [769, 74] width 927 height 42
click at [1152, 80] on span "Import" at bounding box center [1161, 74] width 38 height 18
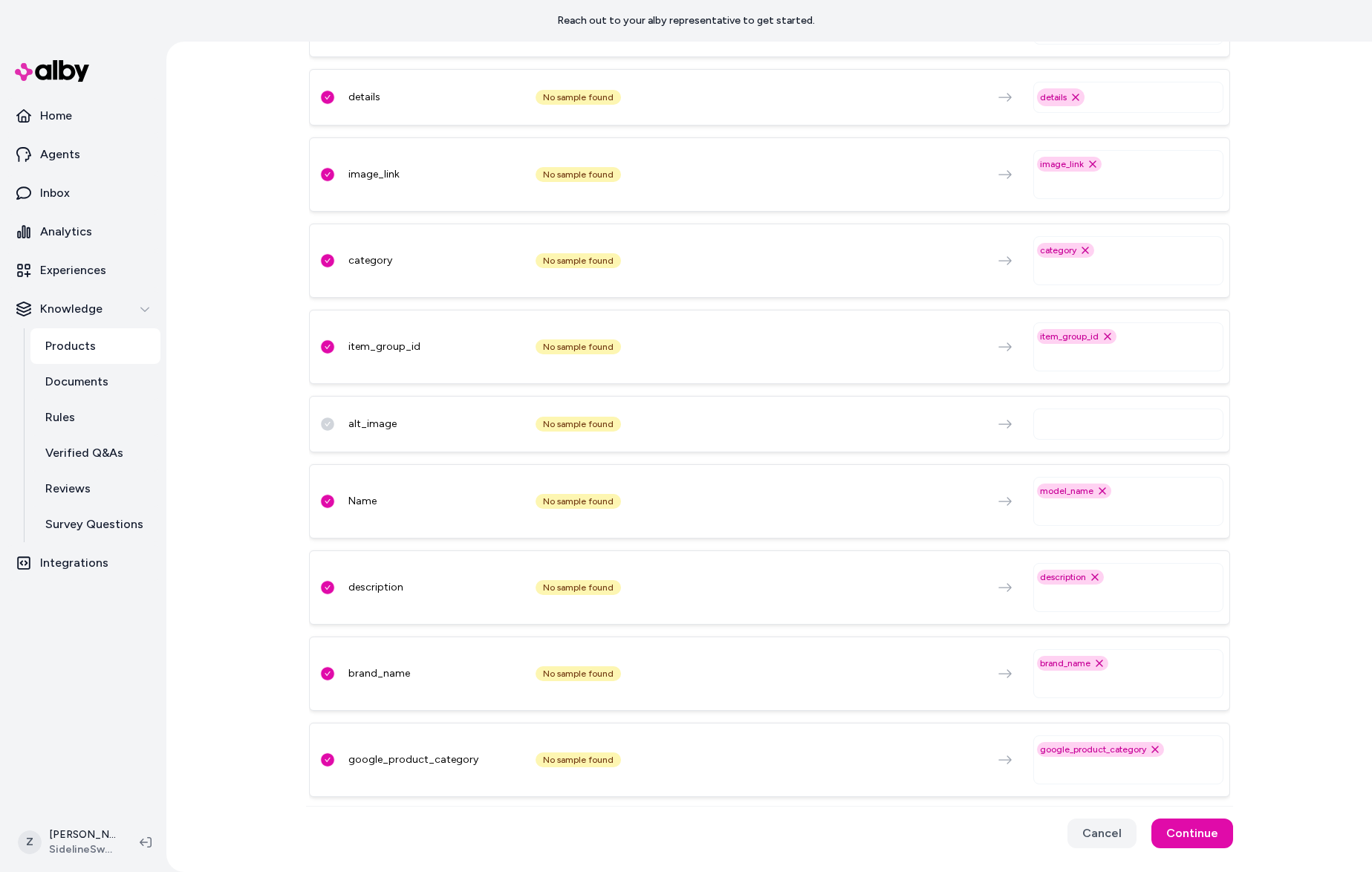
scroll to position [445, 0]
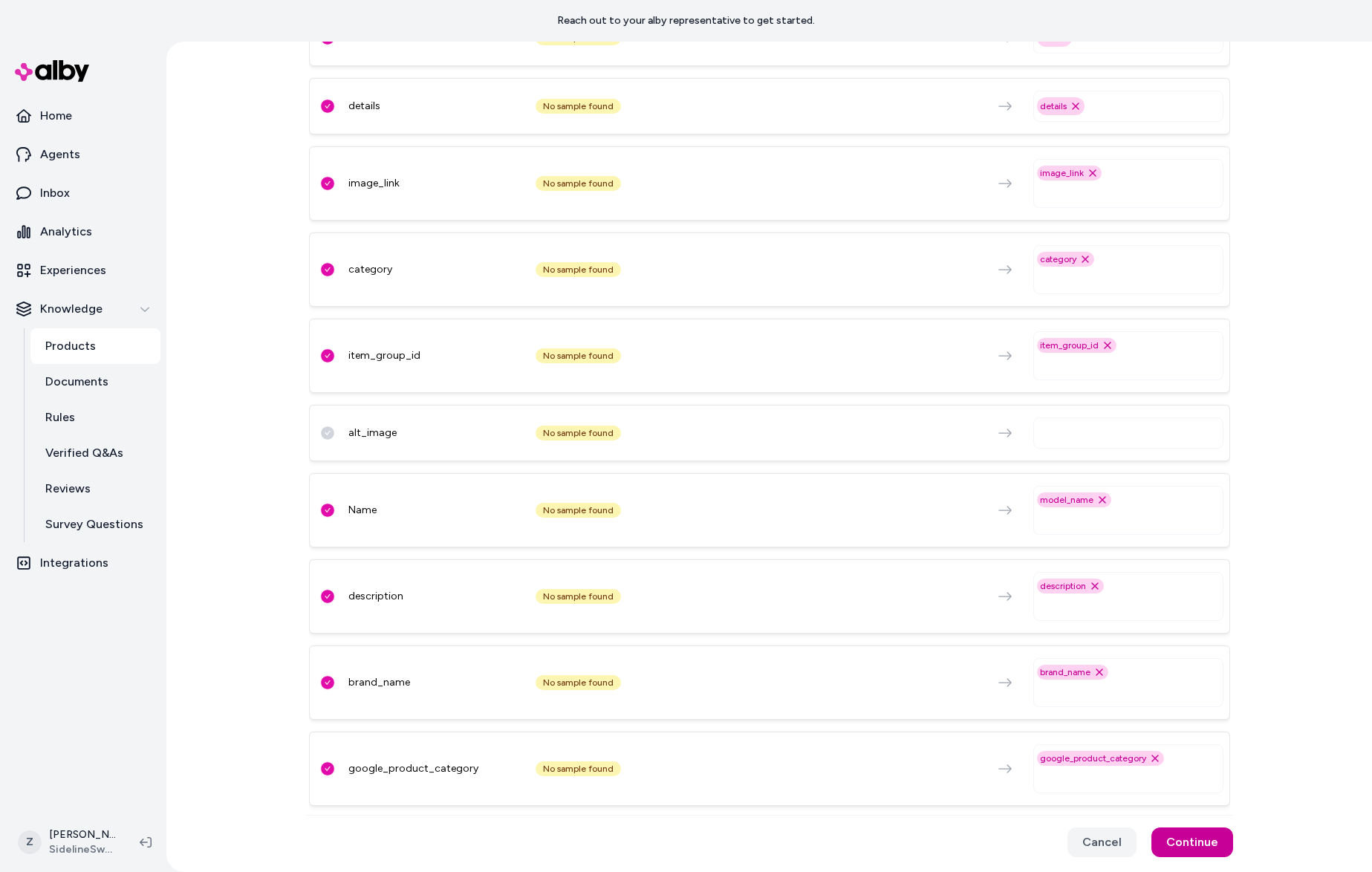
click at [1207, 841] on button "Continue" at bounding box center [1192, 842] width 81 height 29
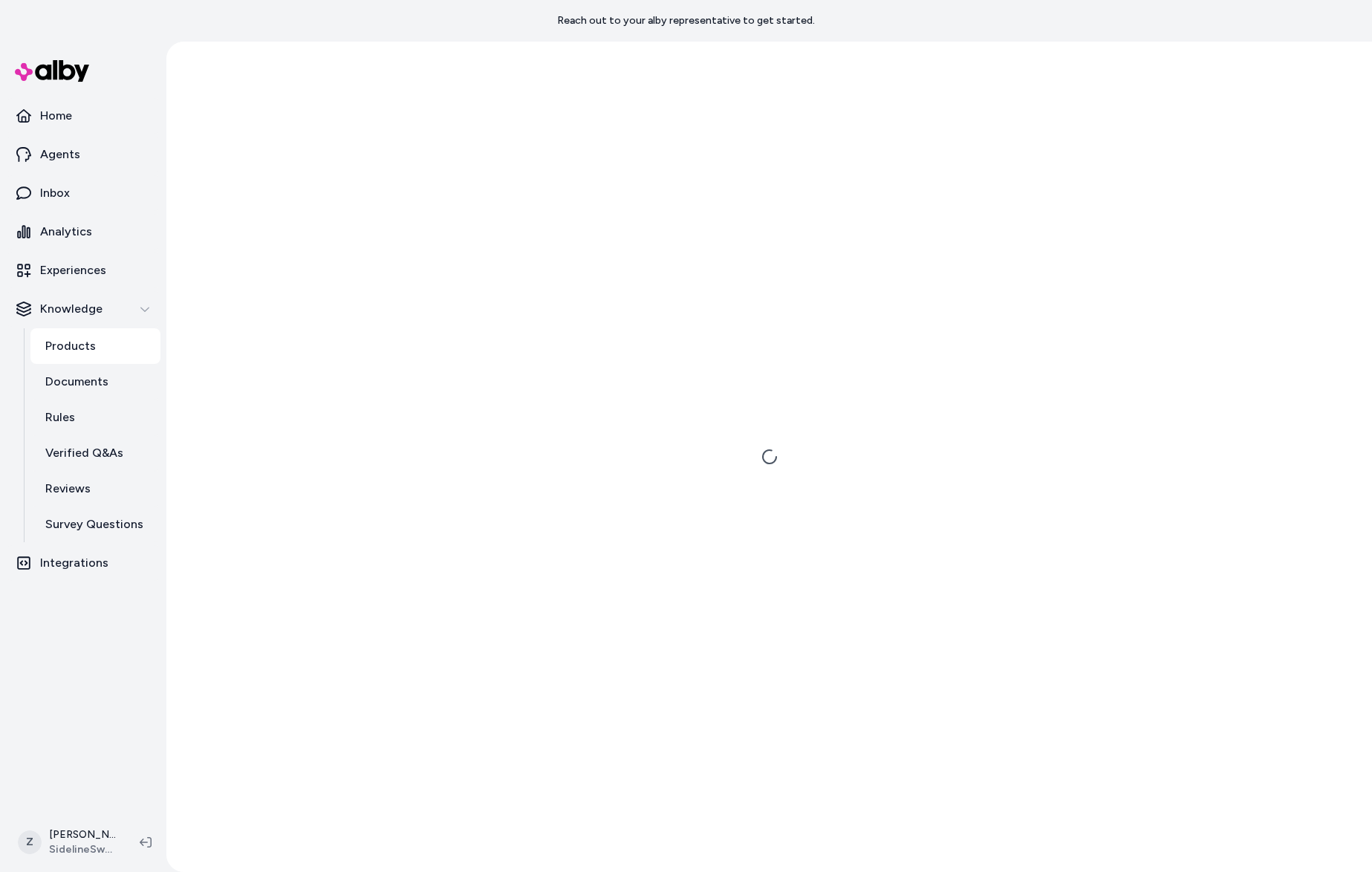
scroll to position [0, 0]
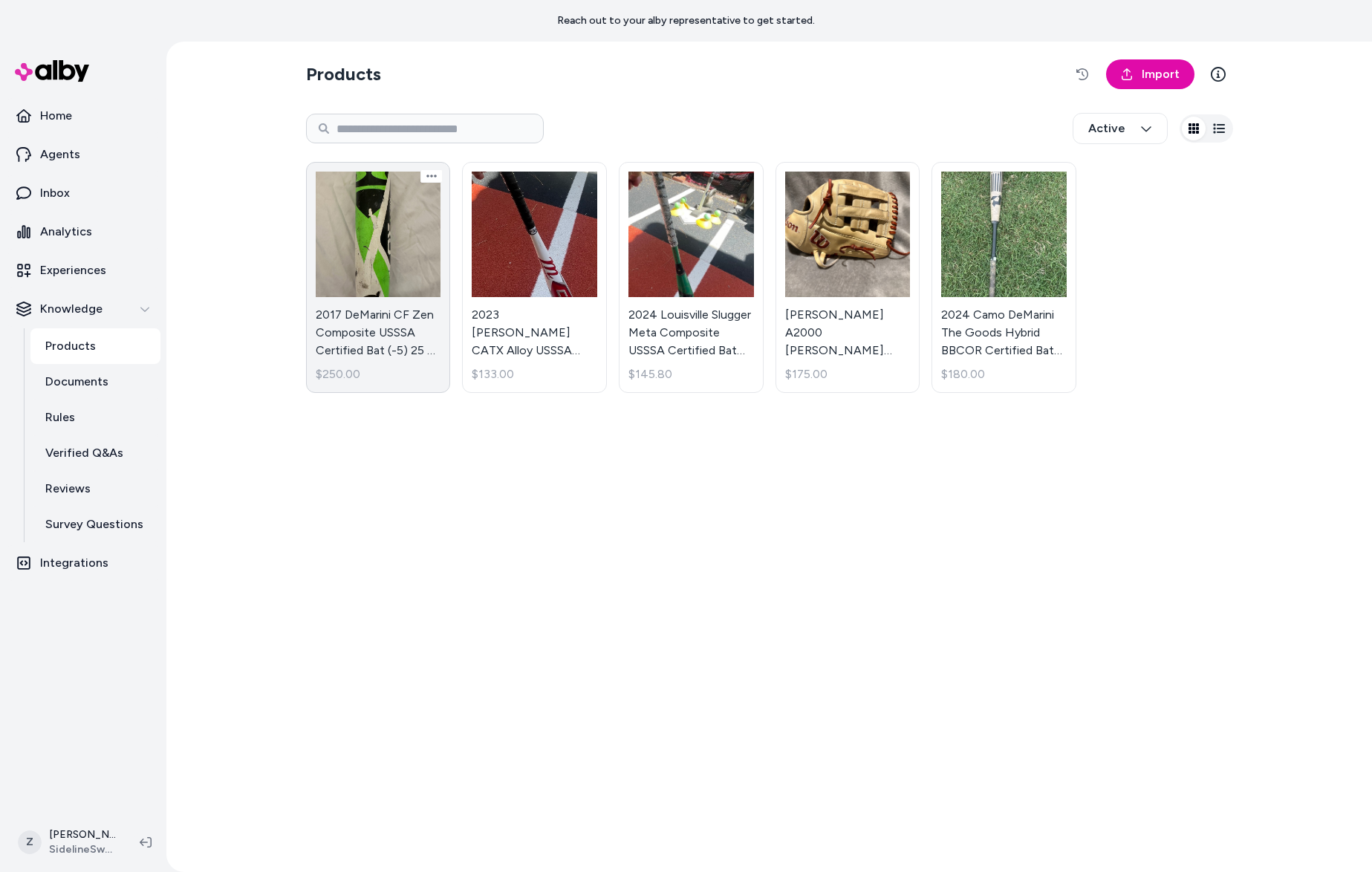
click at [364, 268] on link "2017 DeMarini CF Zen Composite USSSA Certified Bat (-5) 25 oz 30" (Used) $250.00" at bounding box center [378, 277] width 145 height 231
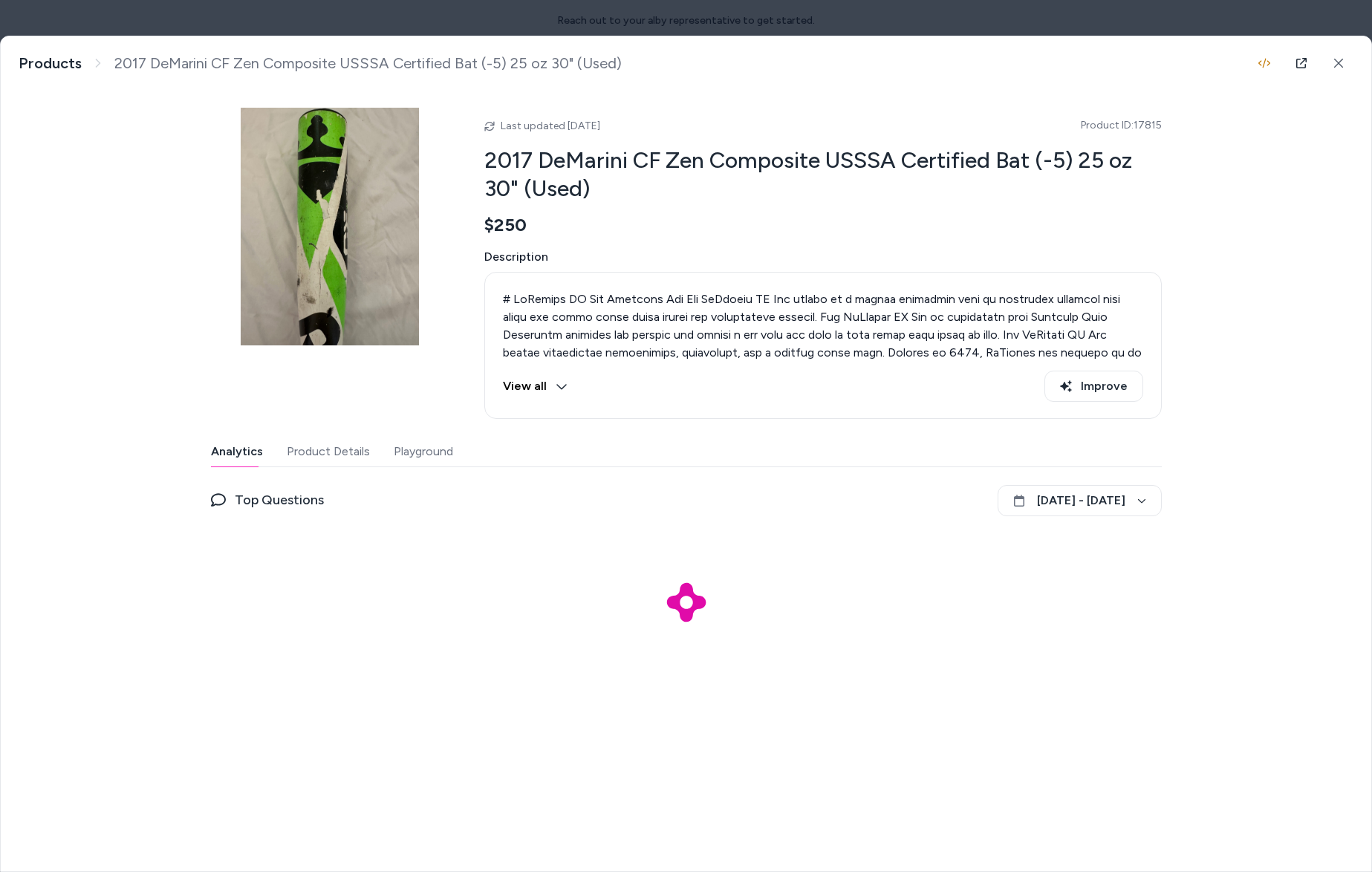
click at [323, 459] on button "Product Details" at bounding box center [329, 451] width 83 height 29
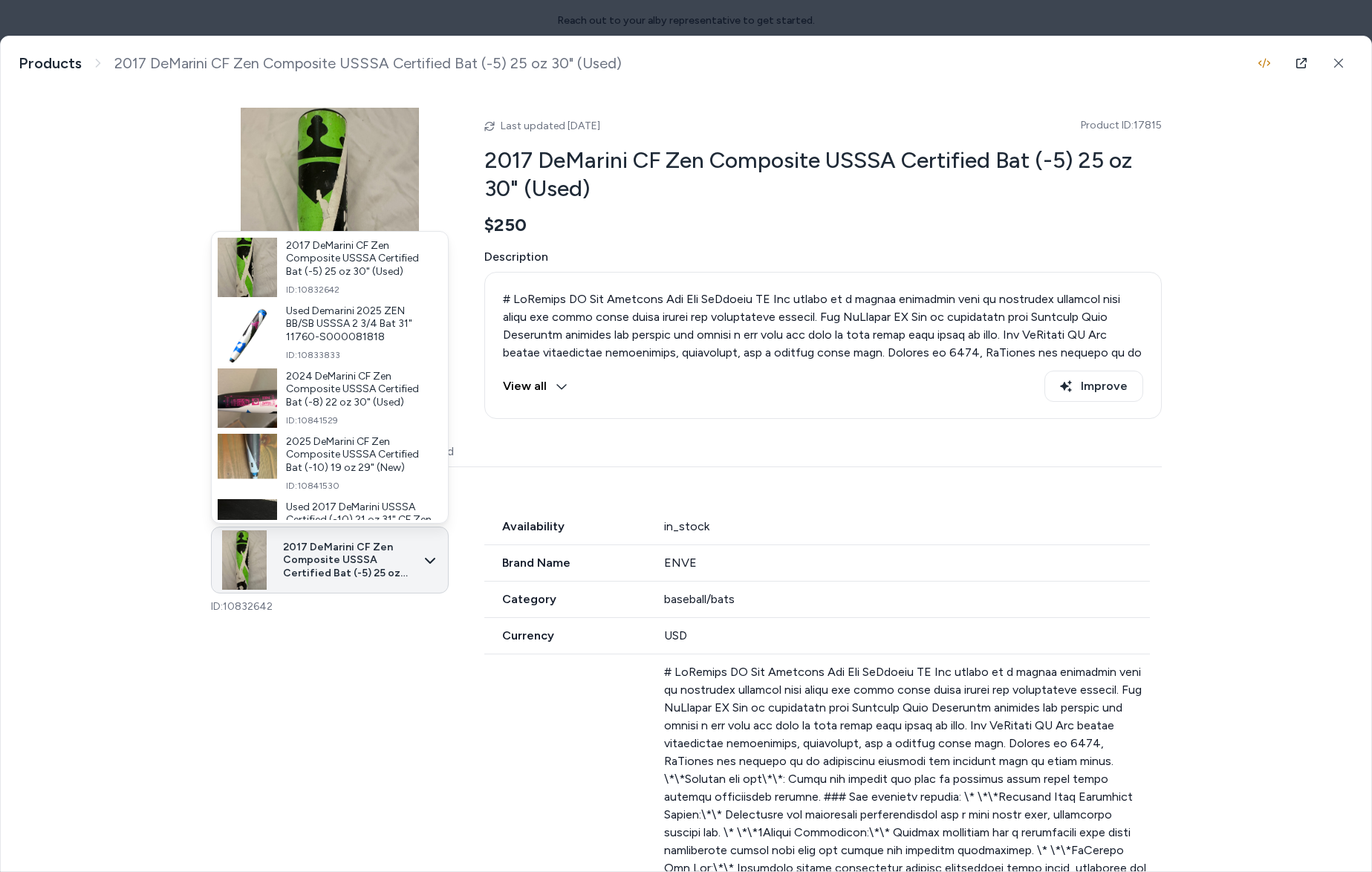
click at [305, 534] on body "Reach out to your alby representative to get started. Home Agents Inbox Analyti…" at bounding box center [686, 436] width 1372 height 872
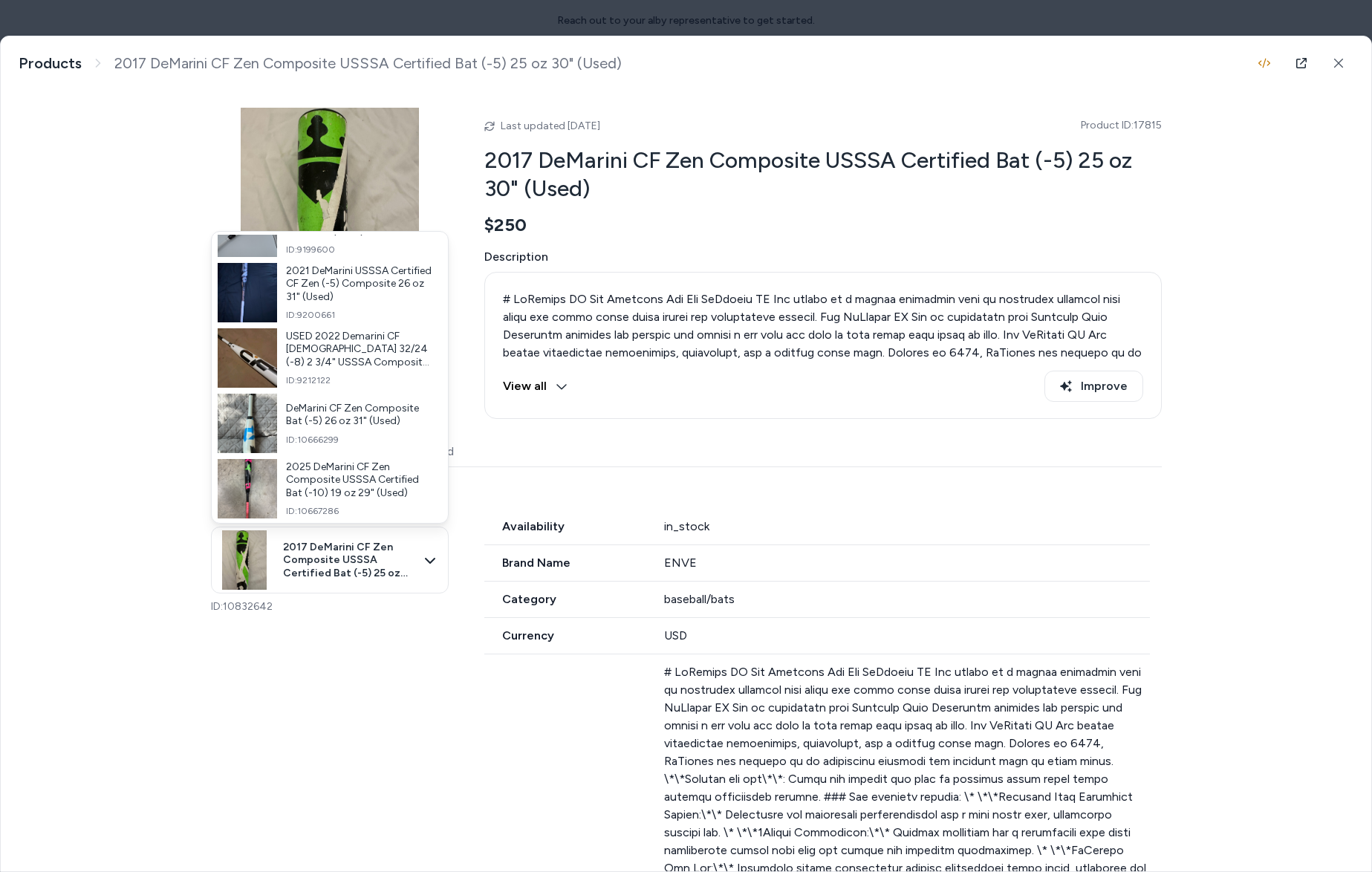
scroll to position [21346, 0]
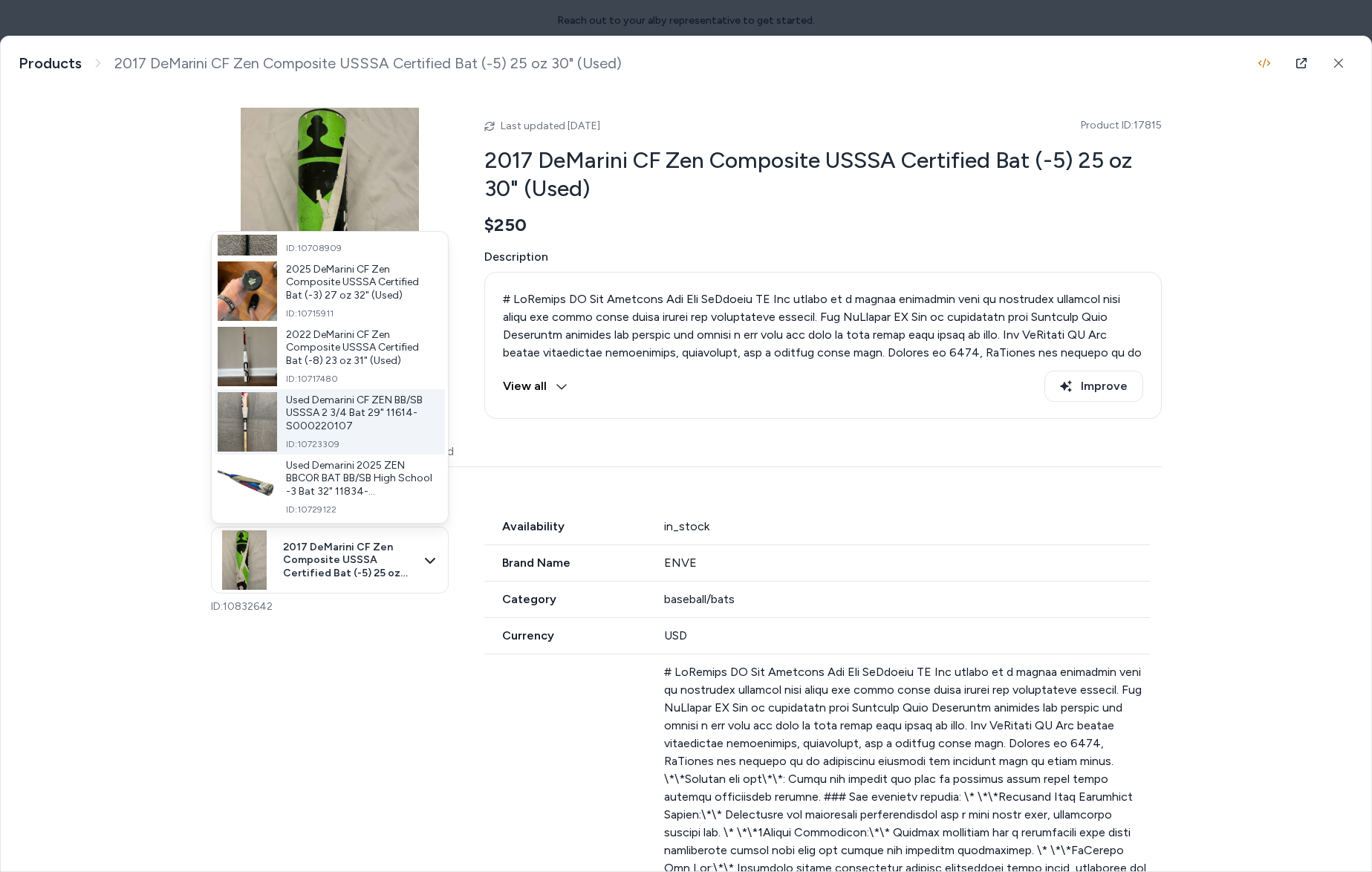
click at [329, 422] on span "Used Demarini CF ZEN BB/SB USSSA 2 3/4 Bat 29" 11614-S000220107" at bounding box center [359, 414] width 147 height 40
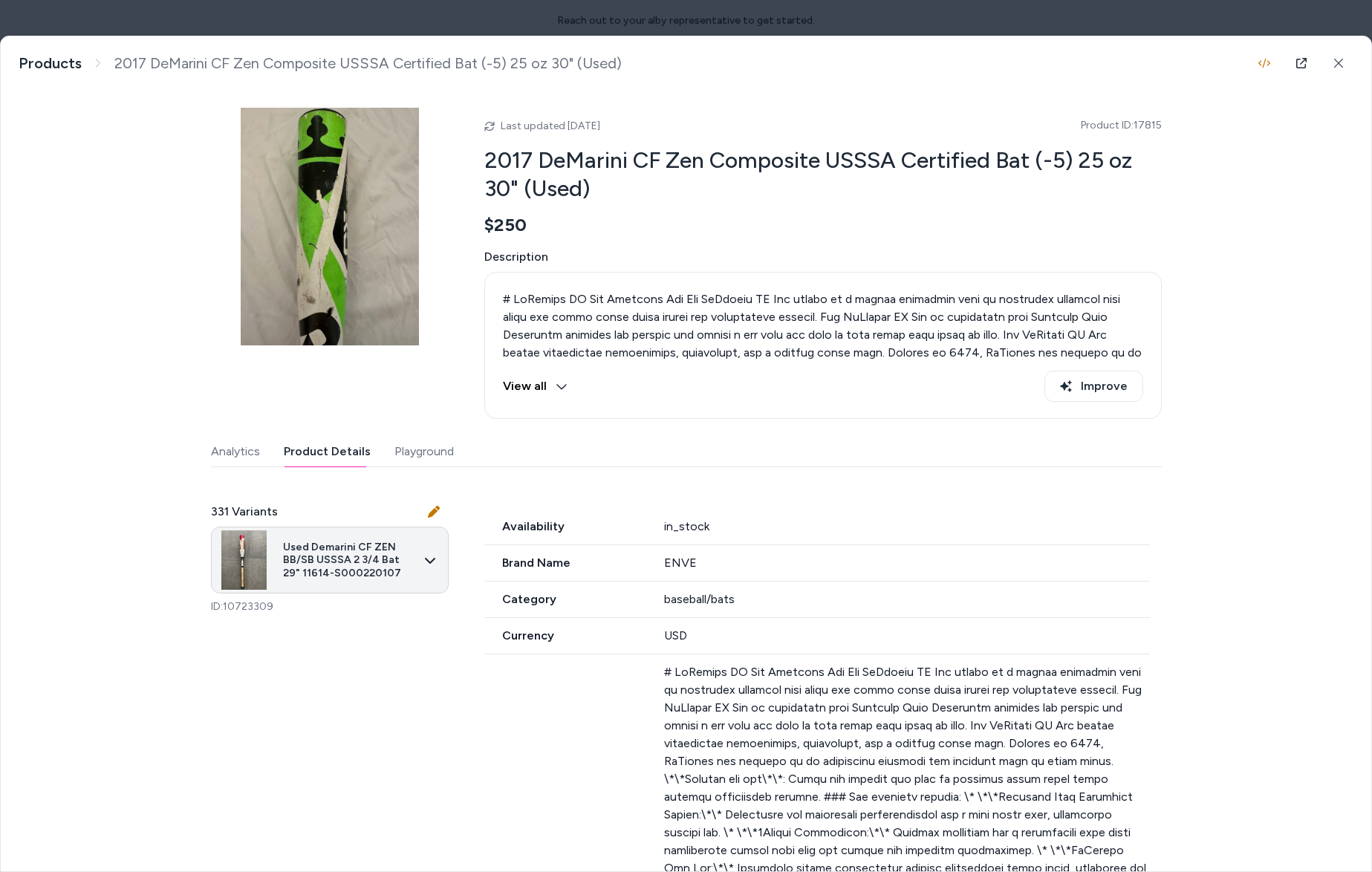
click at [314, 580] on body "Reach out to your alby representative to get started. Home Agents Inbox Analyti…" at bounding box center [686, 436] width 1372 height 872
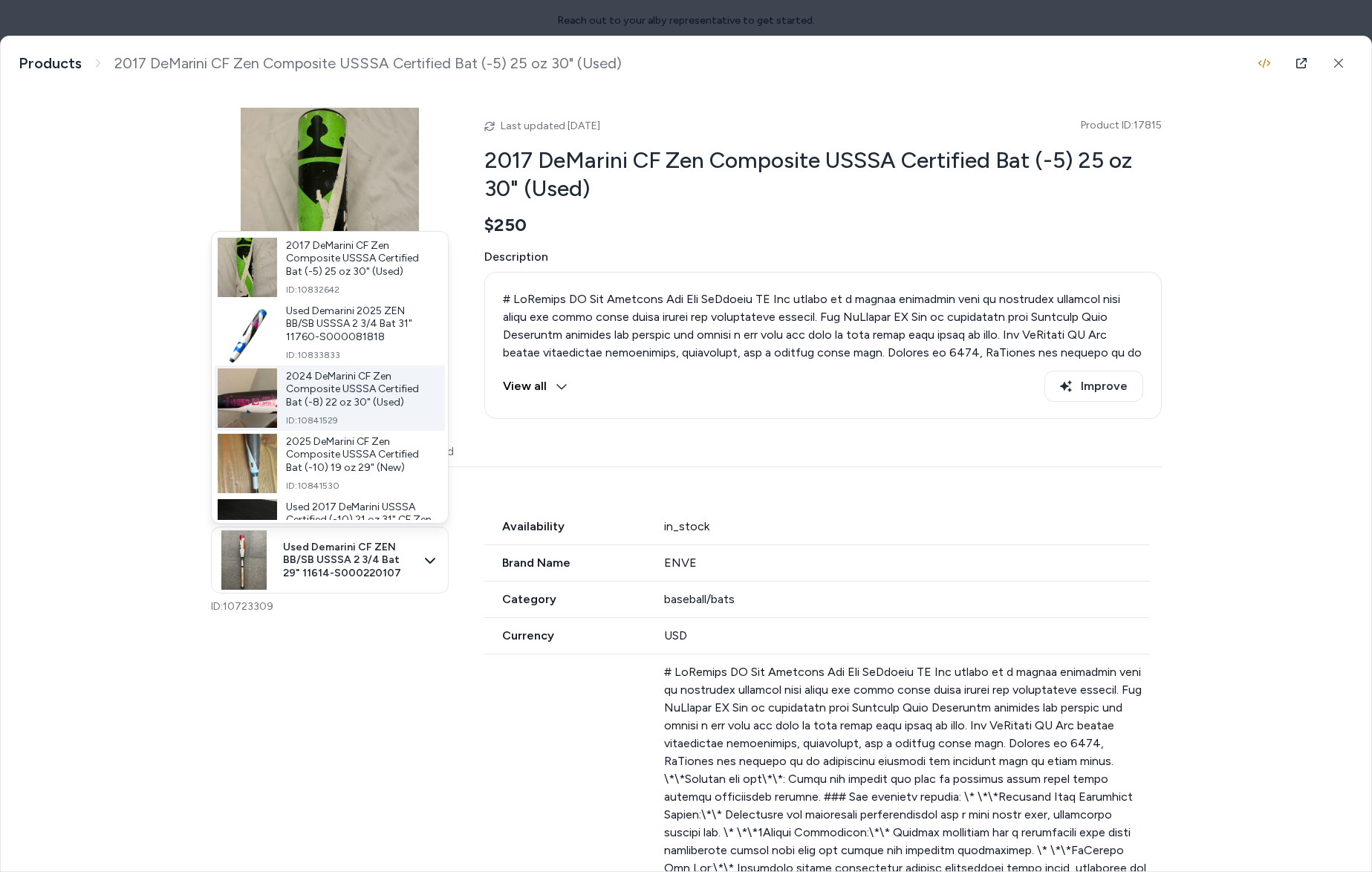
click at [312, 392] on span "2024 DeMarini CF Zen Composite USSSA Certified Bat (-8) 22 oz 30" (Used)" at bounding box center [359, 390] width 147 height 40
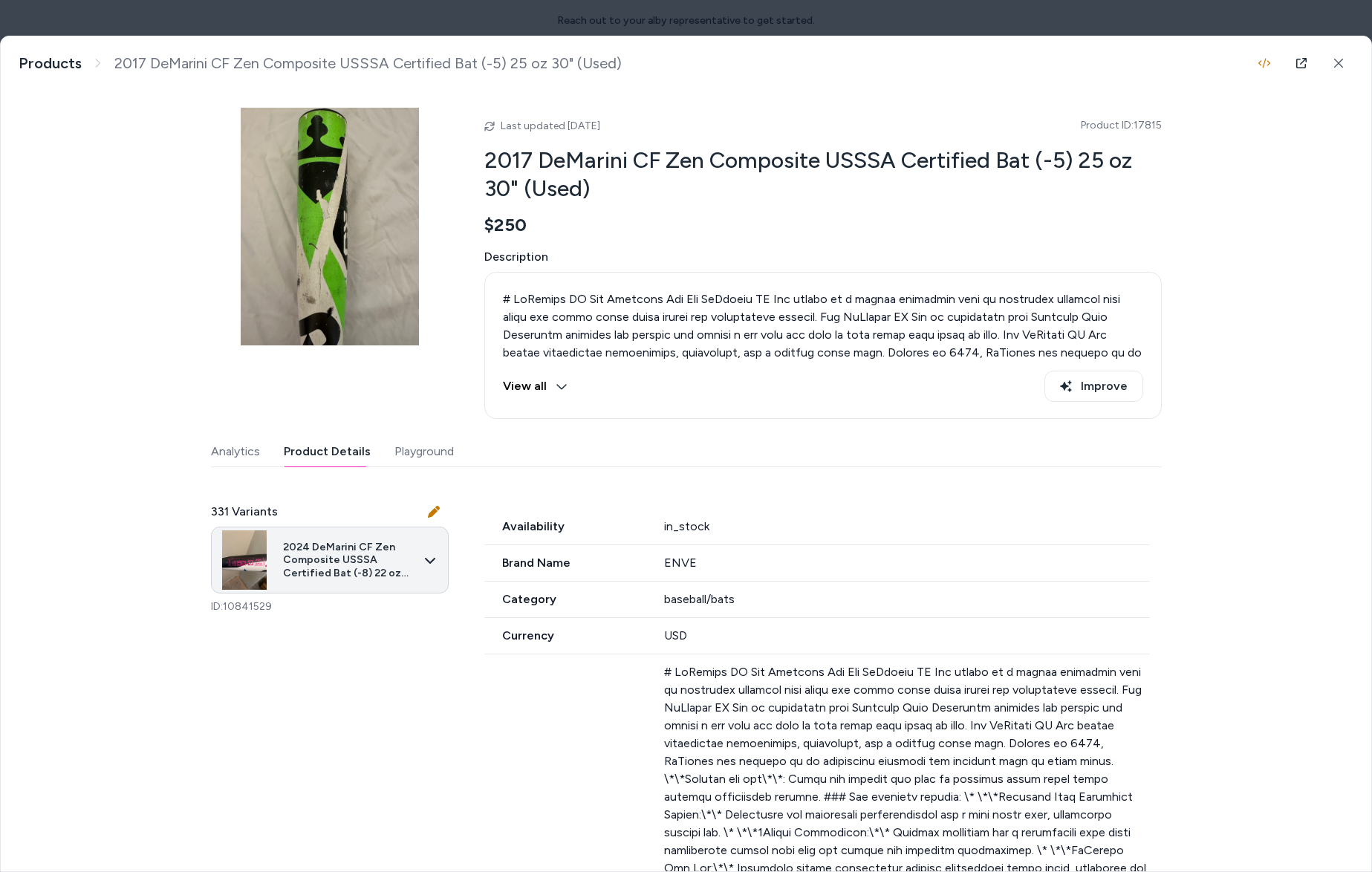
click at [345, 561] on body "Reach out to your alby representative to get started. Home Agents Inbox Analyti…" at bounding box center [686, 436] width 1372 height 872
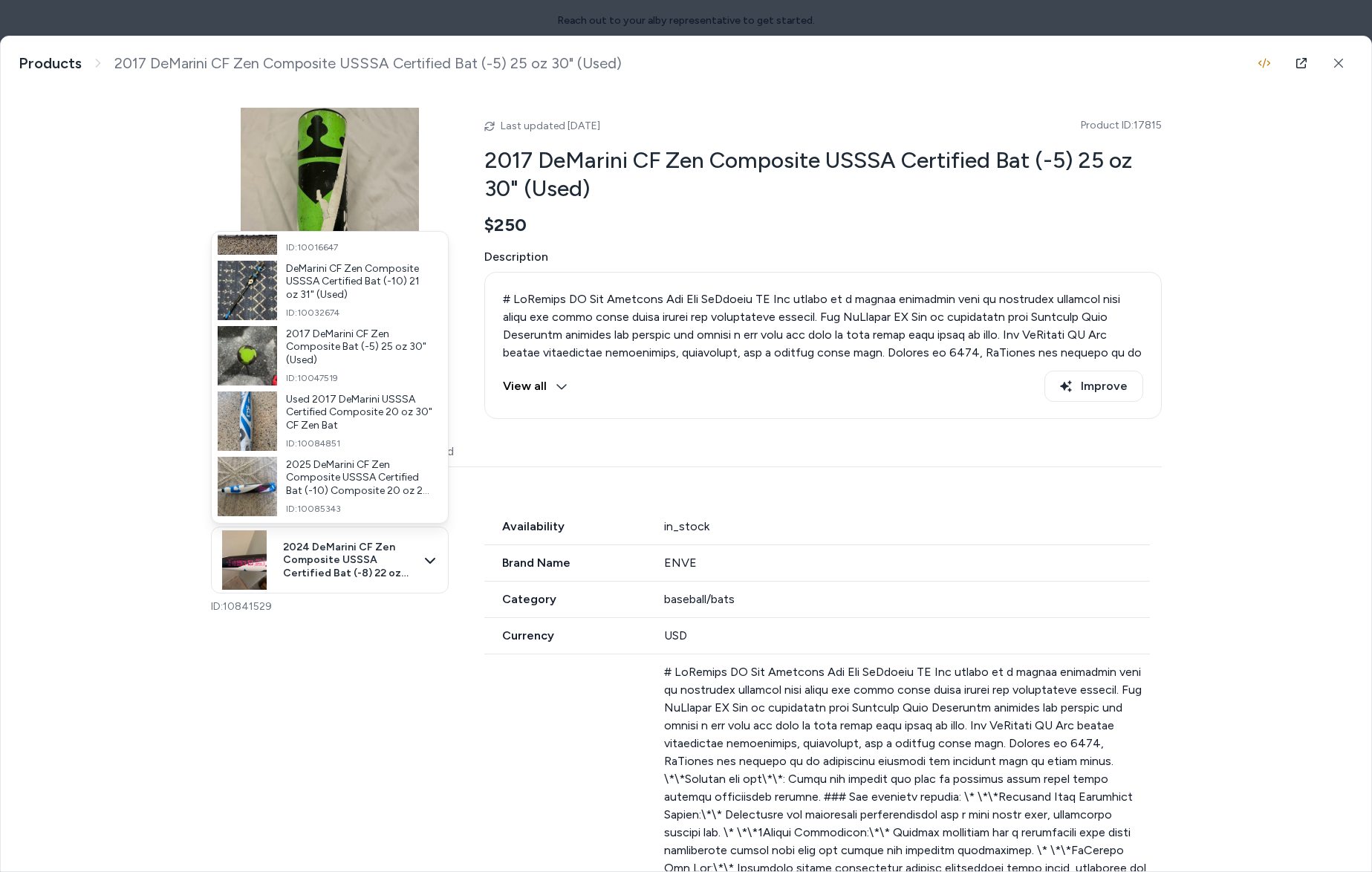
scroll to position [5787, 0]
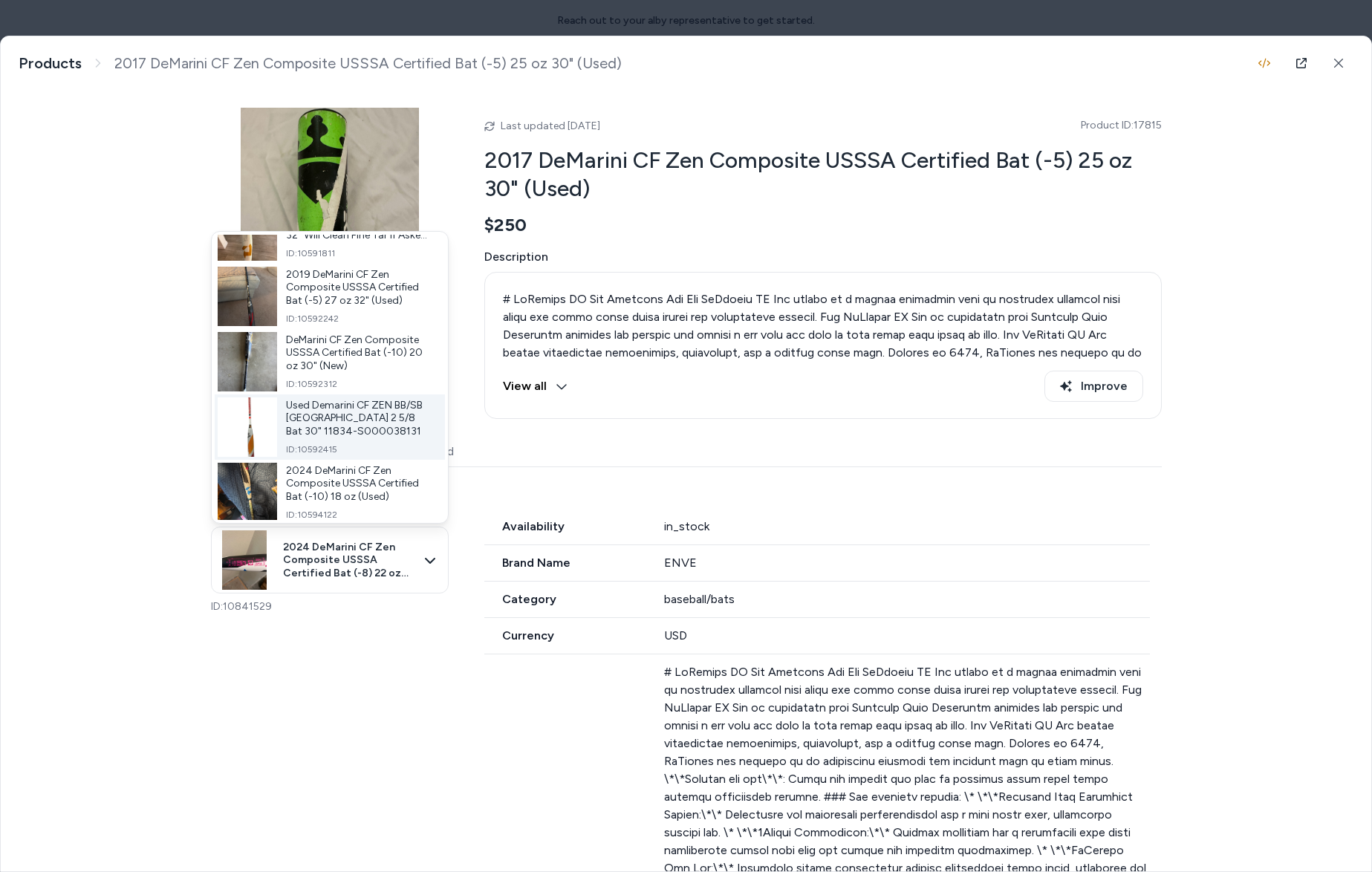
click at [351, 411] on span "Used Demarini CF ZEN BB/SB USA 2 5/8 Bat 30" 11834-S000038131" at bounding box center [359, 418] width 147 height 40
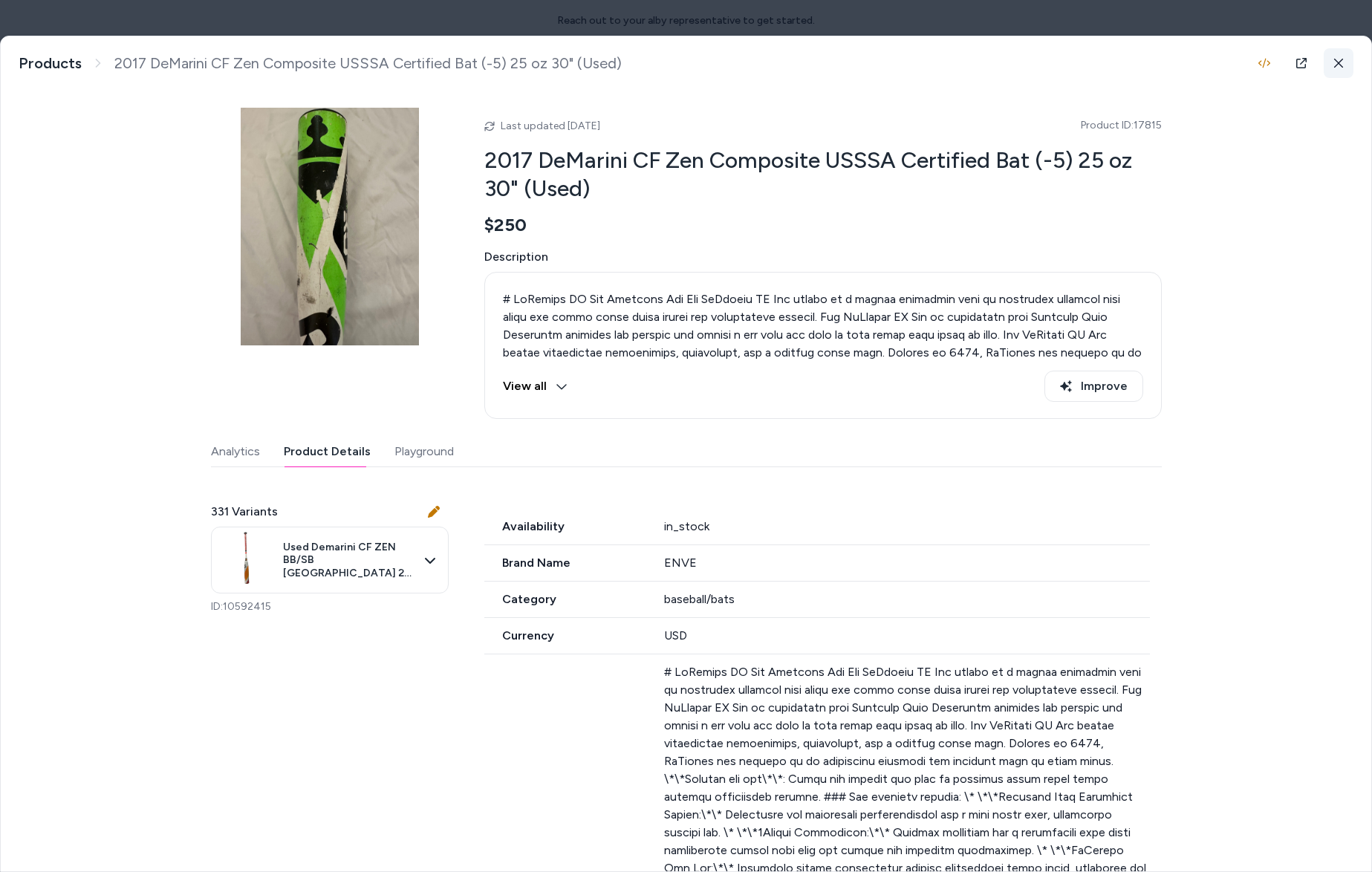
click at [1344, 57] on button at bounding box center [1338, 62] width 29 height 29
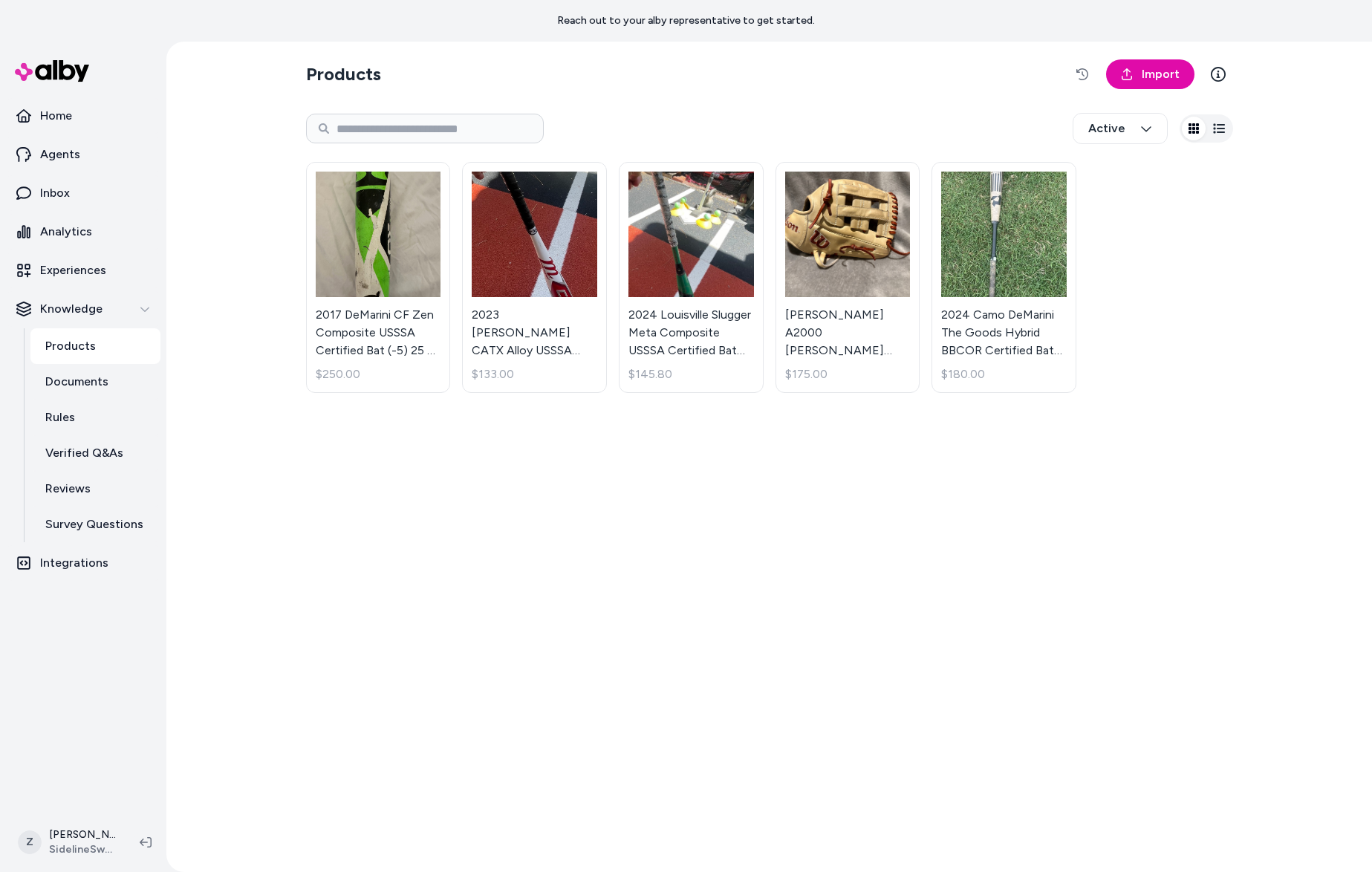
click at [1336, 306] on div "Products Import Active 2017 DeMarini CF Zen Composite USSSA Certified Bat (-5) …" at bounding box center [769, 456] width 1205 height 830
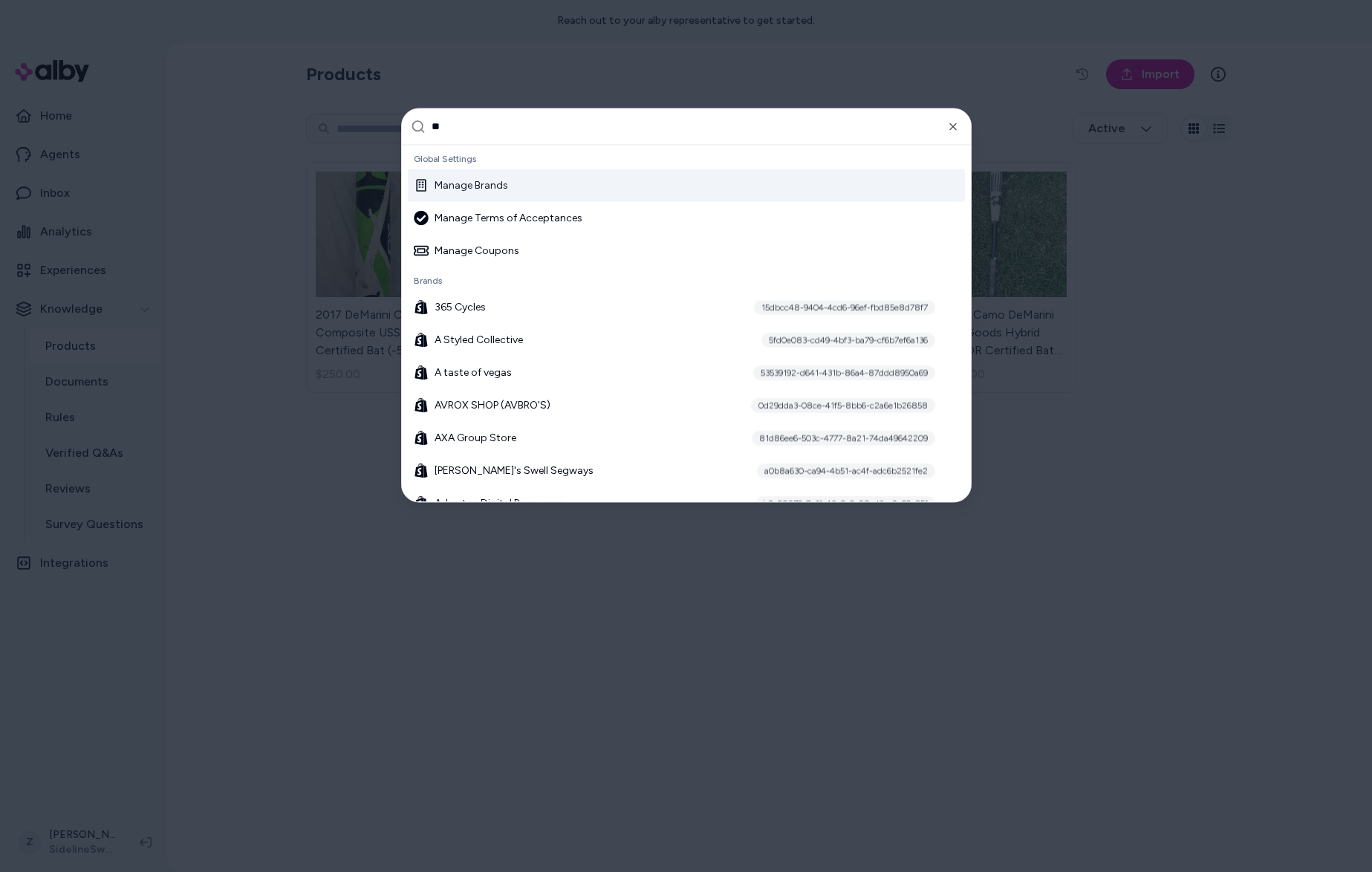
type input "***"
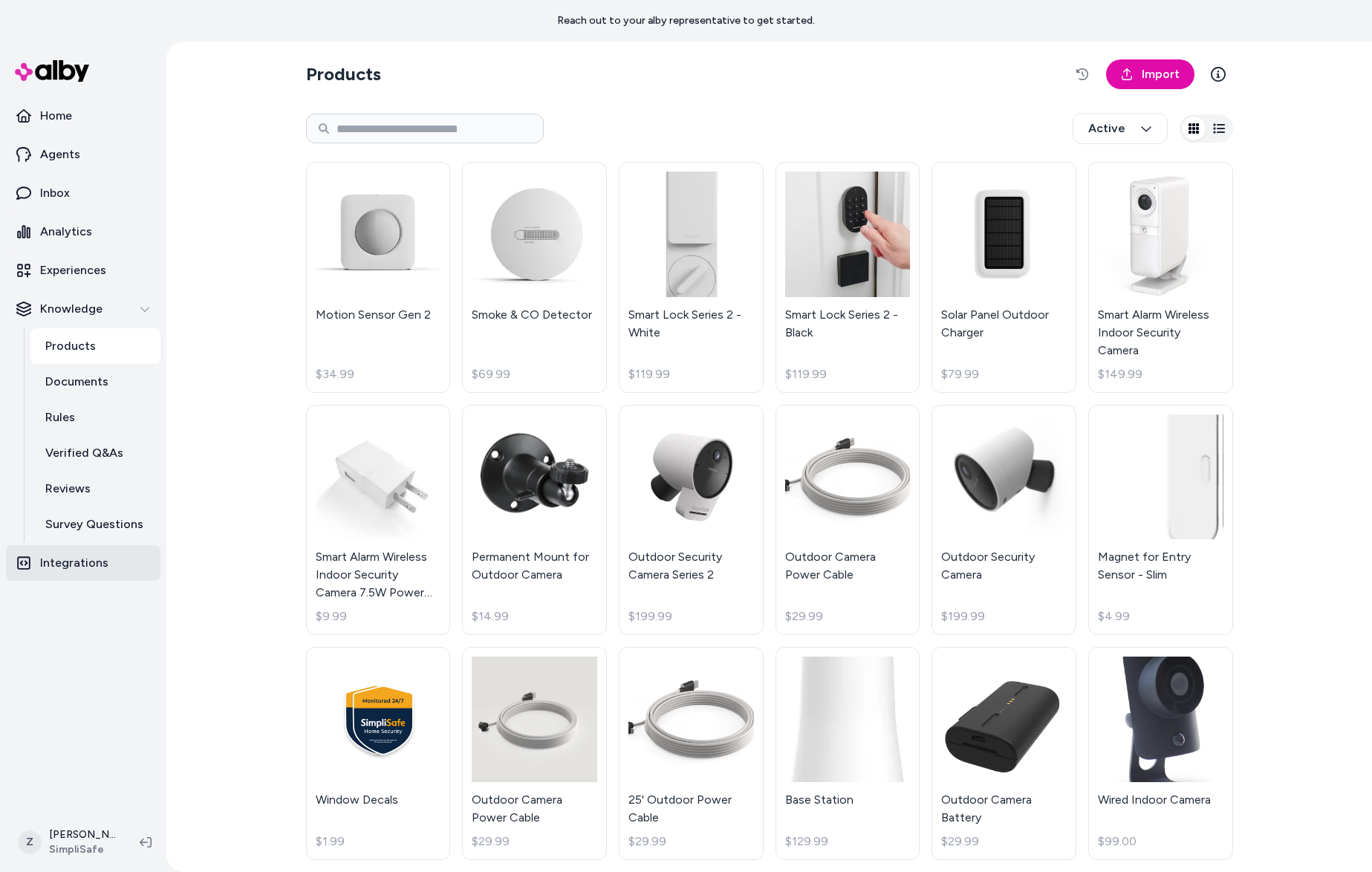
click at [56, 567] on p "Integrations" at bounding box center [74, 562] width 68 height 18
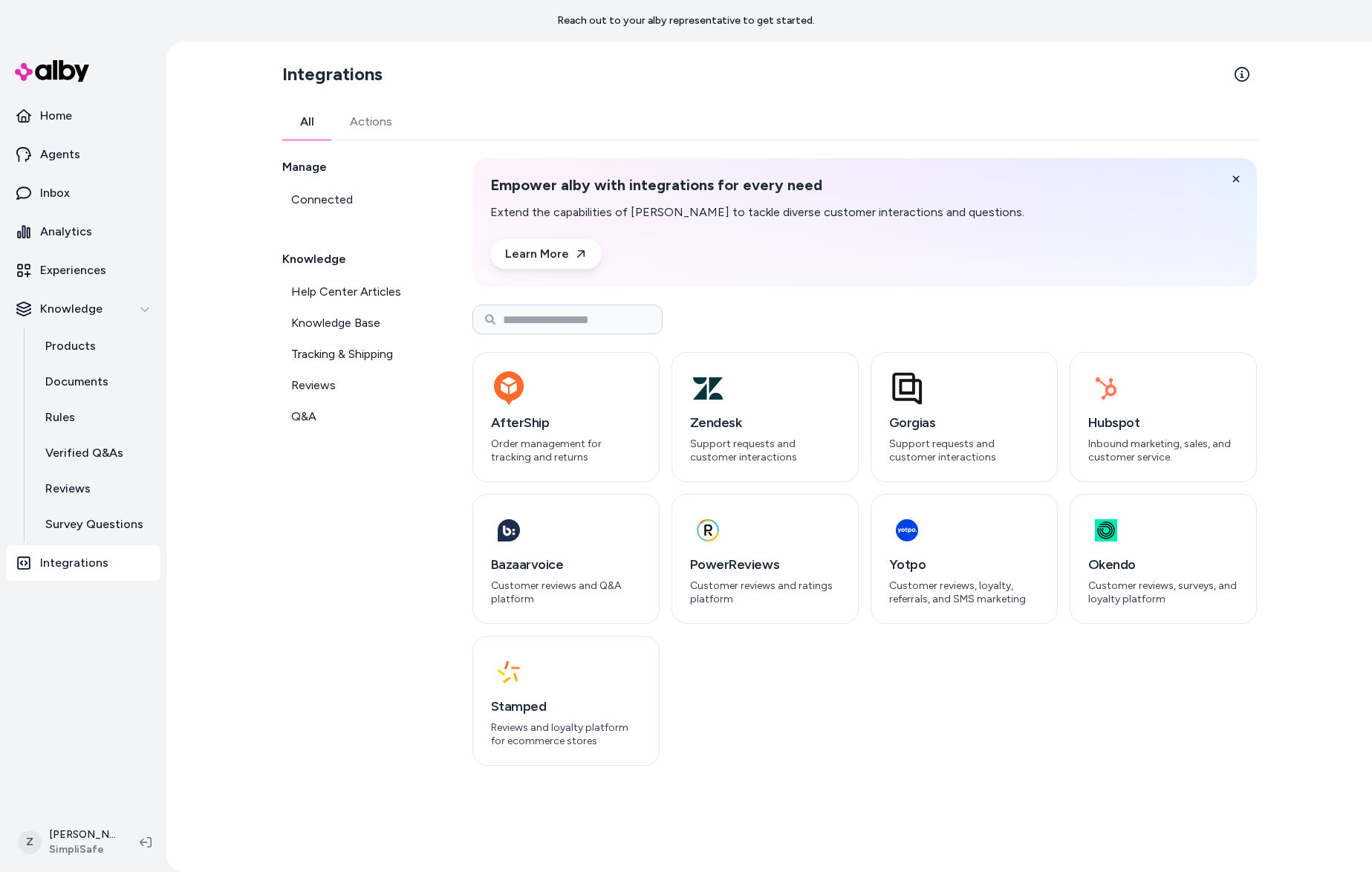
click at [320, 229] on div "Manage Connected Knowledge Help Center Articles Knowledge Base Tracking & Shipp…" at bounding box center [359, 462] width 154 height 608
click at [322, 206] on span "Connected" at bounding box center [321, 200] width 62 height 18
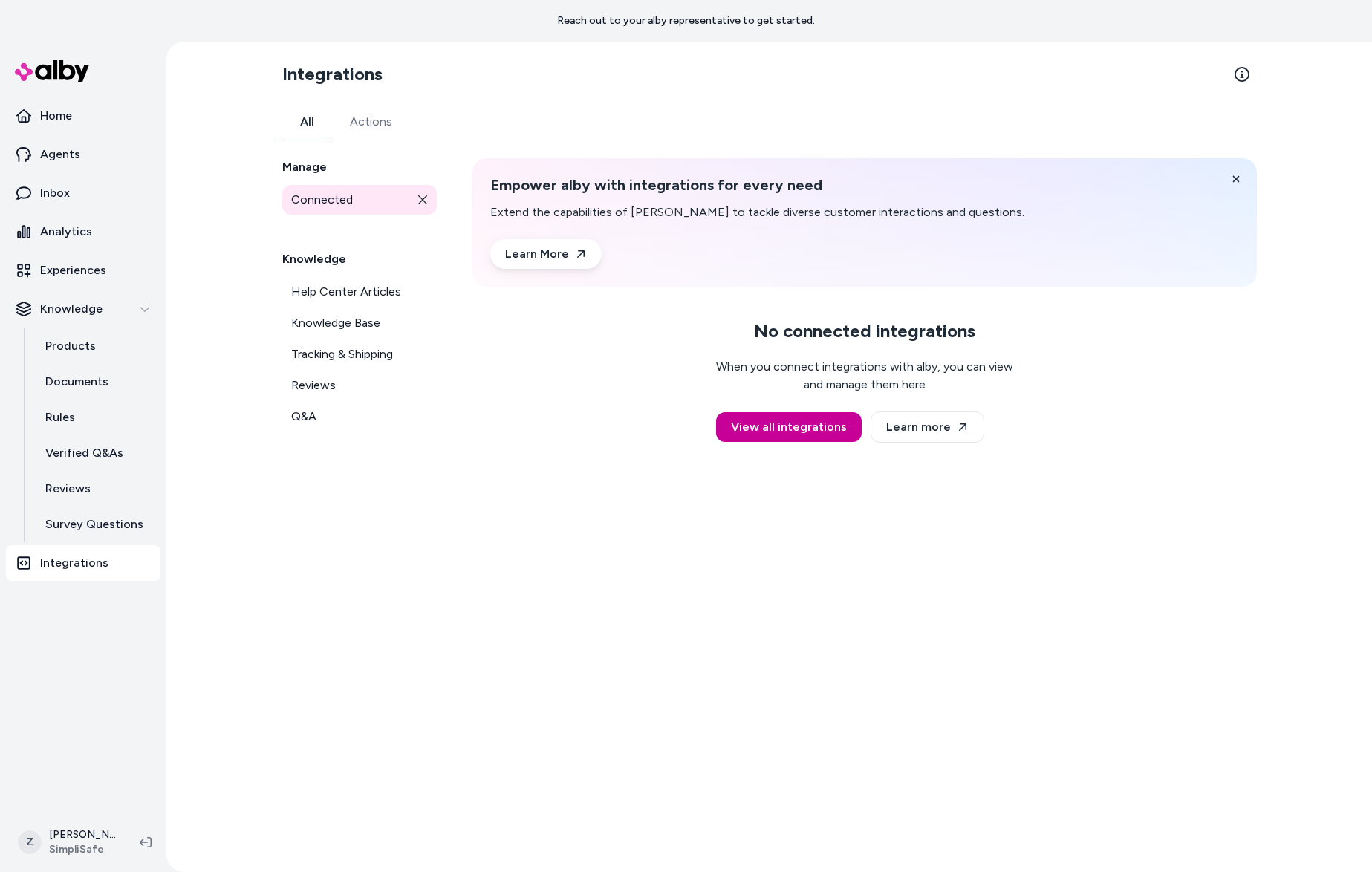
click at [801, 415] on link "View all integrations" at bounding box center [789, 426] width 146 height 29
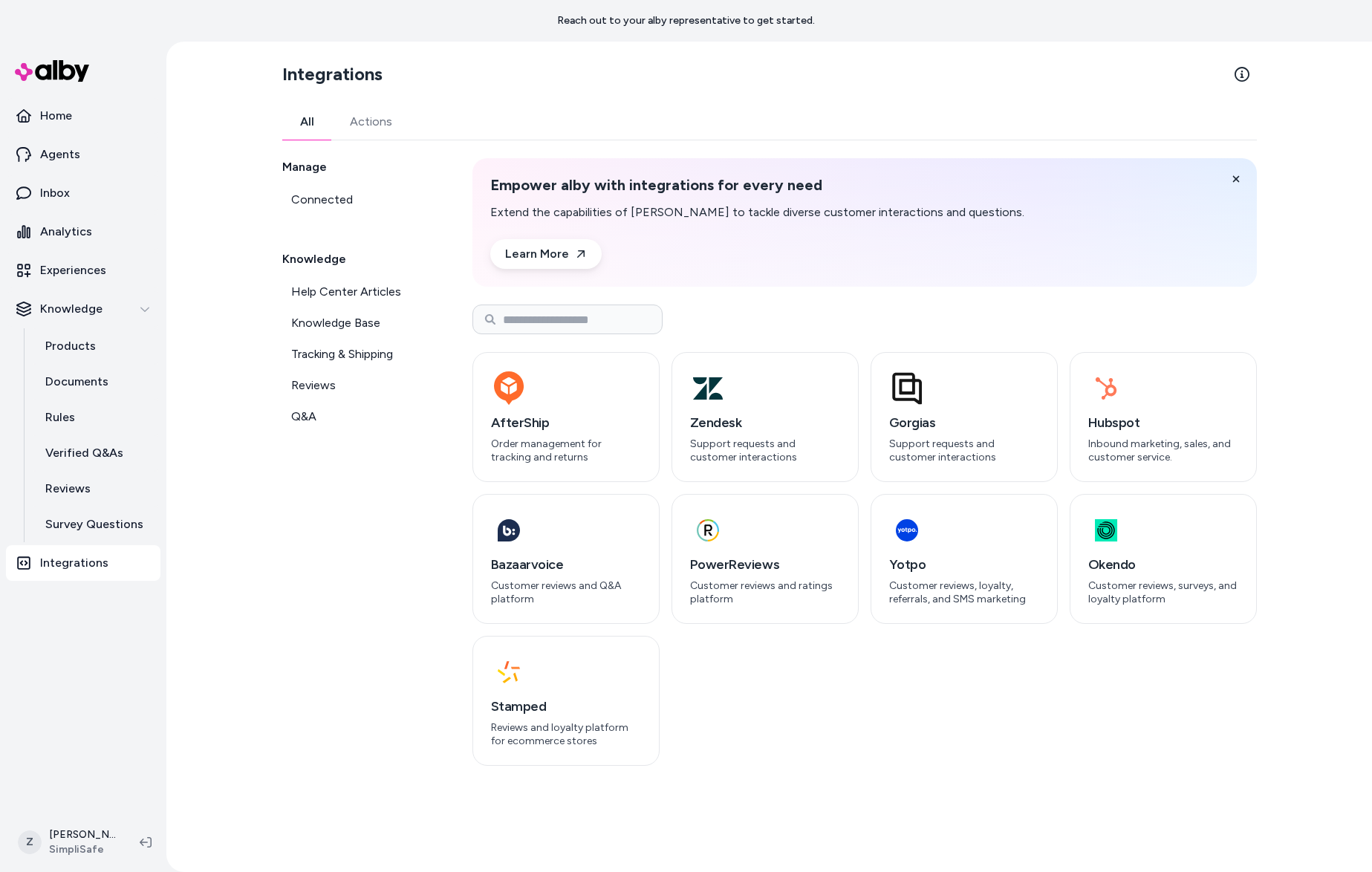
click at [360, 125] on link "Actions" at bounding box center [371, 122] width 78 height 36
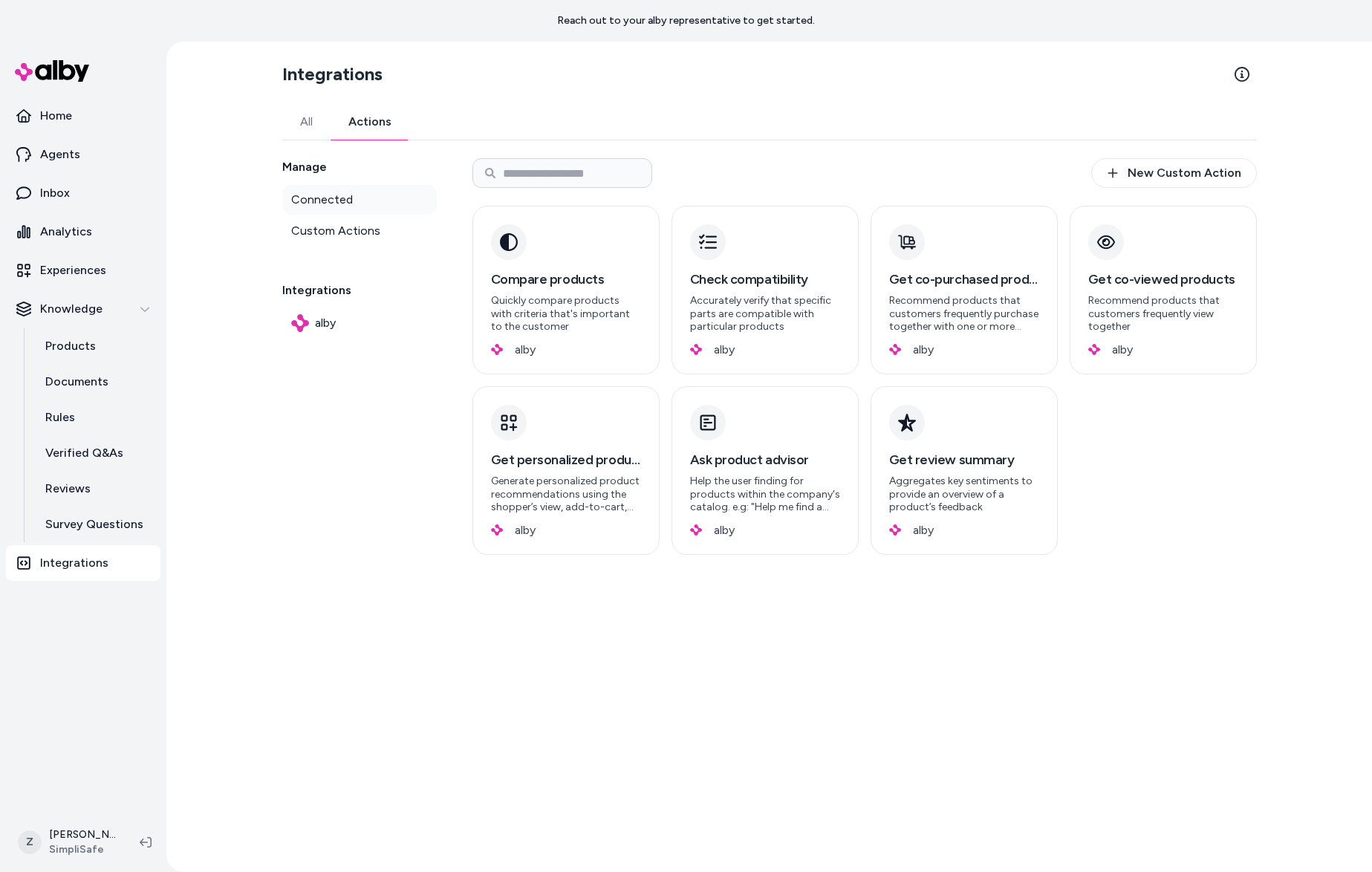
click at [329, 207] on span "Connected" at bounding box center [321, 200] width 62 height 18
click at [329, 228] on span "Custom Actions" at bounding box center [335, 231] width 89 height 18
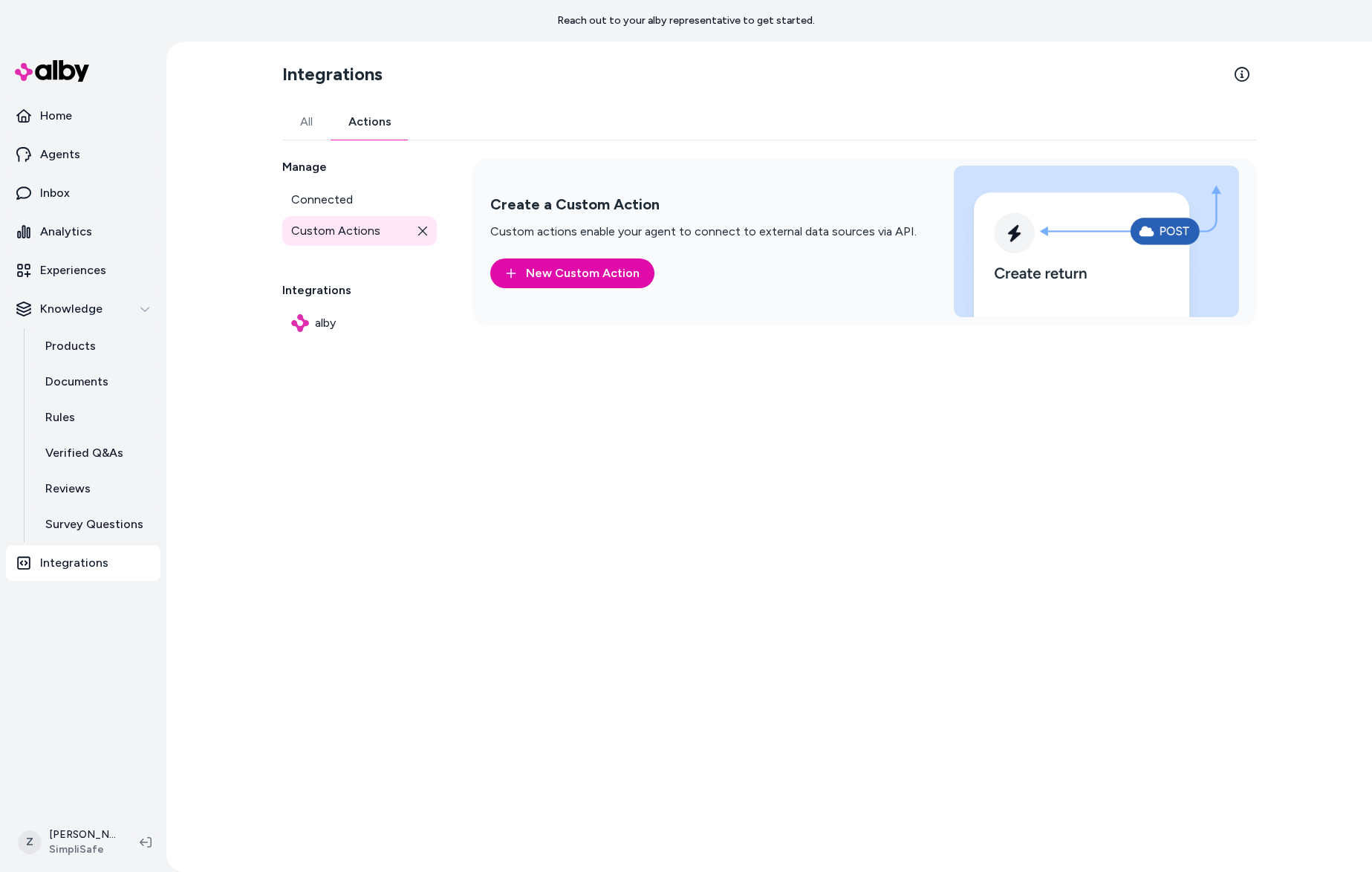
click at [519, 291] on div "Create a Custom Action Custom actions enable your agent to connect to external …" at bounding box center [864, 241] width 784 height 167
click at [520, 284] on link "New Custom Action" at bounding box center [572, 273] width 164 height 29
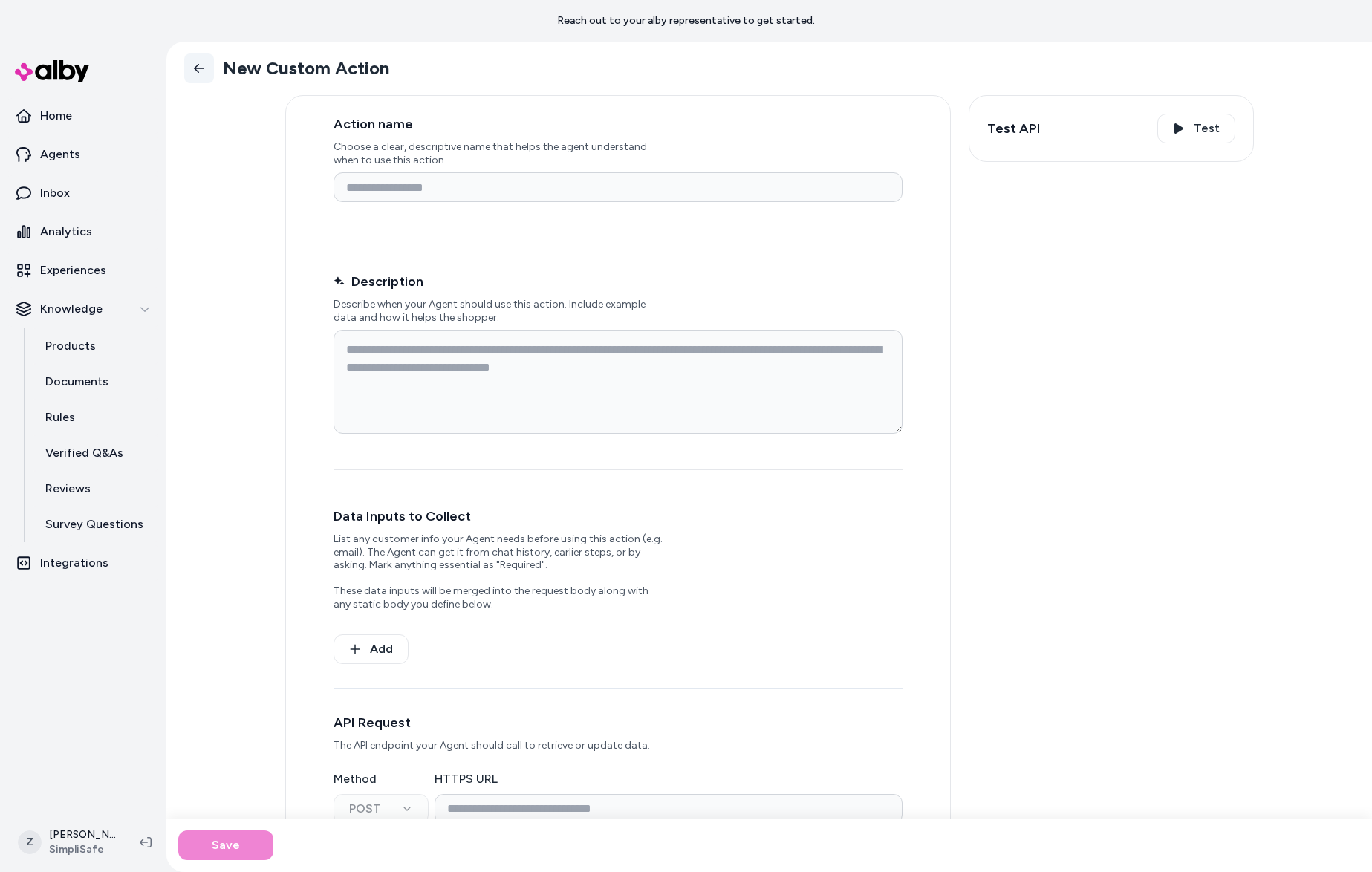
click at [212, 65] on link "Back" at bounding box center [199, 67] width 29 height 29
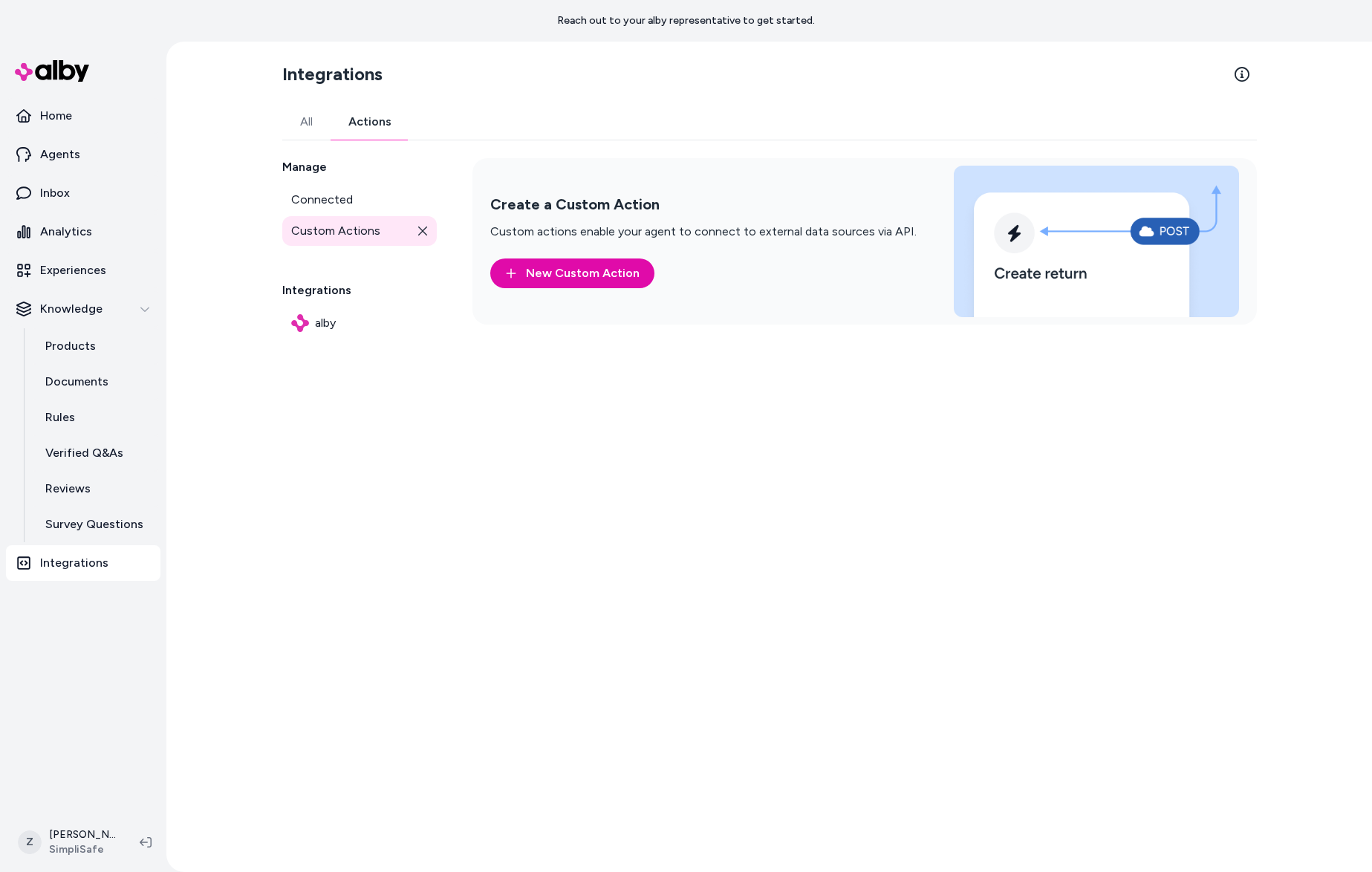
click at [1225, 68] on section "Integrations" at bounding box center [769, 74] width 974 height 42
click at [1238, 71] on icon at bounding box center [1242, 75] width 15 height 15
click at [100, 569] on p "Integrations" at bounding box center [74, 562] width 68 height 18
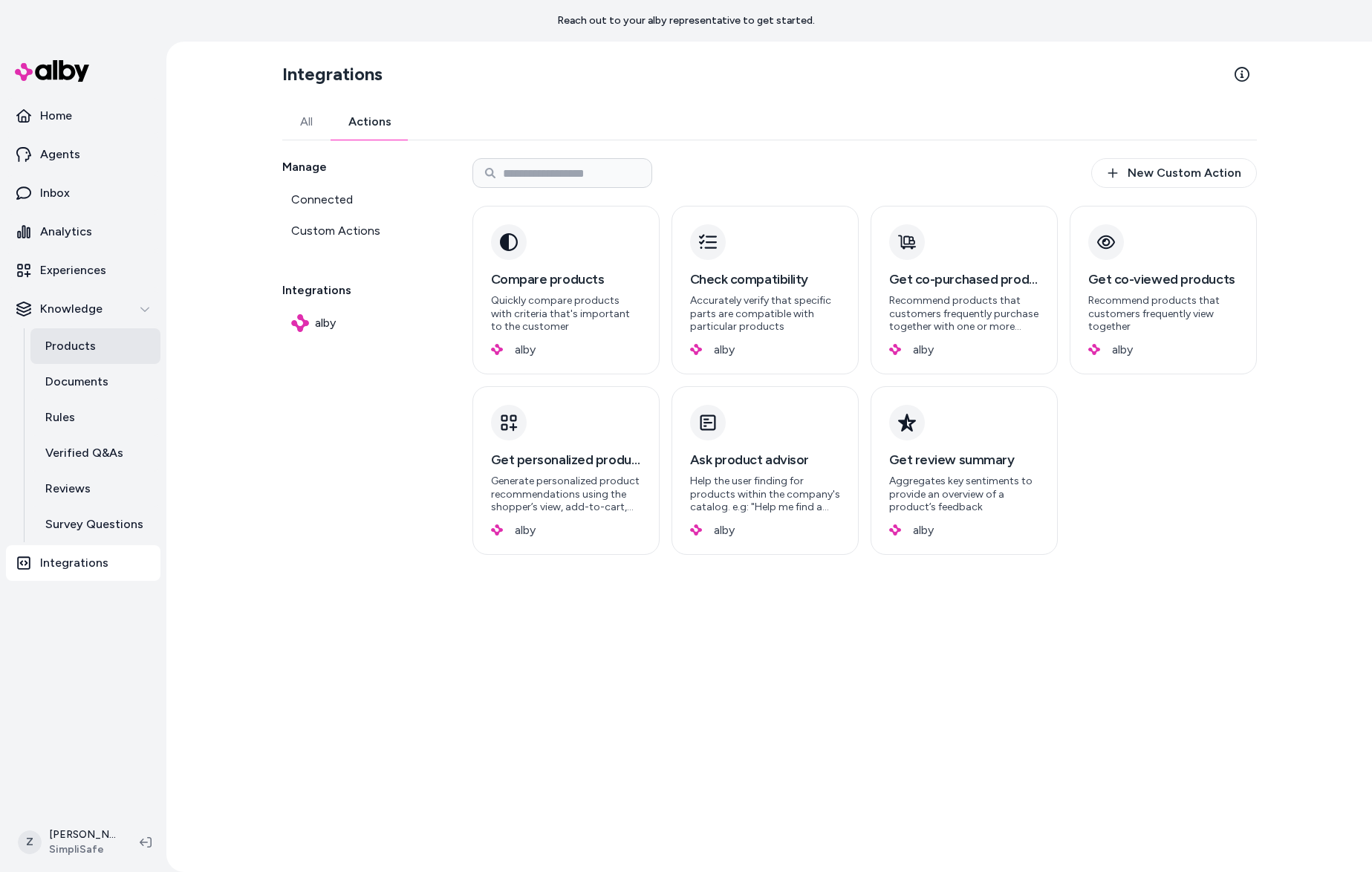
click at [56, 350] on p "Products" at bounding box center [70, 346] width 50 height 18
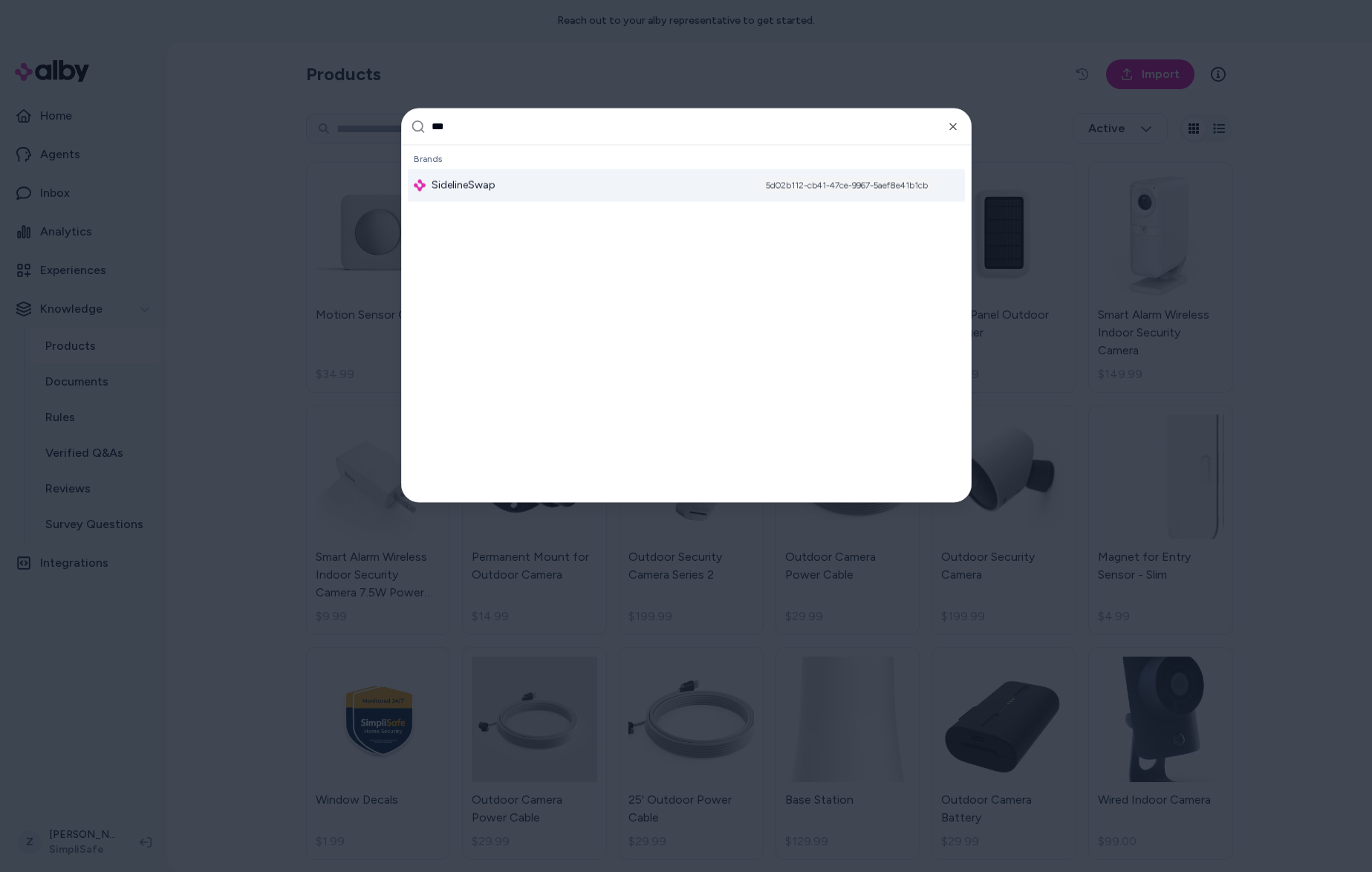
type input "****"
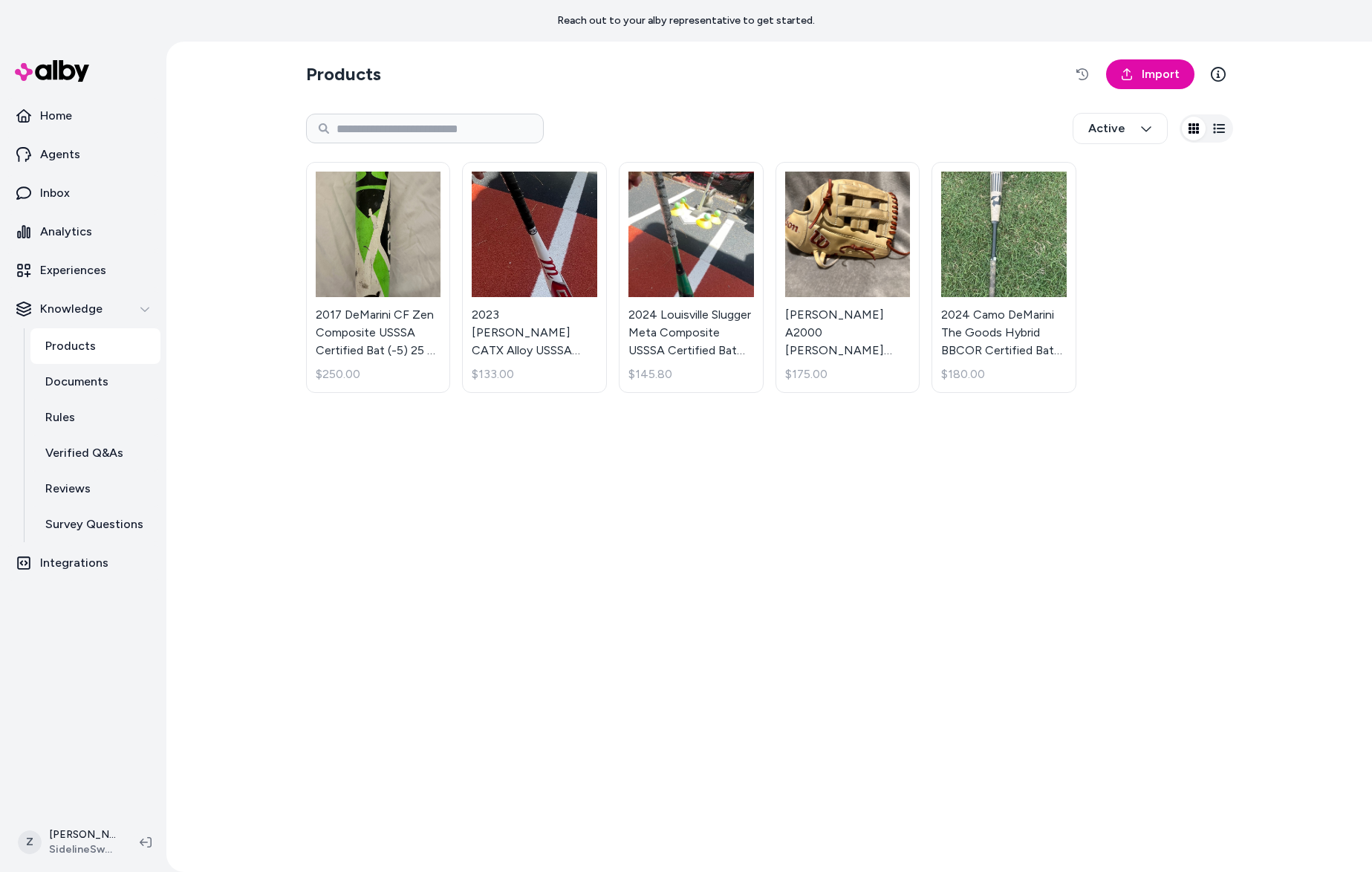
click at [1121, 56] on section "Products Import" at bounding box center [769, 74] width 927 height 42
click at [1132, 78] on icon at bounding box center [1127, 74] width 12 height 12
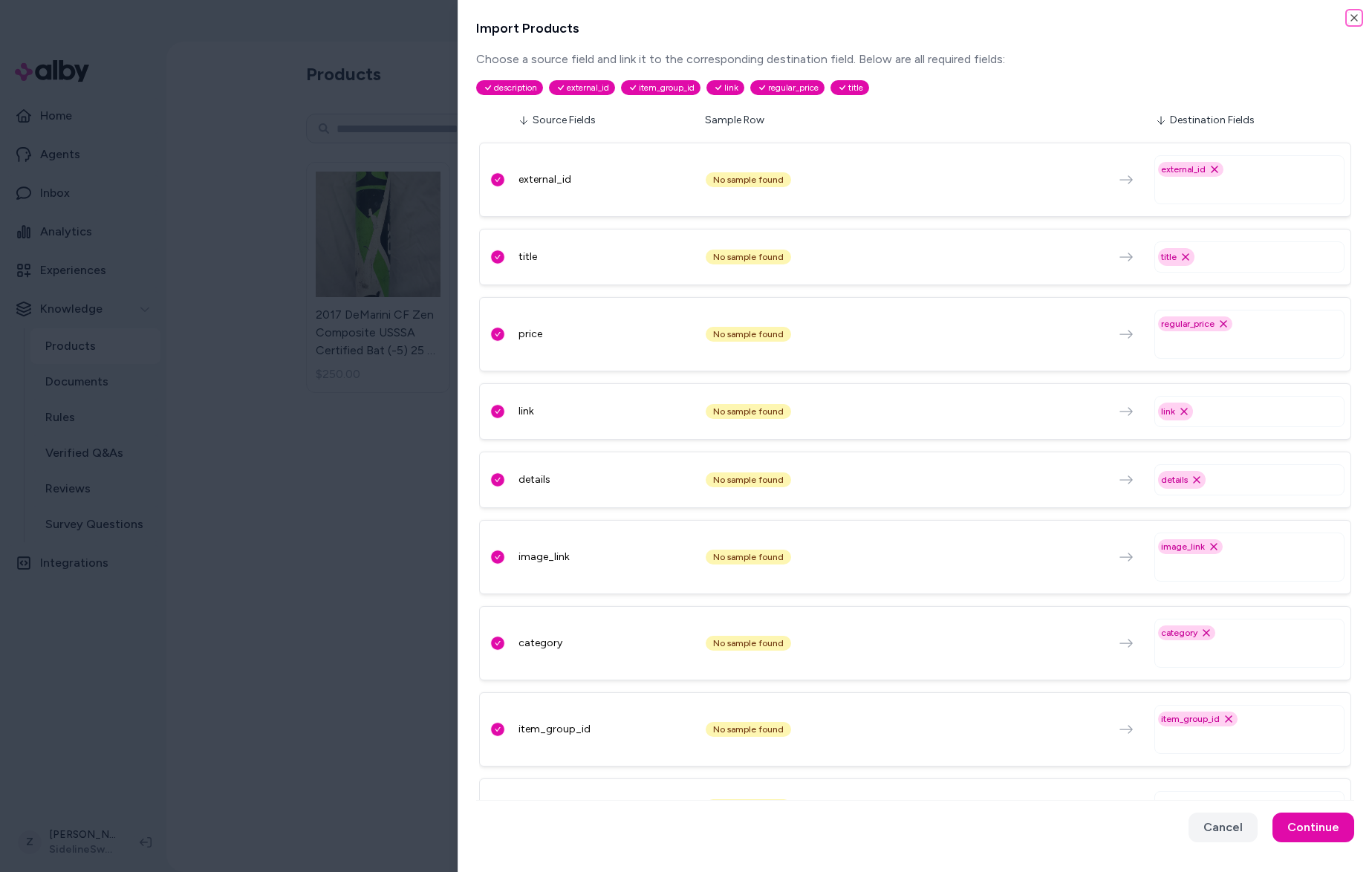
scroll to position [388, 0]
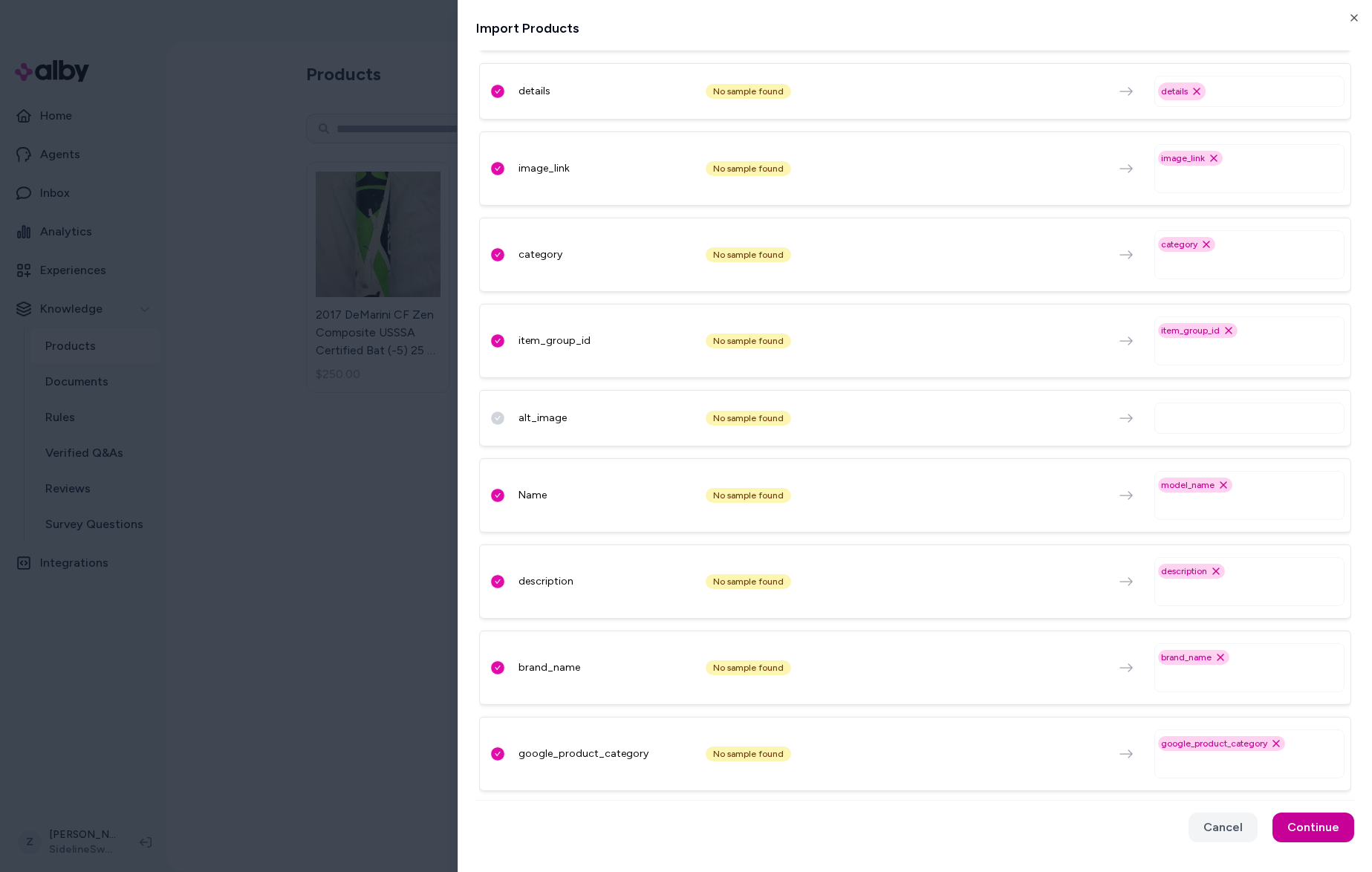
click at [1317, 831] on button "Continue" at bounding box center [1313, 827] width 81 height 29
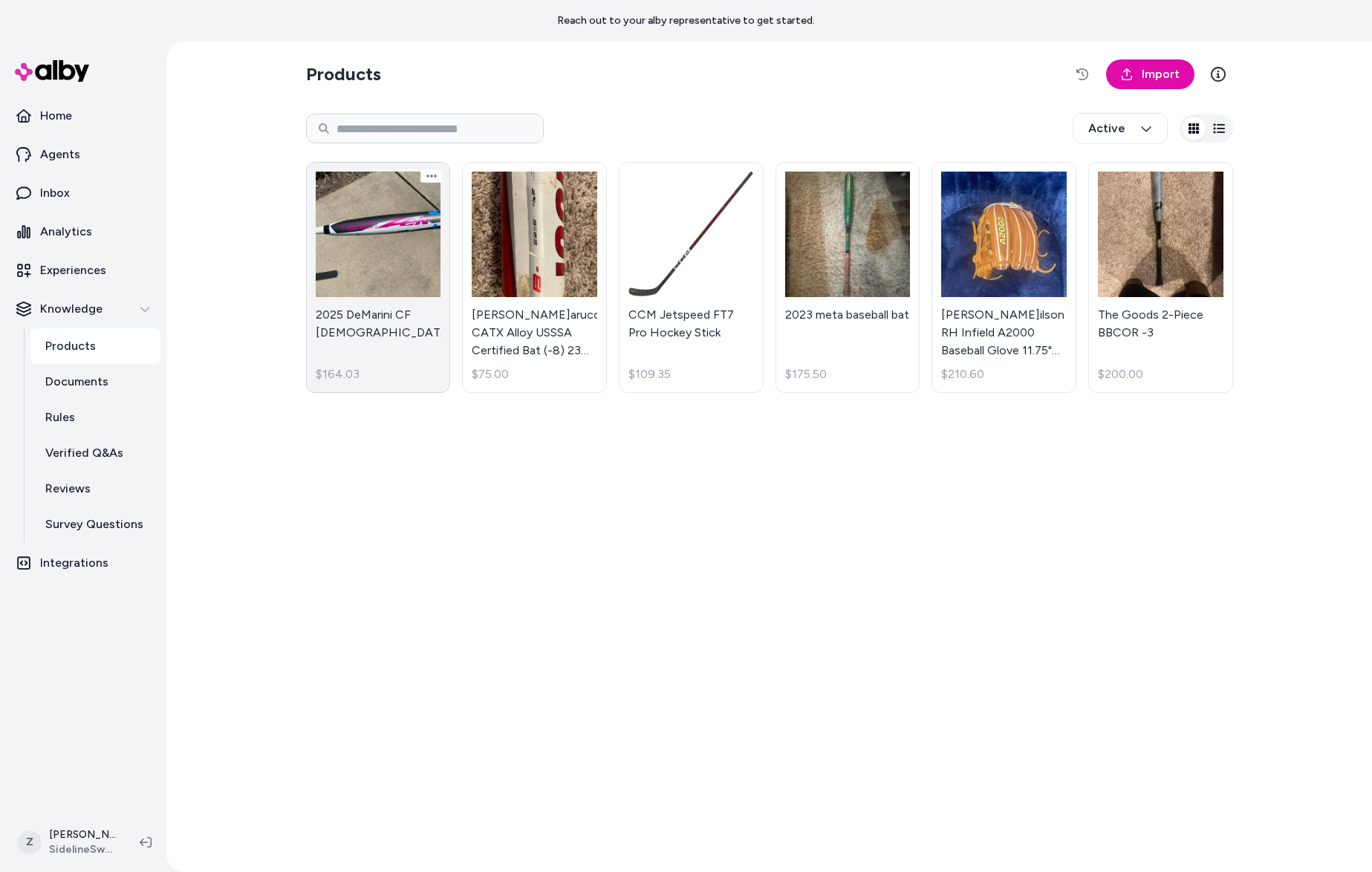
click at [396, 363] on link "2025 DeMarini CF Zen $164.03" at bounding box center [378, 277] width 145 height 231
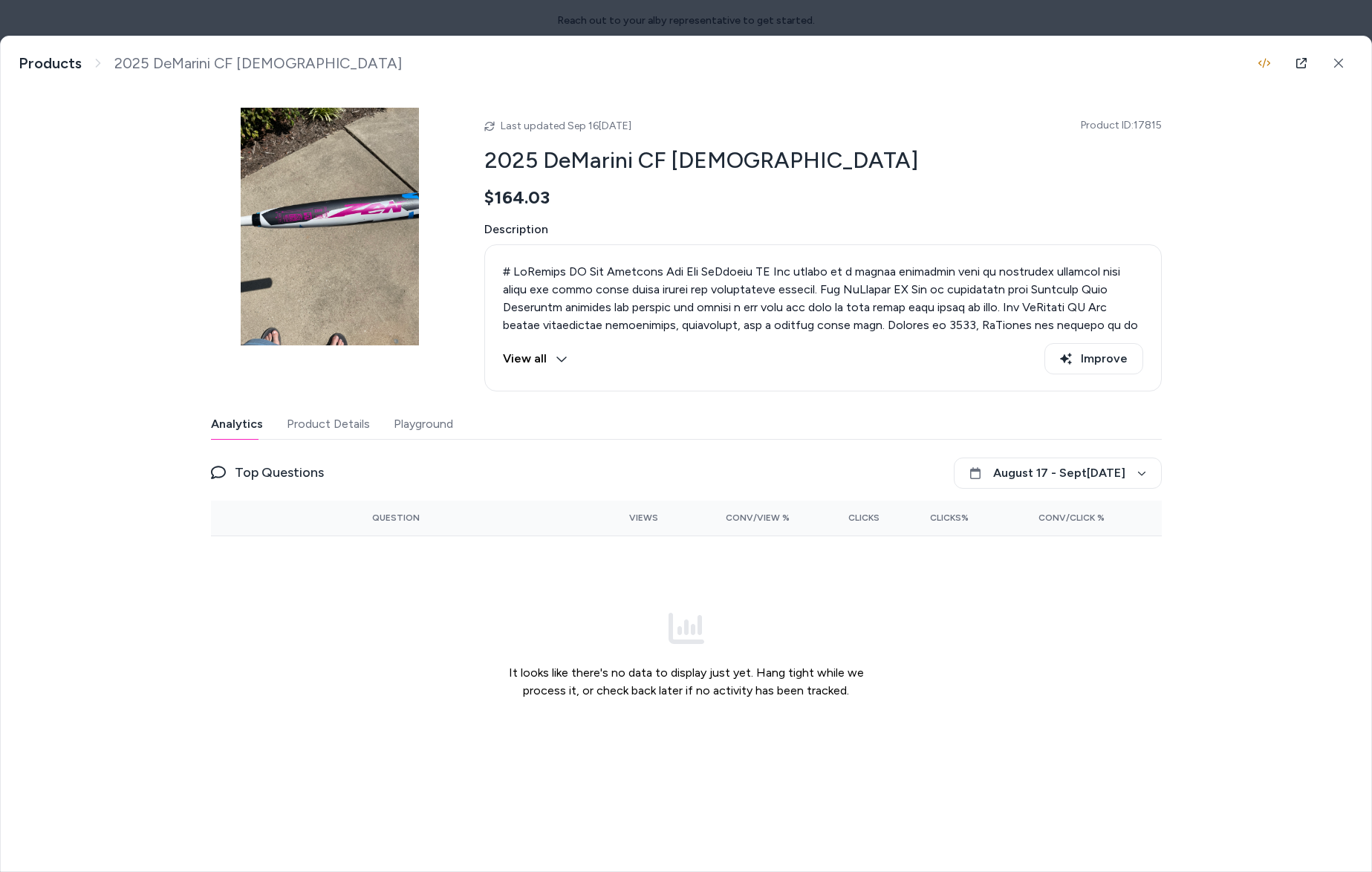
click at [278, 443] on div "Analytics Product Details Playground Top Questions August 17 [DATE]er [DATE] Vi…" at bounding box center [686, 592] width 951 height 365
click at [287, 432] on button "Product Details" at bounding box center [329, 423] width 83 height 29
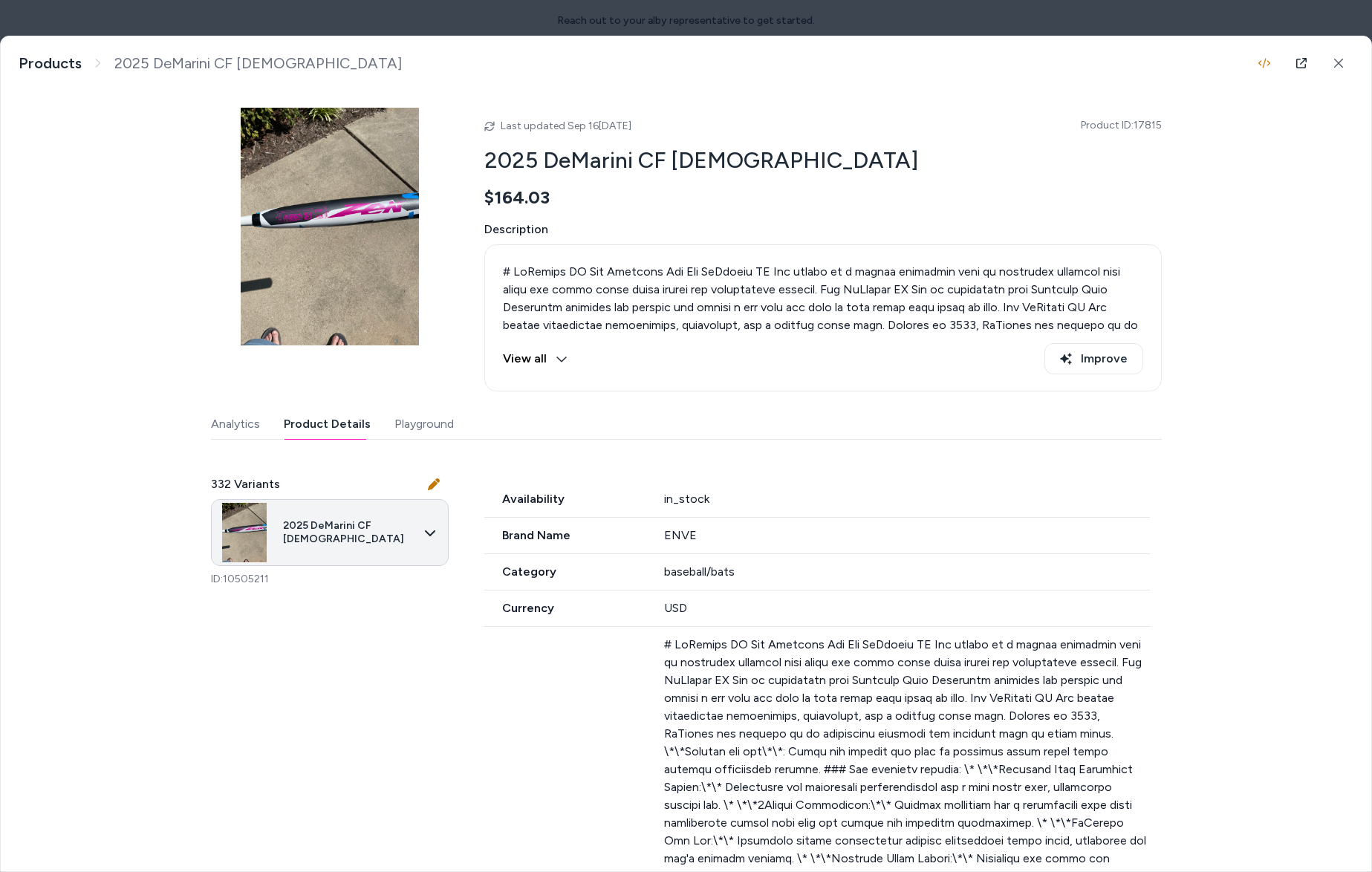
click at [383, 527] on body "Reach out to your alby representative to get started. Home Agents Inbox Analyti…" at bounding box center [686, 436] width 1372 height 872
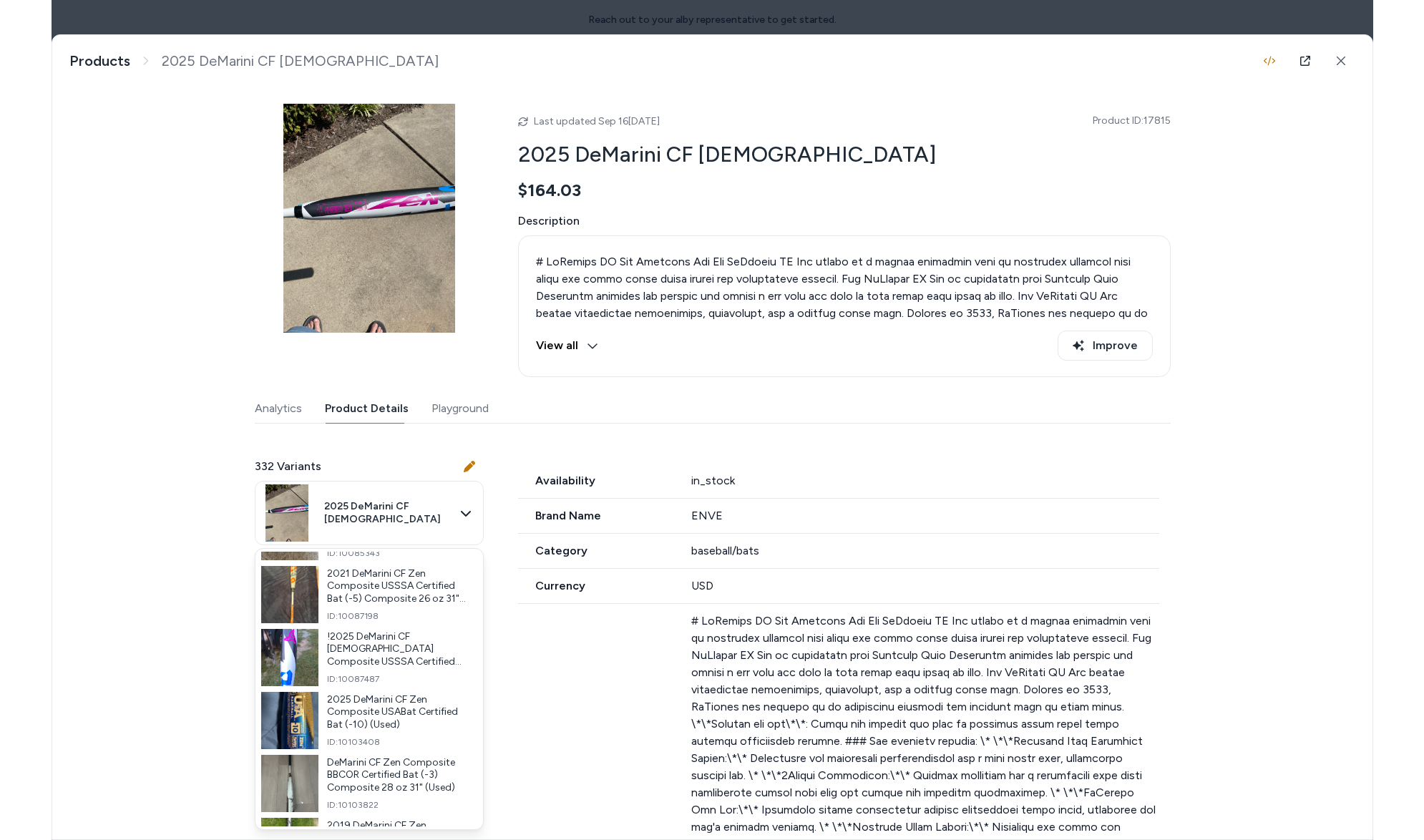
scroll to position [2602, 0]
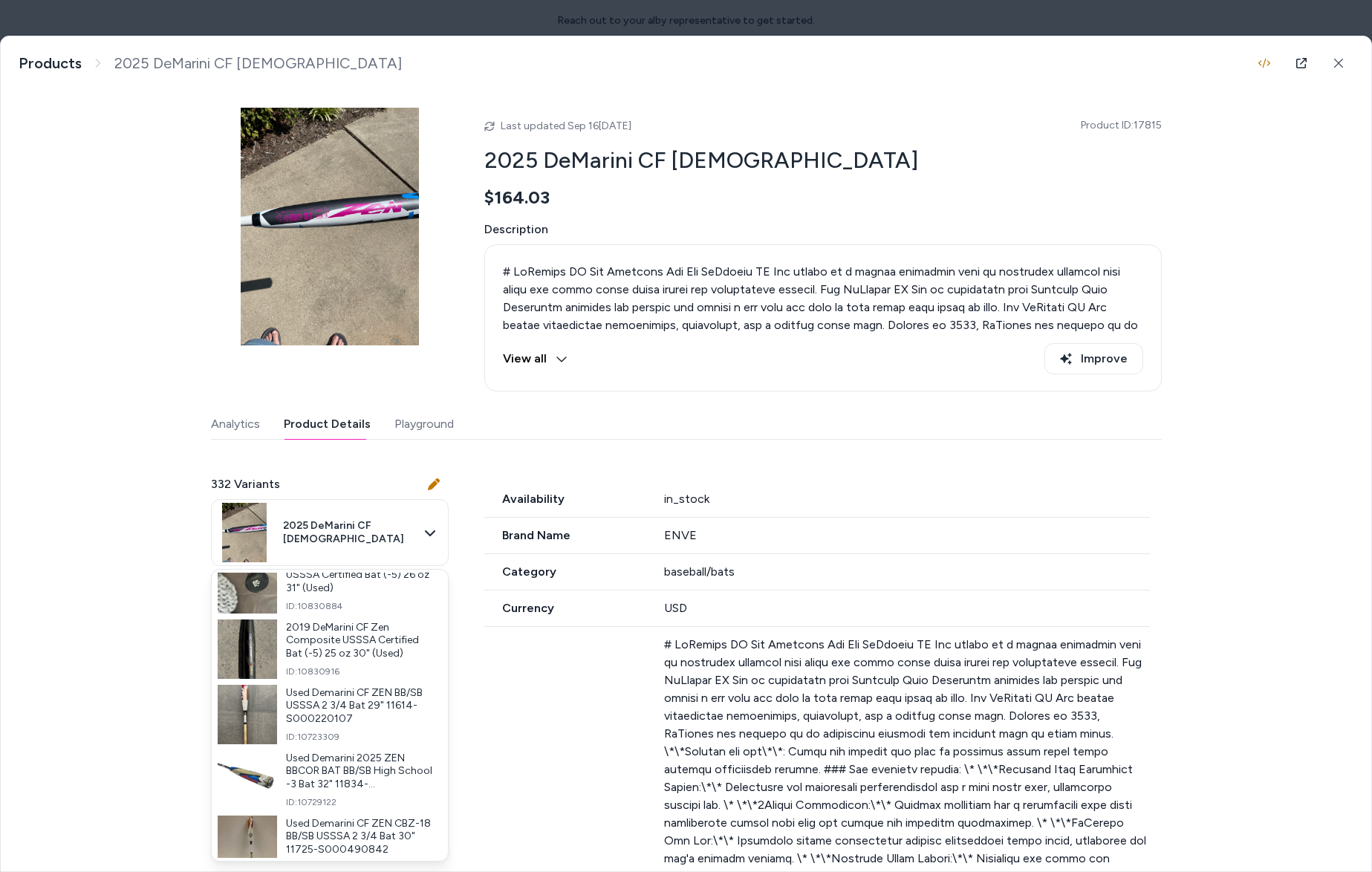
click at [1341, 63] on div at bounding box center [686, 436] width 1372 height 872
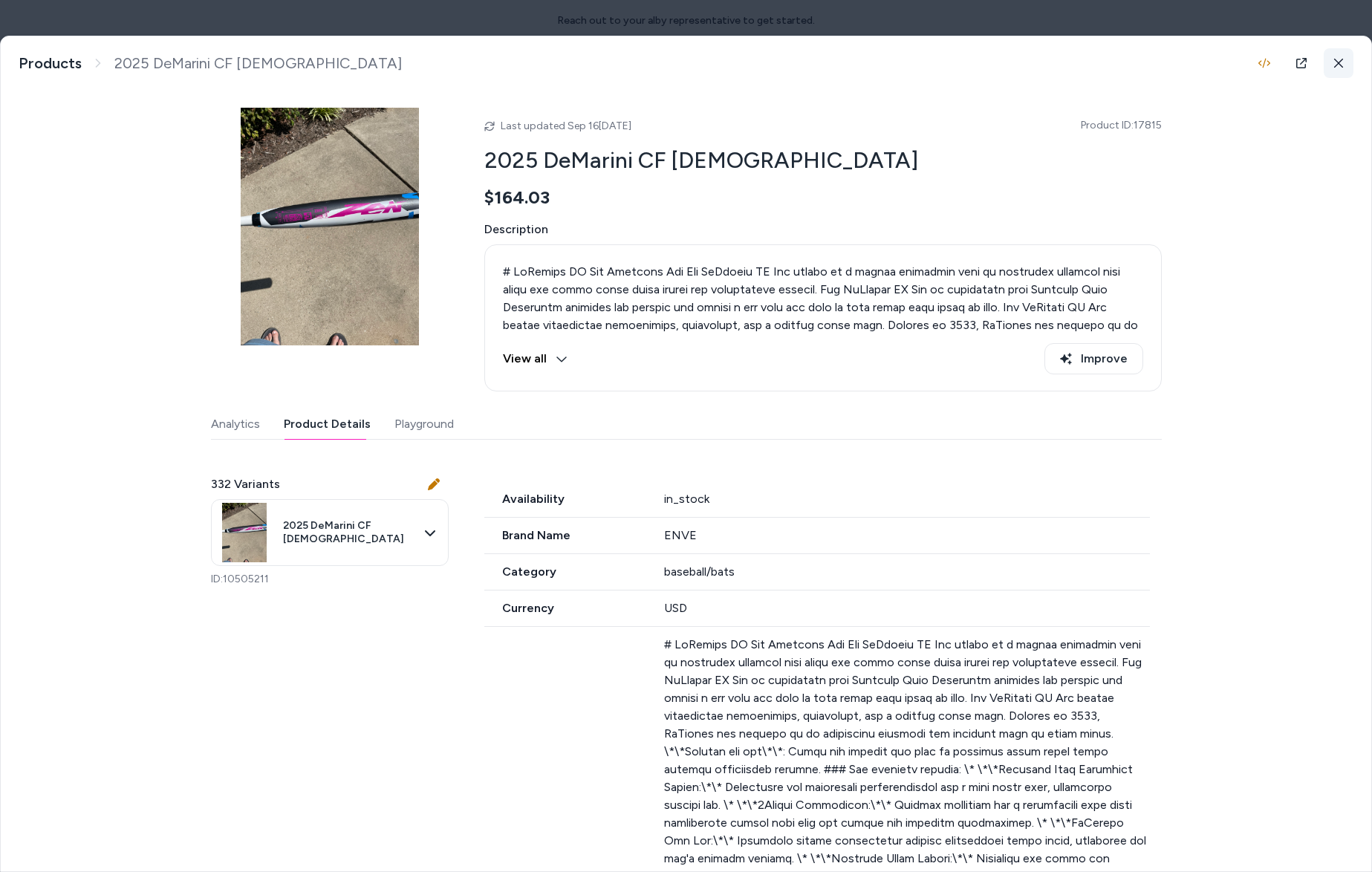
click at [1338, 62] on icon at bounding box center [1338, 62] width 9 height 9
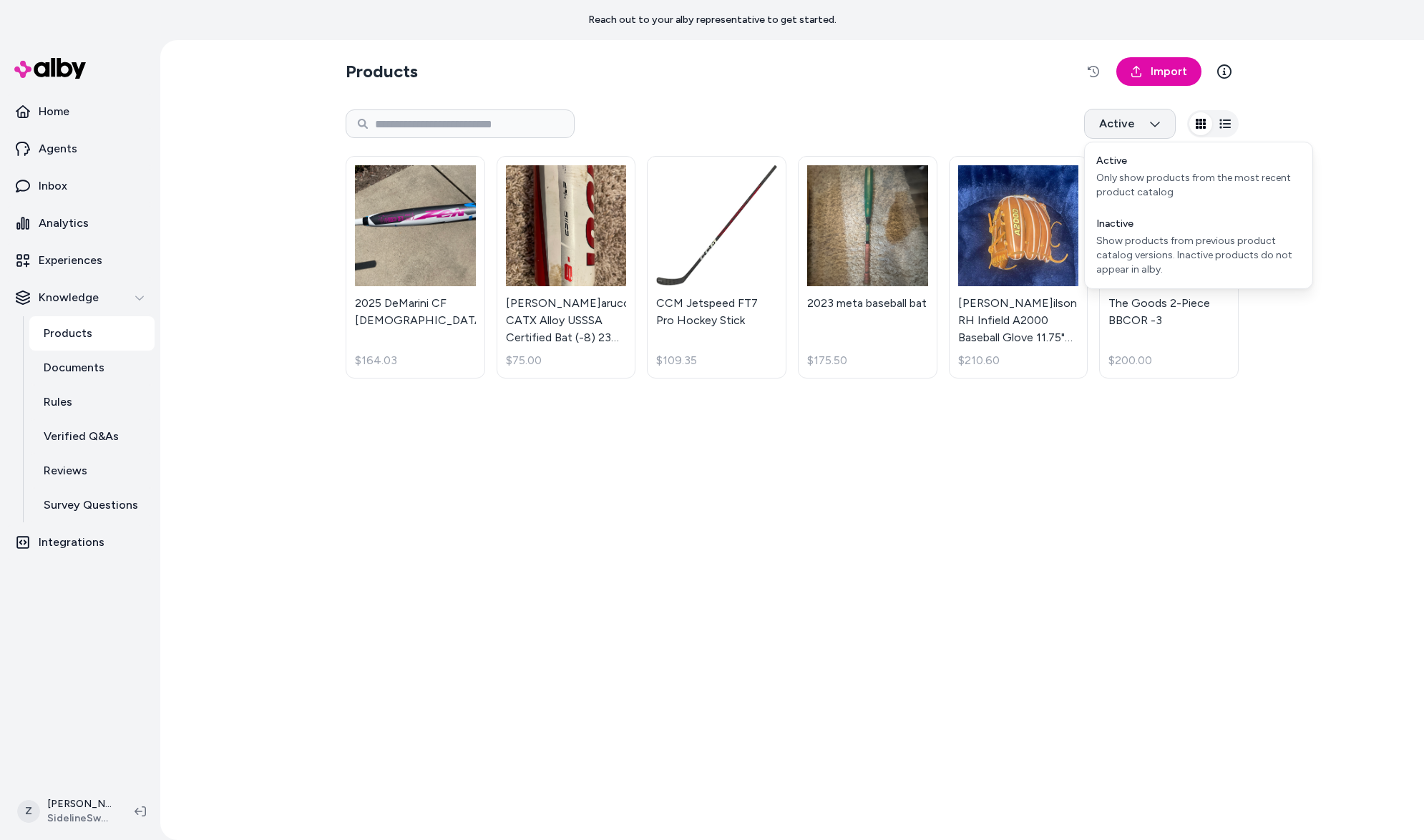
click at [1142, 108] on html "Reach out to your alby representative to get started. Home Agents Inbox Analyti…" at bounding box center [712, 420] width 1424 height 840
click at [1131, 244] on div "Show products from previous product catalog versions. Inactive products do not …" at bounding box center [1199, 254] width 204 height 43
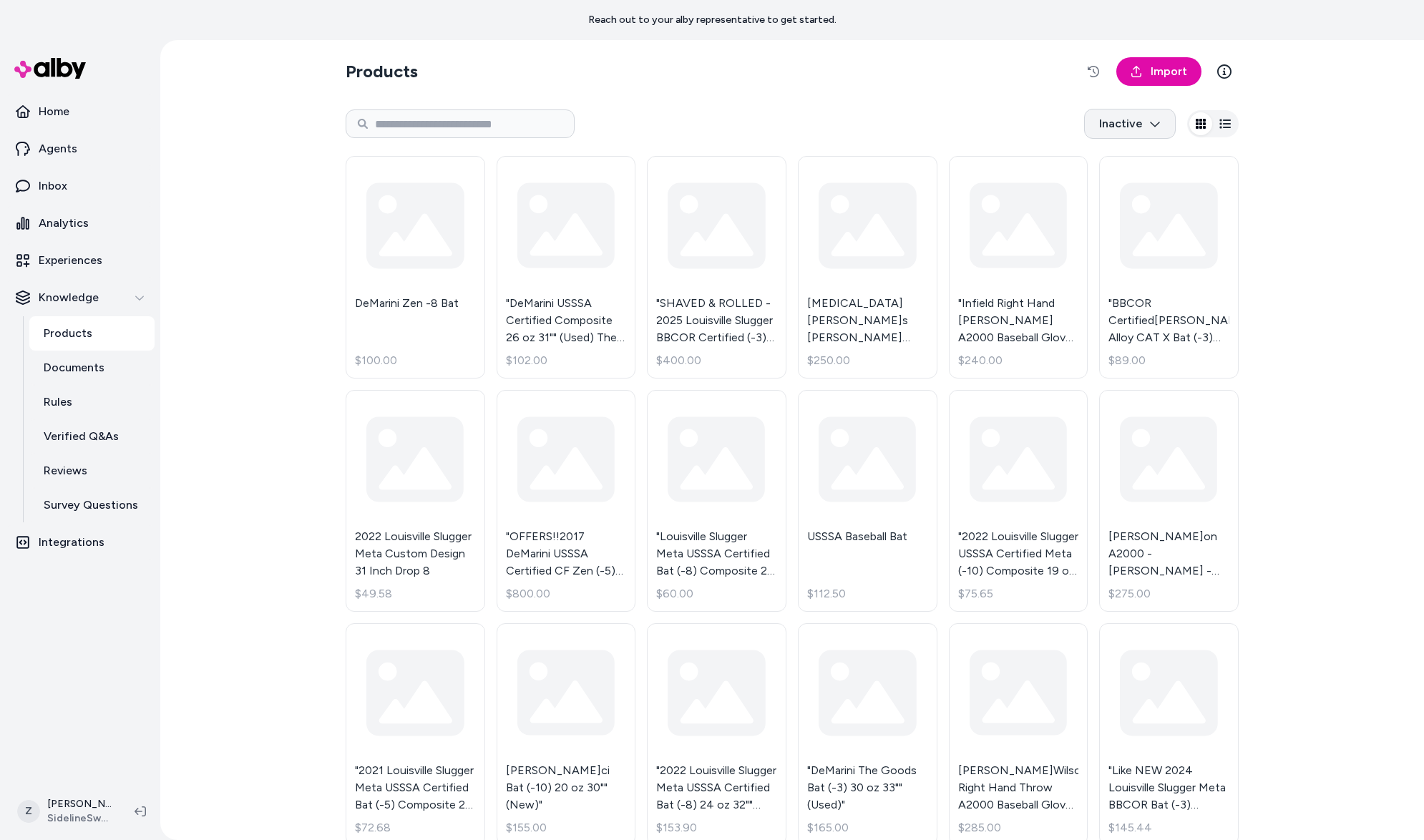
click at [1133, 138] on html "Reach out to your alby representative to get started. Home Agents Inbox Analyti…" at bounding box center [712, 420] width 1424 height 840
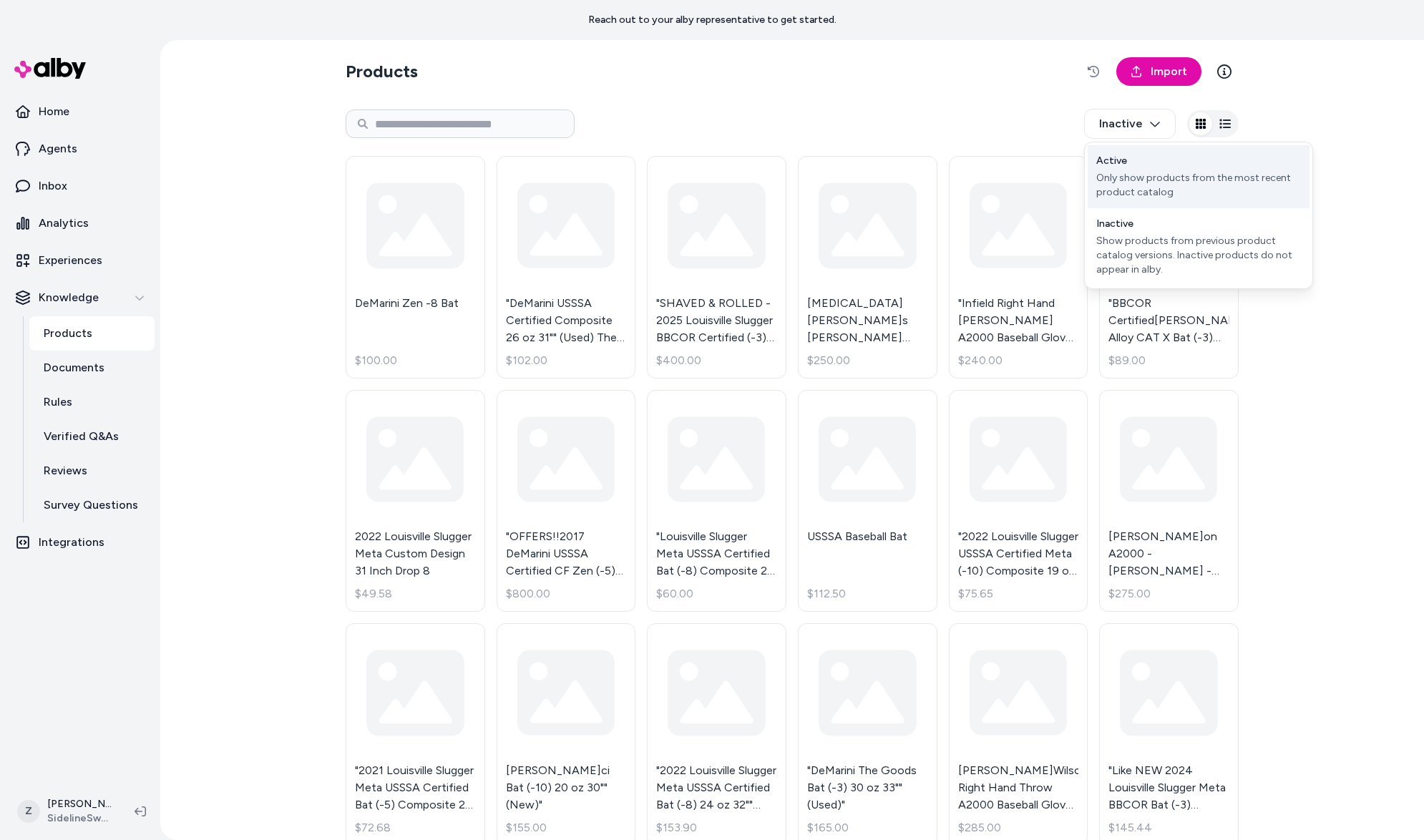
click at [1134, 159] on div "Active Only show products from the most recent product catalog" at bounding box center [1198, 176] width 222 height 63
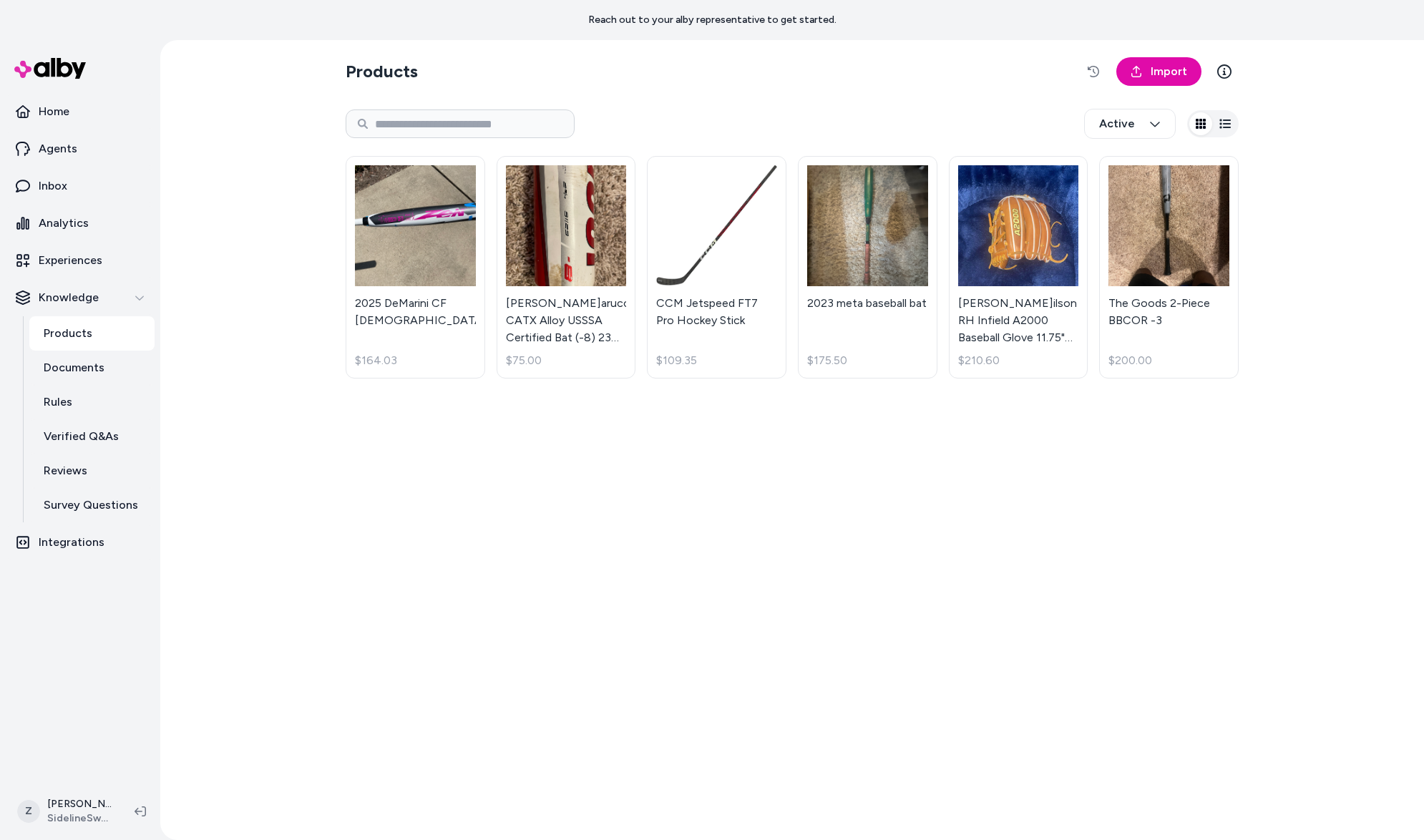
click at [1180, 86] on section "Products Import" at bounding box center [792, 71] width 893 height 40
click at [1166, 74] on span "Import" at bounding box center [1169, 71] width 36 height 17
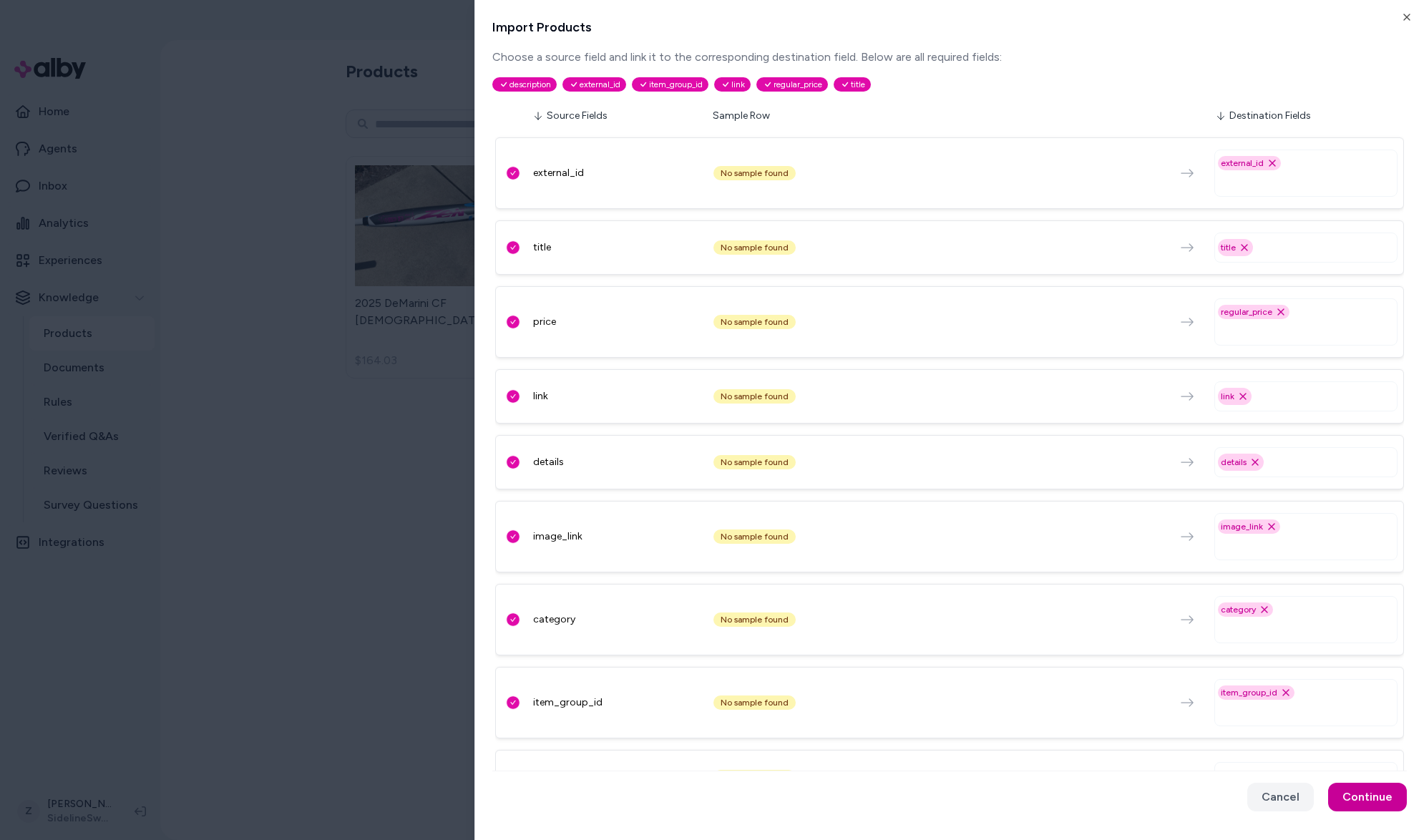
click at [1321, 793] on button "Continue" at bounding box center [1367, 796] width 78 height 28
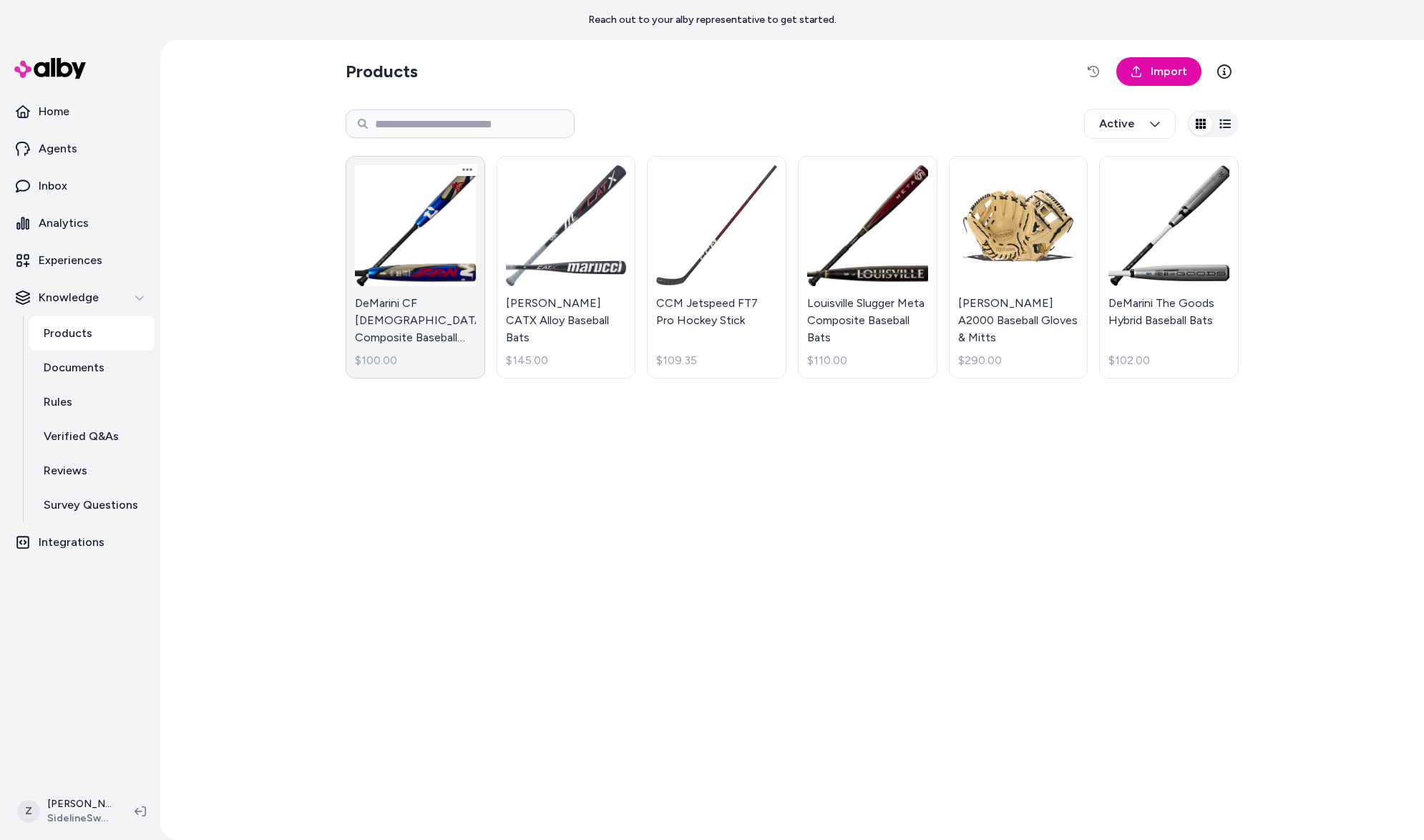
click at [430, 223] on link "DeMarini CF Zen Composite Baseball Bats $100.00" at bounding box center [415, 267] width 140 height 223
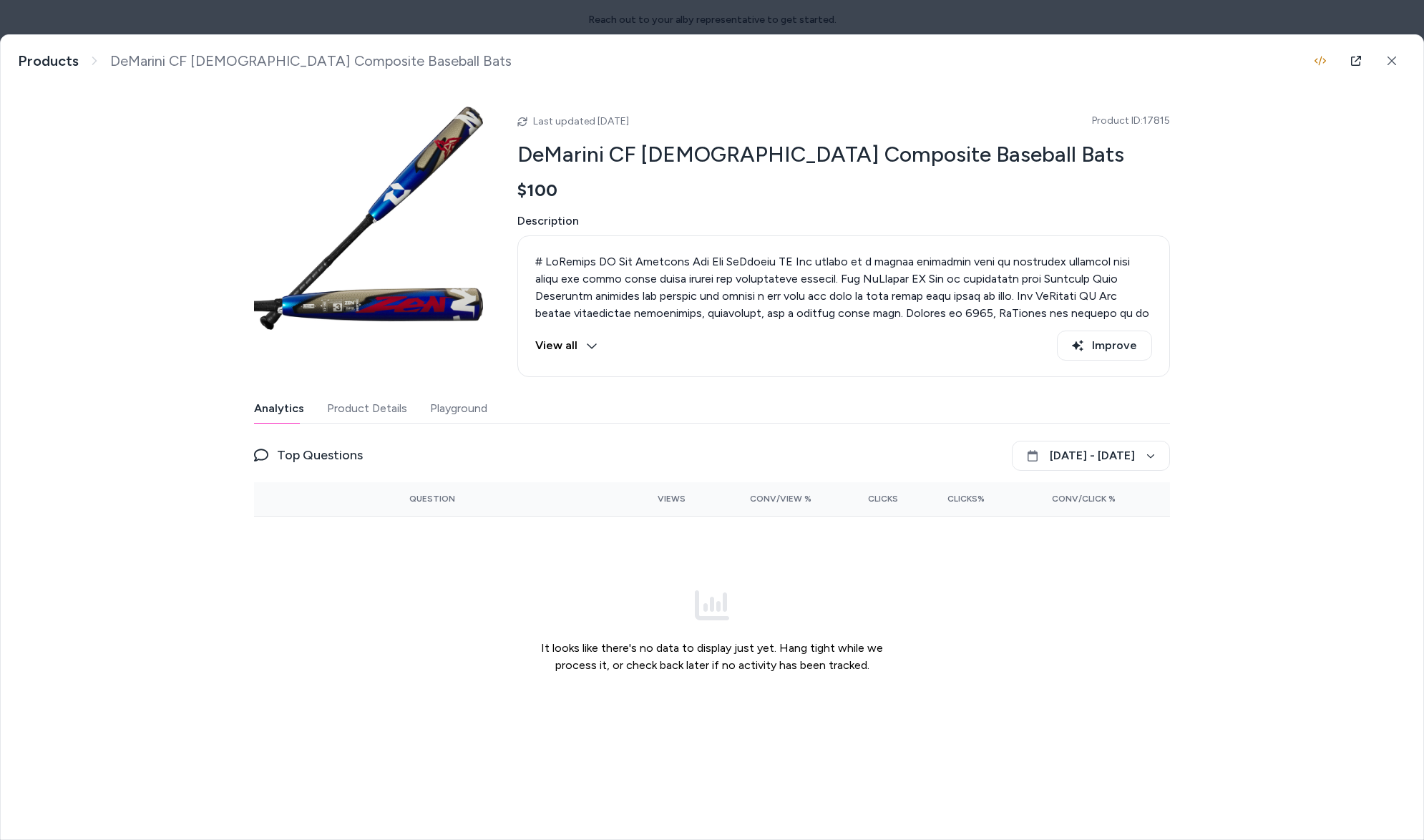
click at [353, 408] on button "Product Details" at bounding box center [367, 408] width 80 height 28
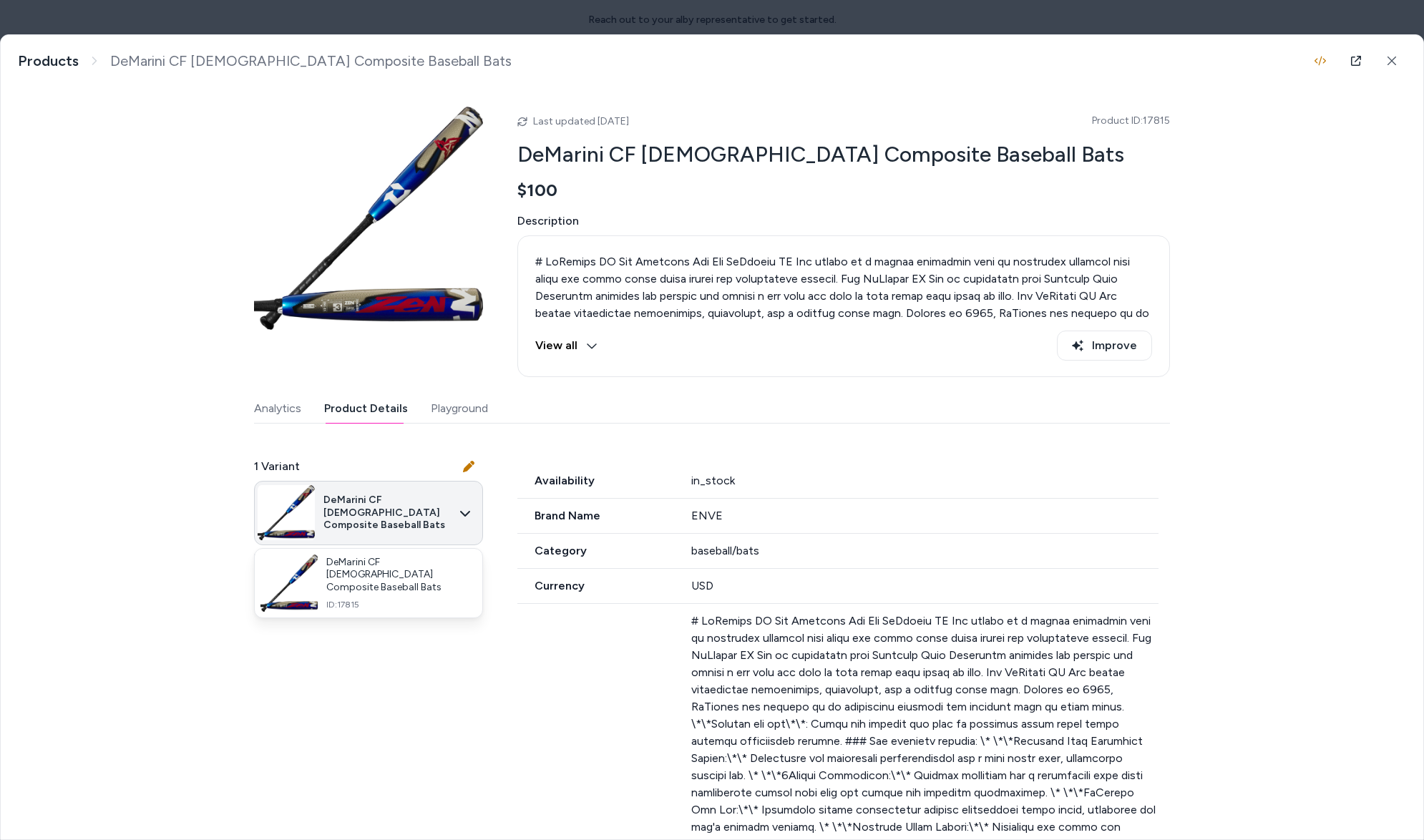
click at [366, 499] on body "Reach out to your alby representative to get started. Home Agents Inbox Analyti…" at bounding box center [712, 420] width 1424 height 840
click at [366, 499] on div at bounding box center [712, 420] width 1424 height 840
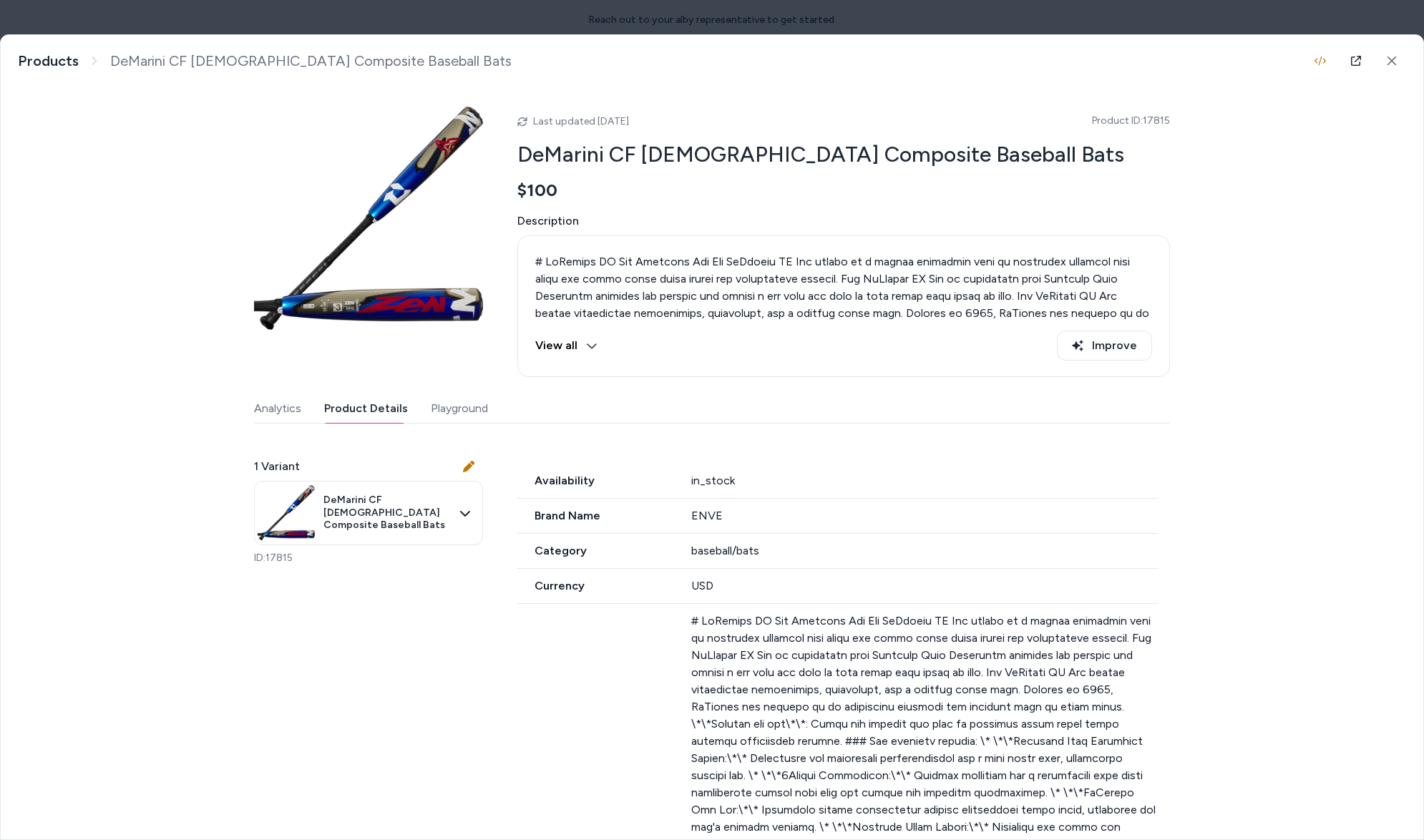
click at [1398, 95] on div "DeMarini CF Zen Composite Baseball Bats Products DeMarini CF Zen Composite Base…" at bounding box center [712, 437] width 1422 height 804
click at [1395, 68] on button at bounding box center [1391, 60] width 28 height 28
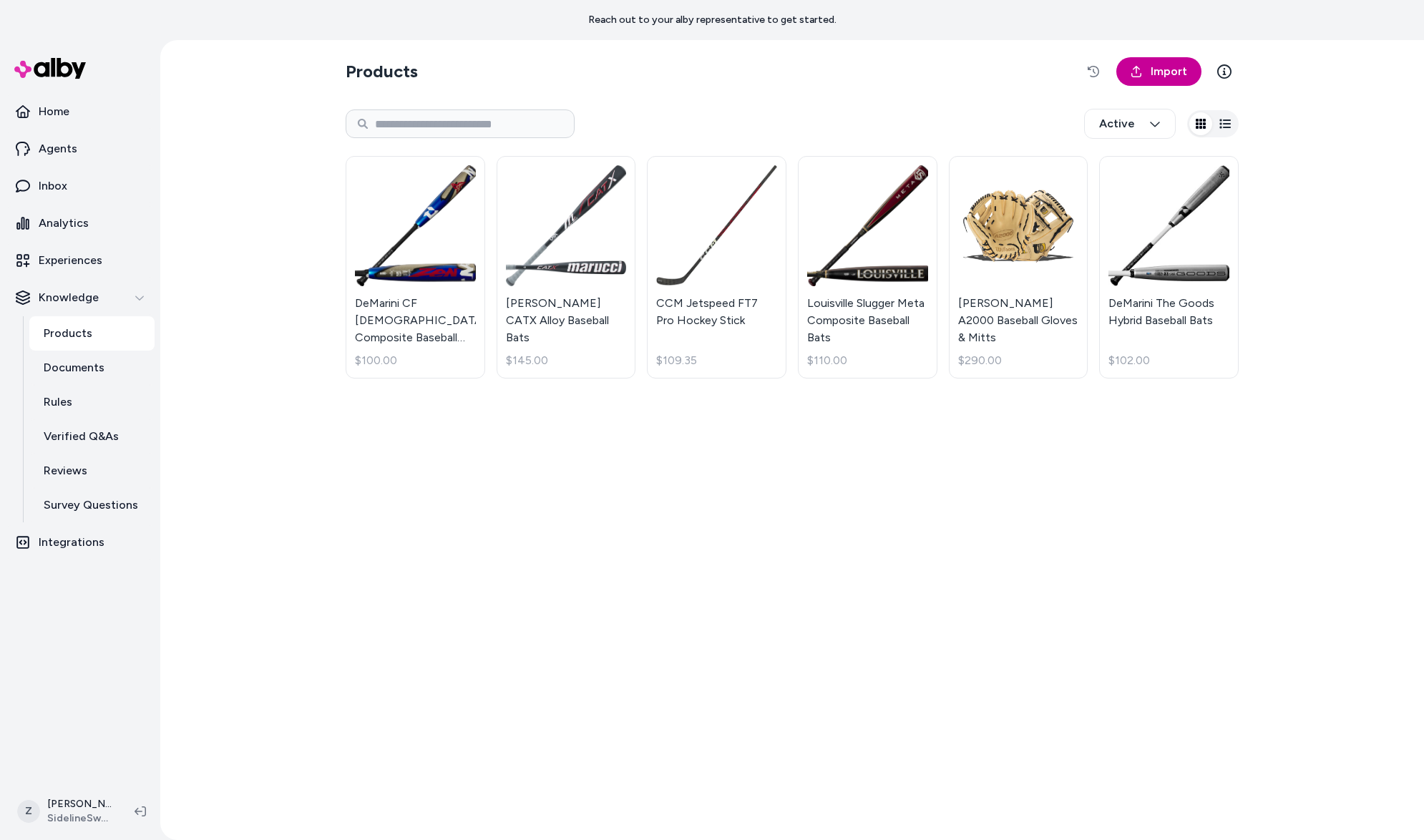
click at [1183, 84] on link "Import" at bounding box center [1159, 71] width 85 height 28
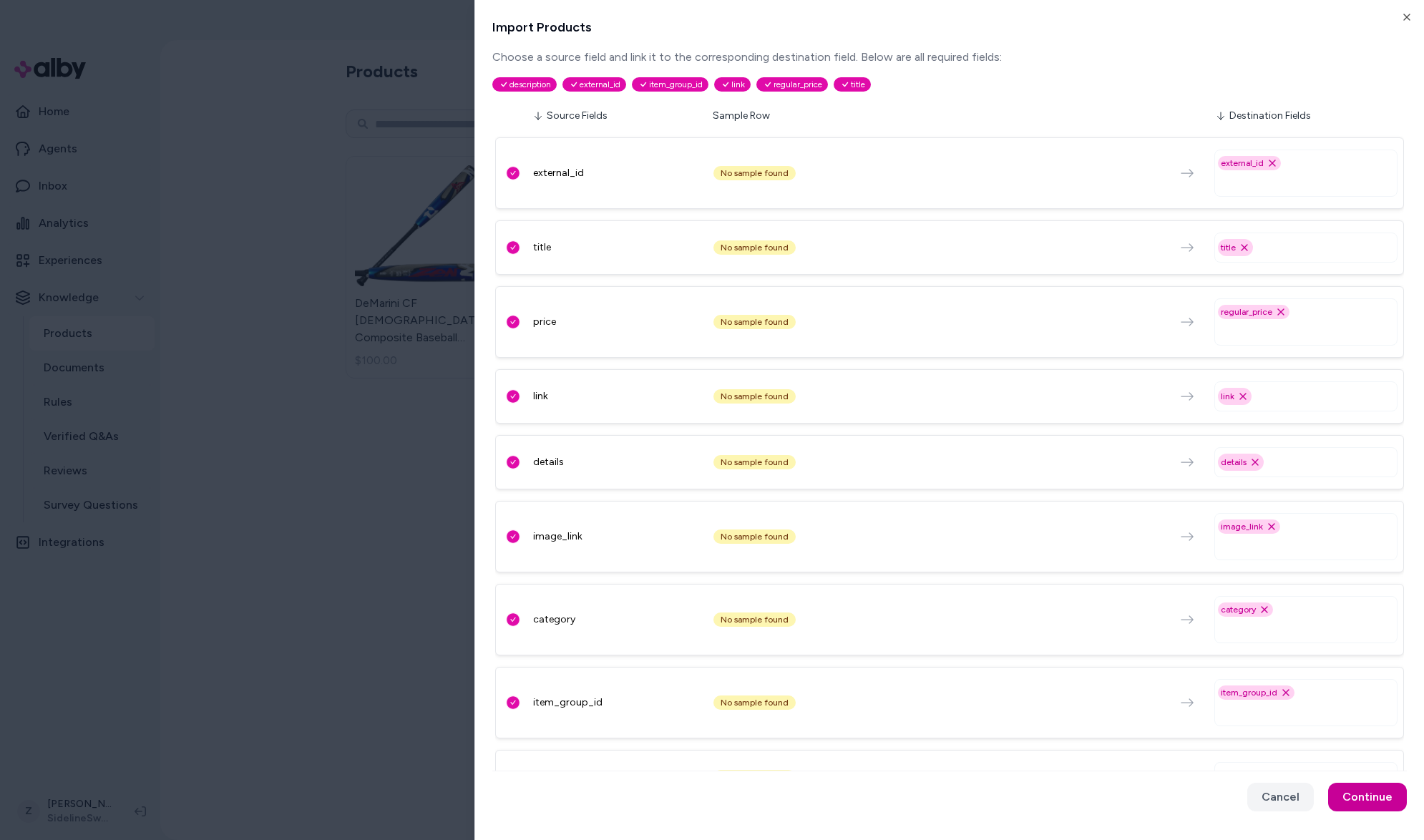
click at [1343, 788] on button "Continue" at bounding box center [1367, 796] width 78 height 28
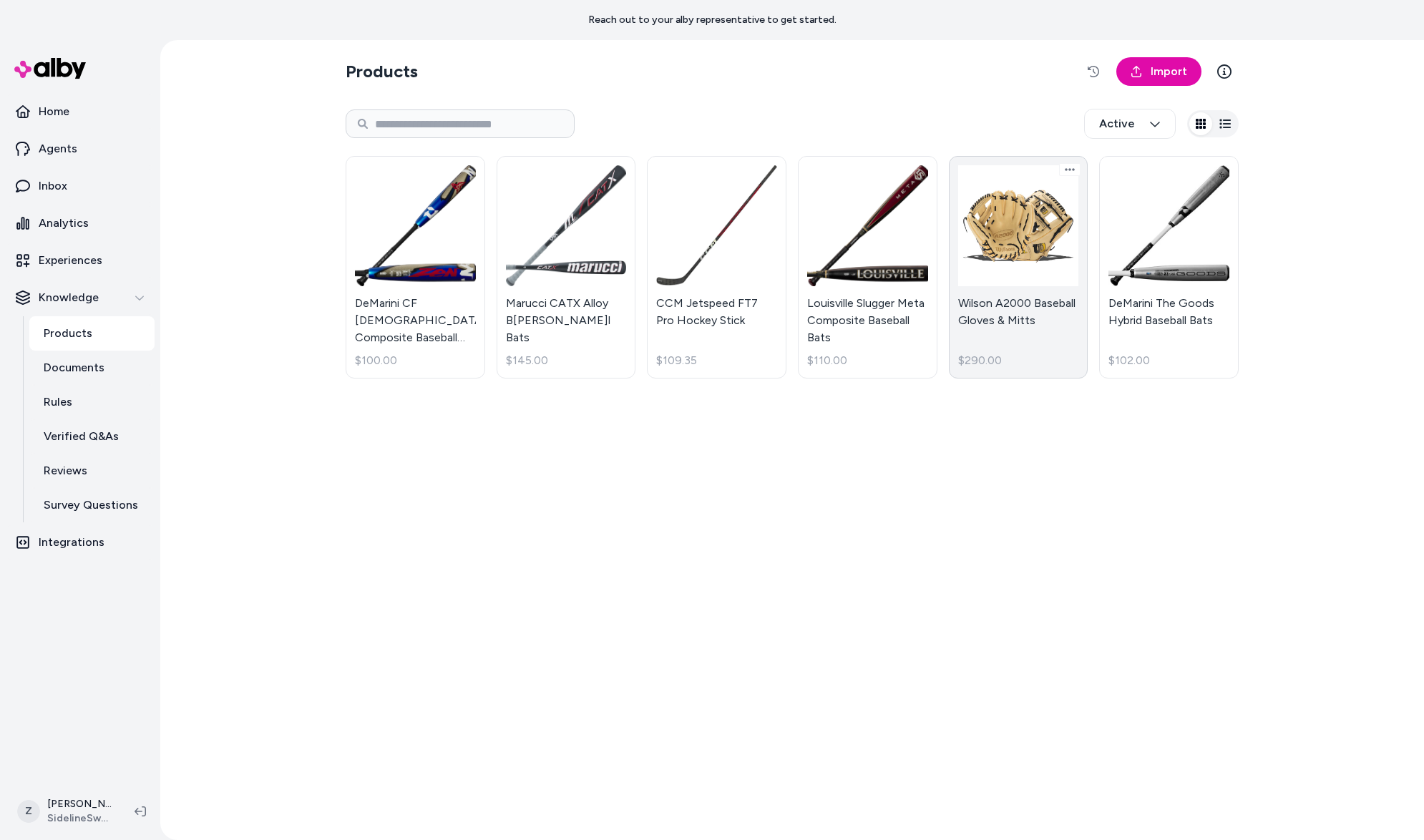
click at [1045, 280] on link "Wilson A2000 Baseball Gloves & Mitts $290.00" at bounding box center [1018, 267] width 140 height 223
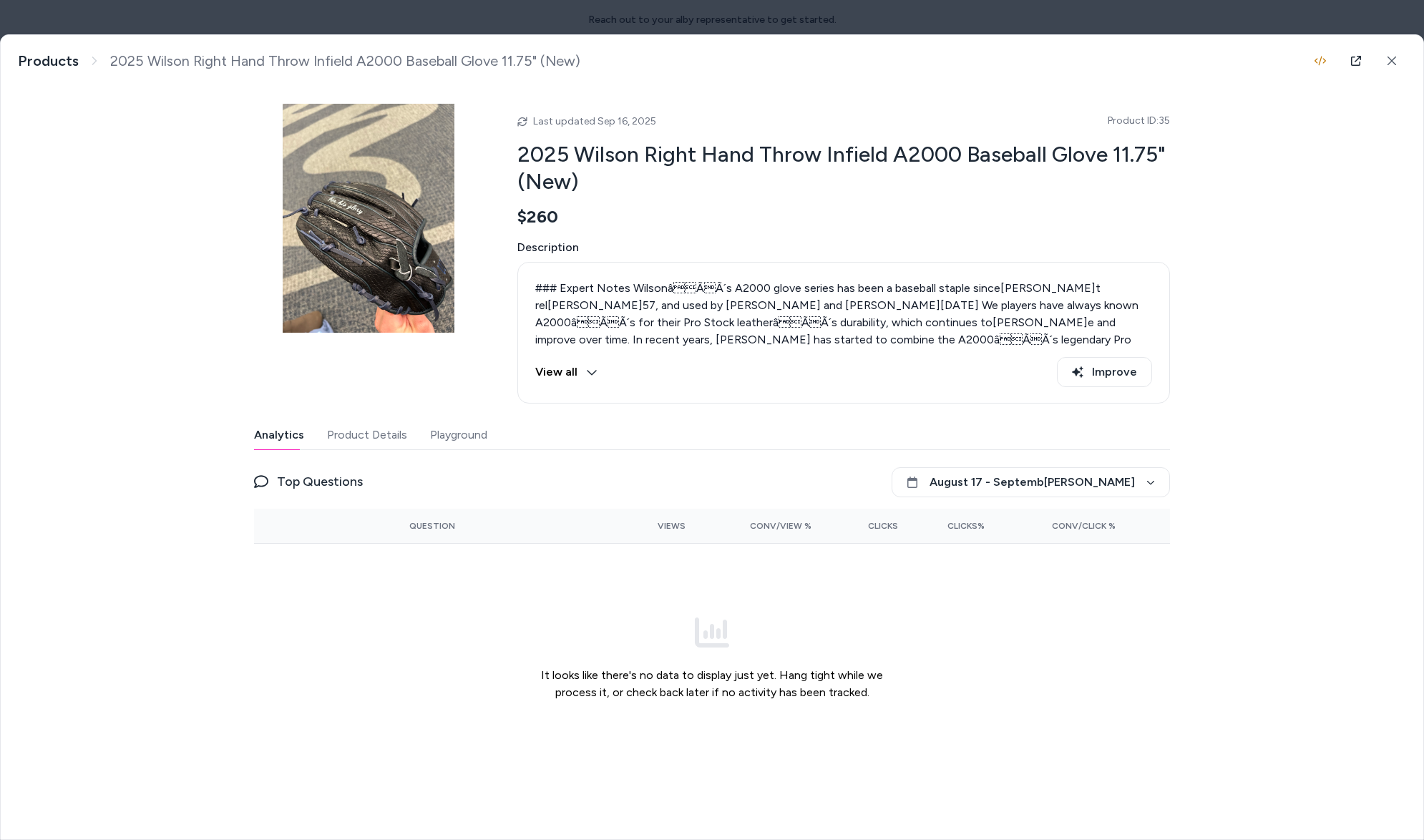
click at [375, 430] on button "Product Details" at bounding box center [367, 434] width 80 height 28
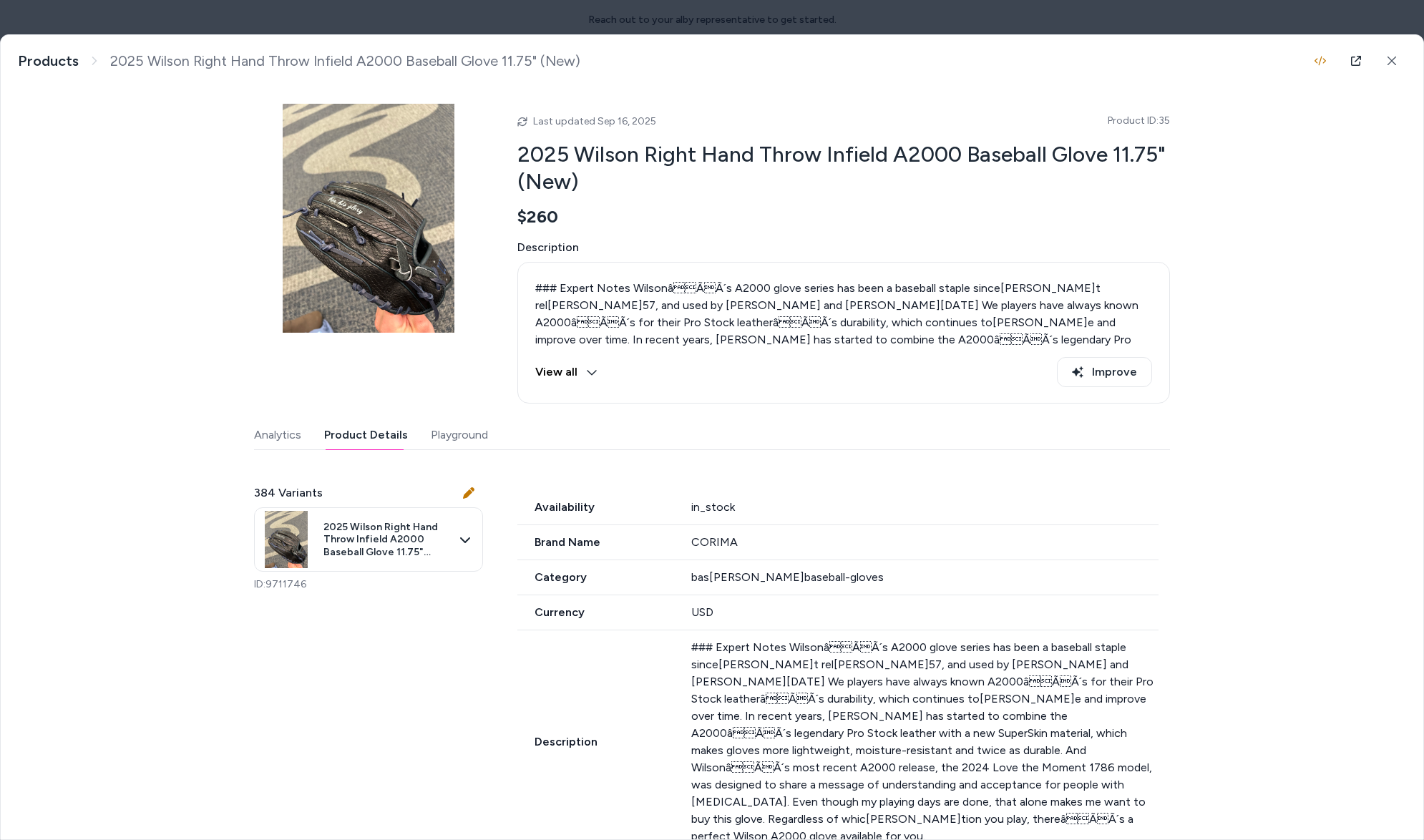
click at [368, 523] on body "Reach out to your alby representative to get started. Home Agents Inbox Analyti…" at bounding box center [712, 420] width 1424 height 840
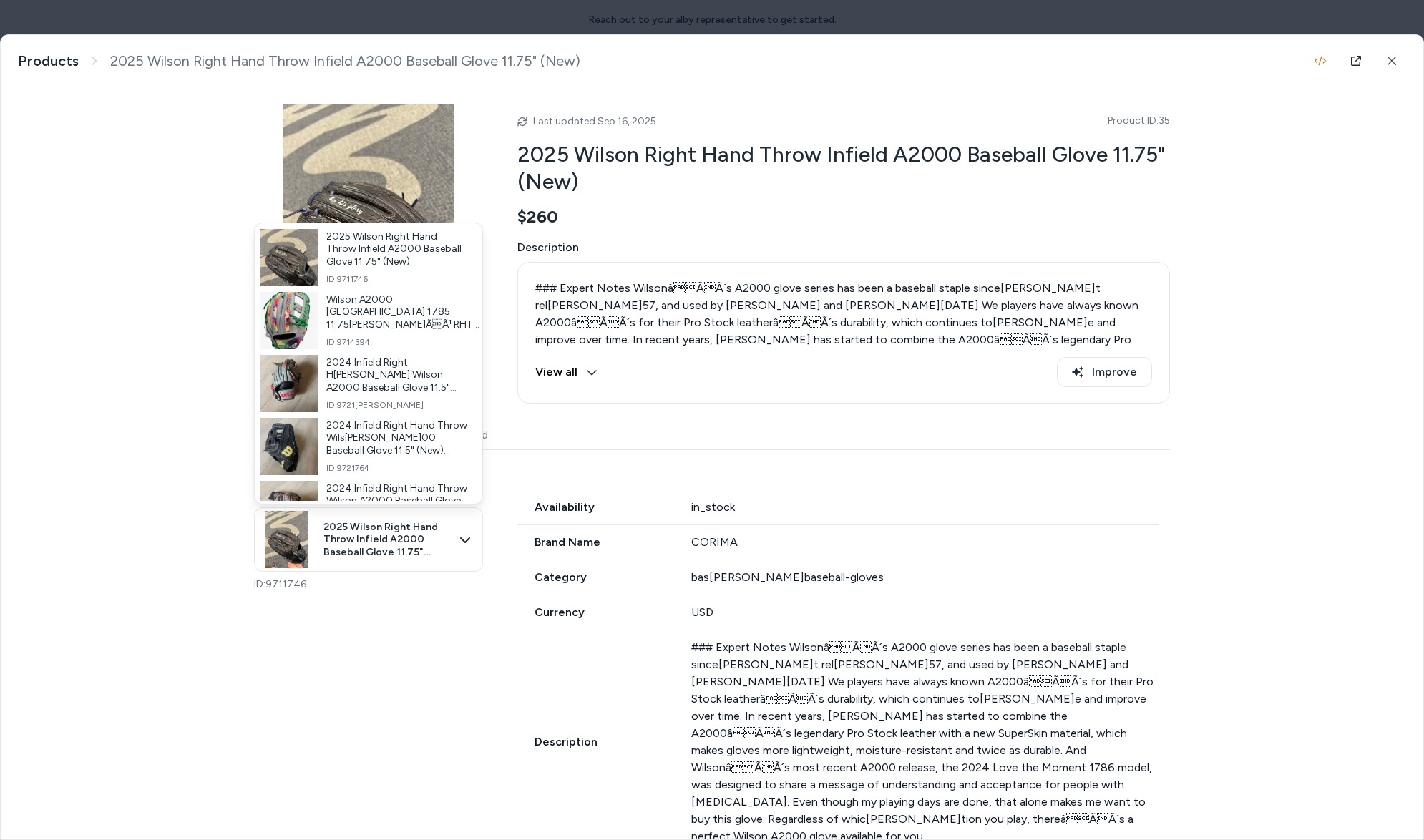
click at [380, 535] on div at bounding box center [712, 420] width 1424 height 840
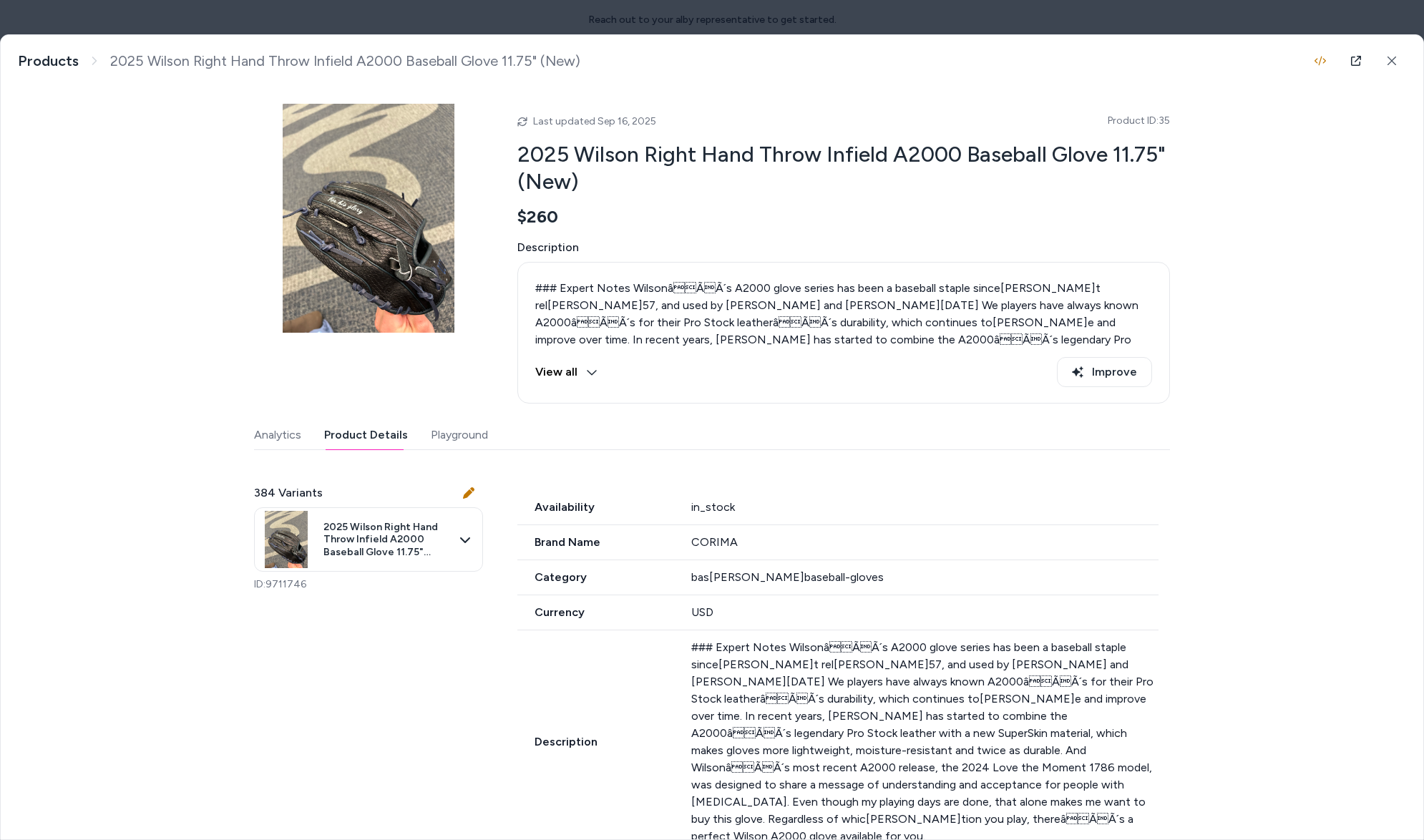
click at [1206, 26] on div at bounding box center [712, 420] width 1424 height 840
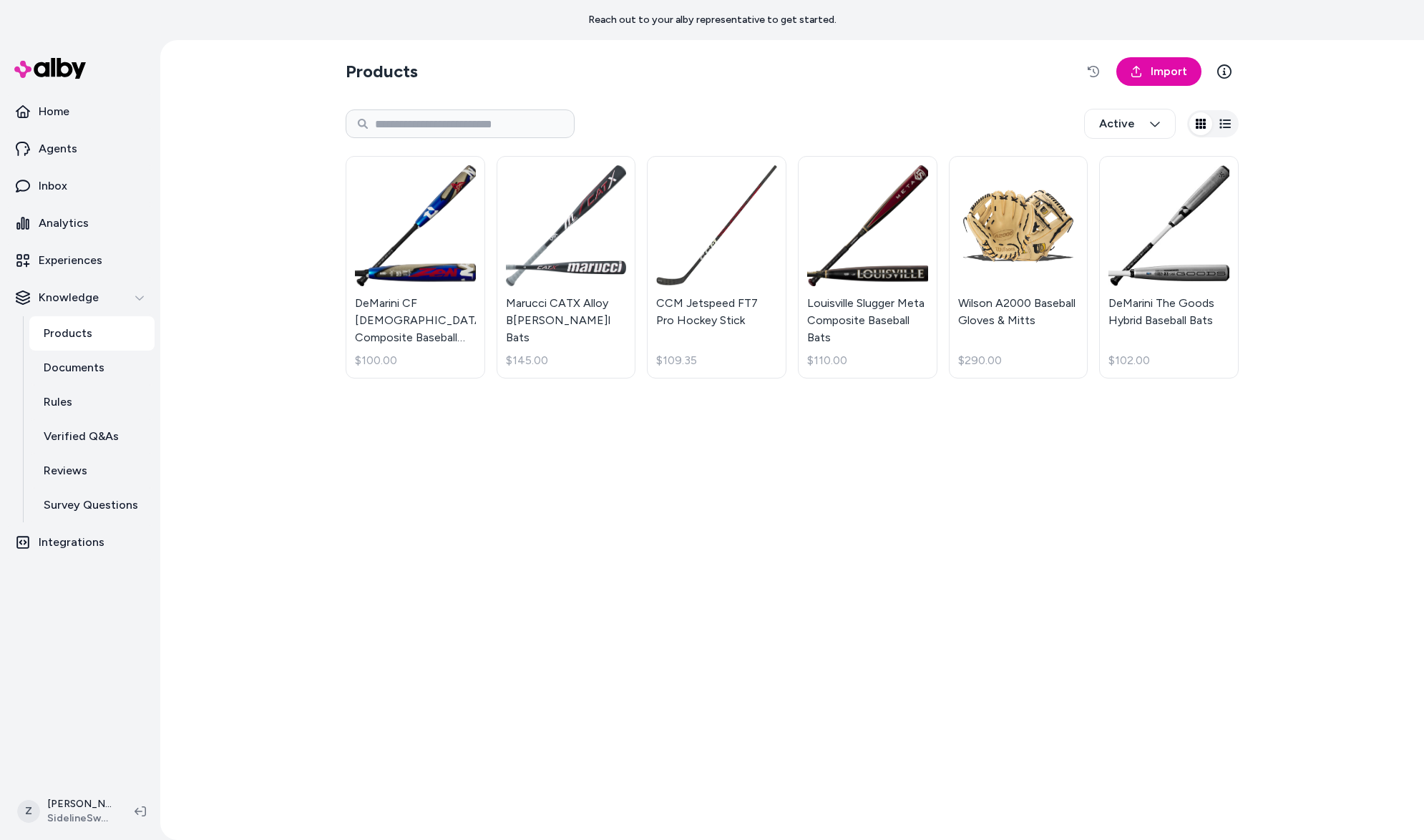
click at [822, 277] on link "Louisville Slugger Meta Composite Baseball Bats $110.00" at bounding box center [868, 267] width 140 height 223
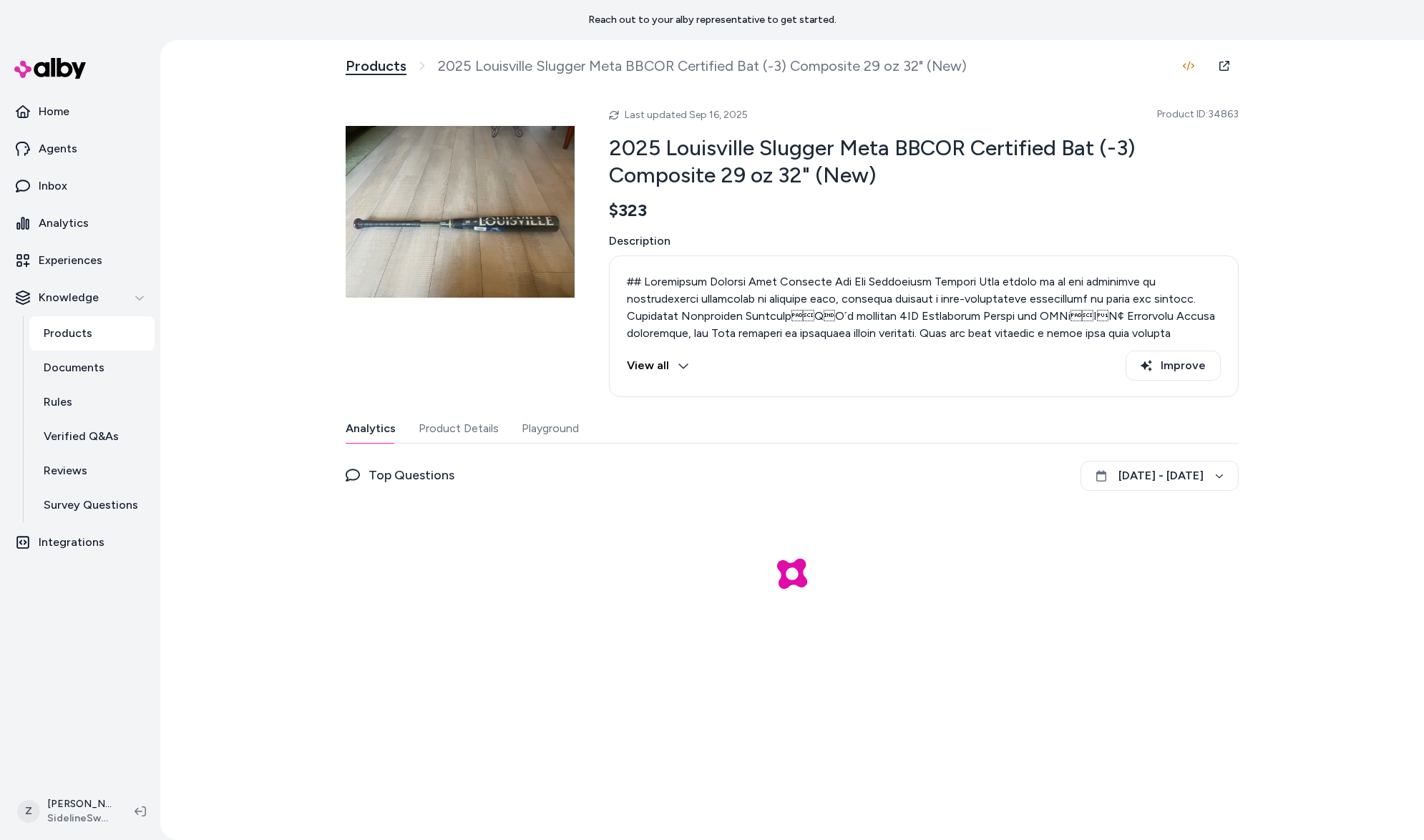
click at [360, 58] on link "Products" at bounding box center [376, 67] width 61 height 18
click at [369, 66] on link "Products" at bounding box center [376, 67] width 61 height 18
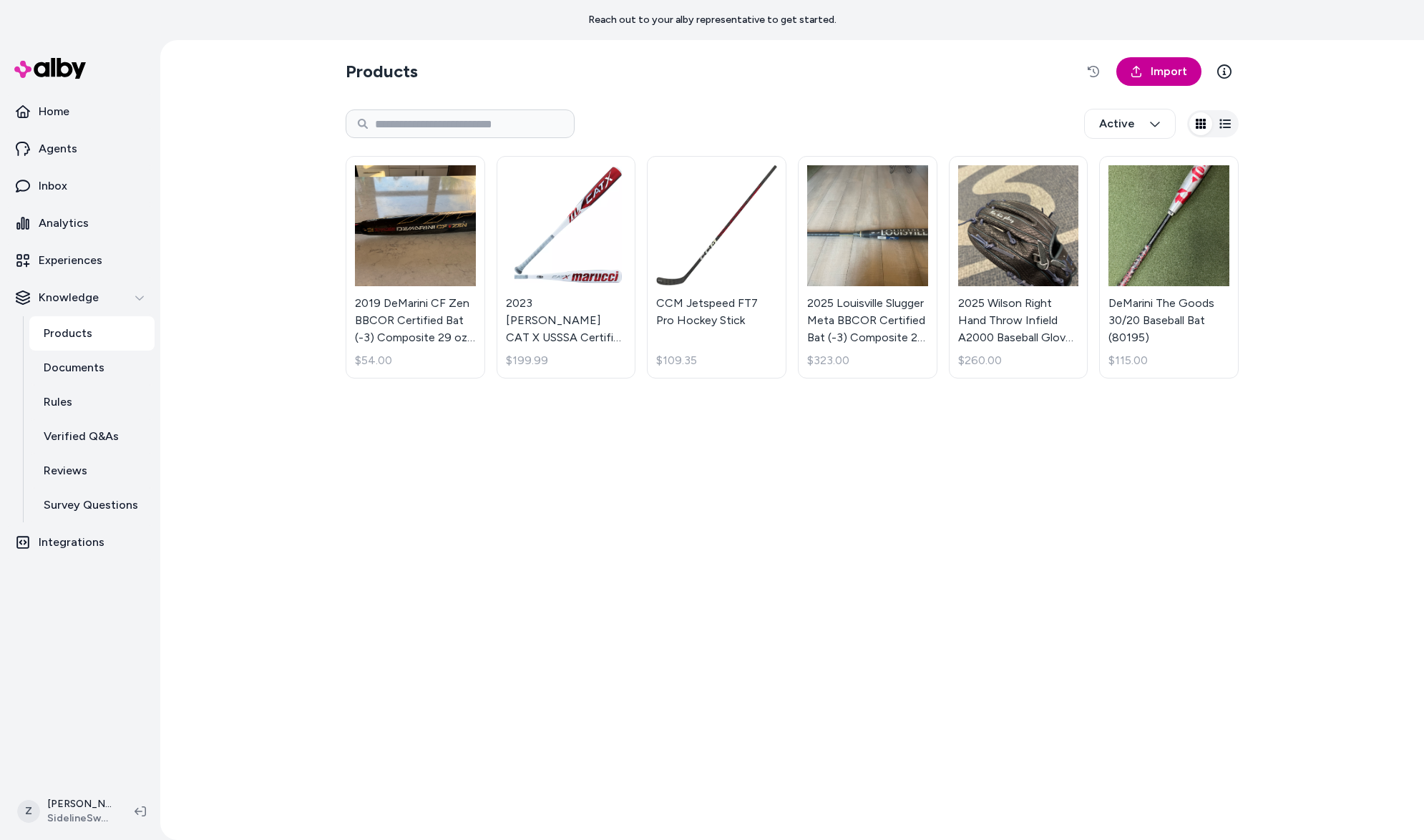
click at [1177, 80] on link "Import" at bounding box center [1159, 71] width 85 height 28
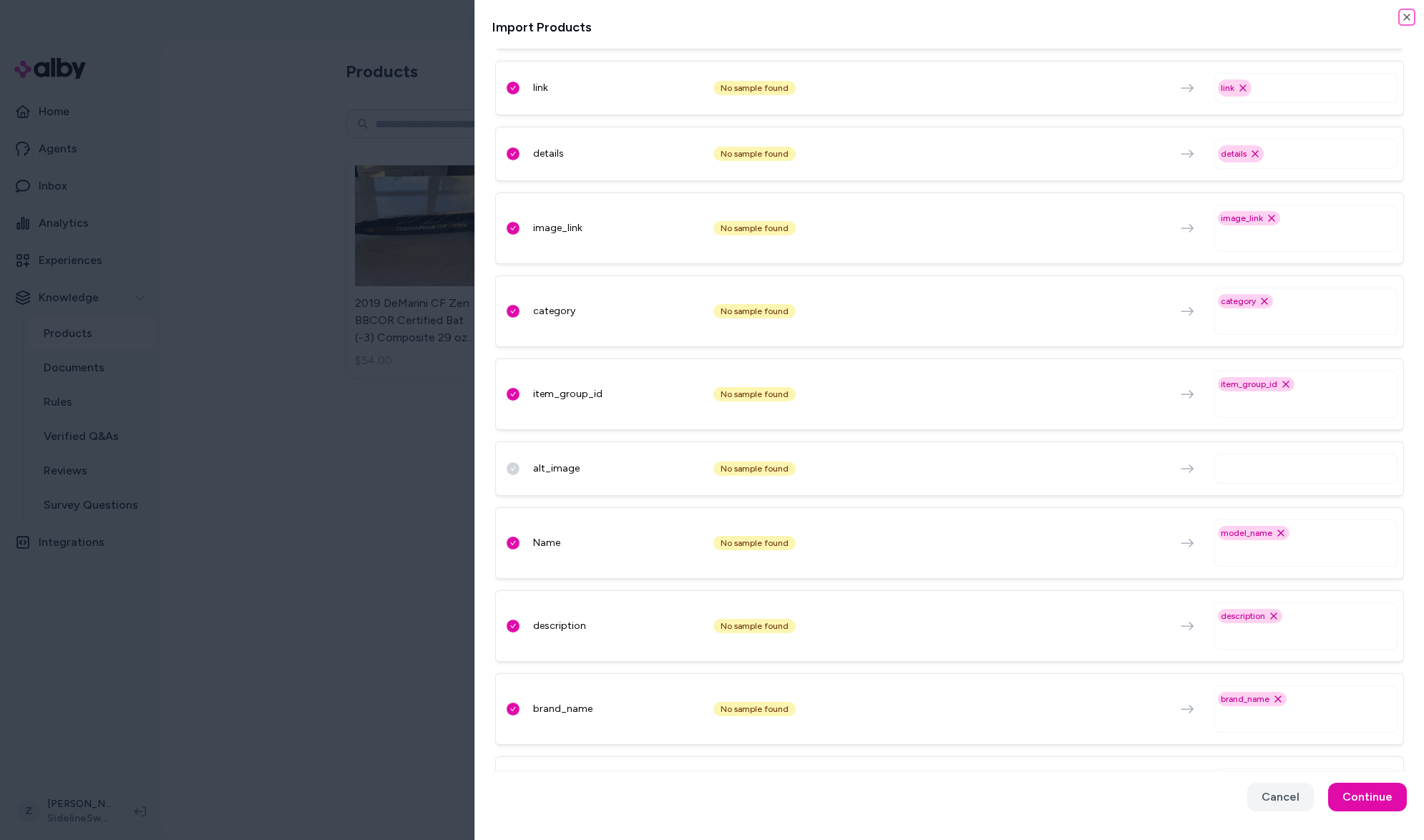
scroll to position [374, 0]
